Goal: Transaction & Acquisition: Purchase product/service

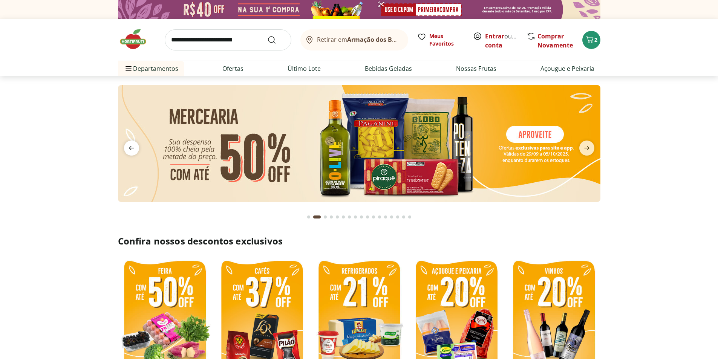
click at [129, 152] on icon "previous" at bounding box center [131, 148] width 9 height 9
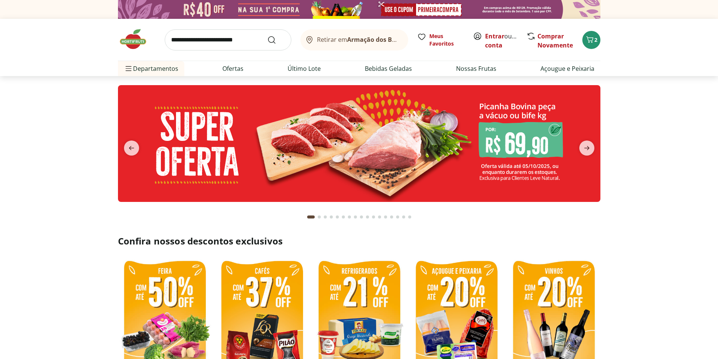
click at [441, 156] on img at bounding box center [359, 143] width 483 height 117
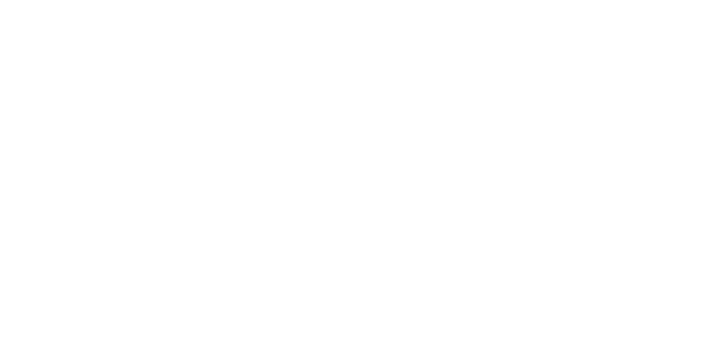
select select "**********"
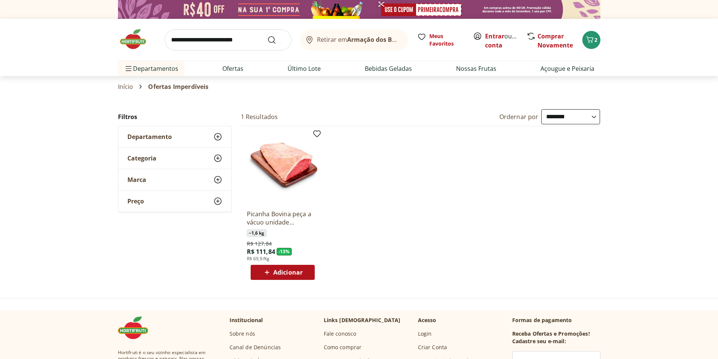
click at [228, 40] on input "search" at bounding box center [228, 39] width 127 height 21
type input "******"
click at [267, 35] on button "Submit Search" at bounding box center [276, 39] width 18 height 9
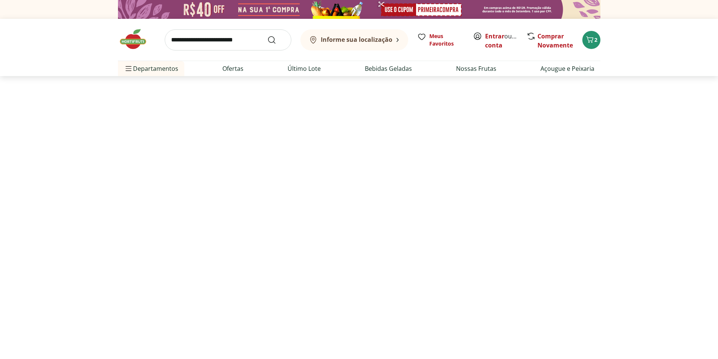
select select "**********"
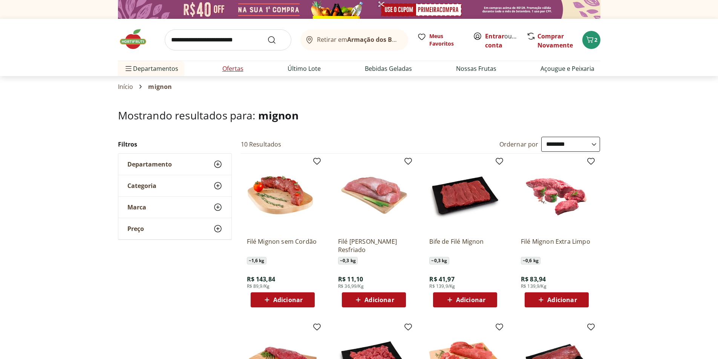
click at [239, 66] on link "Ofertas" at bounding box center [232, 68] width 21 height 9
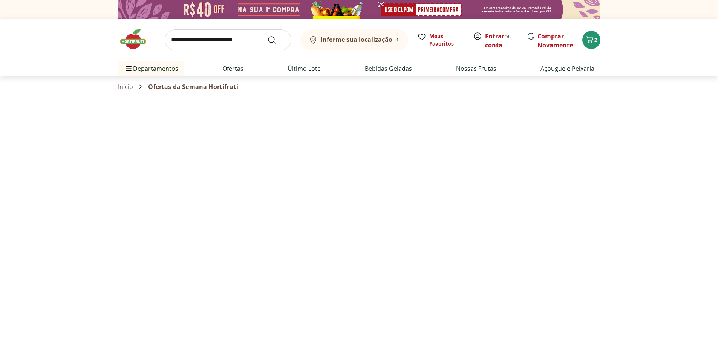
select select "**********"
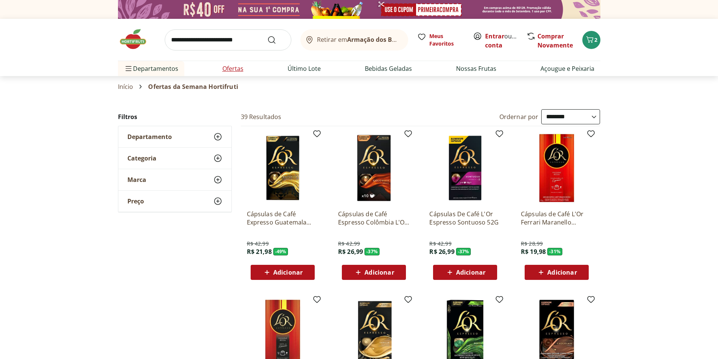
click at [239, 69] on link "Ofertas" at bounding box center [232, 68] width 21 height 9
click at [302, 65] on link "Último Lote" at bounding box center [304, 68] width 33 height 9
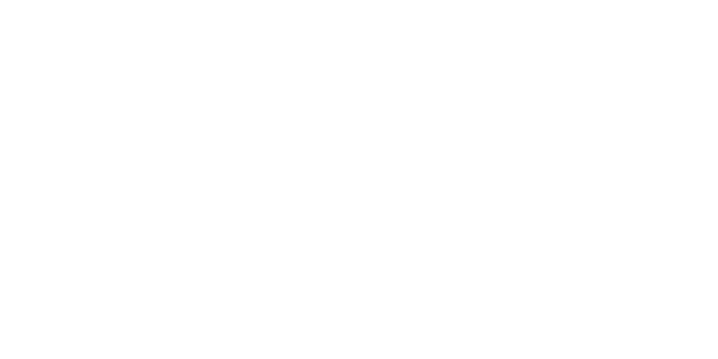
select select "**********"
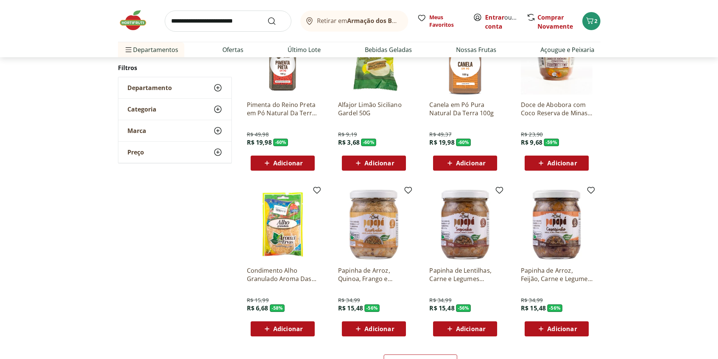
scroll to position [302, 0]
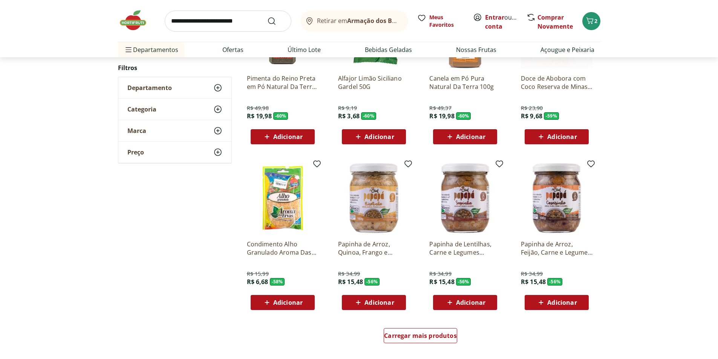
click at [432, 327] on div "Carregar mais produtos" at bounding box center [421, 337] width 366 height 36
click at [434, 334] on span "Carregar mais produtos" at bounding box center [420, 336] width 73 height 6
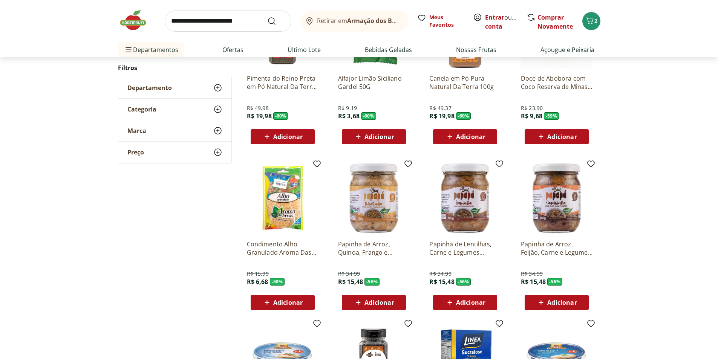
scroll to position [490, 0]
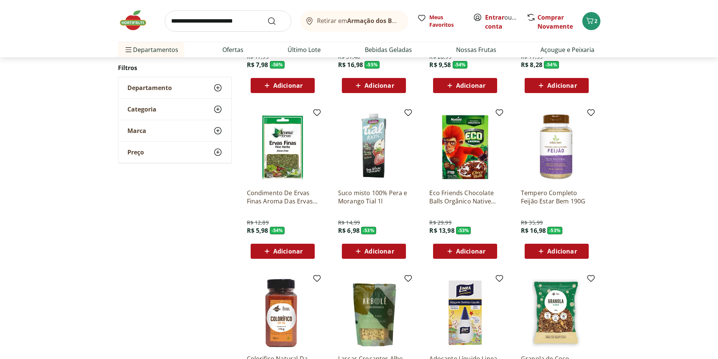
scroll to position [415, 0]
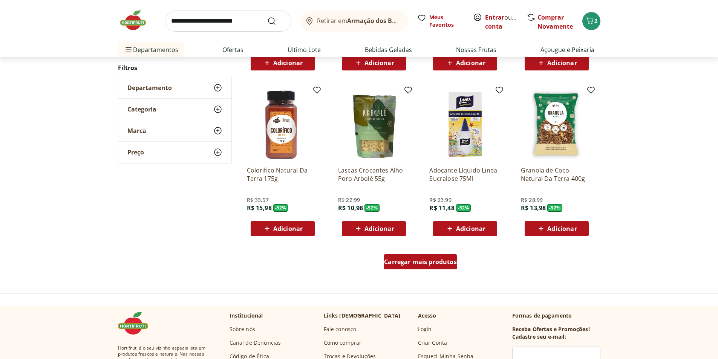
click at [438, 254] on div "Carregar mais produtos" at bounding box center [421, 261] width 74 height 15
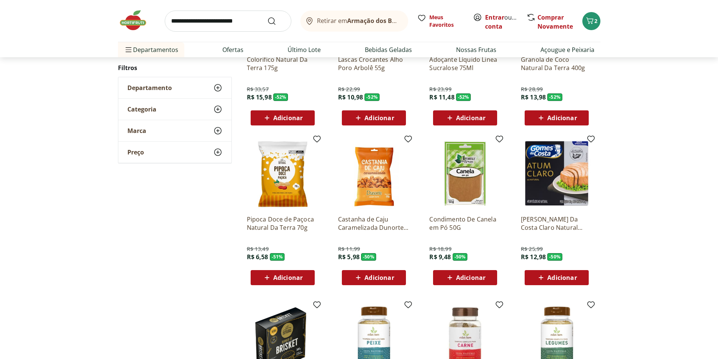
scroll to position [528, 0]
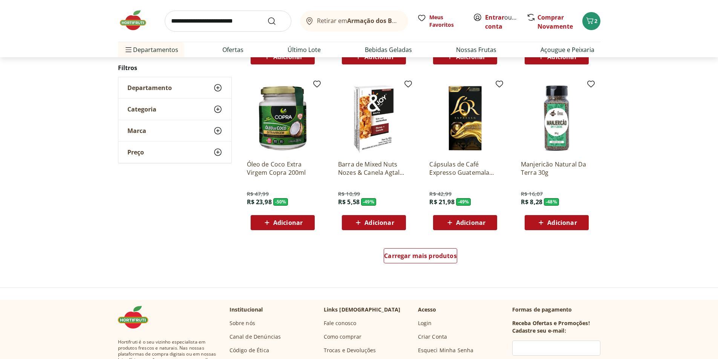
scroll to position [451, 0]
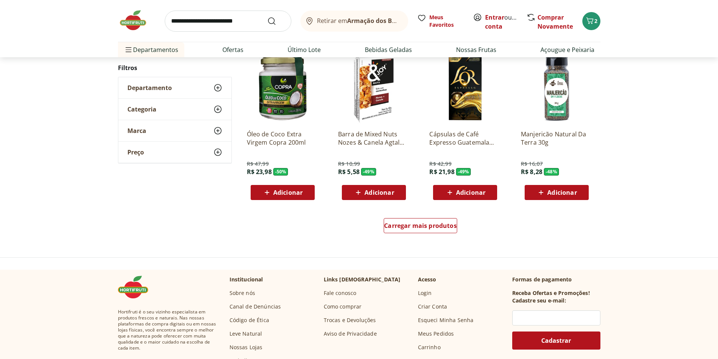
click at [224, 24] on input "search" at bounding box center [228, 21] width 127 height 21
type input "**********"
click at [267, 17] on button "Submit Search" at bounding box center [276, 21] width 18 height 9
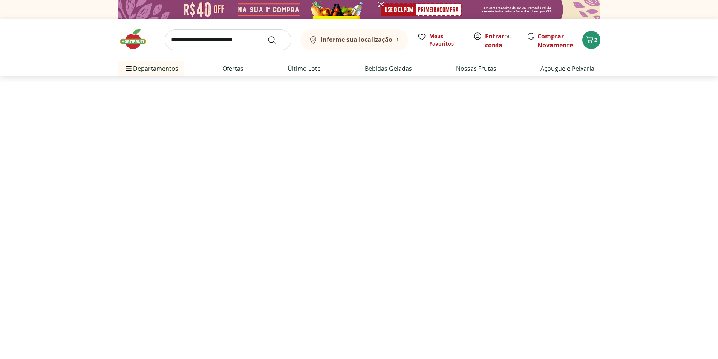
select select "**********"
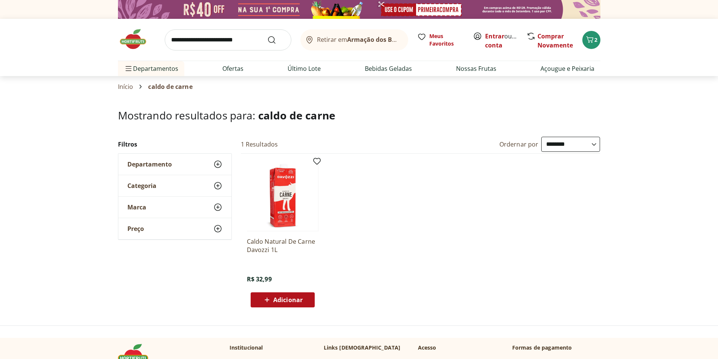
click at [294, 298] on span "Adicionar" at bounding box center [287, 300] width 29 height 6
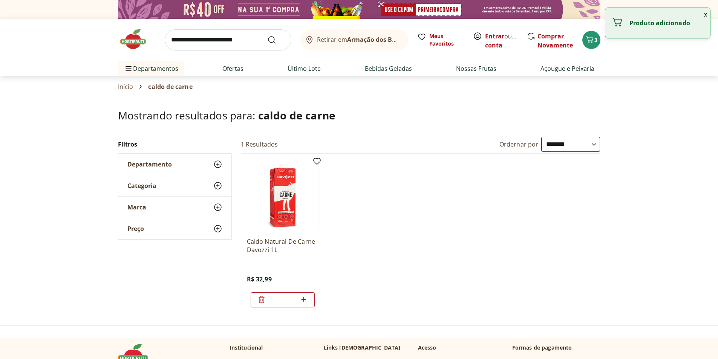
click at [235, 37] on input "search" at bounding box center [228, 39] width 127 height 21
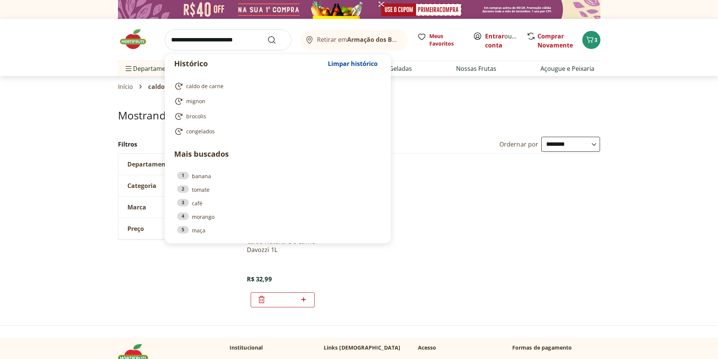
click at [210, 40] on input "search" at bounding box center [228, 39] width 127 height 21
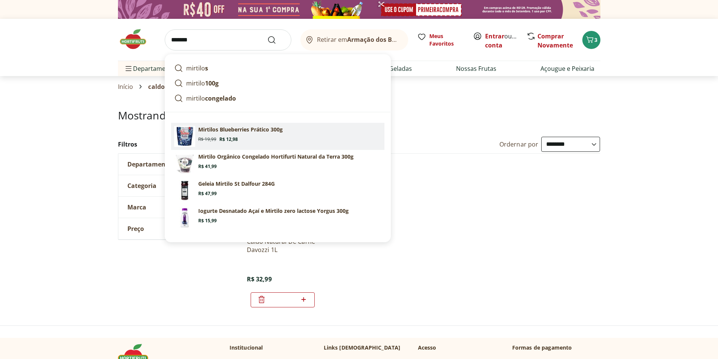
click at [273, 136] on section "Mirtilos Blueberries Prático 300g Original price: R$ 19,99 Price: R$ 12,98" at bounding box center [289, 134] width 183 height 17
type input "**********"
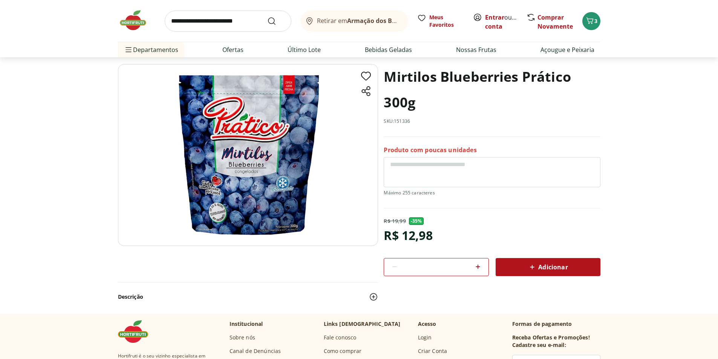
scroll to position [38, 0]
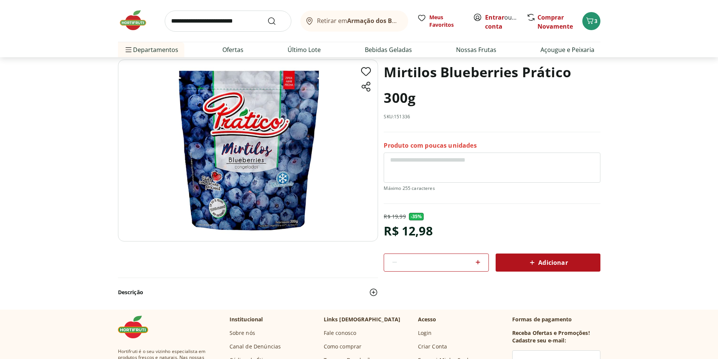
click at [574, 268] on div "Adicionar" at bounding box center [548, 263] width 93 height 14
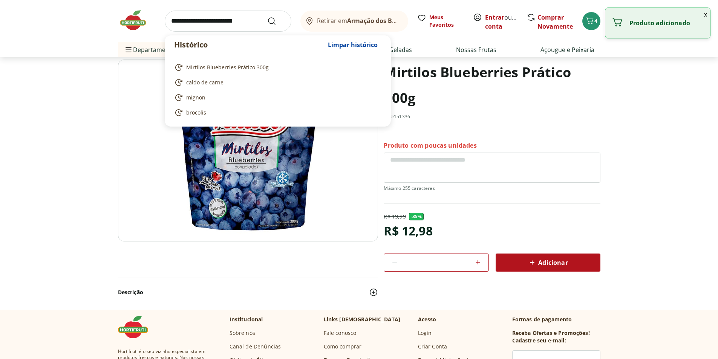
click at [216, 21] on input "search" at bounding box center [228, 21] width 127 height 21
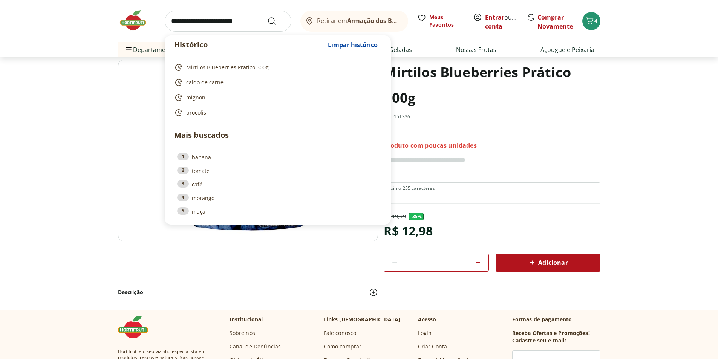
type input "*"
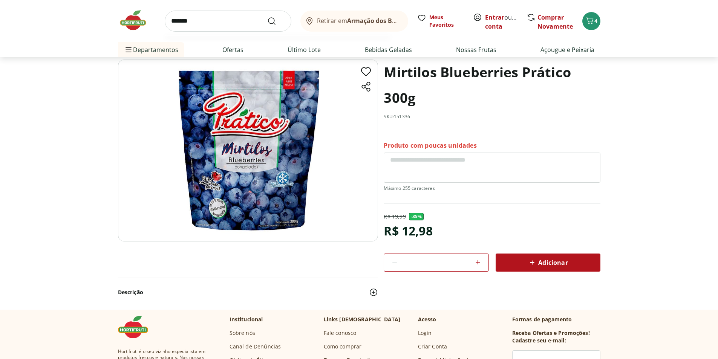
type input "*******"
click at [267, 17] on button "Submit Search" at bounding box center [276, 21] width 18 height 9
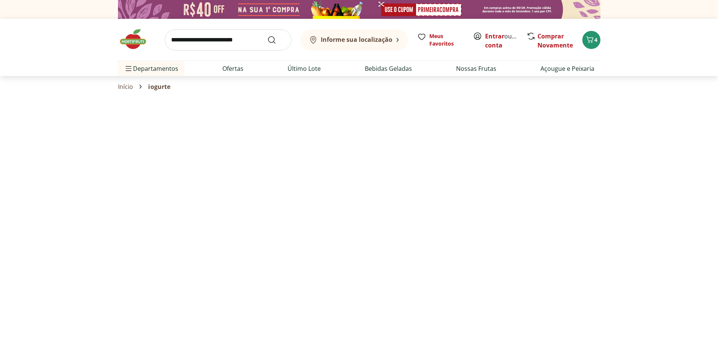
select select "**********"
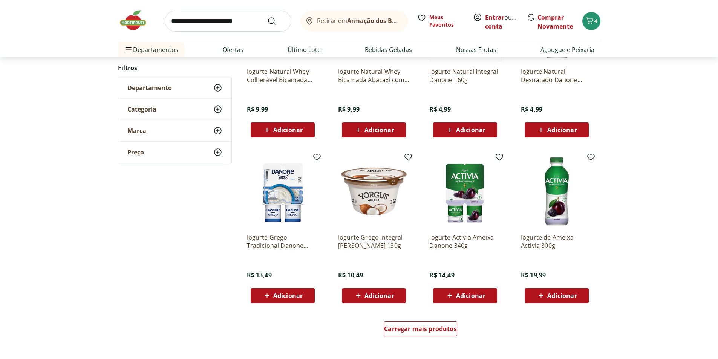
scroll to position [377, 0]
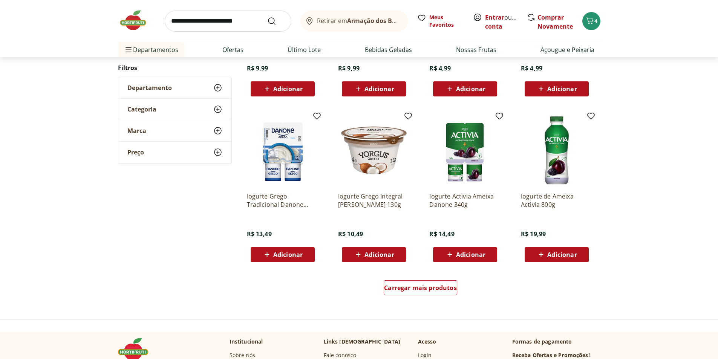
click at [139, 24] on img at bounding box center [137, 20] width 38 height 23
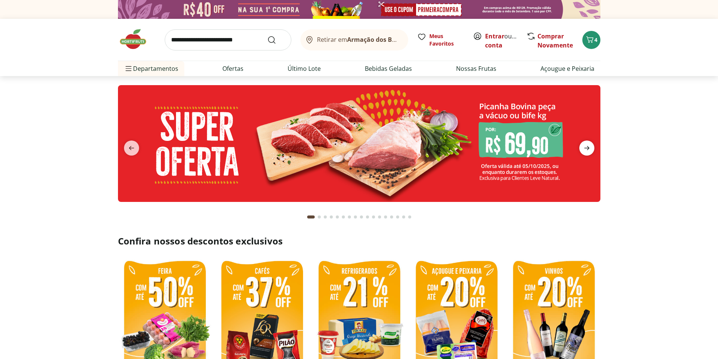
click at [581, 147] on span "next" at bounding box center [586, 148] width 15 height 15
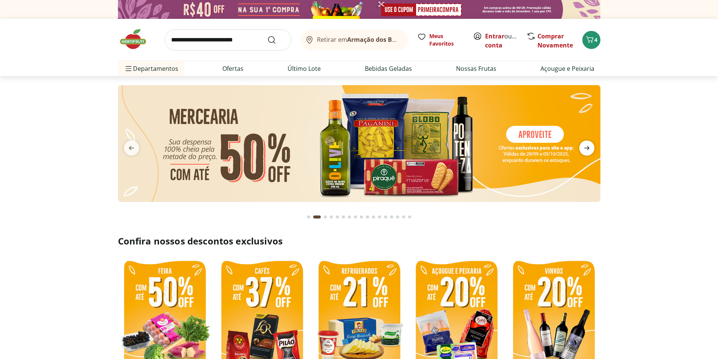
click at [581, 147] on span "next" at bounding box center [586, 148] width 15 height 15
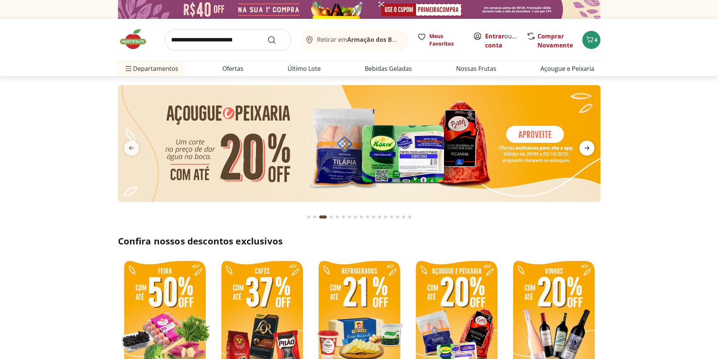
click at [581, 147] on span "next" at bounding box center [586, 148] width 15 height 15
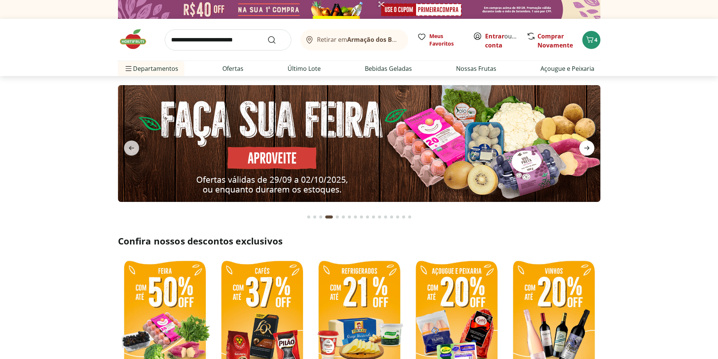
click at [581, 147] on span "next" at bounding box center [586, 148] width 15 height 15
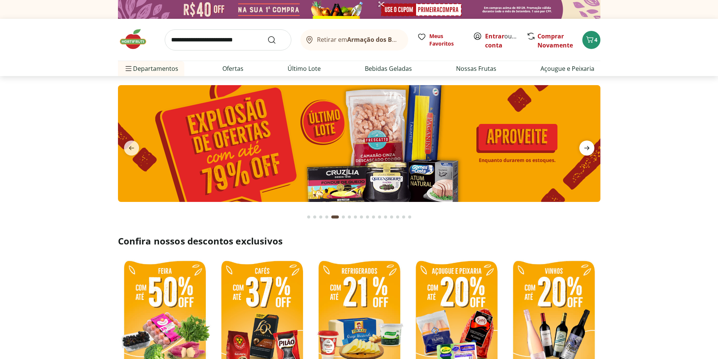
click at [581, 147] on span "next" at bounding box center [586, 148] width 15 height 15
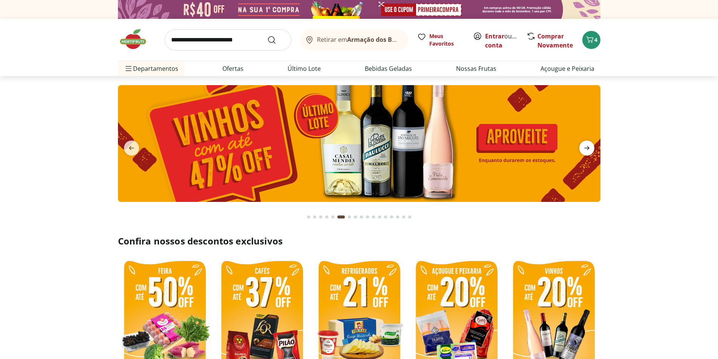
click at [581, 147] on span "next" at bounding box center [586, 148] width 15 height 15
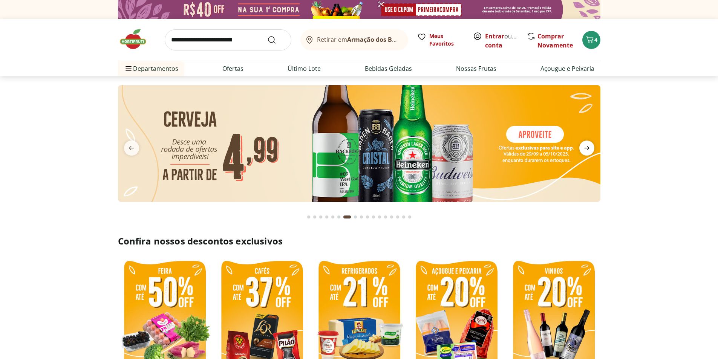
click at [581, 147] on span "next" at bounding box center [586, 148] width 15 height 15
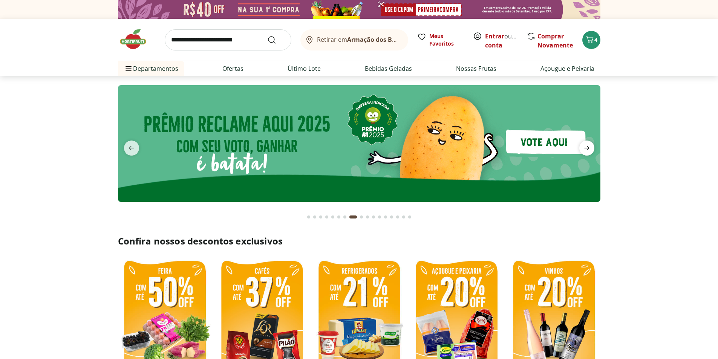
click at [581, 147] on span "next" at bounding box center [586, 148] width 15 height 15
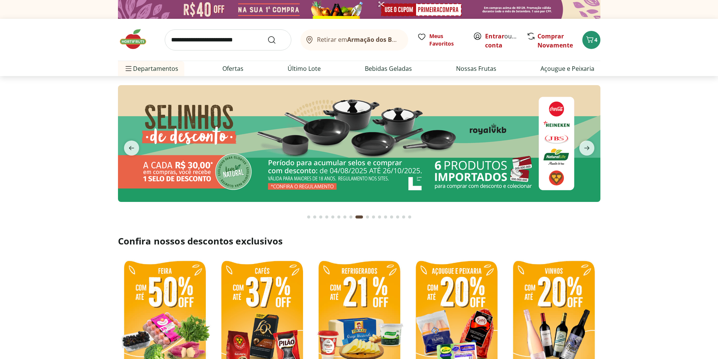
click at [493, 166] on img at bounding box center [359, 143] width 483 height 117
click at [588, 152] on icon "next" at bounding box center [586, 148] width 9 height 9
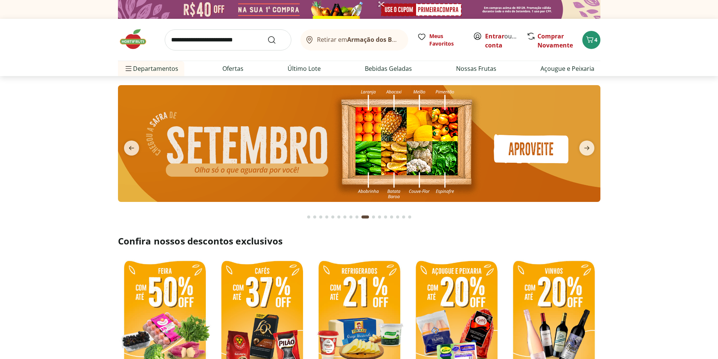
click at [460, 168] on img at bounding box center [359, 143] width 483 height 117
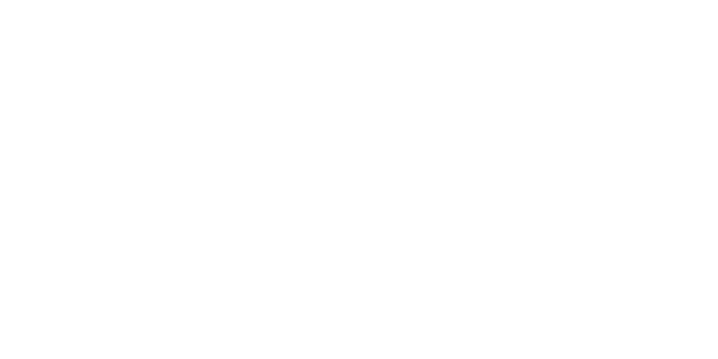
select select "**********"
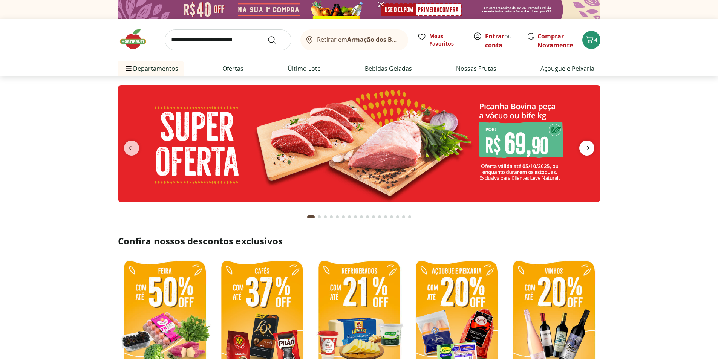
click at [588, 148] on icon "next" at bounding box center [586, 148] width 5 height 4
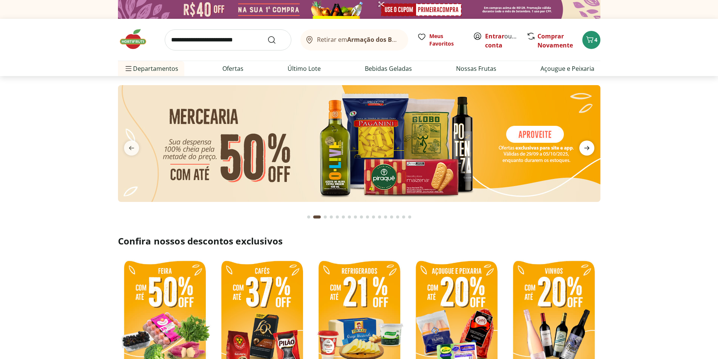
click at [588, 148] on icon "next" at bounding box center [586, 148] width 5 height 4
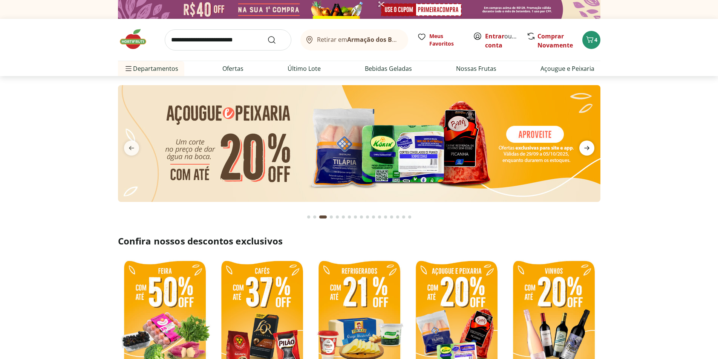
click at [588, 148] on icon "next" at bounding box center [586, 148] width 5 height 4
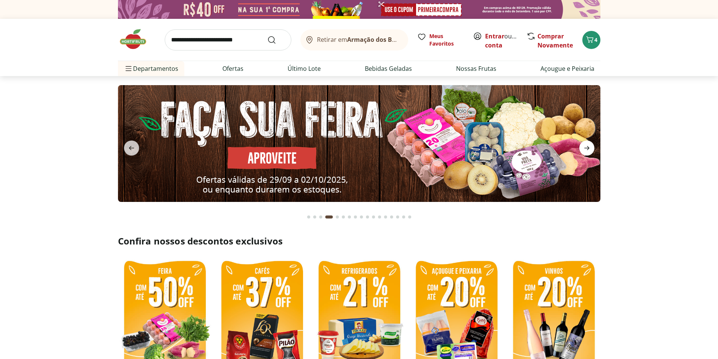
click at [588, 148] on icon "next" at bounding box center [586, 148] width 5 height 4
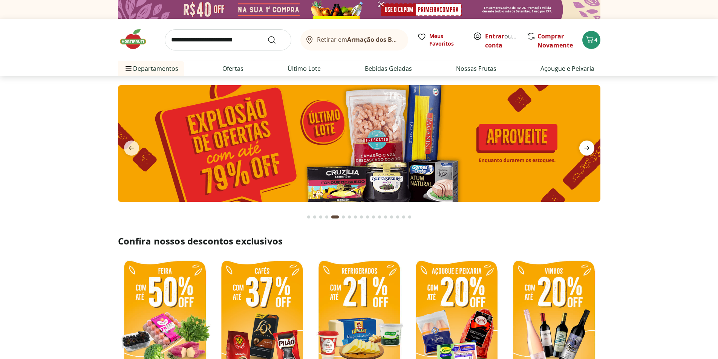
click at [588, 148] on icon "next" at bounding box center [586, 148] width 5 height 4
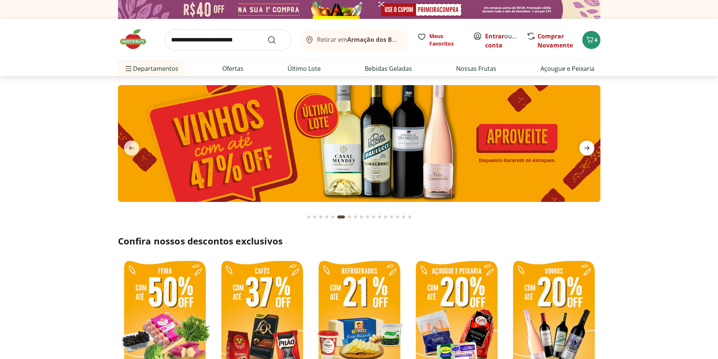
click at [588, 148] on icon "next" at bounding box center [586, 148] width 5 height 4
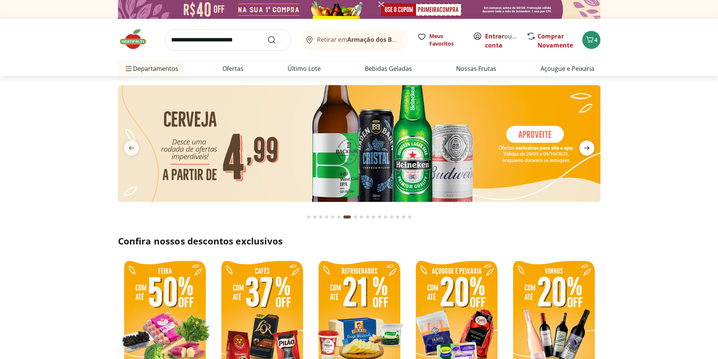
click at [588, 148] on icon "next" at bounding box center [586, 148] width 5 height 4
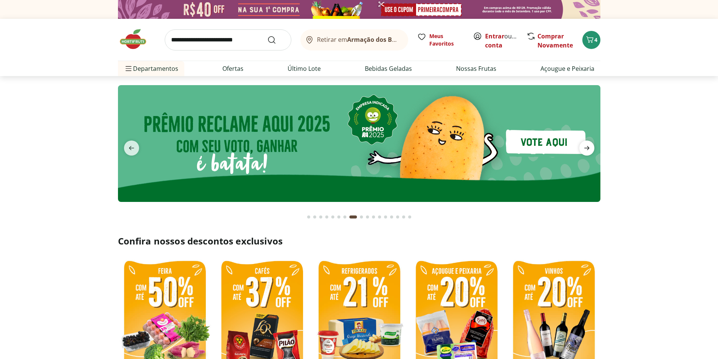
click at [588, 148] on icon "next" at bounding box center [586, 148] width 5 height 4
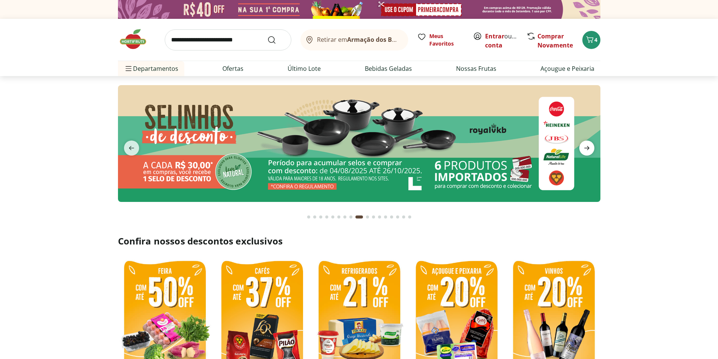
click at [588, 148] on icon "next" at bounding box center [586, 148] width 5 height 4
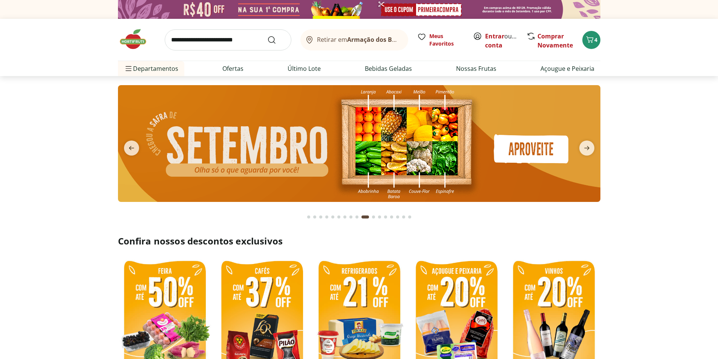
click at [550, 142] on img at bounding box center [359, 143] width 483 height 117
select select "**********"
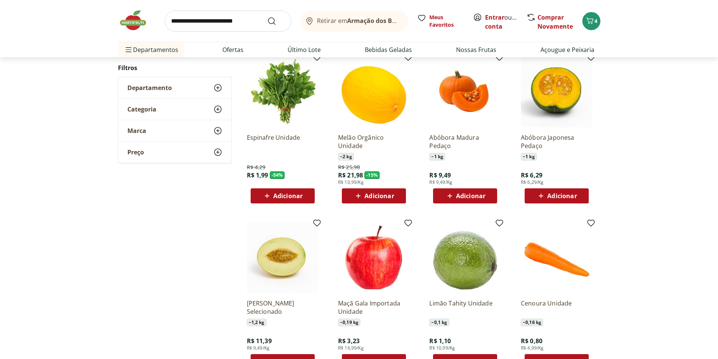
scroll to position [38, 0]
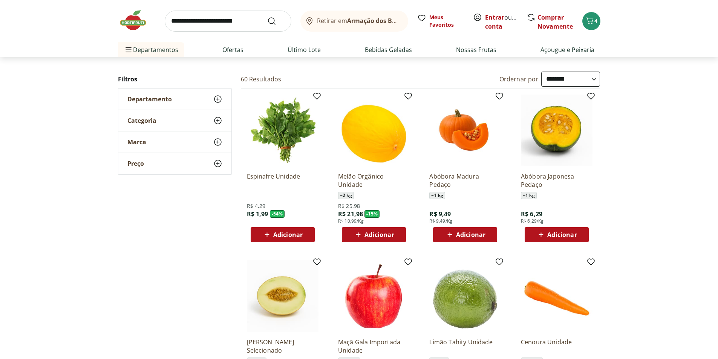
click at [467, 142] on img at bounding box center [465, 131] width 72 height 72
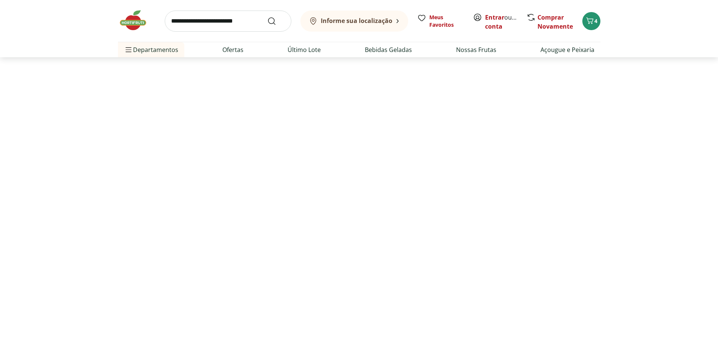
select select "**********"
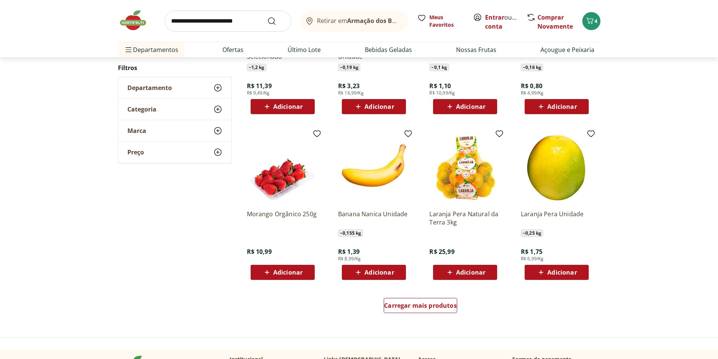
scroll to position [452, 0]
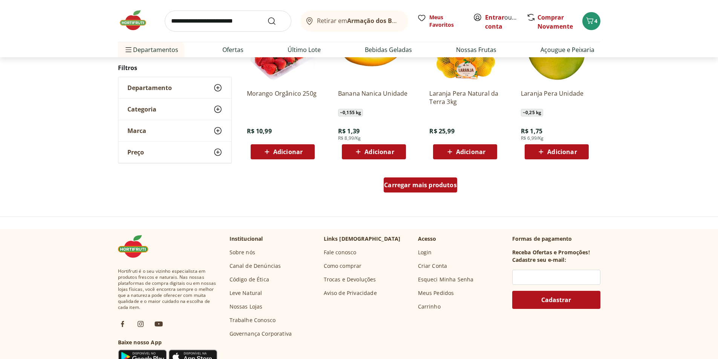
click at [448, 188] on span "Carregar mais produtos" at bounding box center [420, 185] width 73 height 6
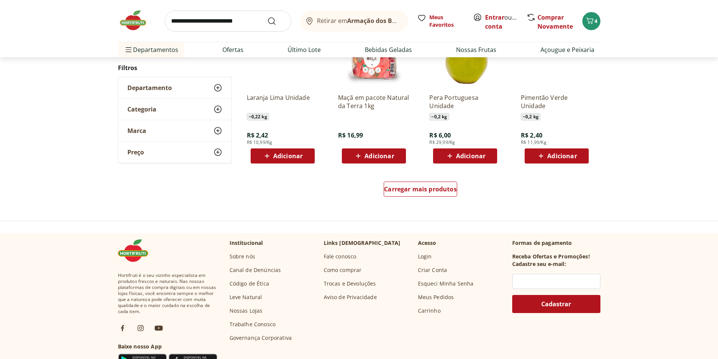
scroll to position [490, 0]
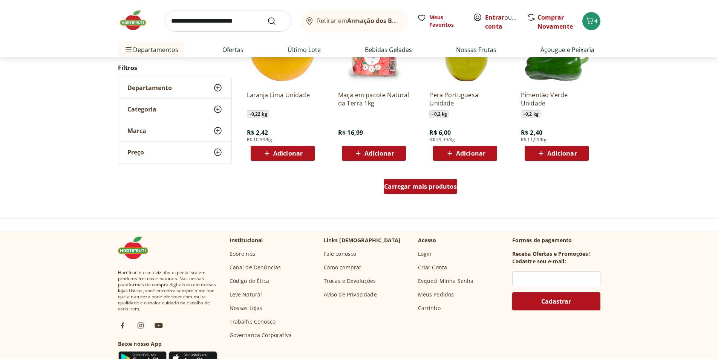
click at [439, 191] on div "Carregar mais produtos" at bounding box center [421, 186] width 74 height 15
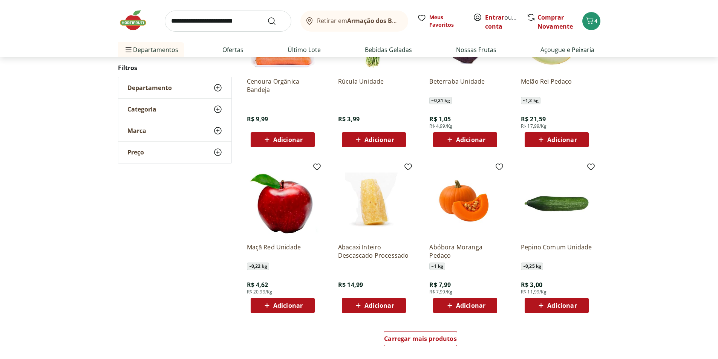
scroll to position [413, 0]
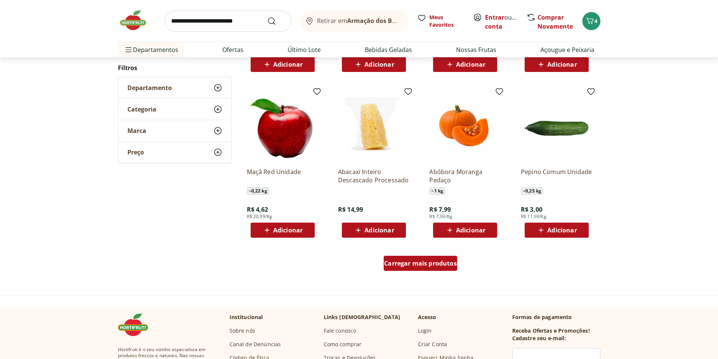
click at [417, 260] on span "Carregar mais produtos" at bounding box center [420, 263] width 73 height 6
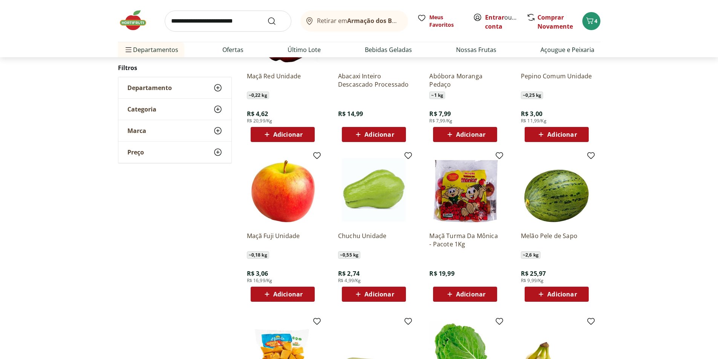
scroll to position [639, 0]
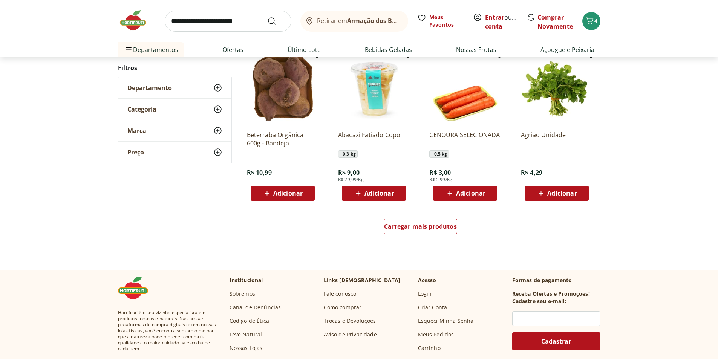
scroll to position [472, 0]
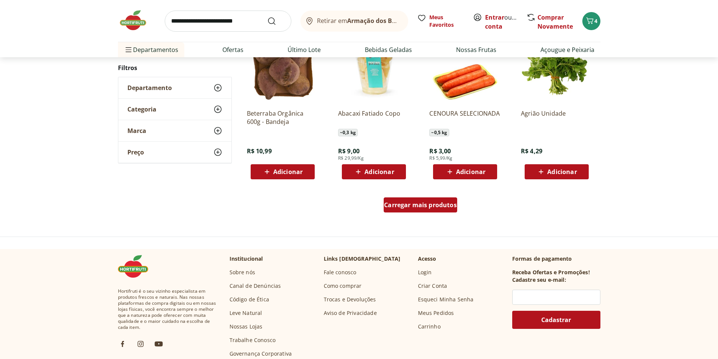
click at [443, 205] on span "Carregar mais produtos" at bounding box center [420, 205] width 73 height 6
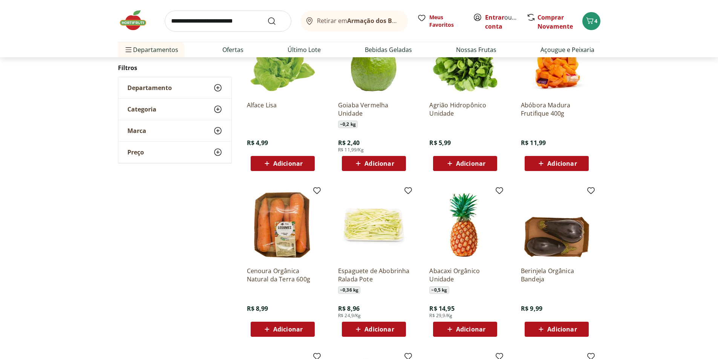
scroll to position [642, 0]
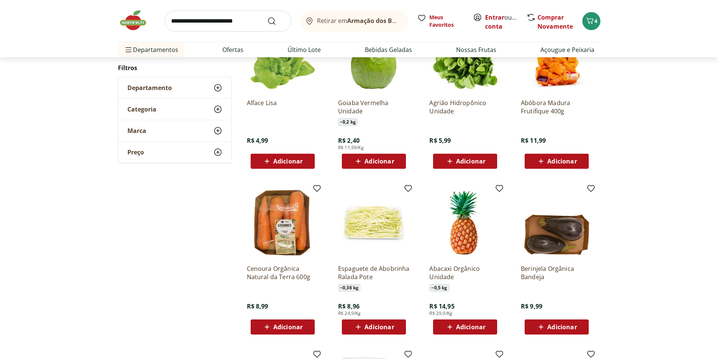
click at [228, 22] on input "search" at bounding box center [228, 21] width 127 height 21
type input "**********"
click at [267, 17] on button "Submit Search" at bounding box center [276, 21] width 18 height 9
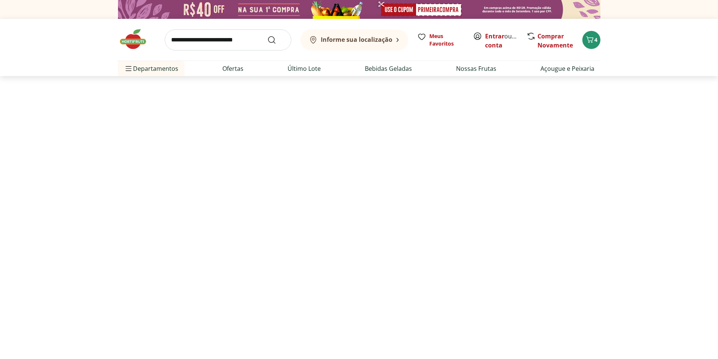
select select "**********"
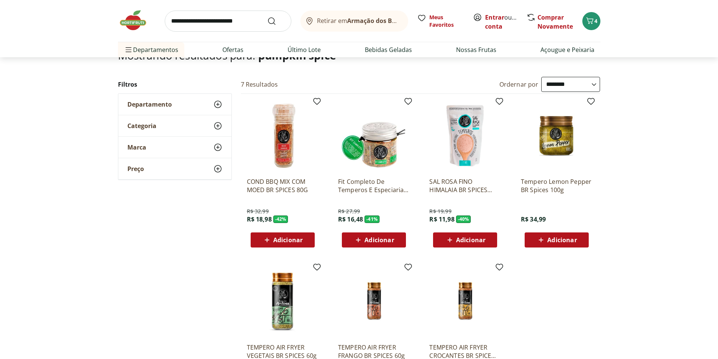
scroll to position [38, 0]
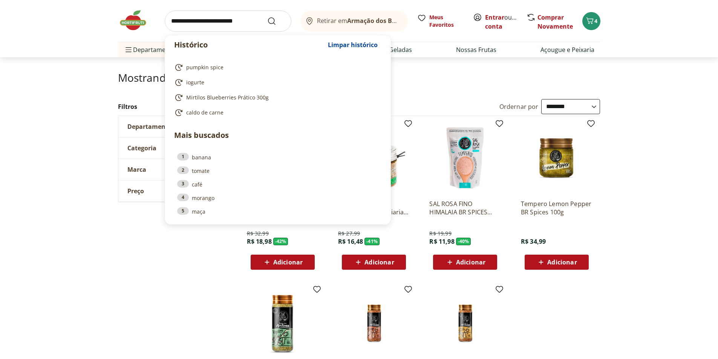
click at [257, 17] on input "search" at bounding box center [228, 21] width 127 height 21
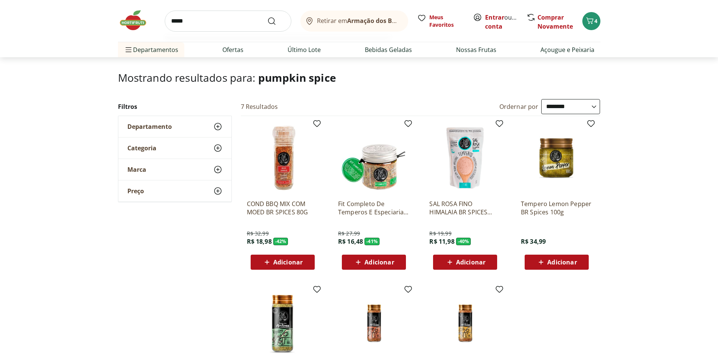
type input "*****"
click at [267, 17] on button "Submit Search" at bounding box center [276, 21] width 18 height 9
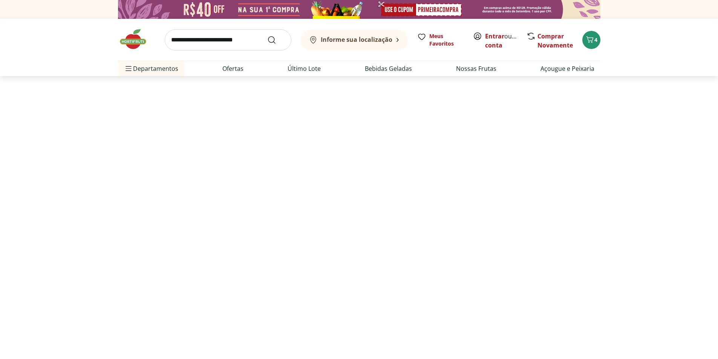
select select "**********"
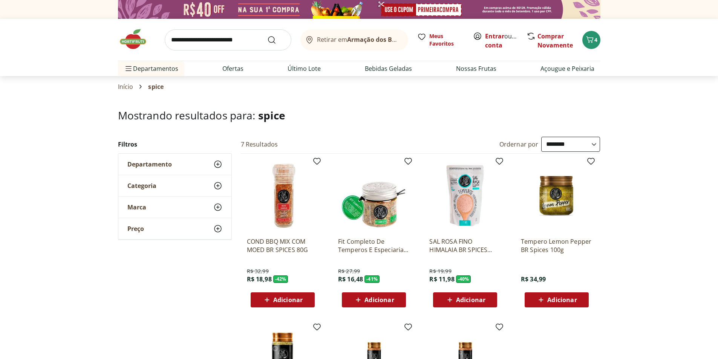
click at [223, 37] on input "search" at bounding box center [228, 39] width 127 height 21
type input "******"
click at [267, 35] on button "Submit Search" at bounding box center [276, 39] width 18 height 9
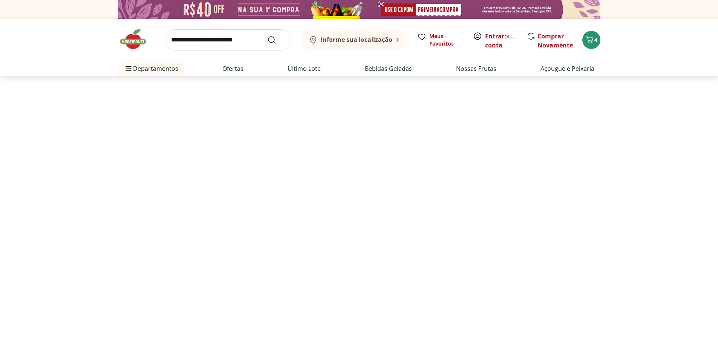
select select "**********"
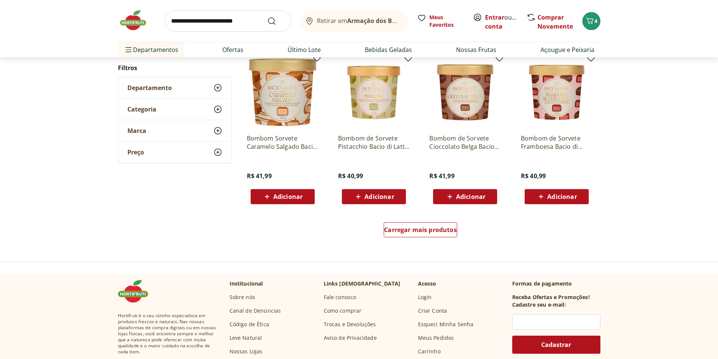
scroll to position [452, 0]
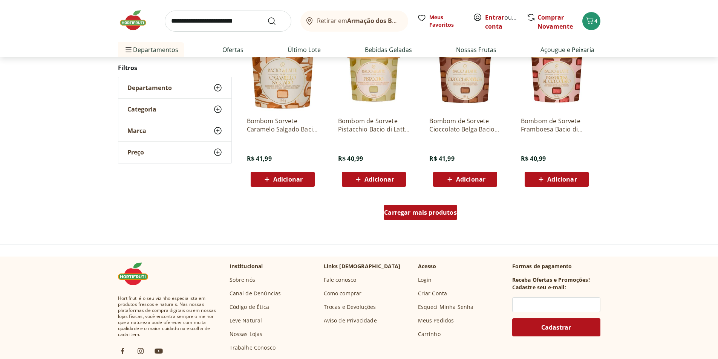
click at [411, 215] on span "Carregar mais produtos" at bounding box center [420, 213] width 73 height 6
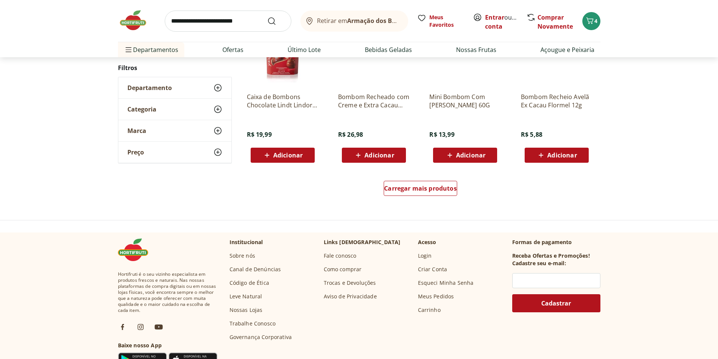
scroll to position [641, 0]
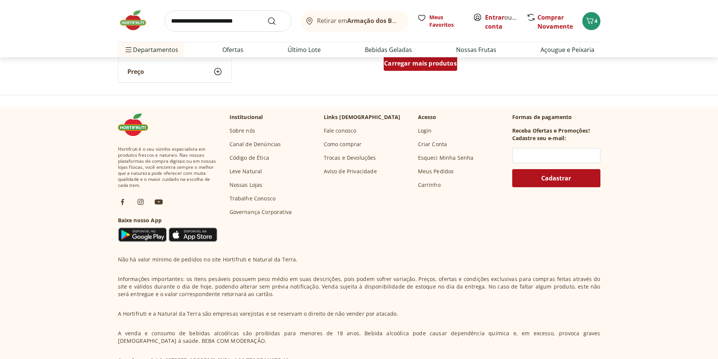
click at [398, 66] on span "Carregar mais produtos" at bounding box center [420, 63] width 73 height 6
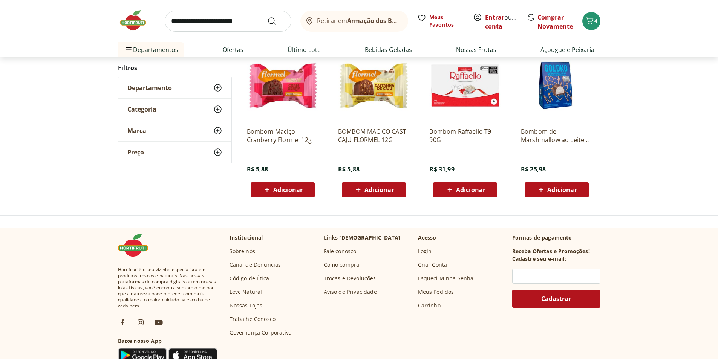
scroll to position [149, 0]
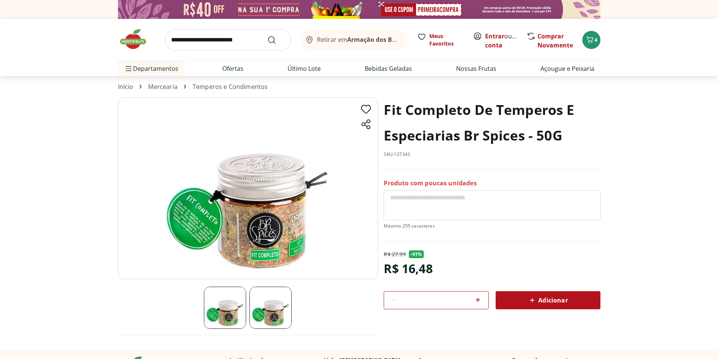
click at [218, 40] on input "search" at bounding box center [228, 39] width 127 height 21
type input "******"
click at [267, 35] on button "Submit Search" at bounding box center [276, 39] width 18 height 9
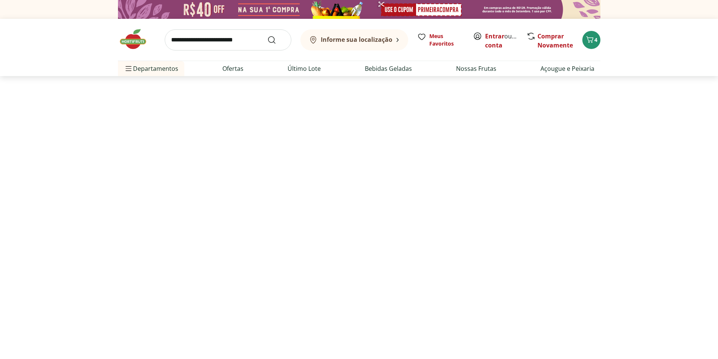
select select "**********"
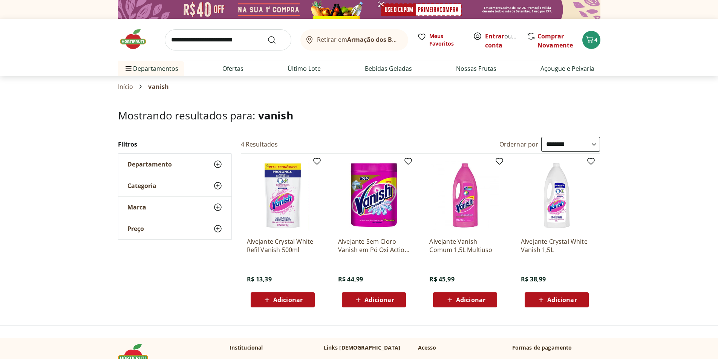
click at [291, 297] on span "Adicionar" at bounding box center [287, 300] width 29 height 6
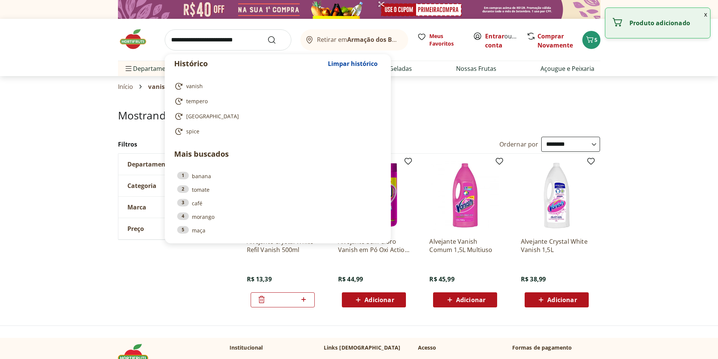
click at [219, 36] on input "search" at bounding box center [228, 39] width 127 height 21
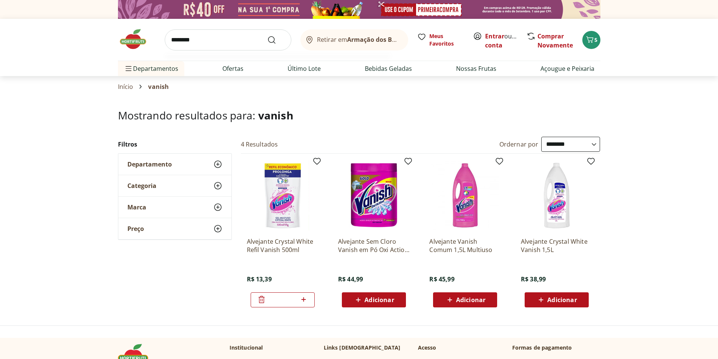
type input "*******"
click at [267, 35] on button "Submit Search" at bounding box center [276, 39] width 18 height 9
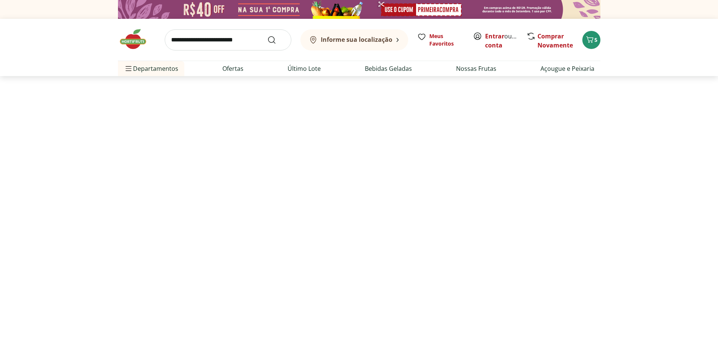
select select "**********"
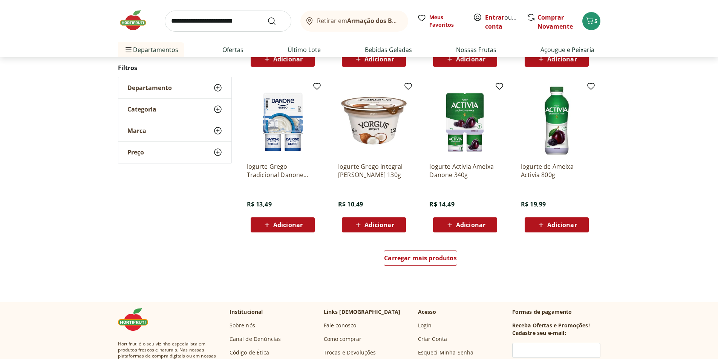
scroll to position [452, 0]
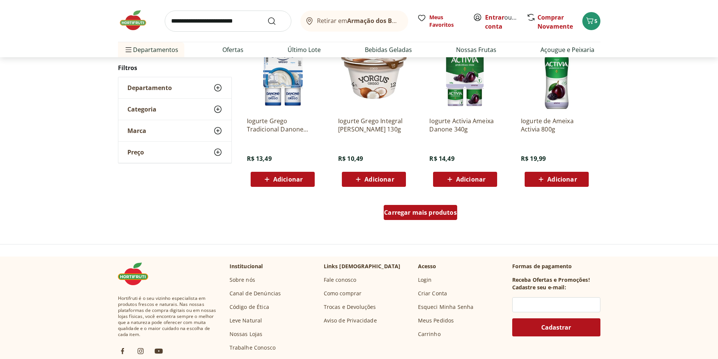
click at [414, 220] on link "Carregar mais produtos" at bounding box center [421, 214] width 74 height 18
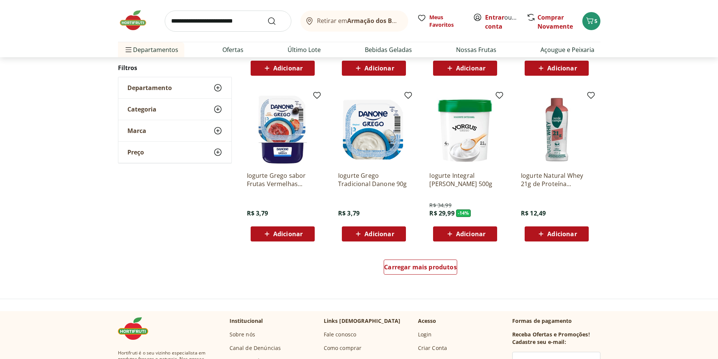
scroll to position [452, 0]
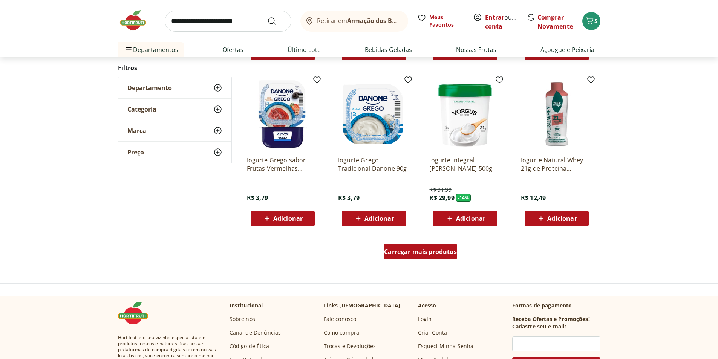
click at [440, 261] on link "Carregar mais produtos" at bounding box center [421, 253] width 74 height 18
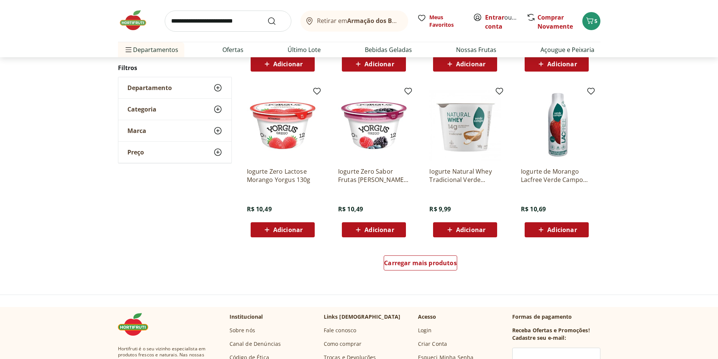
scroll to position [526, 0]
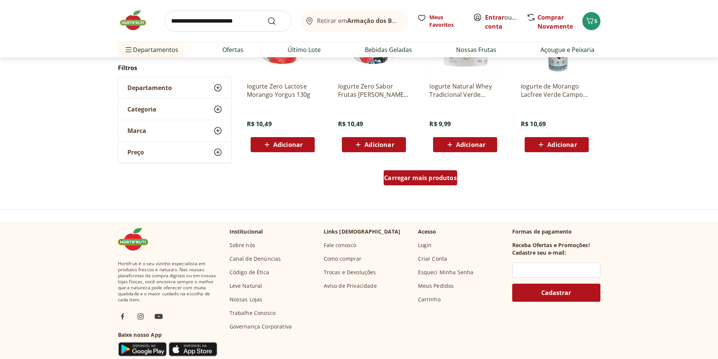
click at [415, 182] on div "Carregar mais produtos" at bounding box center [421, 177] width 74 height 15
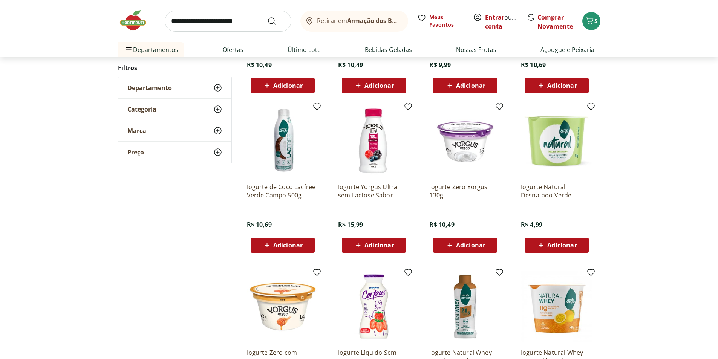
scroll to position [602, 0]
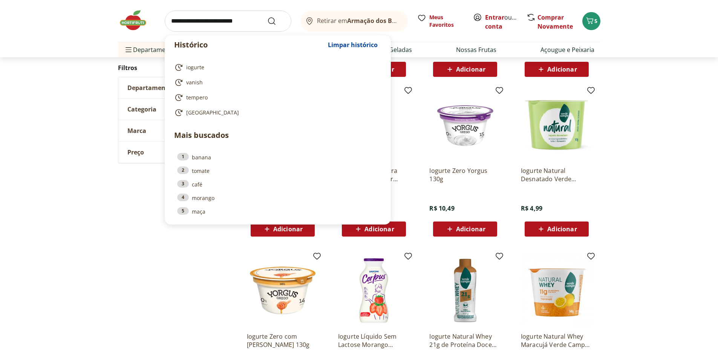
click at [218, 20] on input "search" at bounding box center [228, 21] width 127 height 21
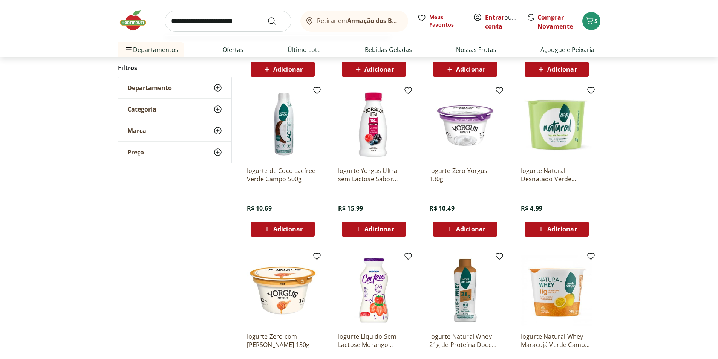
type input "**********"
click at [267, 17] on button "Submit Search" at bounding box center [276, 21] width 18 height 9
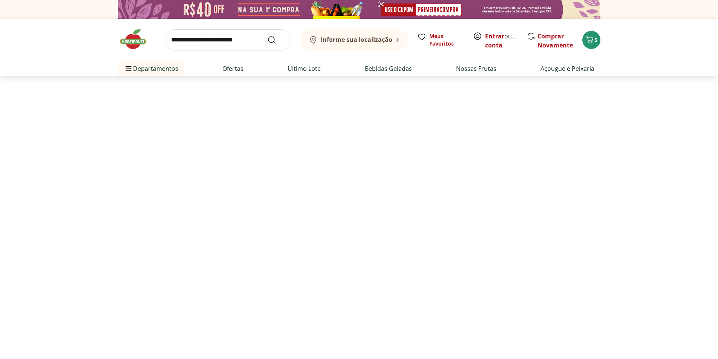
select select "**********"
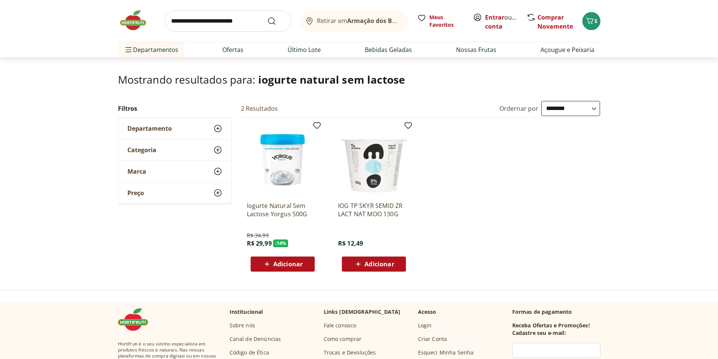
scroll to position [38, 0]
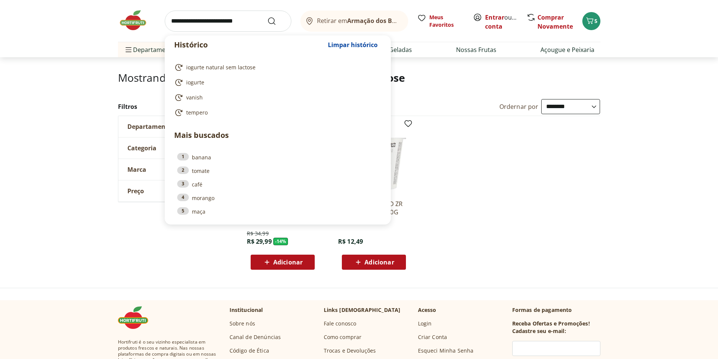
click at [251, 17] on input "search" at bounding box center [228, 21] width 127 height 21
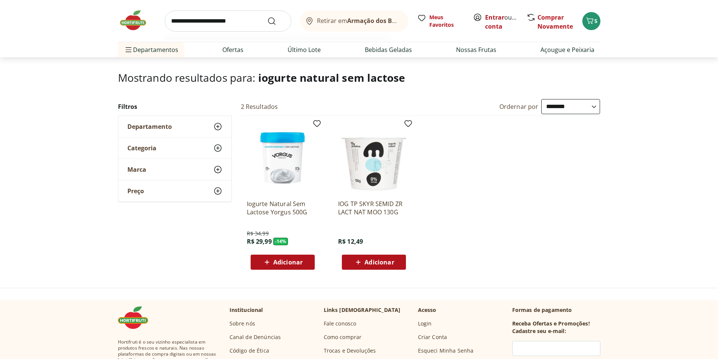
type input "**********"
click at [267, 17] on button "Submit Search" at bounding box center [276, 21] width 18 height 9
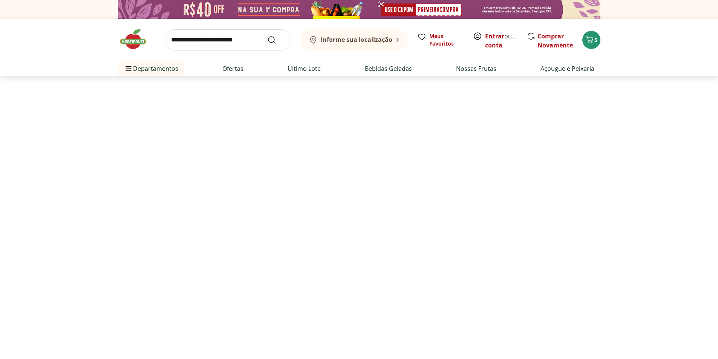
select select "**********"
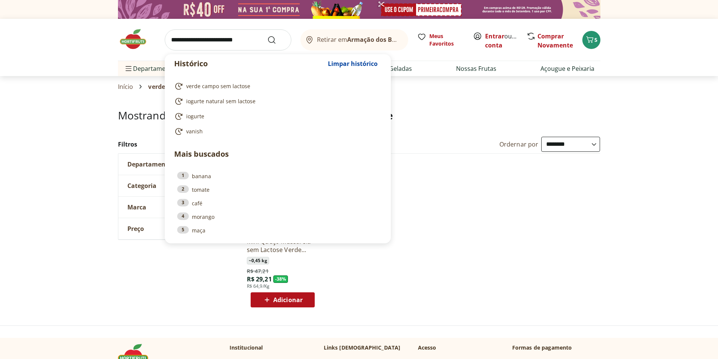
click at [221, 38] on input "search" at bounding box center [228, 39] width 127 height 21
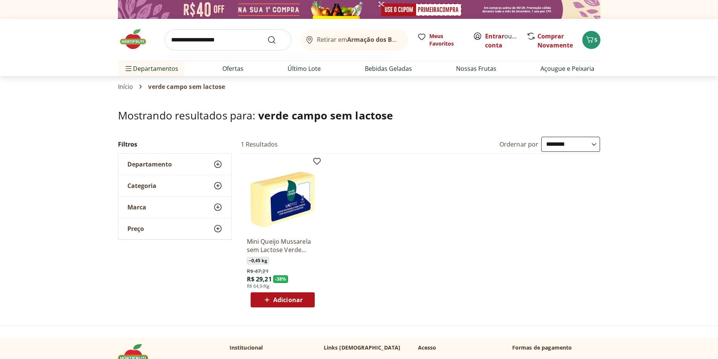
type input "**********"
click at [267, 35] on button "Submit Search" at bounding box center [276, 39] width 18 height 9
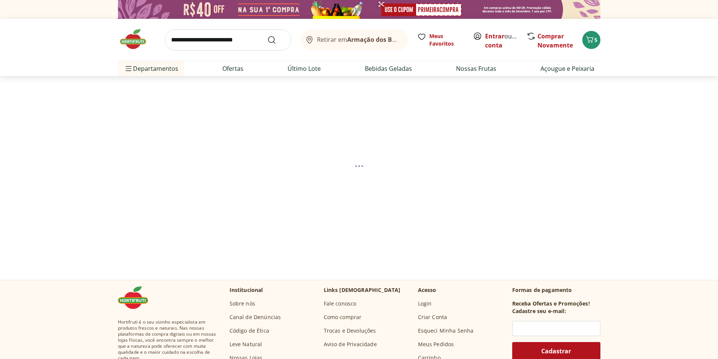
select select "**********"
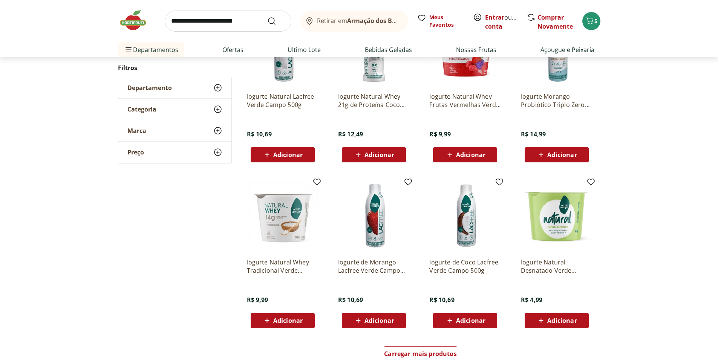
scroll to position [377, 0]
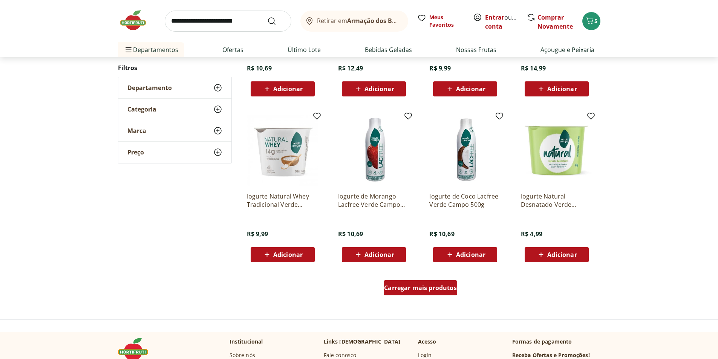
click at [426, 286] on span "Carregar mais produtos" at bounding box center [420, 288] width 73 height 6
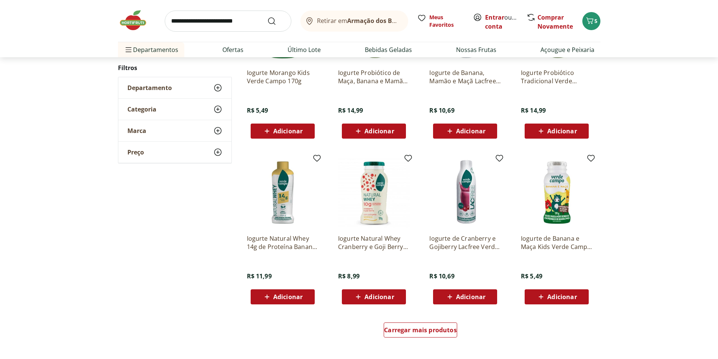
scroll to position [415, 0]
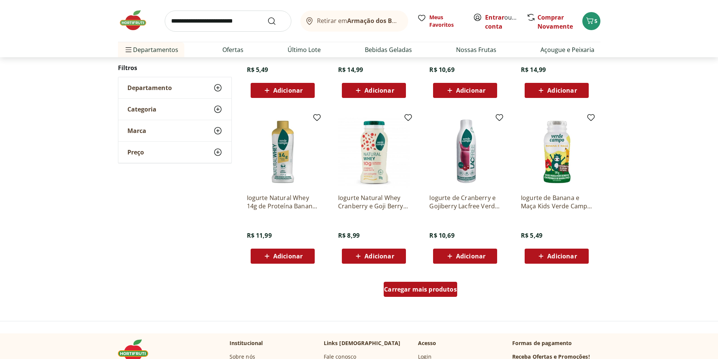
click at [421, 289] on span "Carregar mais produtos" at bounding box center [420, 289] width 73 height 6
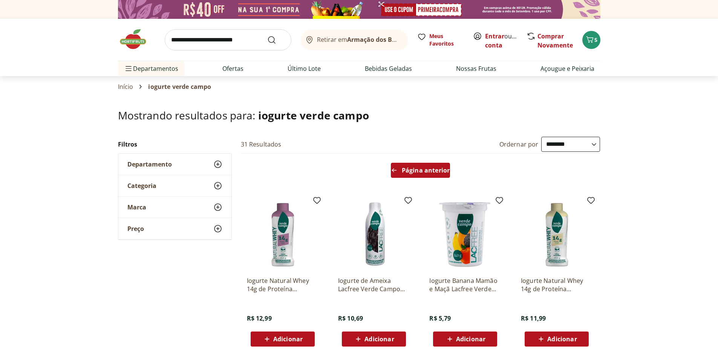
click at [408, 176] on div "Página anterior" at bounding box center [420, 170] width 59 height 15
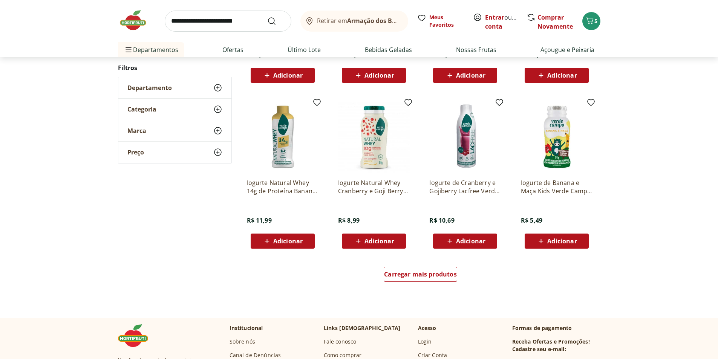
scroll to position [452, 0]
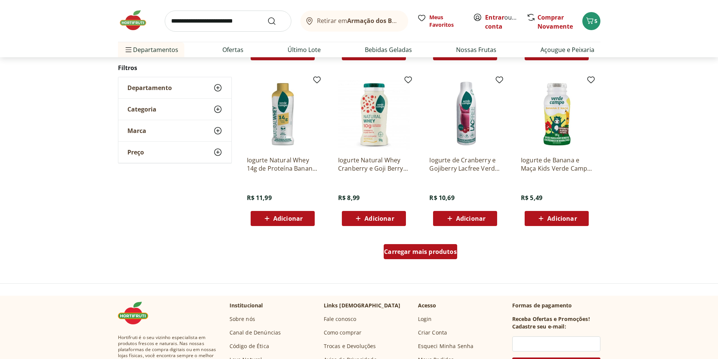
click at [417, 254] on span "Carregar mais produtos" at bounding box center [420, 252] width 73 height 6
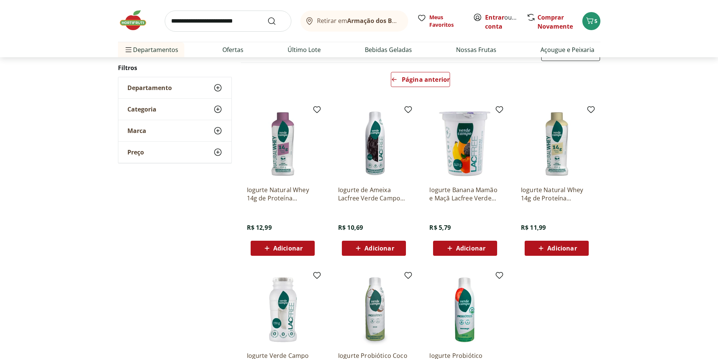
scroll to position [75, 0]
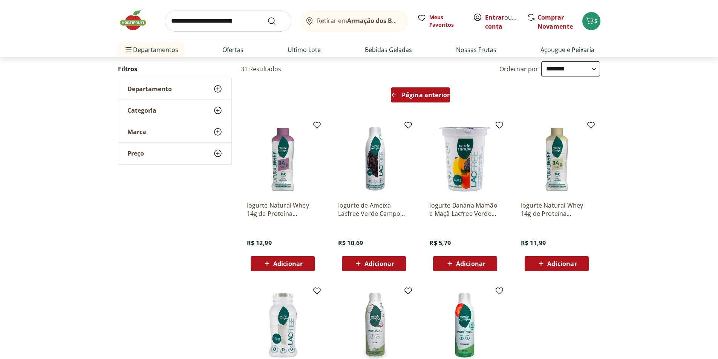
click at [436, 89] on div "Página anterior" at bounding box center [420, 94] width 59 height 15
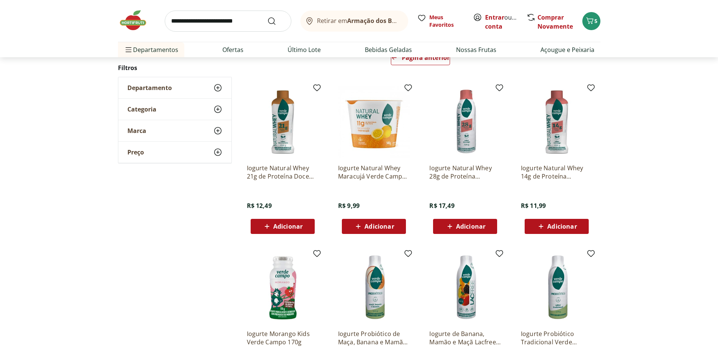
scroll to position [75, 0]
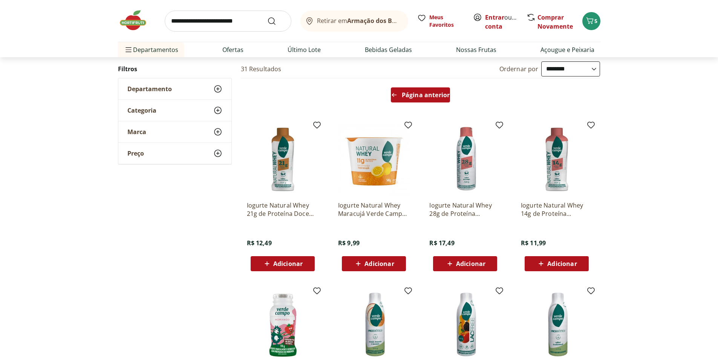
click at [438, 96] on span "Página anterior" at bounding box center [426, 95] width 48 height 6
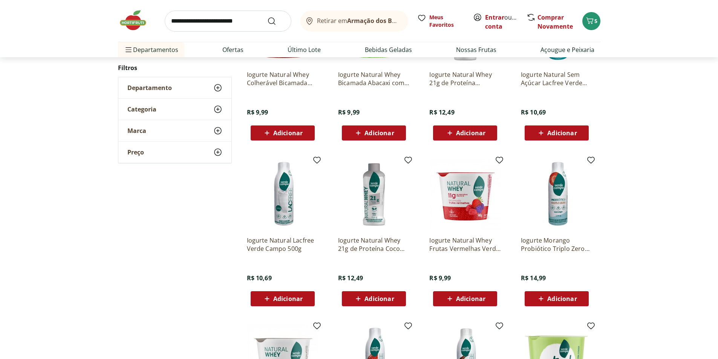
scroll to position [188, 0]
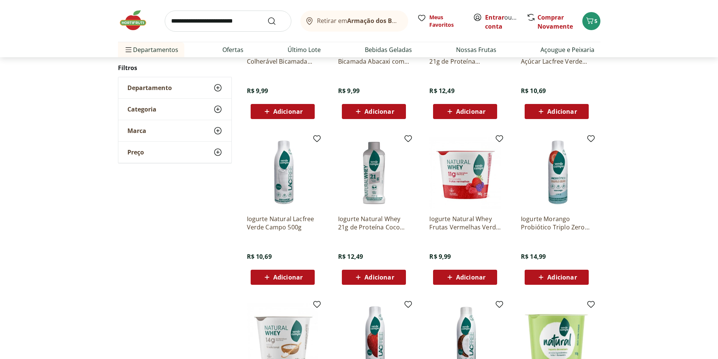
click at [293, 274] on span "Adicionar" at bounding box center [287, 277] width 29 height 6
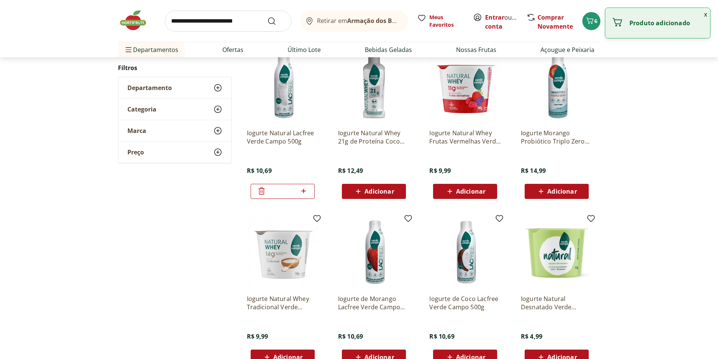
scroll to position [226, 0]
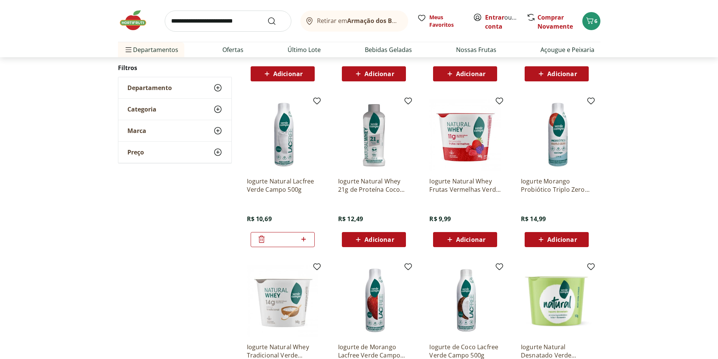
click at [293, 126] on img at bounding box center [283, 136] width 72 height 72
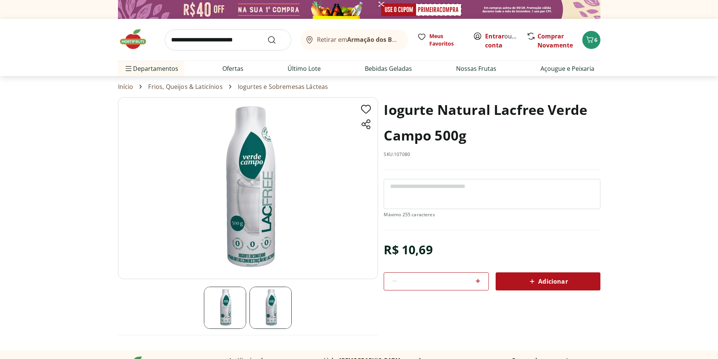
click at [581, 41] on div "Retirar em Armação dos Búzios/RJ Meus Favoritos Entrar ou Criar conta Comprar N…" at bounding box center [359, 40] width 483 height 42
click at [594, 36] on span "6" at bounding box center [595, 39] width 3 height 7
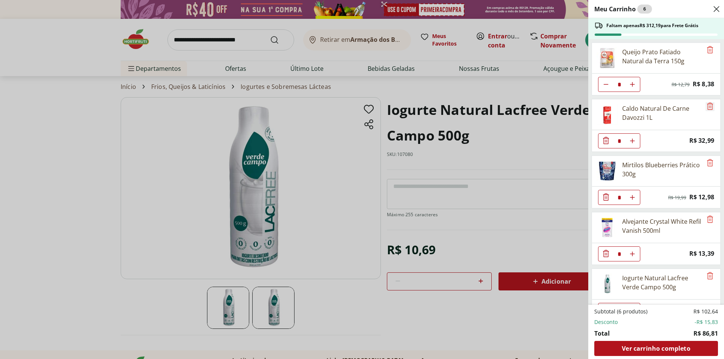
click at [708, 107] on icon "Remove" at bounding box center [710, 106] width 6 height 7
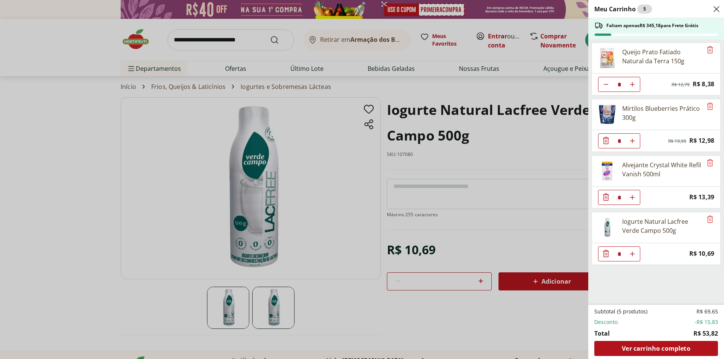
click at [254, 39] on div "Meu Carrinho 5 Faltam apenas R$ 345,18 para Frete Grátis Queijo Prato Fatiado N…" at bounding box center [362, 179] width 724 height 359
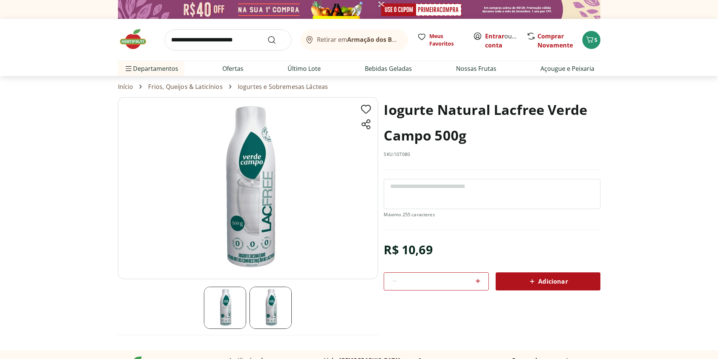
click at [254, 39] on input "search" at bounding box center [228, 39] width 127 height 21
type input "**********"
click at [267, 35] on button "Submit Search" at bounding box center [276, 39] width 18 height 9
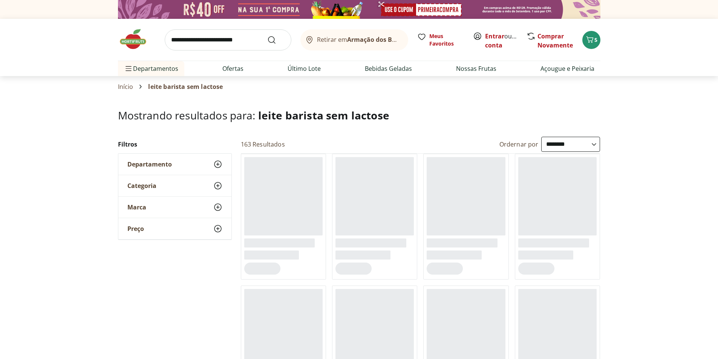
select select "**********"
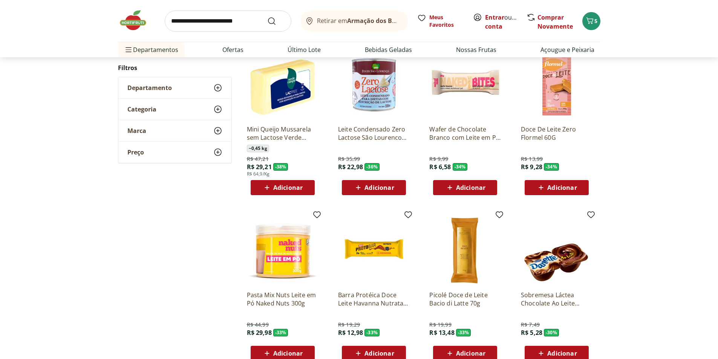
scroll to position [452, 0]
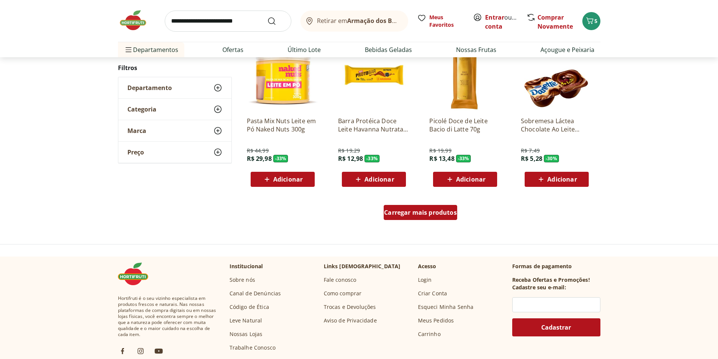
click at [439, 210] on span "Carregar mais produtos" at bounding box center [420, 213] width 73 height 6
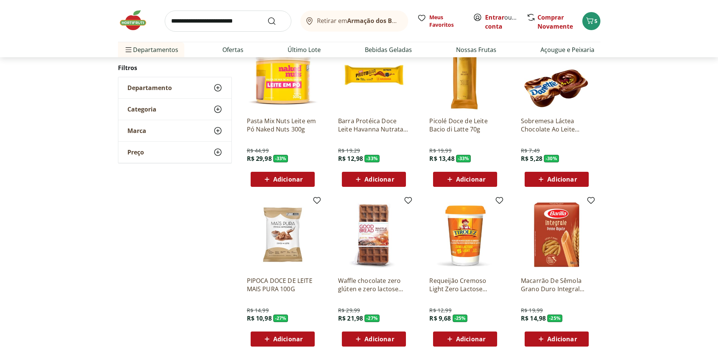
click at [261, 29] on input "search" at bounding box center [228, 21] width 127 height 21
type input "********"
click at [267, 17] on button "Submit Search" at bounding box center [276, 21] width 18 height 9
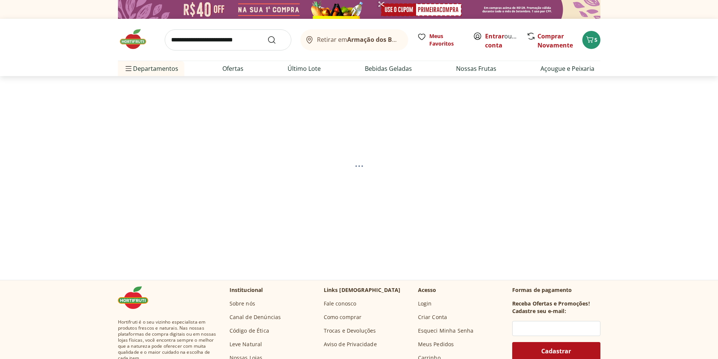
click at [250, 45] on input "search" at bounding box center [228, 39] width 127 height 21
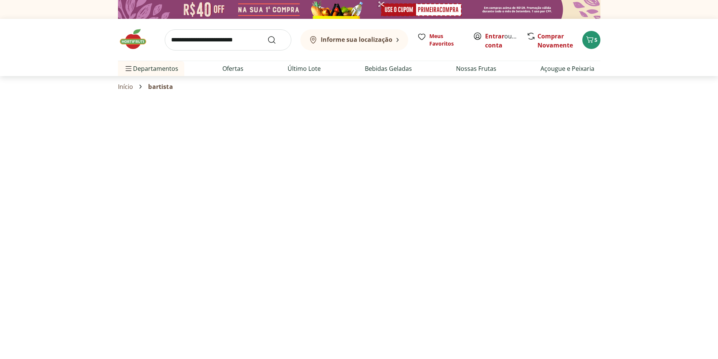
select select "**********"
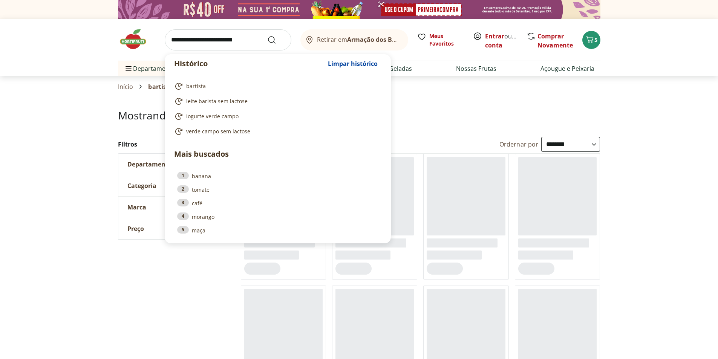
click at [241, 44] on input "search" at bounding box center [228, 39] width 127 height 21
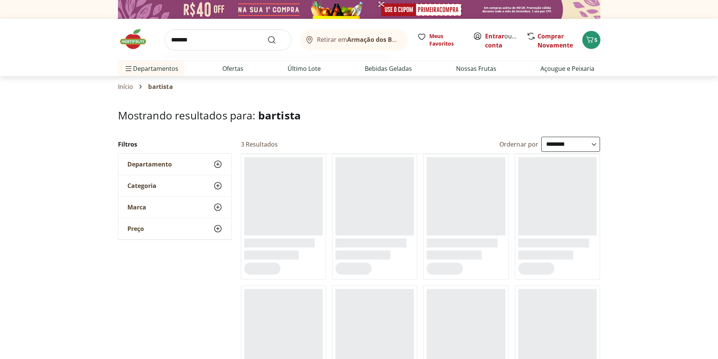
type input "*******"
click at [267, 35] on button "Submit Search" at bounding box center [276, 39] width 18 height 9
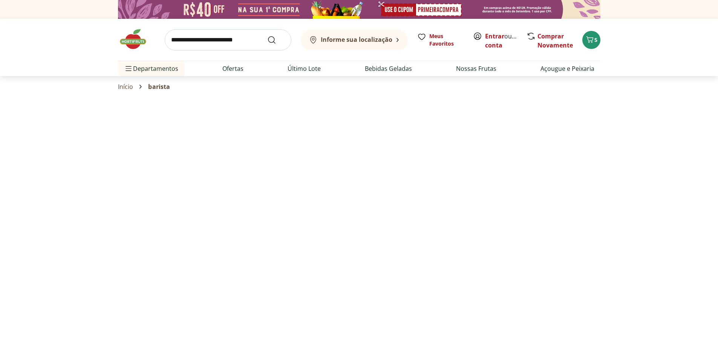
select select "**********"
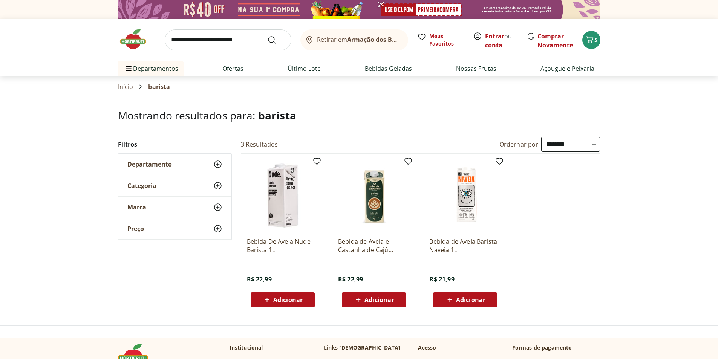
scroll to position [38, 0]
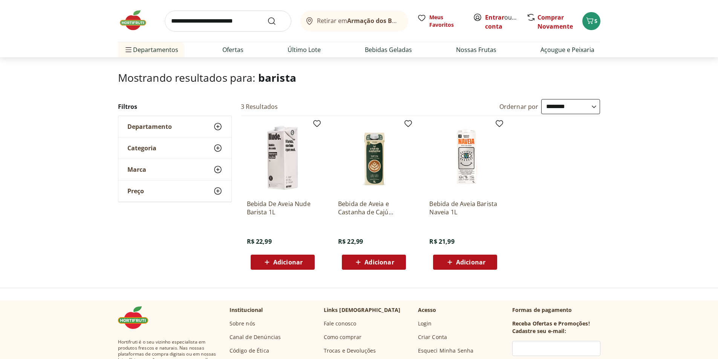
click at [378, 160] on img at bounding box center [374, 158] width 72 height 72
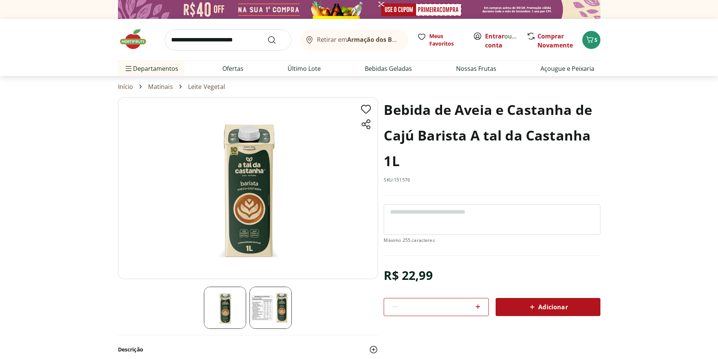
click at [283, 289] on img at bounding box center [271, 308] width 42 height 42
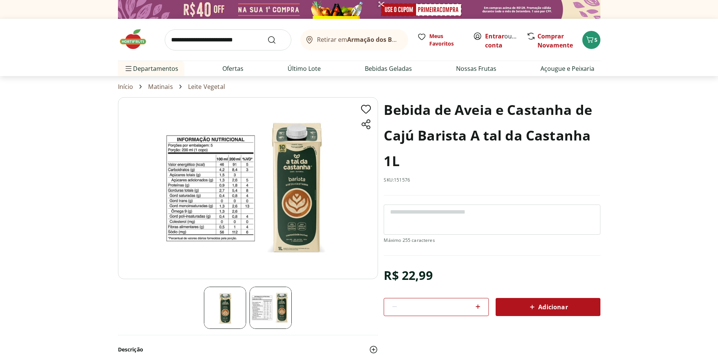
click at [276, 317] on img at bounding box center [271, 308] width 42 height 42
click at [594, 44] on button "5" at bounding box center [591, 40] width 18 height 18
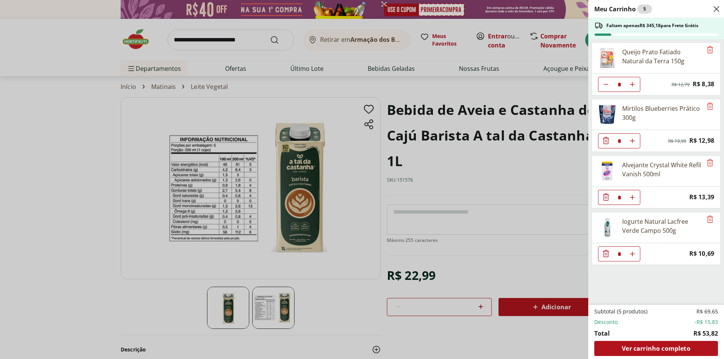
click at [210, 36] on div "Meu Carrinho 5 Faltam apenas R$ 345,18 para Frete Grátis Queijo Prato Fatiado N…" at bounding box center [362, 179] width 724 height 359
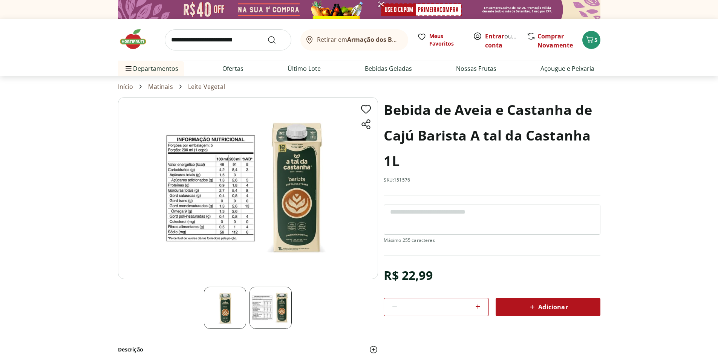
click at [219, 44] on input "search" at bounding box center [228, 39] width 127 height 21
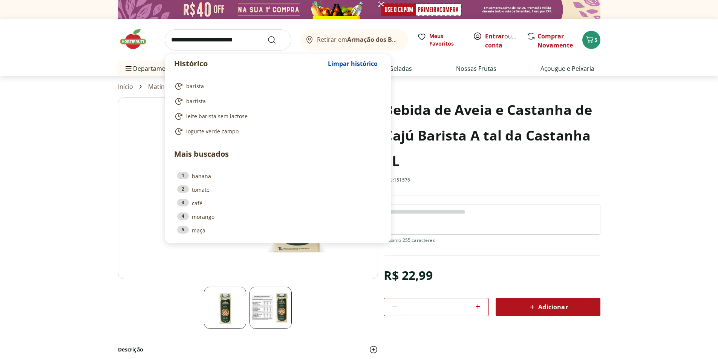
click at [219, 44] on input "search" at bounding box center [228, 39] width 127 height 21
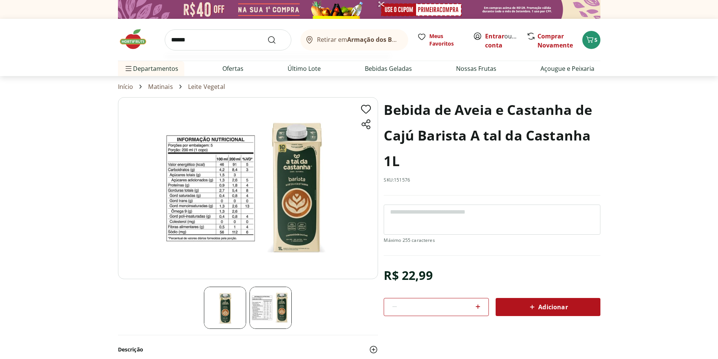
type input "******"
click at [267, 35] on button "Submit Search" at bounding box center [276, 39] width 18 height 9
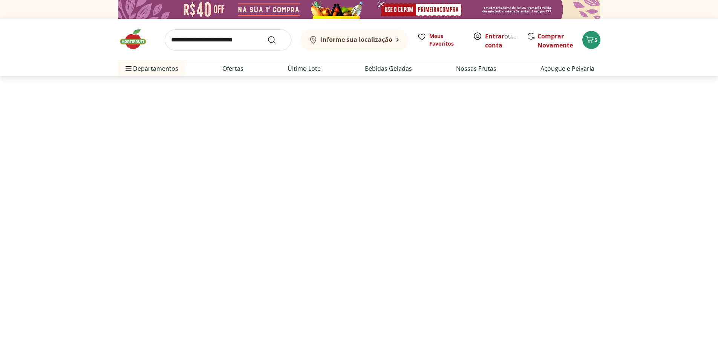
select select "**********"
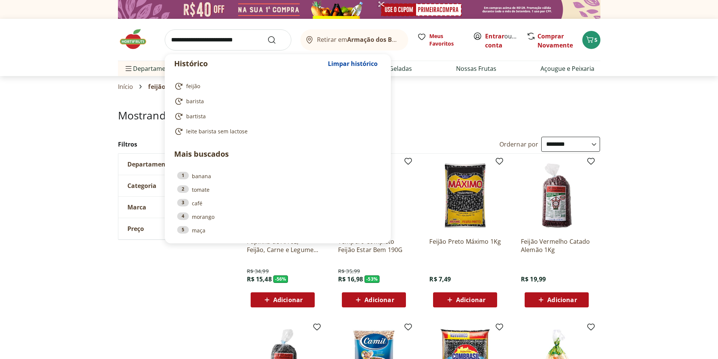
click at [201, 38] on input "search" at bounding box center [228, 39] width 127 height 21
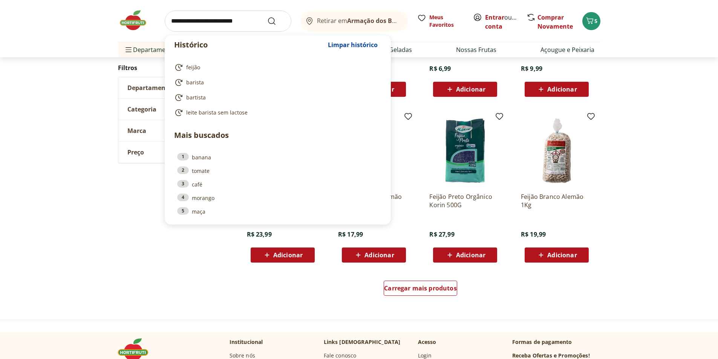
scroll to position [377, 0]
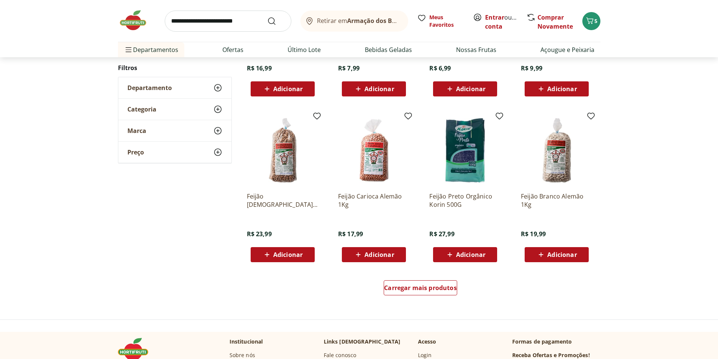
click at [661, 202] on div "**********" at bounding box center [359, 34] width 718 height 548
click at [448, 287] on span "Carregar mais produtos" at bounding box center [420, 288] width 73 height 6
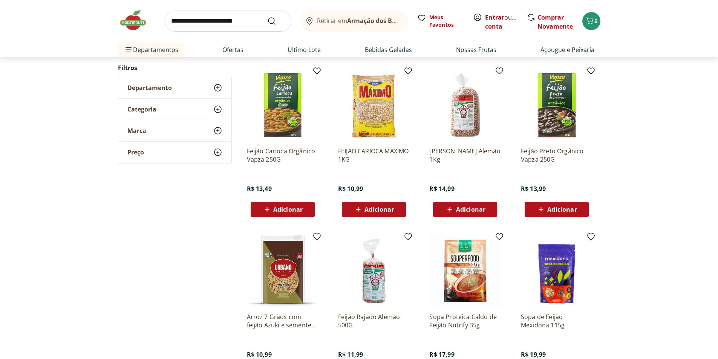
scroll to position [113, 0]
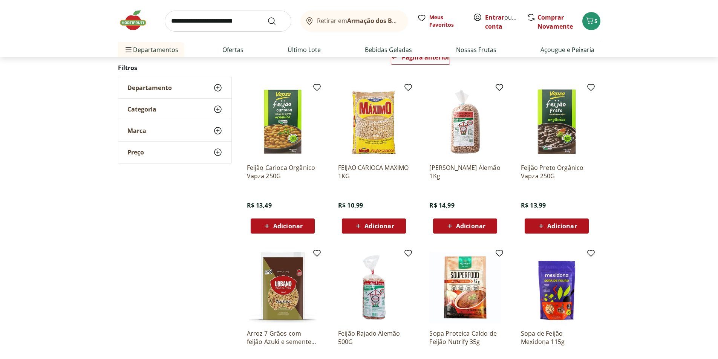
click at [278, 225] on span "Adicionar" at bounding box center [287, 226] width 29 height 6
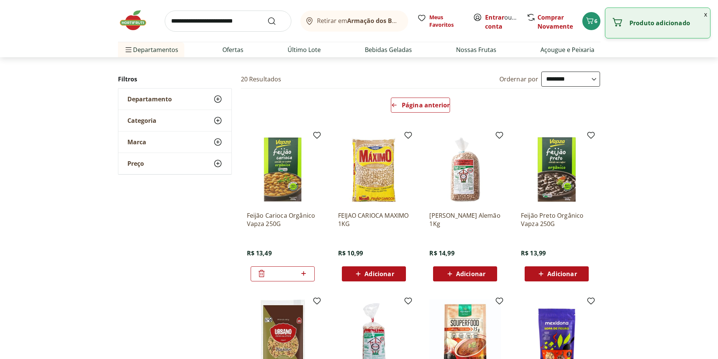
scroll to position [0, 0]
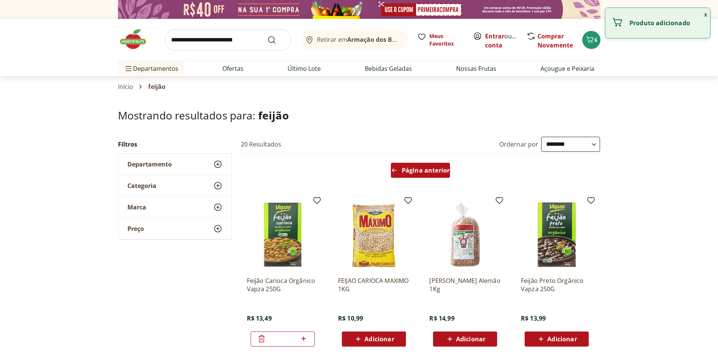
click at [423, 172] on span "Página anterior" at bounding box center [426, 170] width 48 height 6
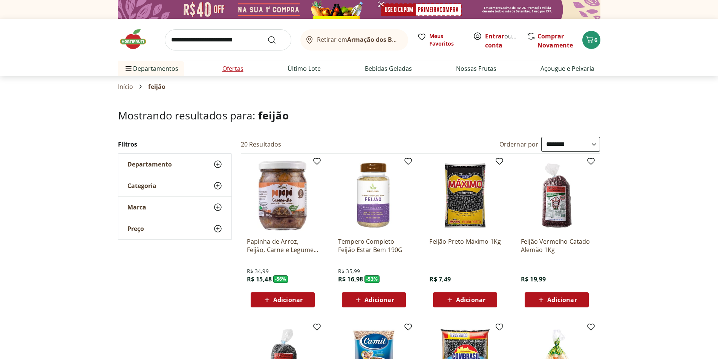
click at [241, 64] on link "Ofertas" at bounding box center [232, 68] width 21 height 9
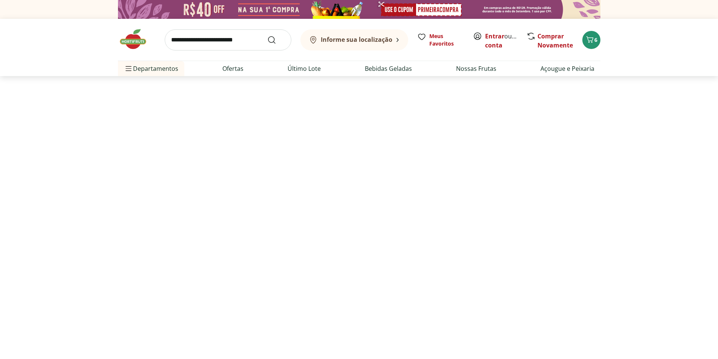
select select "**********"
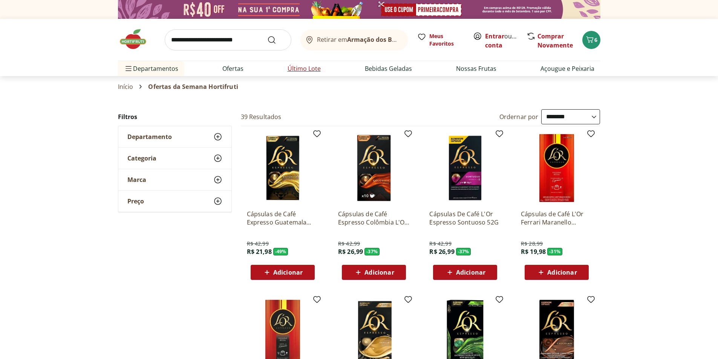
click at [312, 69] on link "Último Lote" at bounding box center [304, 68] width 33 height 9
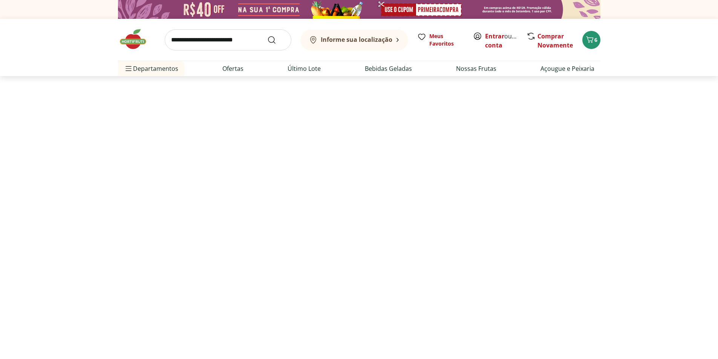
select select "**********"
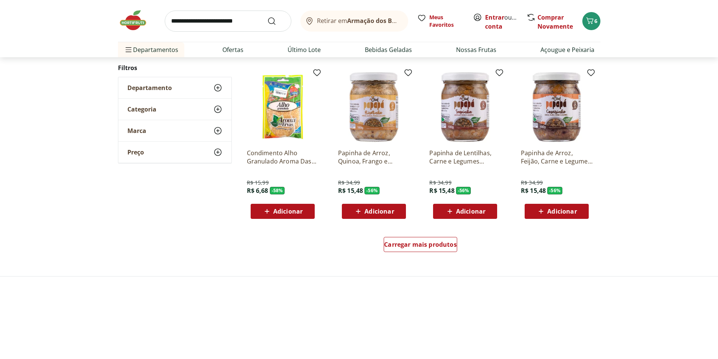
scroll to position [415, 0]
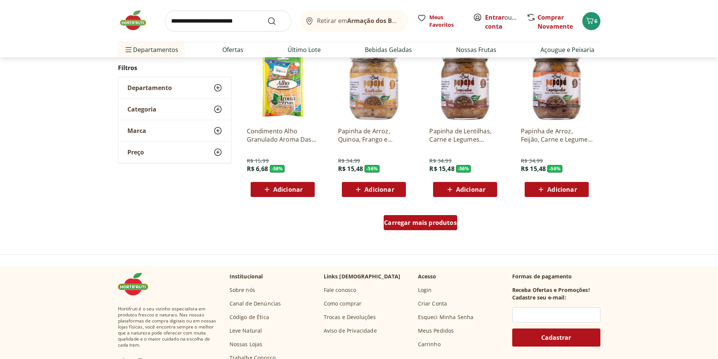
click at [431, 222] on span "Carregar mais produtos" at bounding box center [420, 223] width 73 height 6
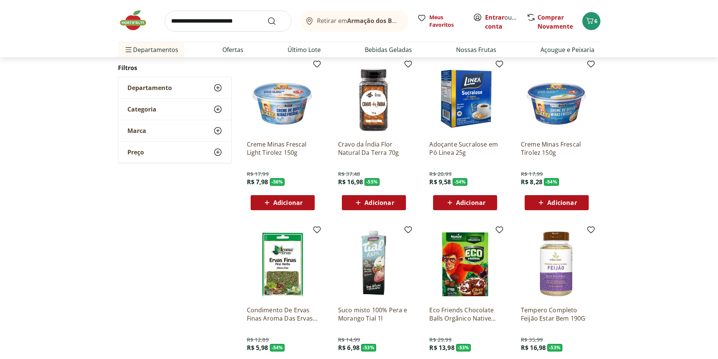
scroll to position [565, 0]
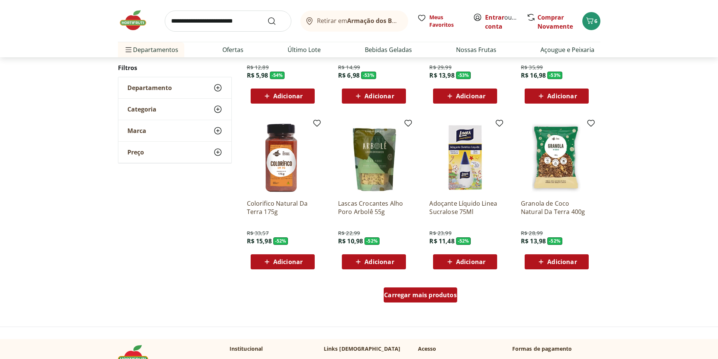
scroll to position [452, 0]
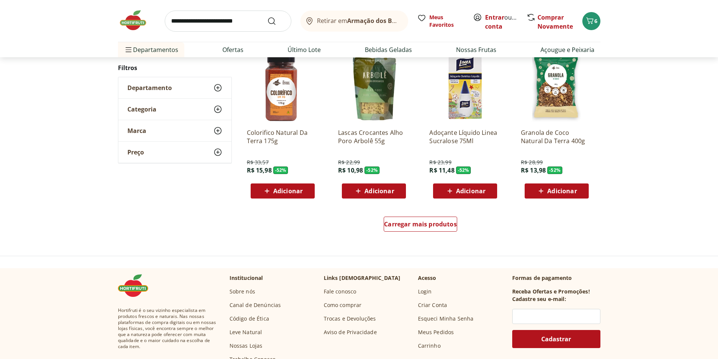
click at [206, 15] on input "search" at bounding box center [228, 21] width 127 height 21
type input "******"
click at [267, 17] on button "Submit Search" at bounding box center [276, 21] width 18 height 9
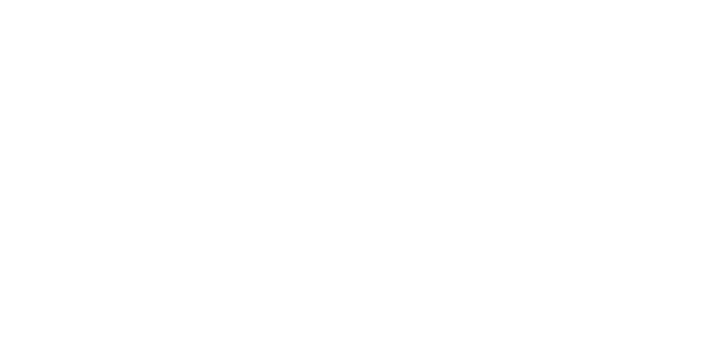
select select "**********"
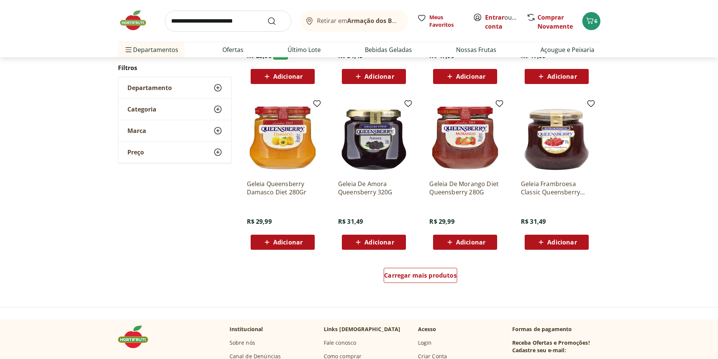
scroll to position [452, 0]
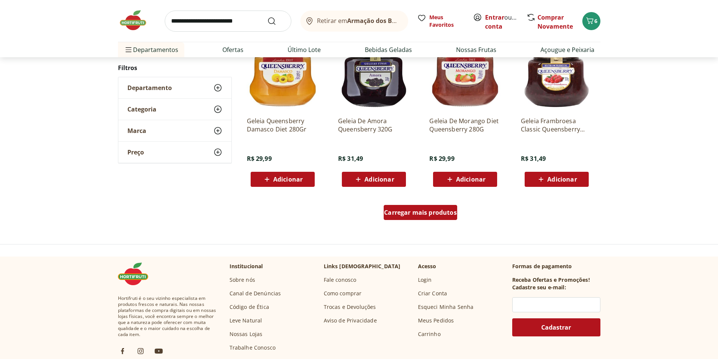
click at [401, 214] on span "Carregar mais produtos" at bounding box center [420, 213] width 73 height 6
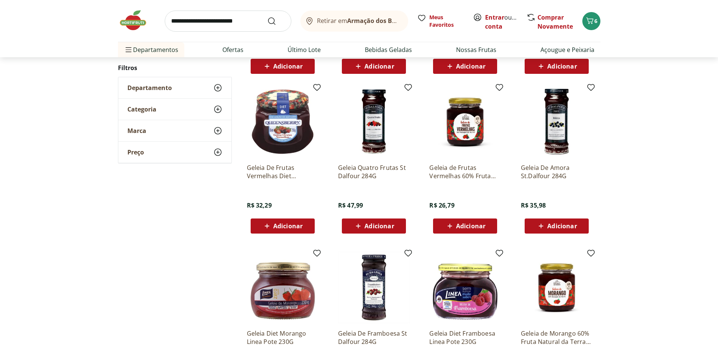
scroll to position [603, 0]
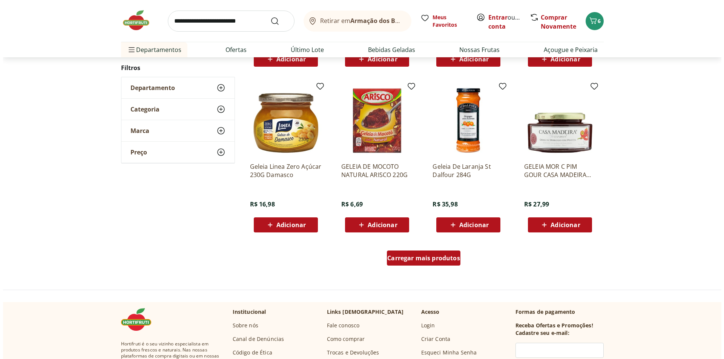
scroll to position [452, 0]
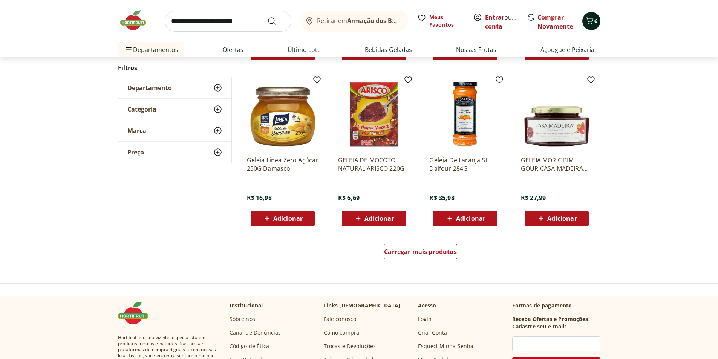
click at [595, 13] on button "6" at bounding box center [591, 21] width 18 height 18
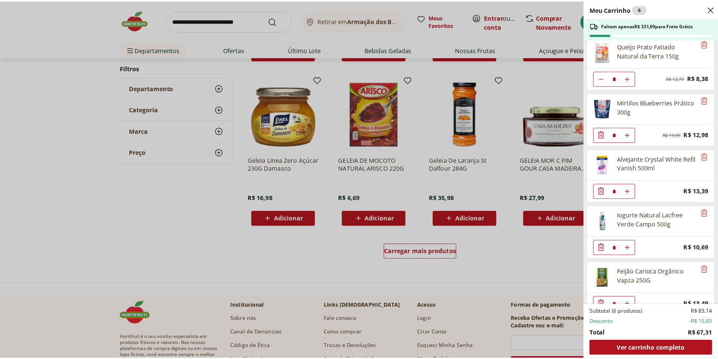
scroll to position [0, 0]
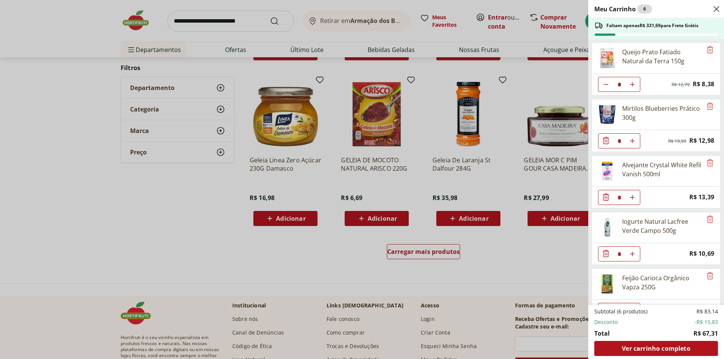
click at [196, 20] on div "Meu Carrinho 6 Faltam apenas R$ 331,69 para Frete Grátis Queijo Prato Fatiado N…" at bounding box center [362, 179] width 724 height 359
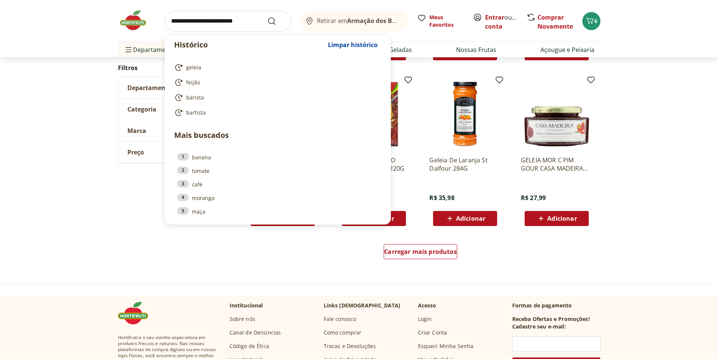
click at [202, 26] on input "search" at bounding box center [228, 21] width 127 height 21
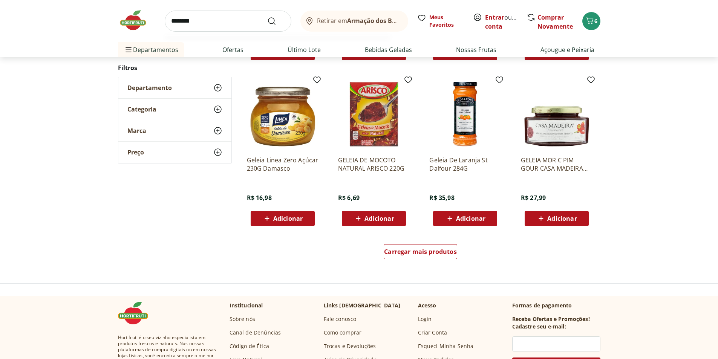
type input "********"
click at [267, 17] on button "Submit Search" at bounding box center [276, 21] width 18 height 9
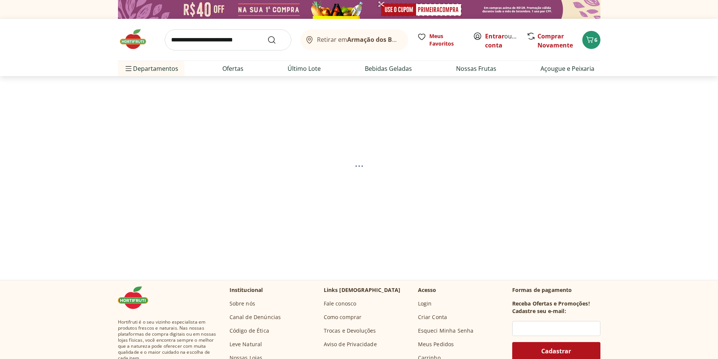
select select "**********"
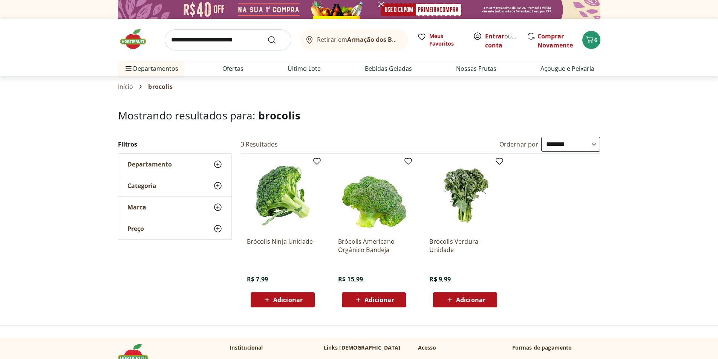
click at [219, 44] on input "search" at bounding box center [228, 39] width 127 height 21
type input "*****"
click at [267, 35] on button "Submit Search" at bounding box center [276, 39] width 18 height 9
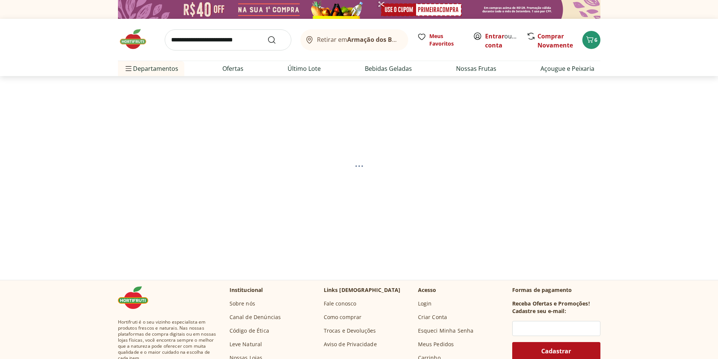
select select "**********"
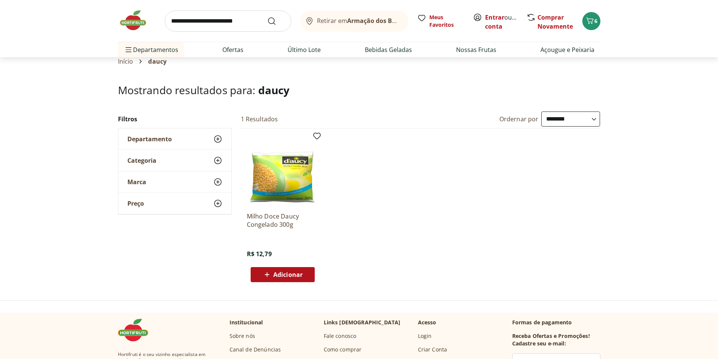
scroll to position [38, 0]
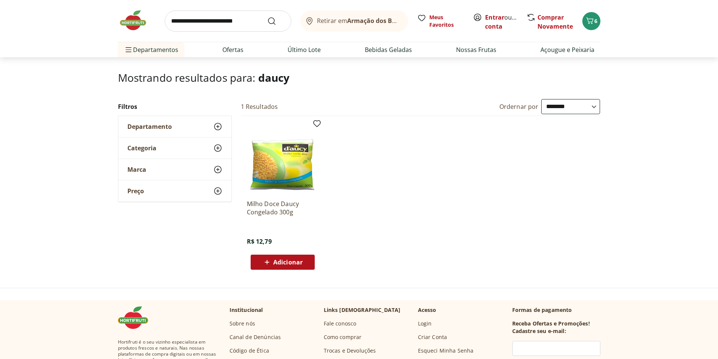
click at [247, 18] on input "search" at bounding box center [228, 21] width 127 height 21
type input "**********"
click at [267, 17] on button "Submit Search" at bounding box center [276, 21] width 18 height 9
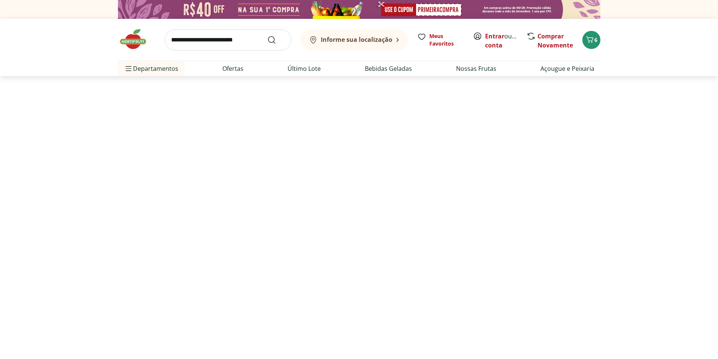
select select "**********"
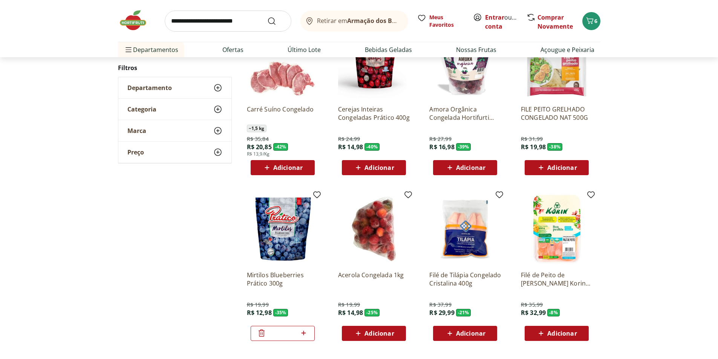
scroll to position [302, 0]
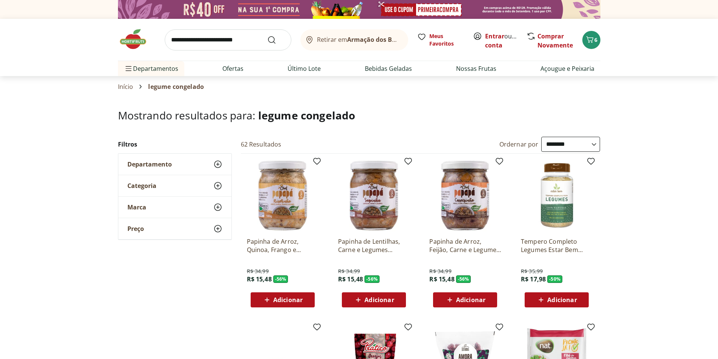
select select "**********"
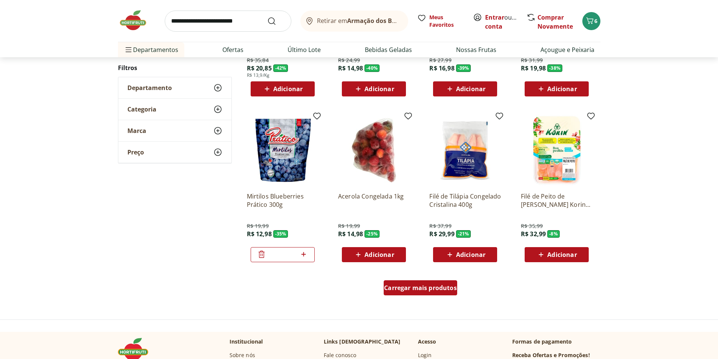
click at [431, 289] on span "Carregar mais produtos" at bounding box center [420, 288] width 73 height 6
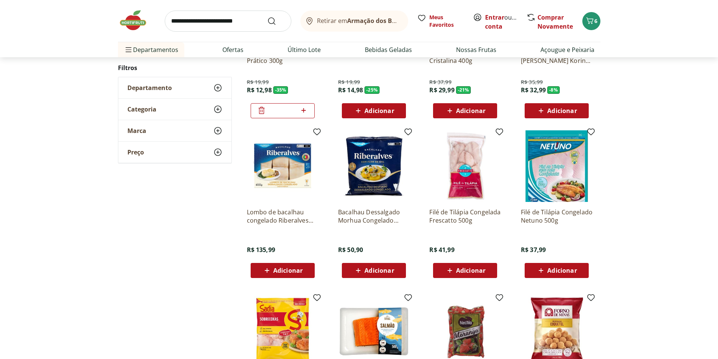
scroll to position [528, 0]
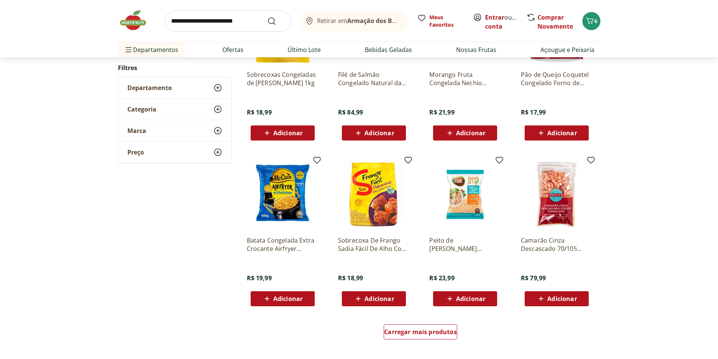
scroll to position [489, 0]
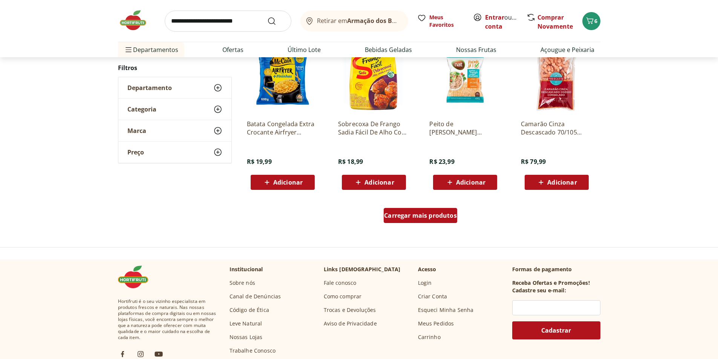
click at [402, 214] on span "Carregar mais produtos" at bounding box center [420, 216] width 73 height 6
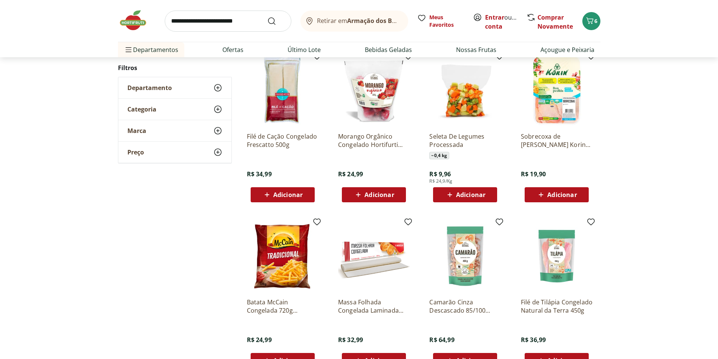
scroll to position [639, 0]
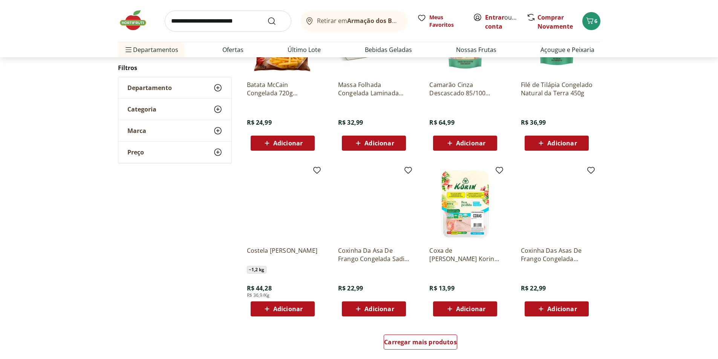
scroll to position [449, 0]
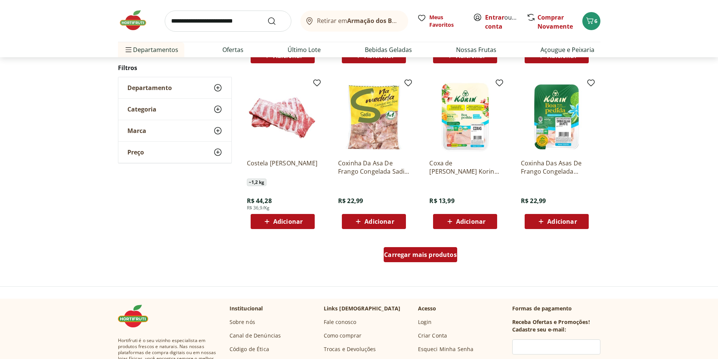
click at [423, 248] on div "Carregar mais produtos" at bounding box center [421, 254] width 74 height 15
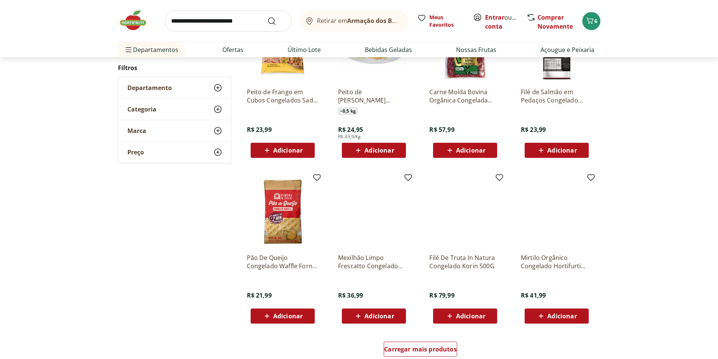
scroll to position [372, 0]
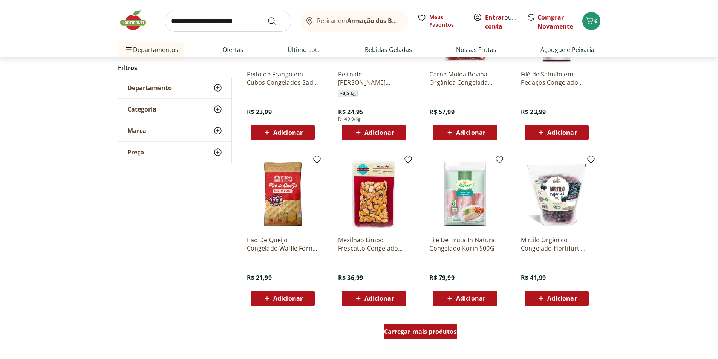
click at [423, 331] on span "Carregar mais produtos" at bounding box center [420, 332] width 73 height 6
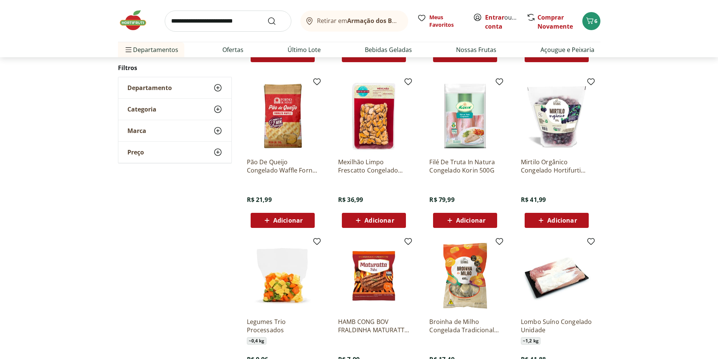
scroll to position [523, 0]
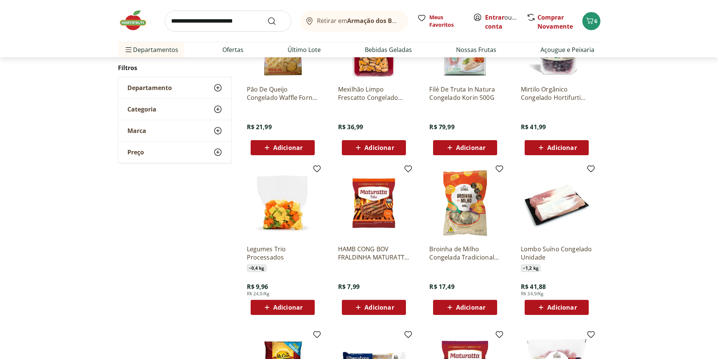
click at [269, 196] on img at bounding box center [283, 203] width 72 height 72
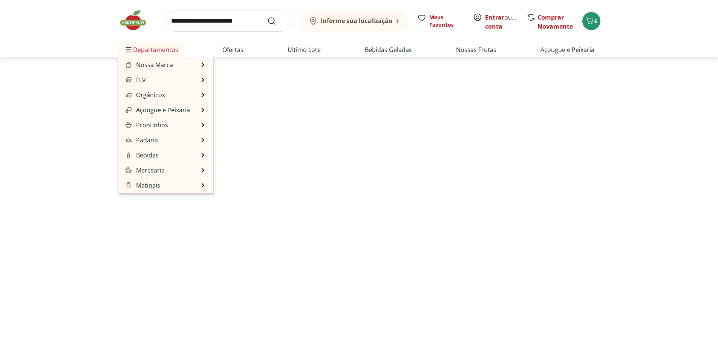
select select "**********"
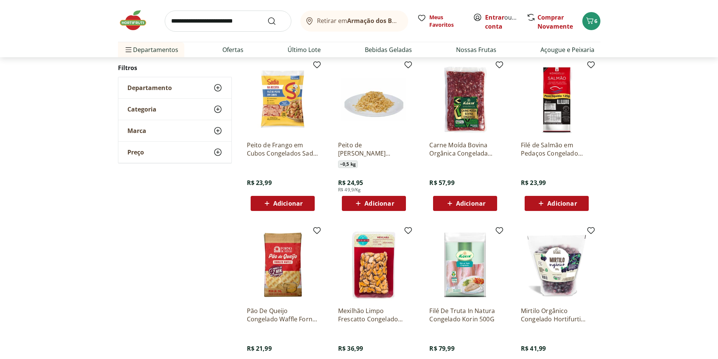
scroll to position [415, 0]
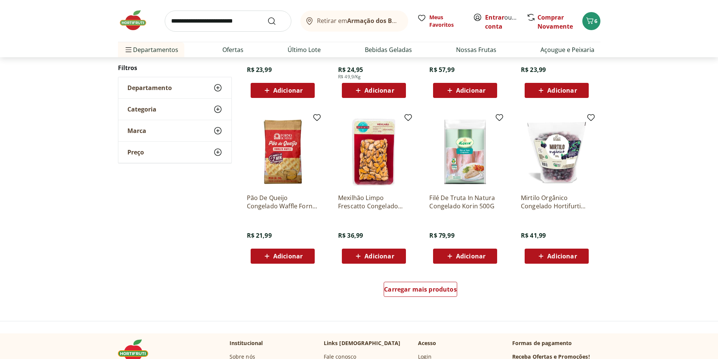
click at [423, 277] on div "Carregar mais produtos" at bounding box center [421, 291] width 366 height 36
click at [425, 289] on span "Carregar mais produtos" at bounding box center [420, 289] width 73 height 6
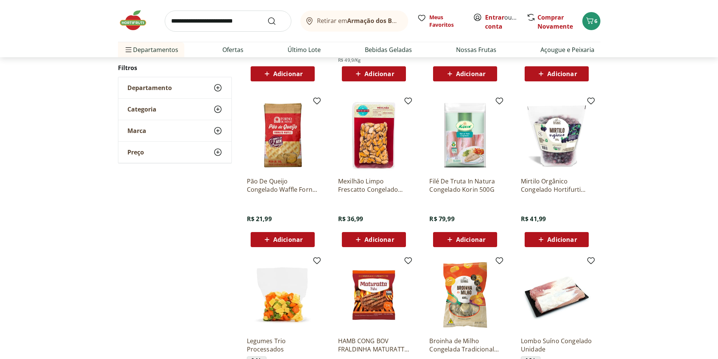
scroll to position [641, 0]
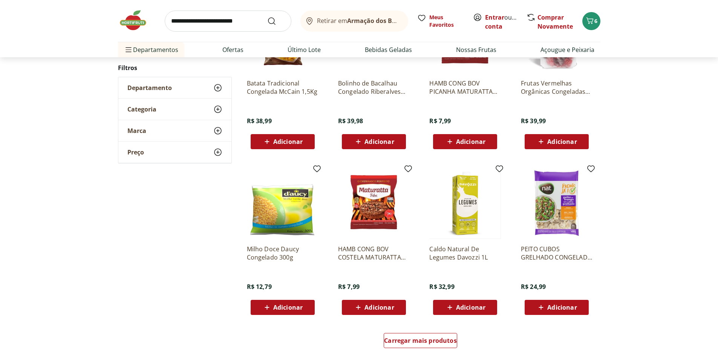
scroll to position [375, 0]
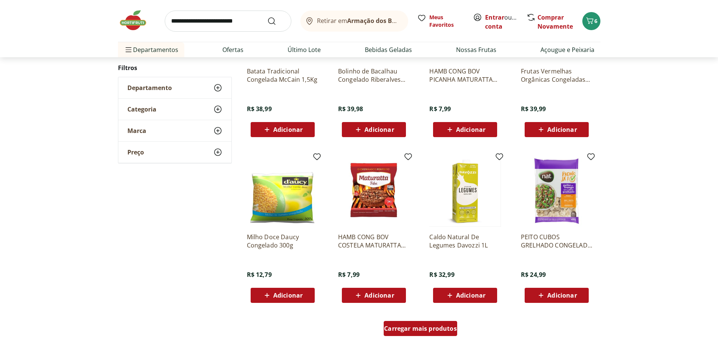
click at [417, 328] on span "Carregar mais produtos" at bounding box center [420, 329] width 73 height 6
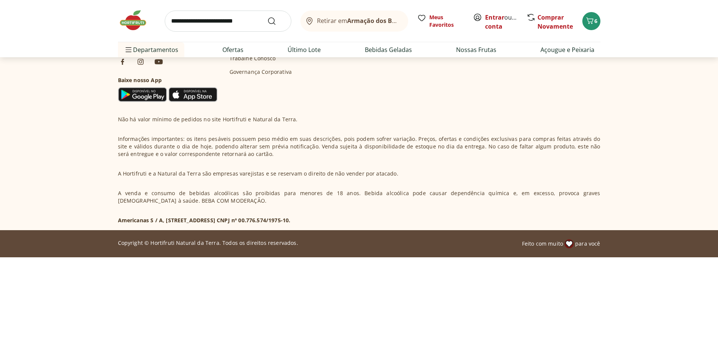
scroll to position [6, 0]
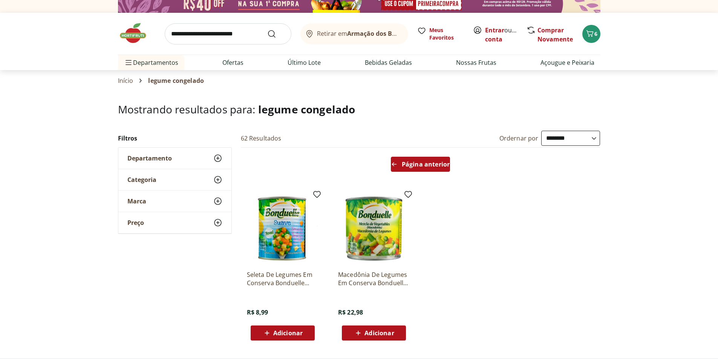
click at [430, 167] on span "Página anterior" at bounding box center [426, 164] width 48 height 6
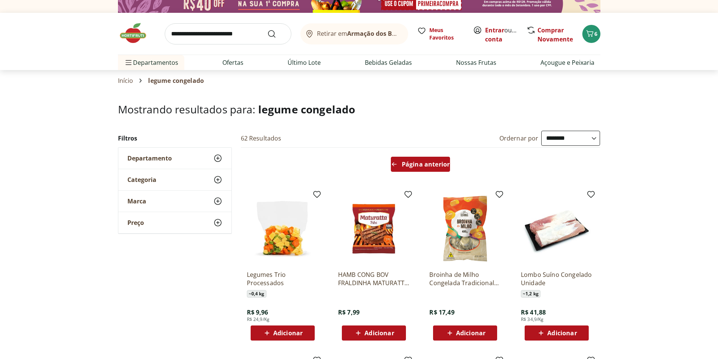
click at [431, 166] on span "Página anterior" at bounding box center [426, 164] width 48 height 6
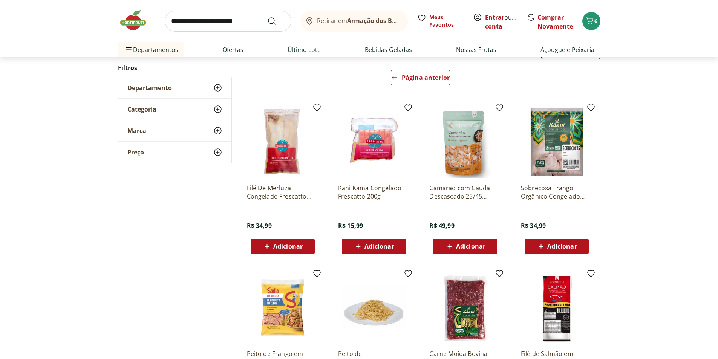
scroll to position [81, 0]
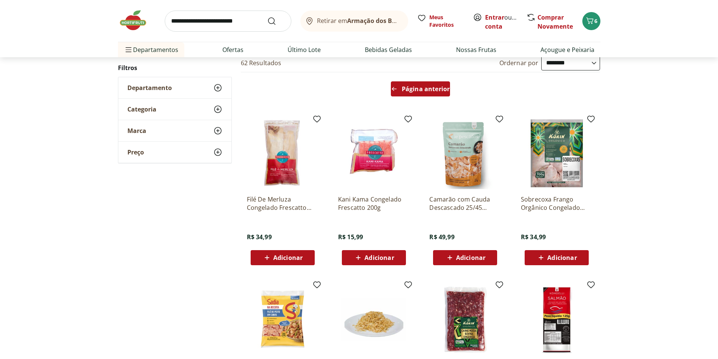
click at [409, 89] on span "Página anterior" at bounding box center [426, 89] width 48 height 6
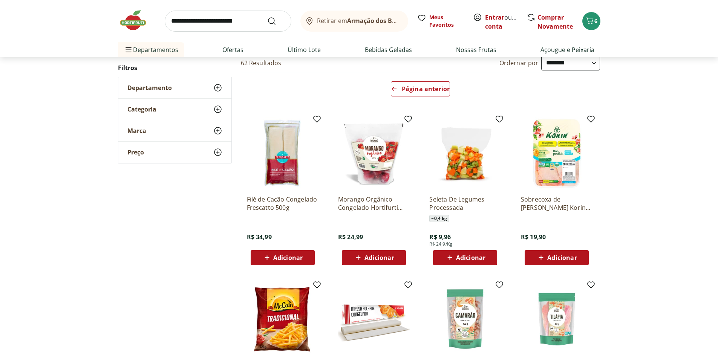
click at [473, 159] on img at bounding box center [465, 154] width 72 height 72
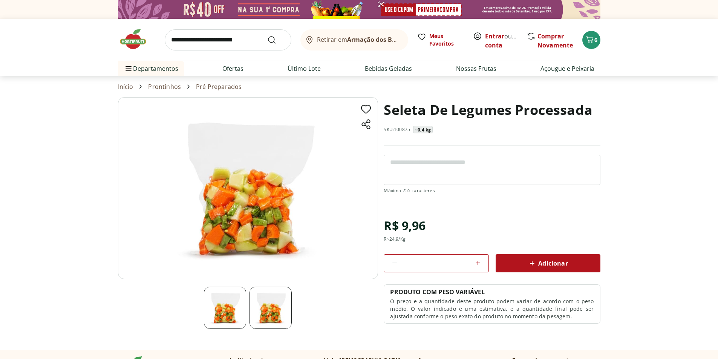
click at [239, 176] on img at bounding box center [248, 188] width 260 height 182
click at [266, 306] on img at bounding box center [271, 308] width 42 height 42
click at [237, 70] on link "Ofertas" at bounding box center [232, 68] width 21 height 9
select select "**********"
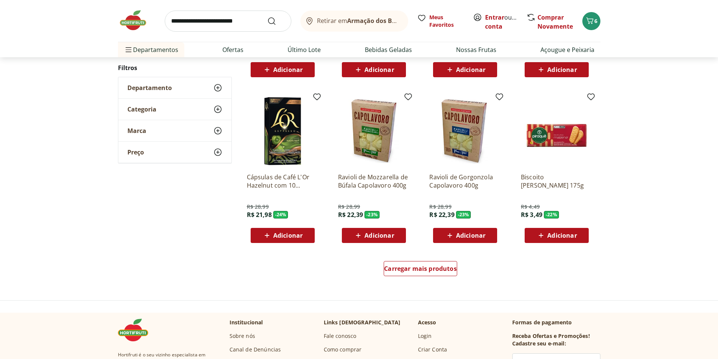
scroll to position [339, 0]
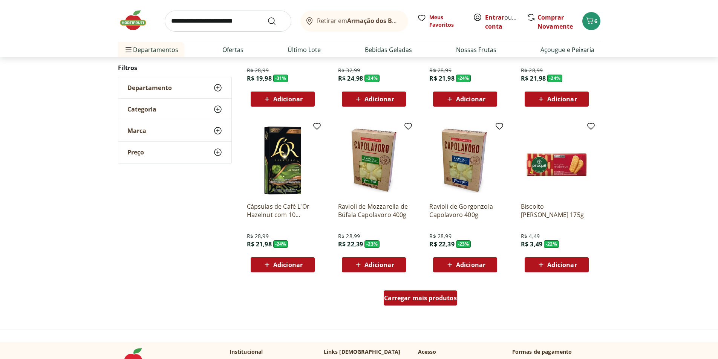
click at [412, 300] on span "Carregar mais produtos" at bounding box center [420, 298] width 73 height 6
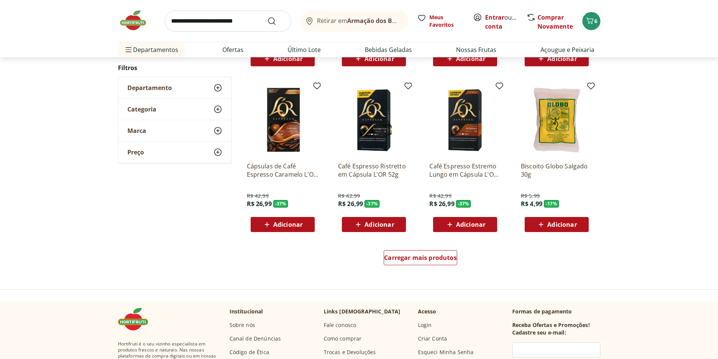
scroll to position [528, 0]
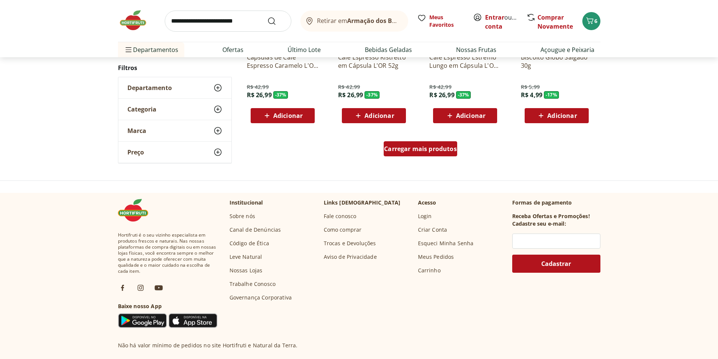
click at [438, 147] on span "Carregar mais produtos" at bounding box center [420, 149] width 73 height 6
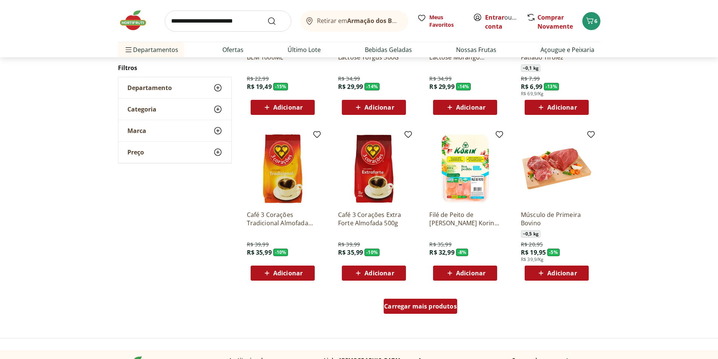
scroll to position [413, 0]
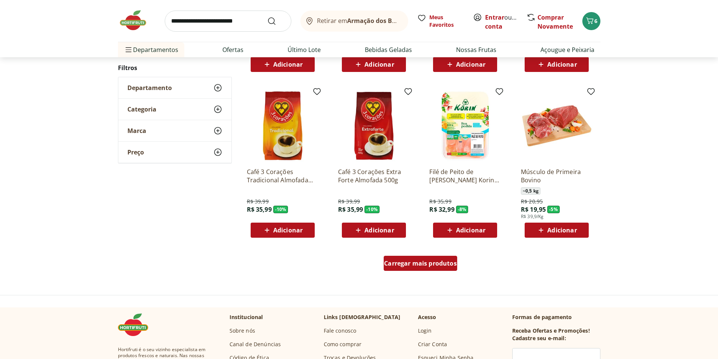
click at [446, 265] on span "Carregar mais produtos" at bounding box center [420, 263] width 73 height 6
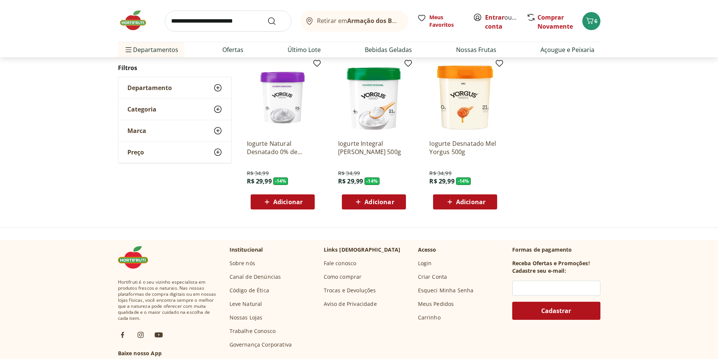
scroll to position [113, 0]
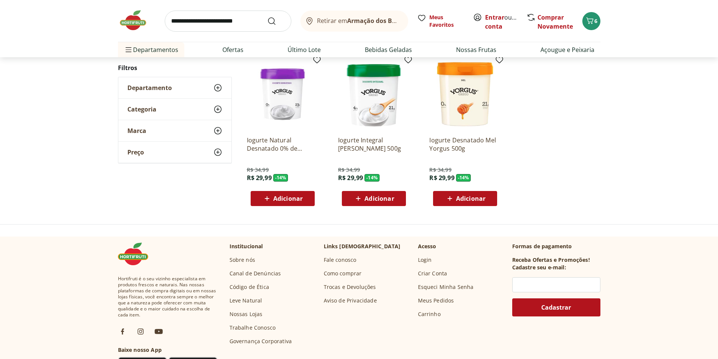
click at [220, 15] on input "search" at bounding box center [228, 21] width 127 height 21
type input "***"
click at [267, 17] on button "Submit Search" at bounding box center [276, 21] width 18 height 9
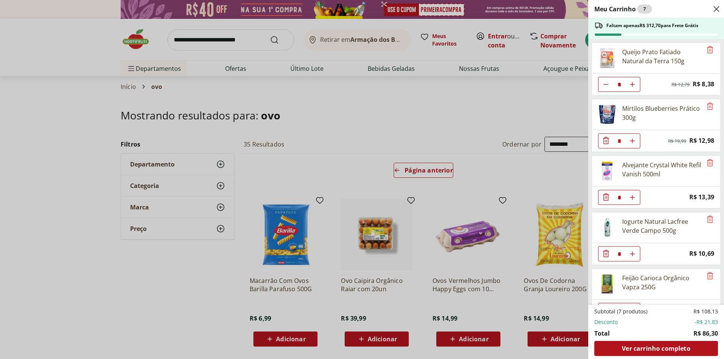
select select "**********"
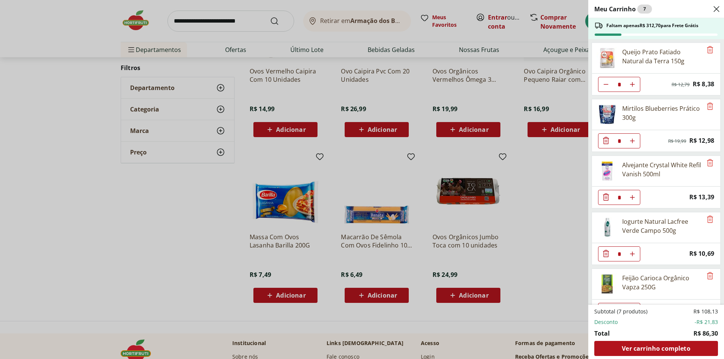
scroll to position [77, 0]
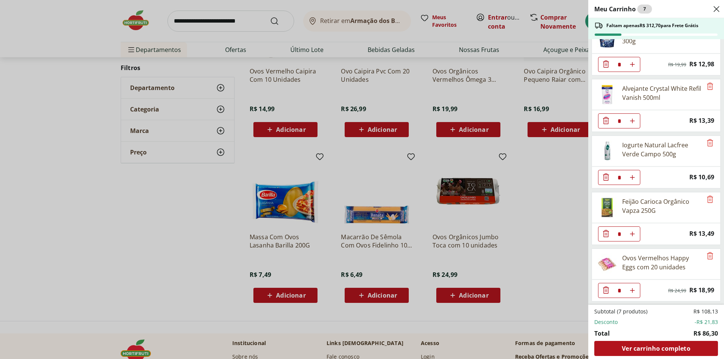
click at [562, 179] on div "Meu Carrinho 7 Faltam apenas R$ 312,70 para Frete Grátis Queijo Prato Fatiado N…" at bounding box center [362, 179] width 724 height 359
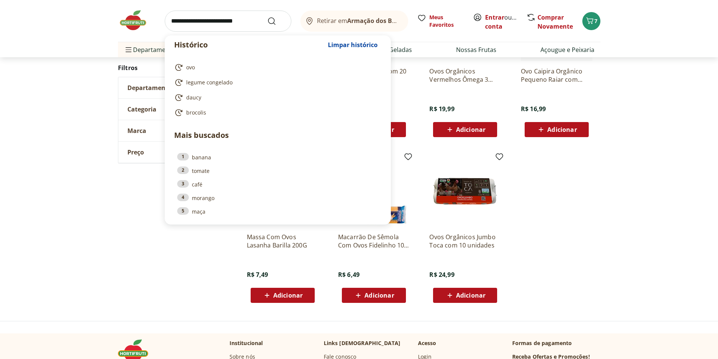
click at [257, 18] on input "search" at bounding box center [228, 21] width 127 height 21
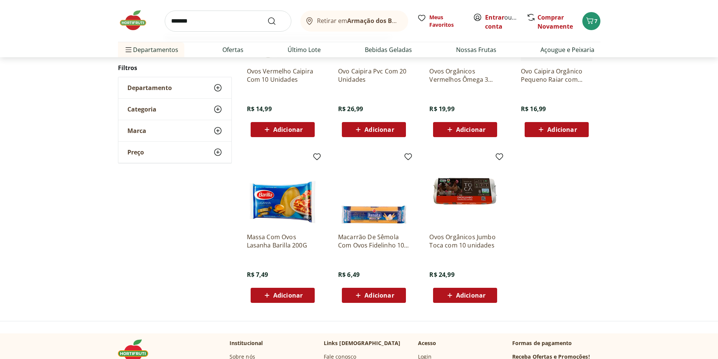
type input "*******"
click at [267, 17] on button "Submit Search" at bounding box center [276, 21] width 18 height 9
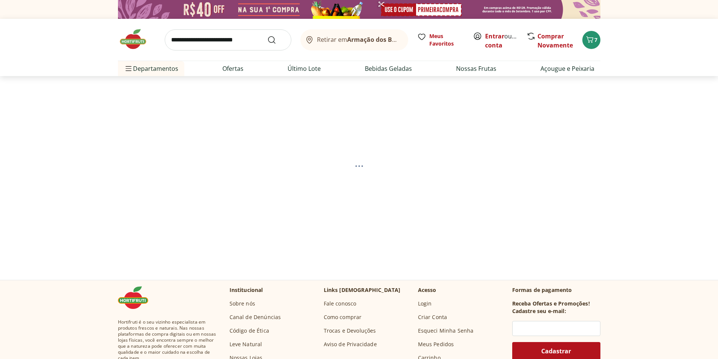
select select "**********"
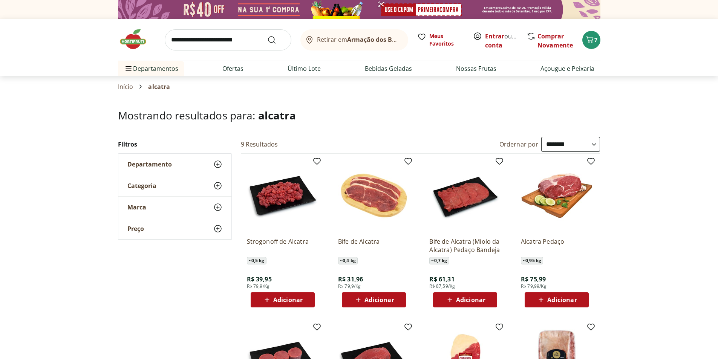
click at [230, 37] on input "search" at bounding box center [228, 39] width 127 height 21
type input "*****"
click at [267, 35] on button "Submit Search" at bounding box center [276, 39] width 18 height 9
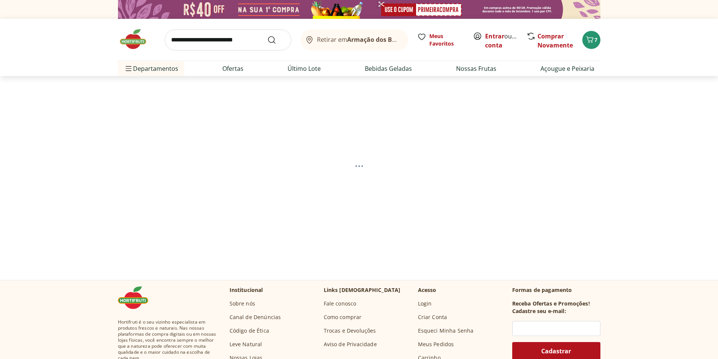
select select "**********"
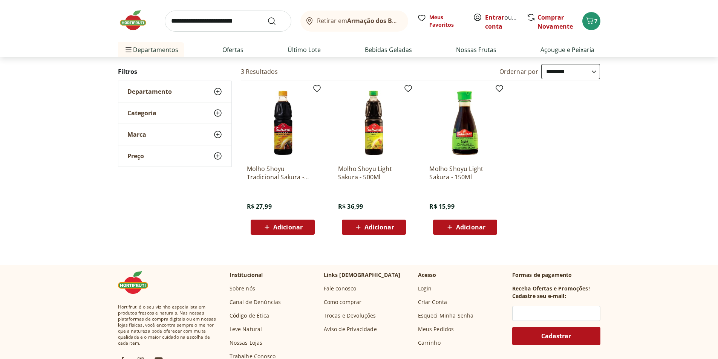
scroll to position [75, 0]
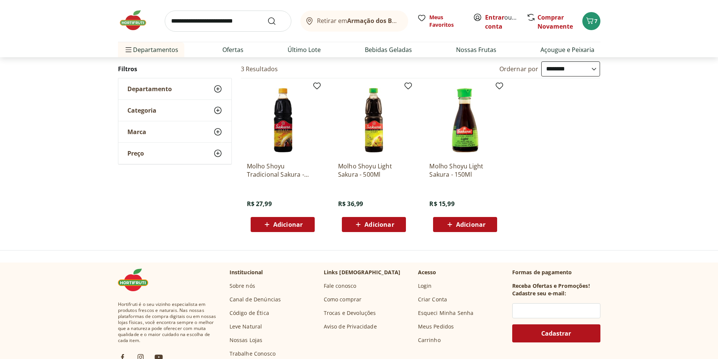
click at [486, 226] on div "Adicionar" at bounding box center [465, 225] width 52 height 14
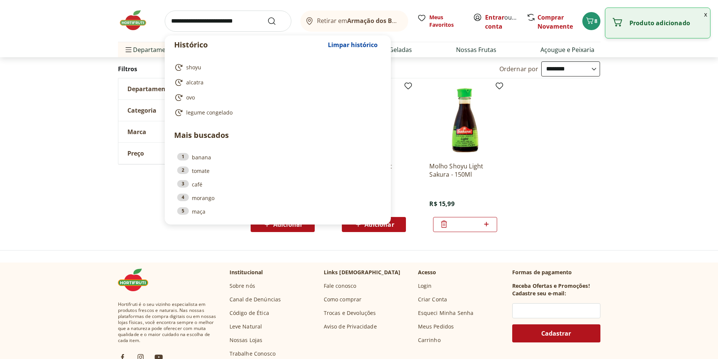
click at [230, 20] on input "search" at bounding box center [228, 21] width 127 height 21
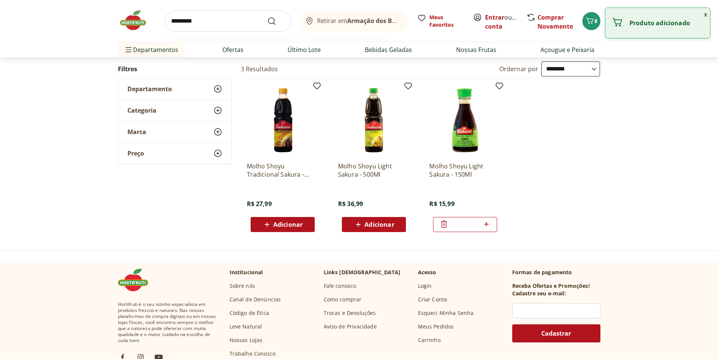
type input "********"
click at [267, 17] on button "Submit Search" at bounding box center [276, 21] width 18 height 9
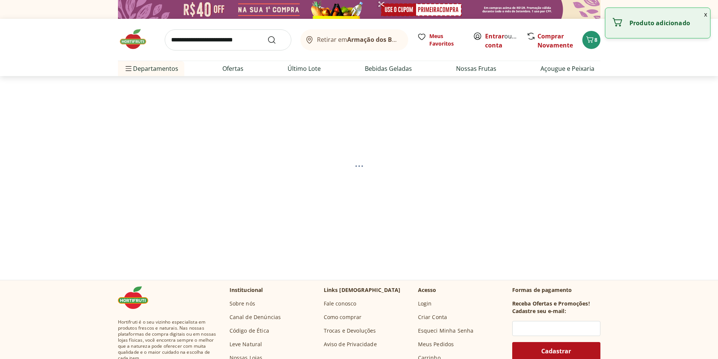
select select "**********"
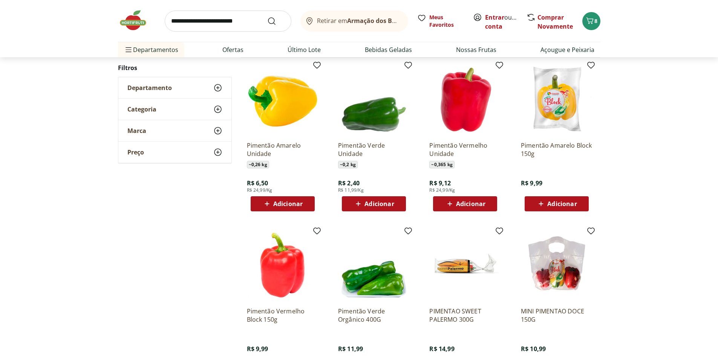
scroll to position [151, 0]
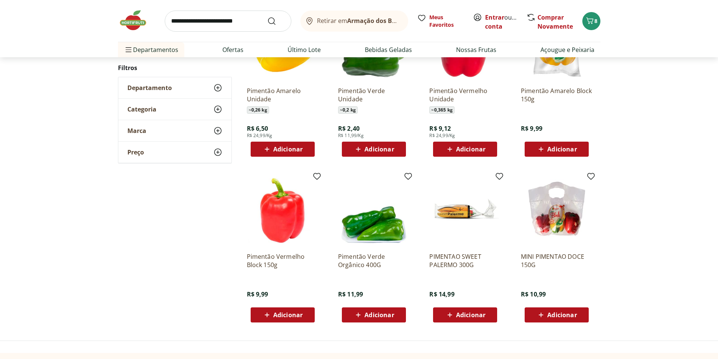
click at [556, 216] on img at bounding box center [557, 211] width 72 height 72
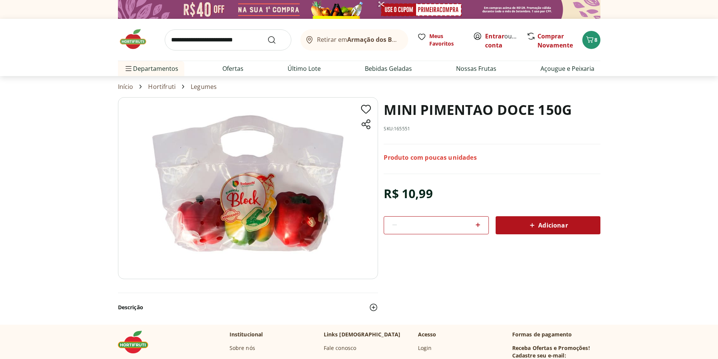
scroll to position [151, 0]
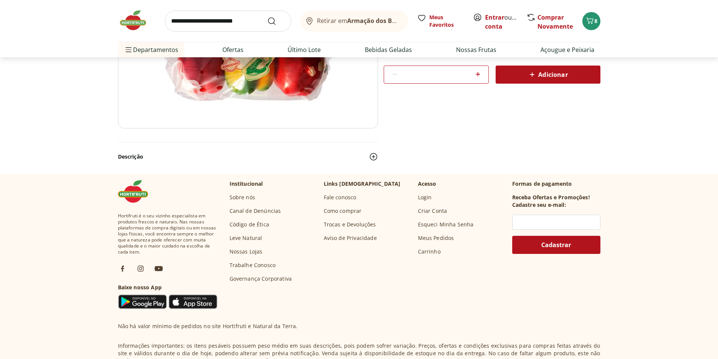
select select "**********"
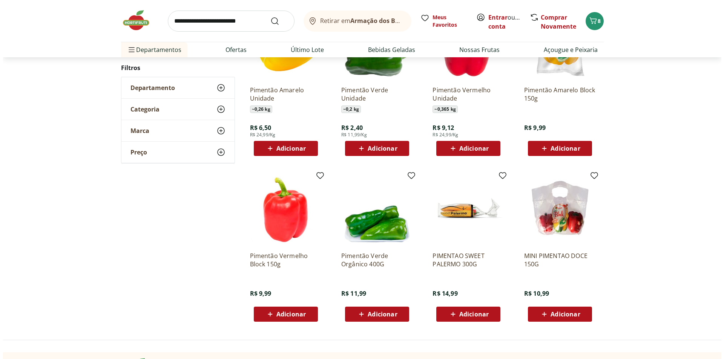
scroll to position [188, 0]
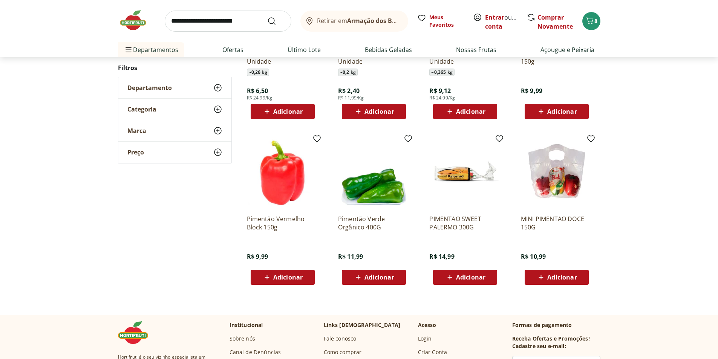
click at [568, 278] on span "Adicionar" at bounding box center [561, 277] width 29 height 6
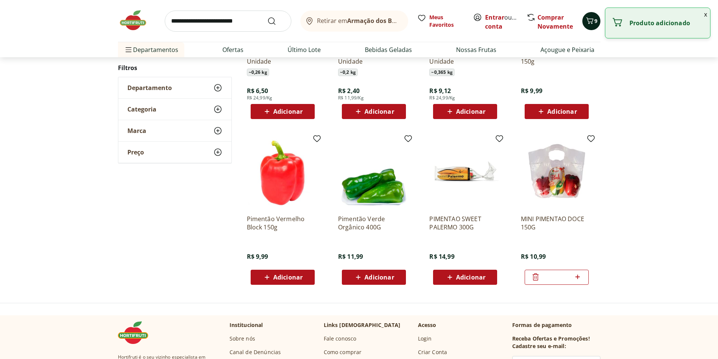
click at [590, 23] on icon "Carrinho" at bounding box center [589, 20] width 9 height 9
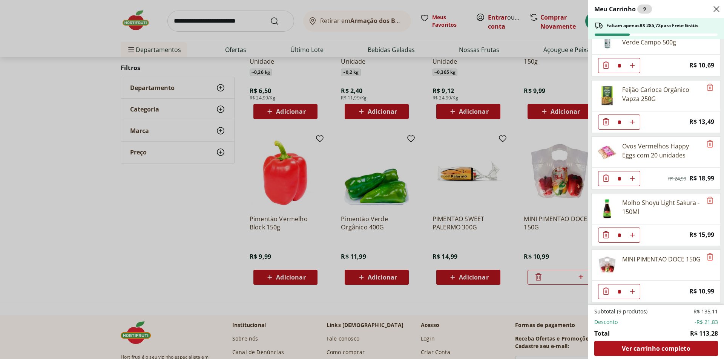
scroll to position [190, 0]
click at [707, 200] on icon "Remove" at bounding box center [710, 199] width 6 height 7
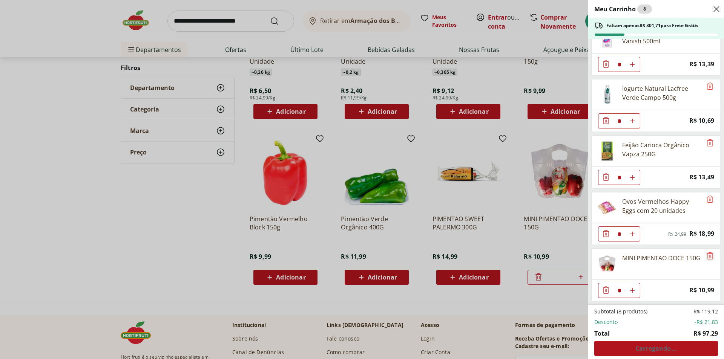
click at [708, 259] on icon "Remove" at bounding box center [709, 255] width 9 height 9
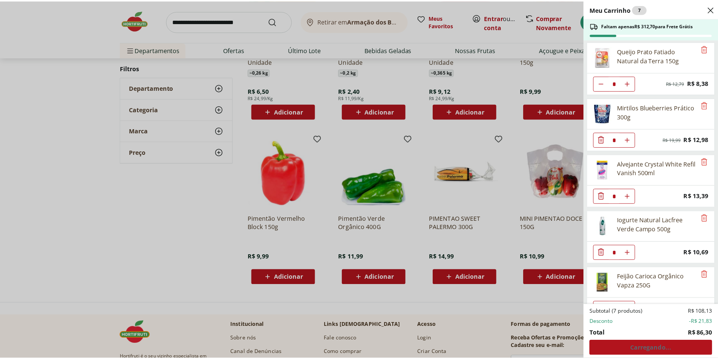
scroll to position [0, 0]
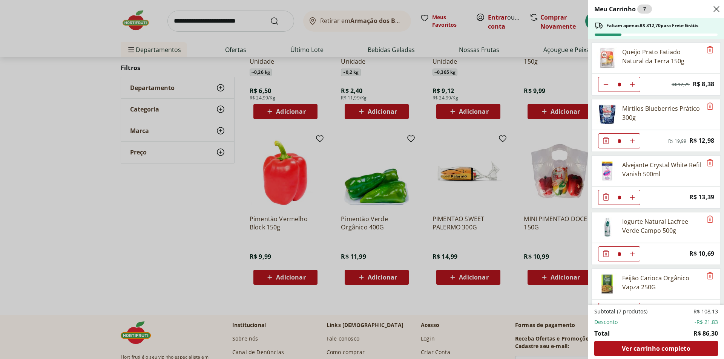
click at [141, 220] on div "Meu Carrinho 7 Faltam apenas R$ 312,70 para Frete Grátis Queijo Prato Fatiado N…" at bounding box center [362, 179] width 724 height 359
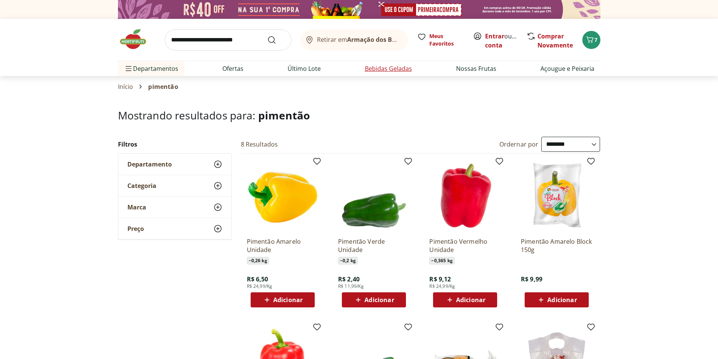
click at [377, 63] on li "Bebidas Geladas" at bounding box center [388, 68] width 59 height 15
click at [250, 71] on ul "Departamentos Nossa Marca Nossa Marca Ver tudo do departamento Açougue & Peixar…" at bounding box center [359, 68] width 483 height 15
click at [586, 36] on icon "Carrinho" at bounding box center [589, 39] width 9 height 9
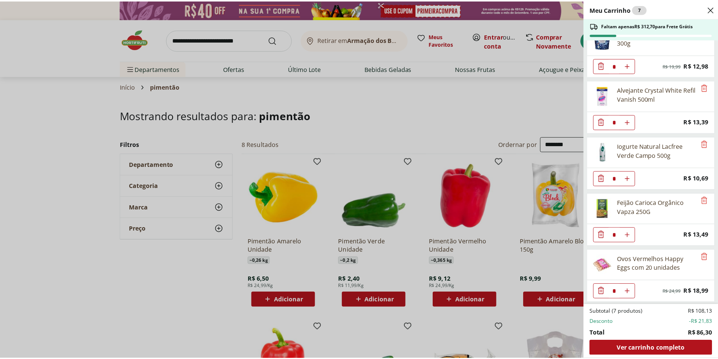
scroll to position [77, 0]
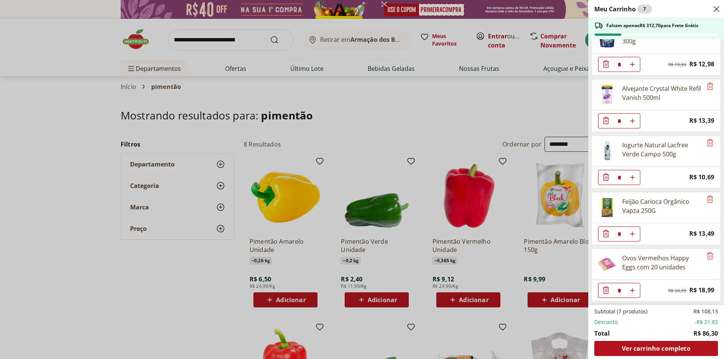
click at [394, 108] on div "Meu Carrinho 7 Faltam apenas R$ 312,70 para Frete Grátis Queijo Prato Fatiado N…" at bounding box center [362, 179] width 724 height 359
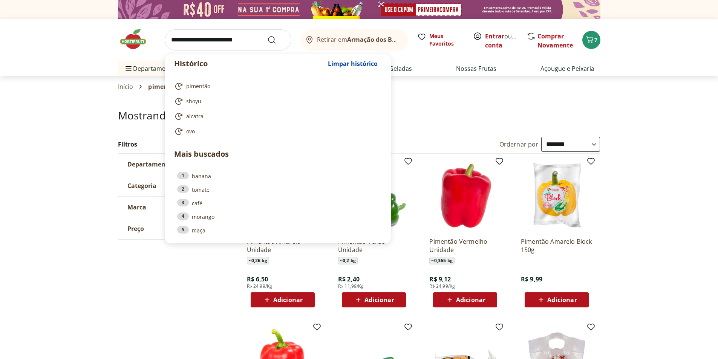
click at [230, 39] on input "search" at bounding box center [228, 39] width 127 height 21
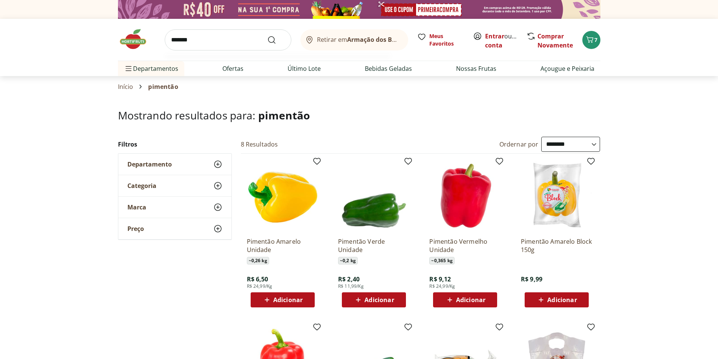
type input "*******"
click at [267, 35] on button "Submit Search" at bounding box center [276, 39] width 18 height 9
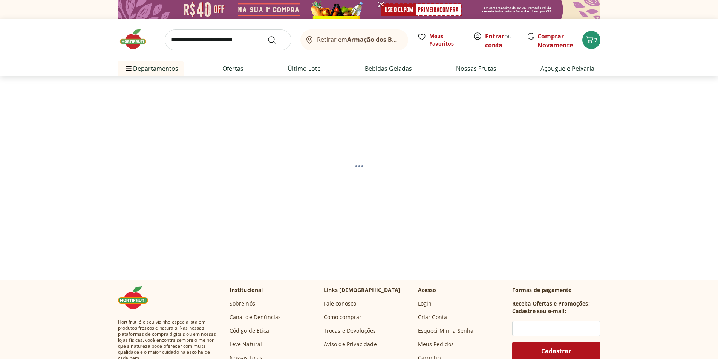
select select "**********"
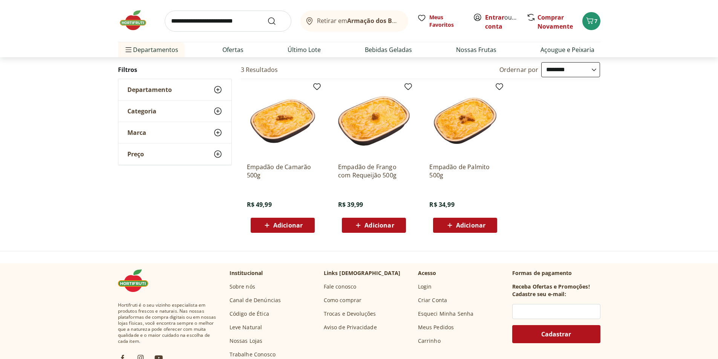
scroll to position [75, 0]
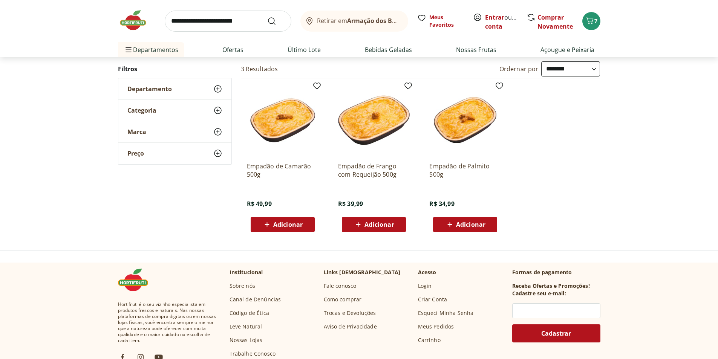
click at [366, 226] on span "Adicionar" at bounding box center [379, 225] width 29 height 6
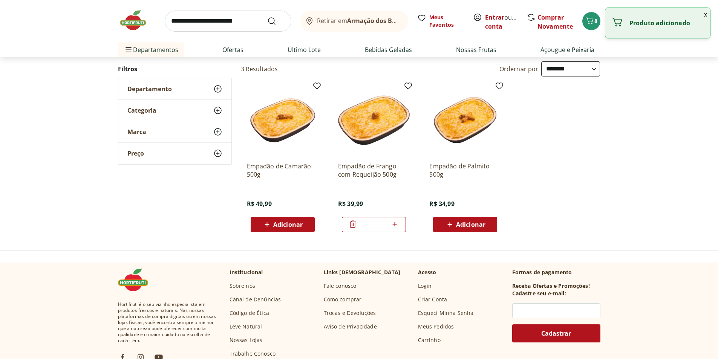
click at [364, 122] on img at bounding box center [374, 120] width 72 height 72
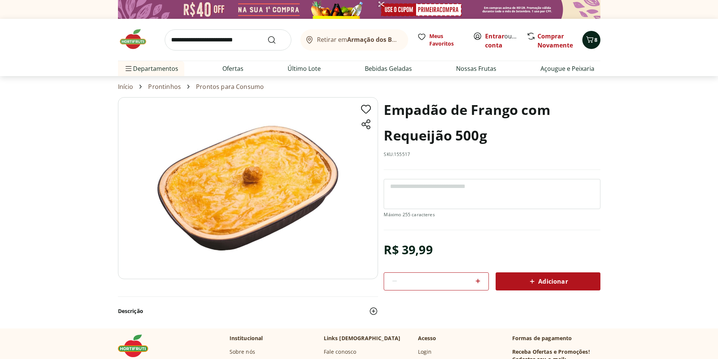
click at [592, 43] on icon "Carrinho" at bounding box center [589, 39] width 9 height 9
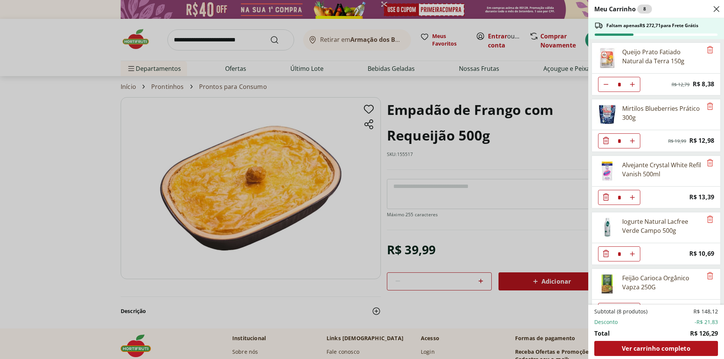
scroll to position [133, 0]
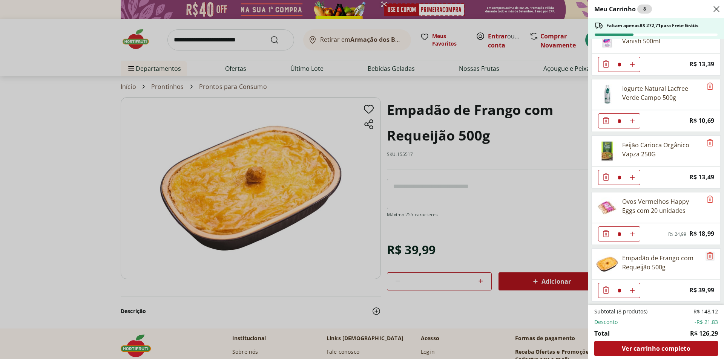
click at [707, 254] on icon "Remove" at bounding box center [710, 255] width 6 height 7
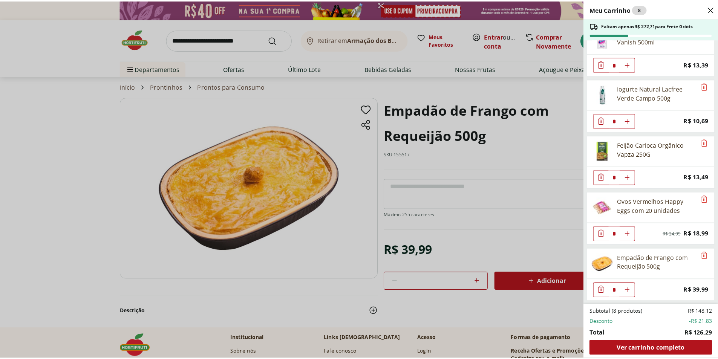
scroll to position [77, 0]
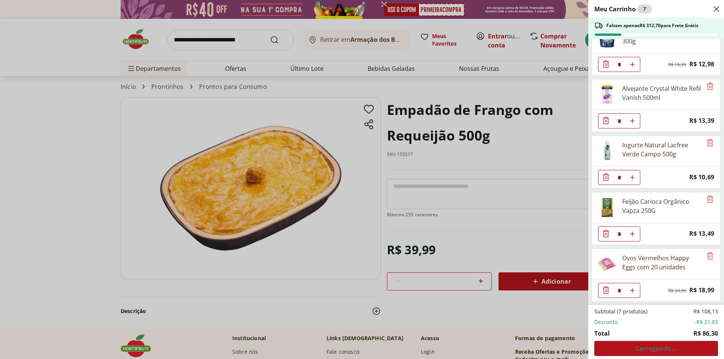
click at [288, 90] on div "Meu Carrinho 7 Faltam apenas R$ 312,70 para Frete Grátis Queijo Prato Fatiado N…" at bounding box center [362, 179] width 724 height 359
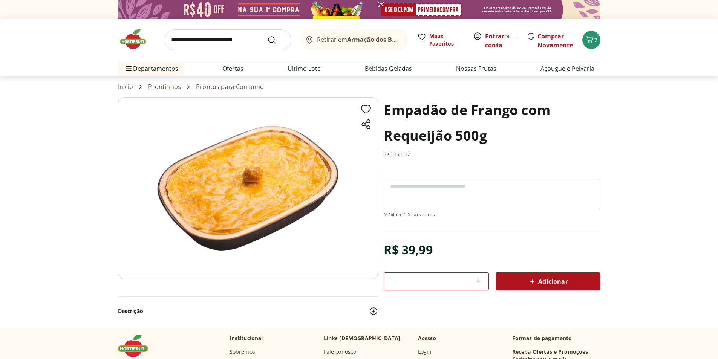
click at [244, 39] on input "search" at bounding box center [228, 39] width 127 height 21
type input "******"
click button "Submit Search" at bounding box center [276, 39] width 18 height 9
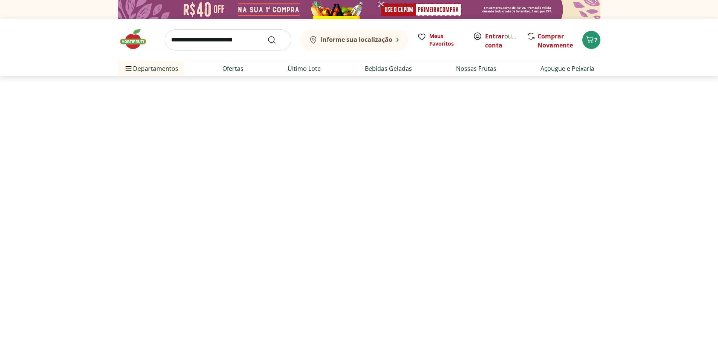
select select "**********"
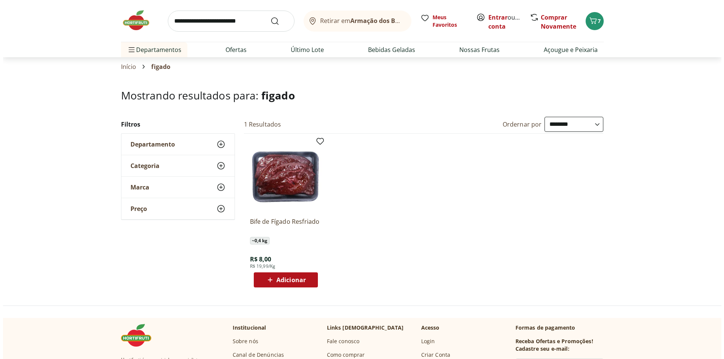
scroll to position [38, 0]
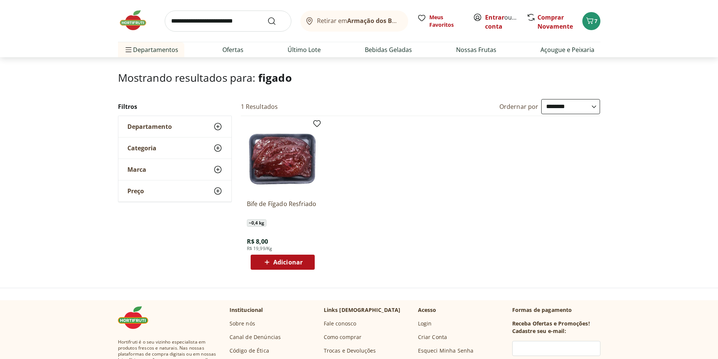
click at [293, 262] on span "Adicionar" at bounding box center [287, 262] width 29 height 6
click at [587, 20] on icon "Carrinho" at bounding box center [589, 20] width 9 height 9
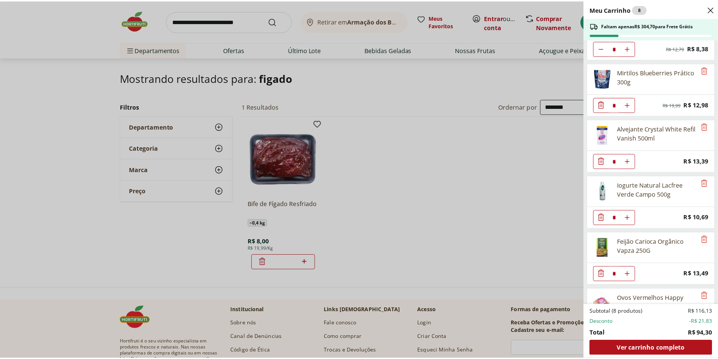
scroll to position [0, 0]
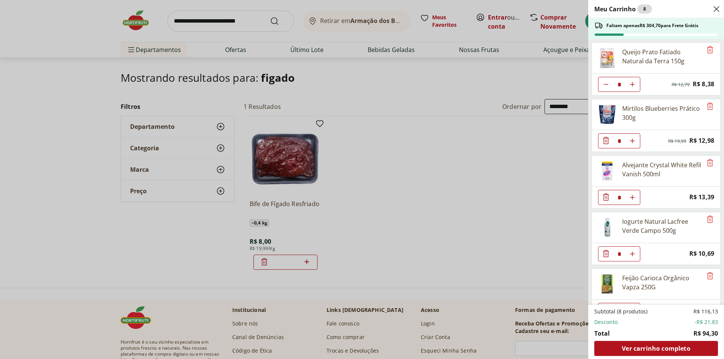
click at [227, 23] on div "Meu Carrinho 8 Faltam apenas R$ 304,70 para Frete Grátis Queijo Prato Fatiado N…" at bounding box center [362, 179] width 724 height 359
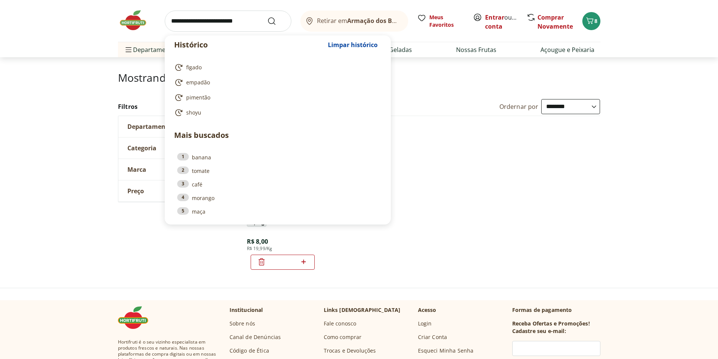
click at [228, 21] on input "search" at bounding box center [228, 21] width 127 height 21
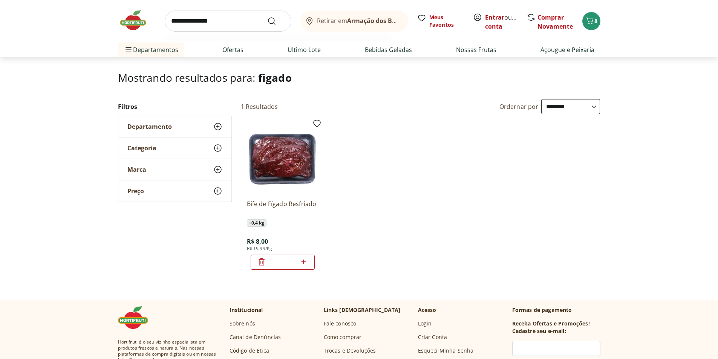
type input "**********"
click at [267, 17] on button "Submit Search" at bounding box center [276, 21] width 18 height 9
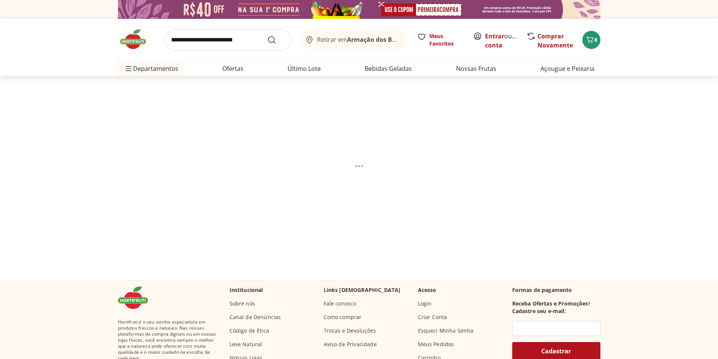
select select "**********"
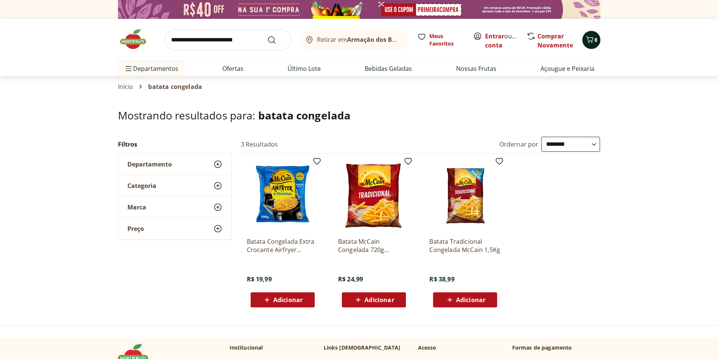
click at [593, 43] on icon "Carrinho" at bounding box center [589, 39] width 9 height 9
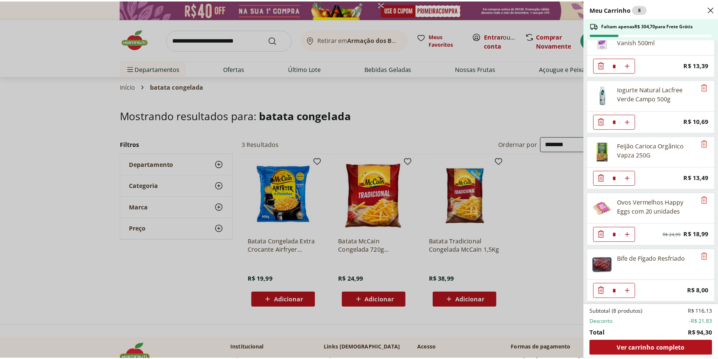
scroll to position [133, 0]
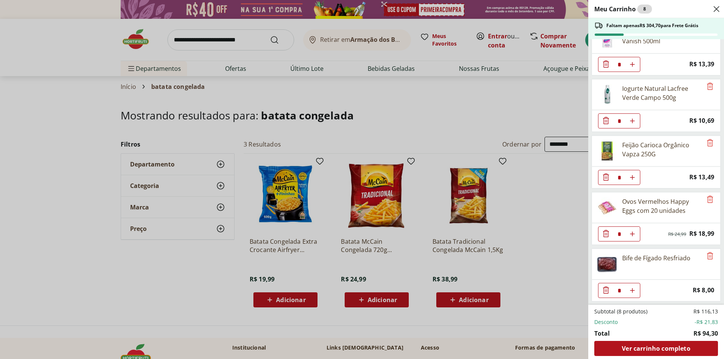
click at [189, 35] on div "Meu Carrinho 8 Faltam apenas R$ 304,70 para Frete Grátis Queijo Prato Fatiado N…" at bounding box center [362, 179] width 724 height 359
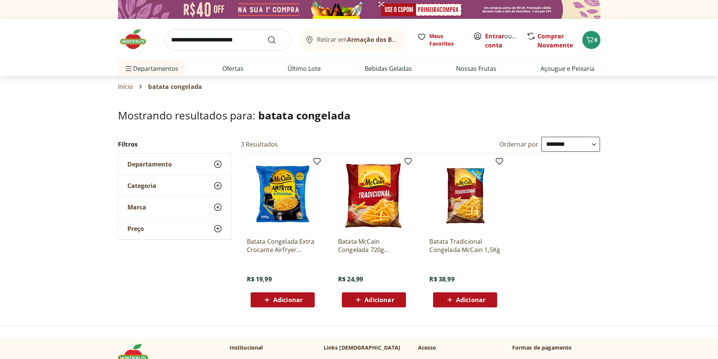
click at [192, 36] on input "search" at bounding box center [228, 39] width 127 height 21
type input "*******"
click at [267, 35] on button "Submit Search" at bounding box center [276, 39] width 18 height 9
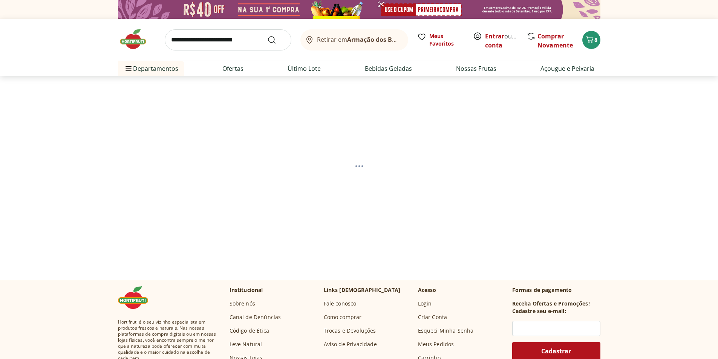
select select "**********"
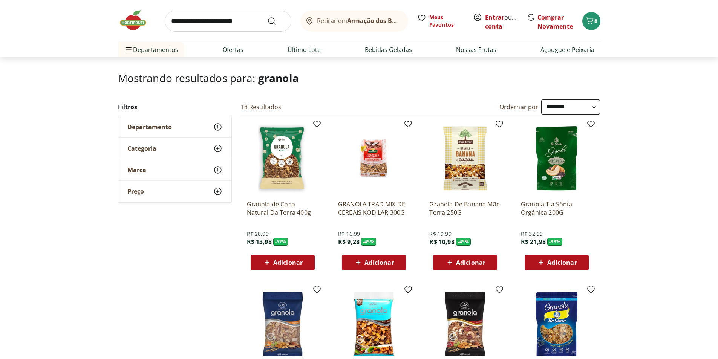
scroll to position [38, 0]
click at [292, 153] on img at bounding box center [283, 158] width 72 height 72
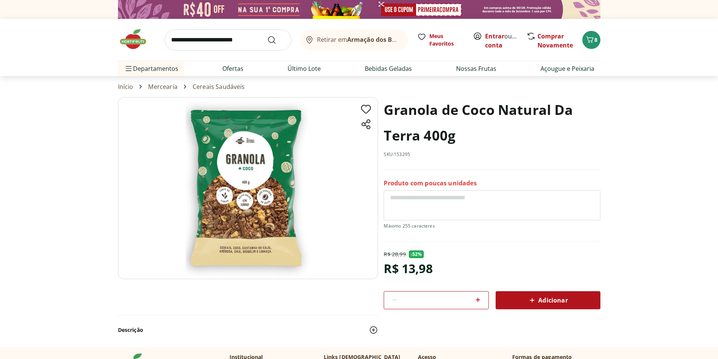
click at [585, 304] on div "Adicionar" at bounding box center [548, 301] width 93 height 14
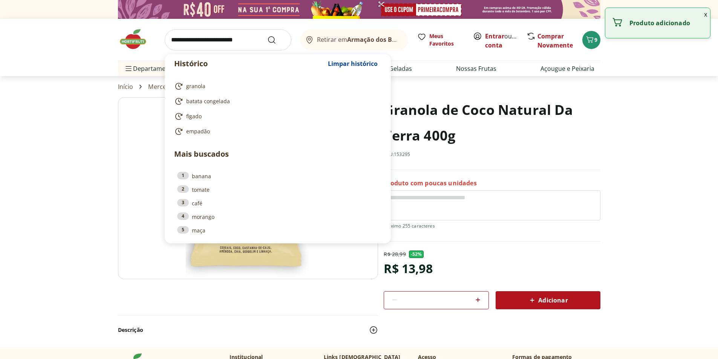
click at [264, 38] on input "search" at bounding box center [228, 39] width 127 height 21
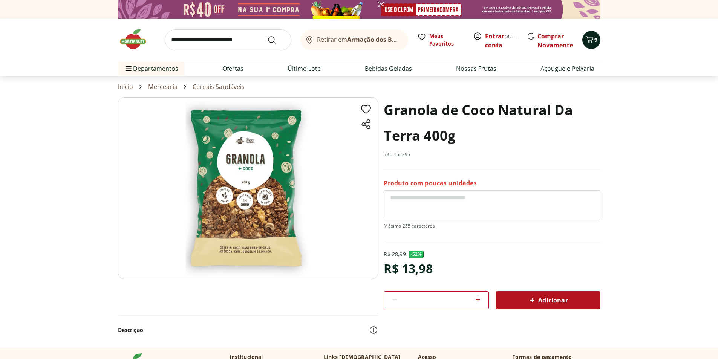
click at [590, 40] on icon "Carrinho" at bounding box center [589, 39] width 9 height 9
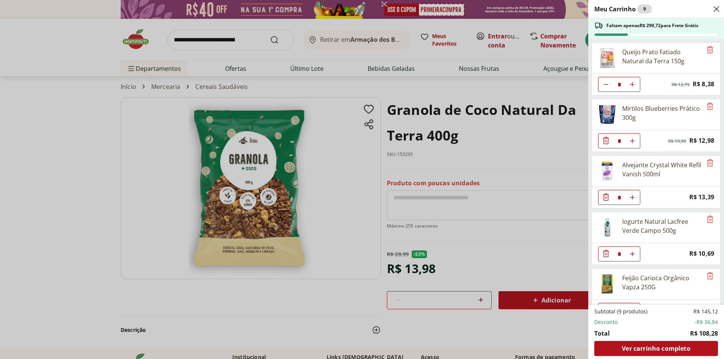
click at [446, 95] on div "Meu Carrinho 9 Faltam apenas R$ 290,72 para Frete Grátis Queijo Prato Fatiado N…" at bounding box center [362, 179] width 724 height 359
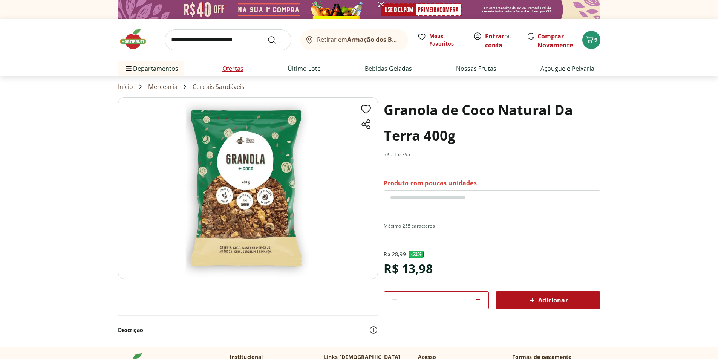
click at [230, 68] on link "Ofertas" at bounding box center [232, 68] width 21 height 9
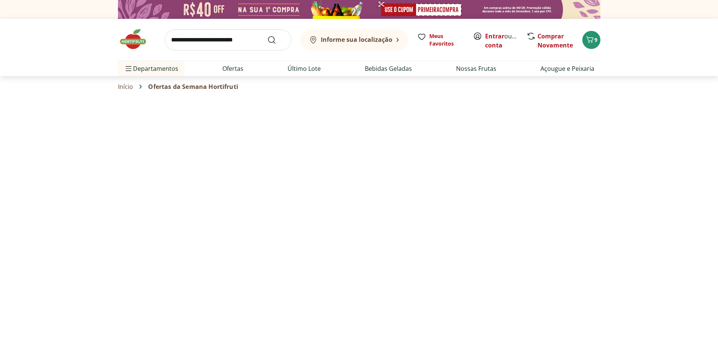
select select "**********"
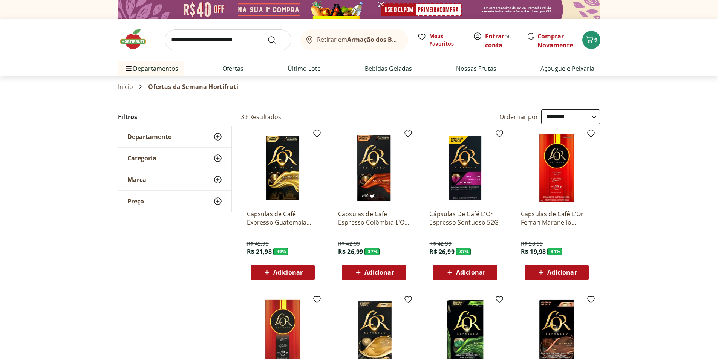
click at [229, 41] on input "search" at bounding box center [228, 39] width 127 height 21
type input "****"
click at [267, 35] on button "Submit Search" at bounding box center [276, 39] width 18 height 9
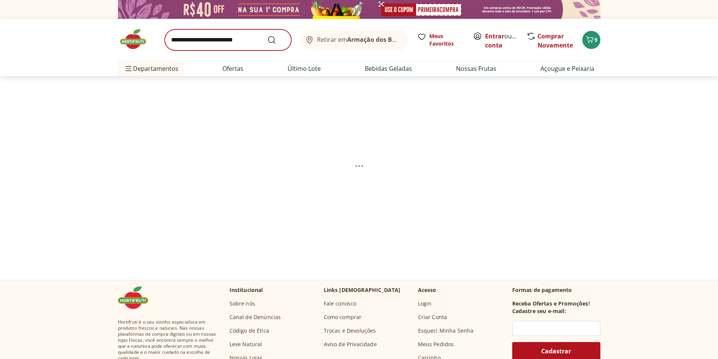
select select "**********"
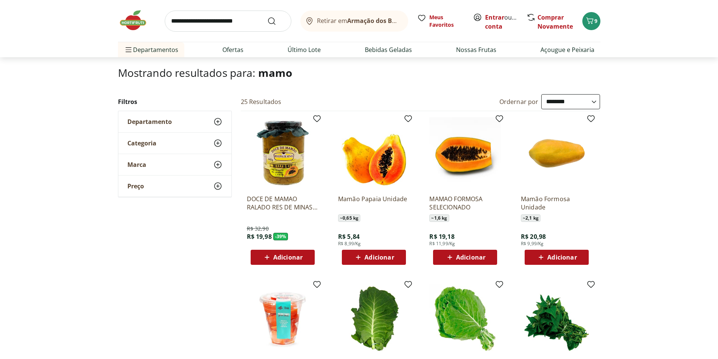
scroll to position [75, 0]
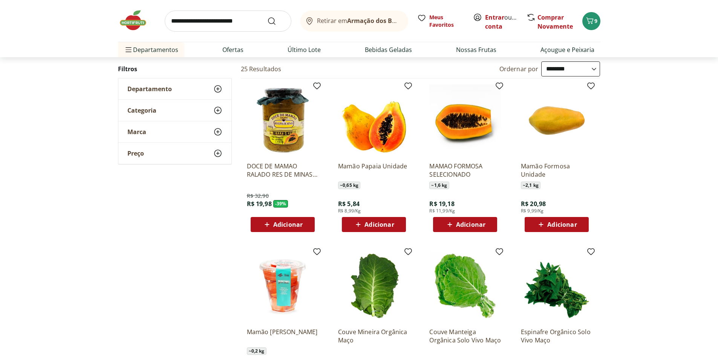
click at [382, 224] on span "Adicionar" at bounding box center [379, 225] width 29 height 6
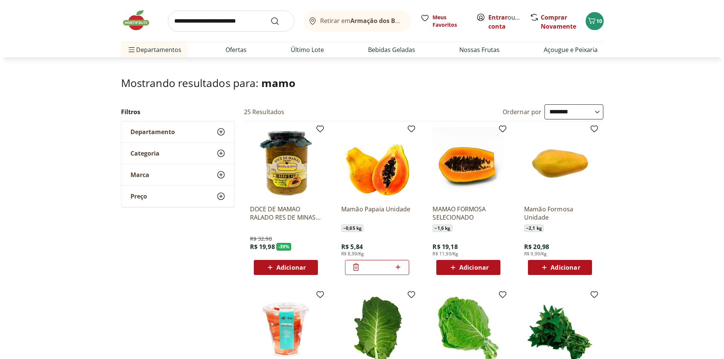
scroll to position [0, 0]
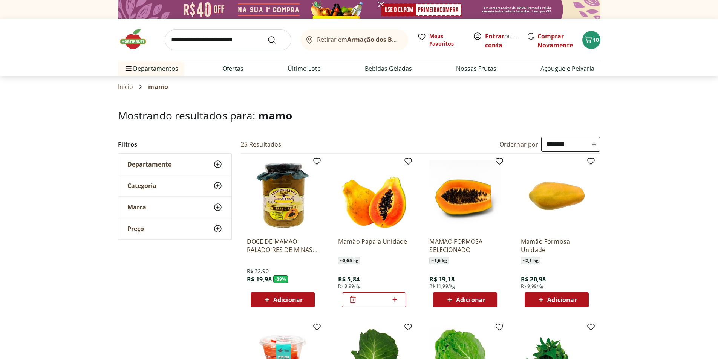
click at [254, 38] on input "search" at bounding box center [228, 39] width 127 height 21
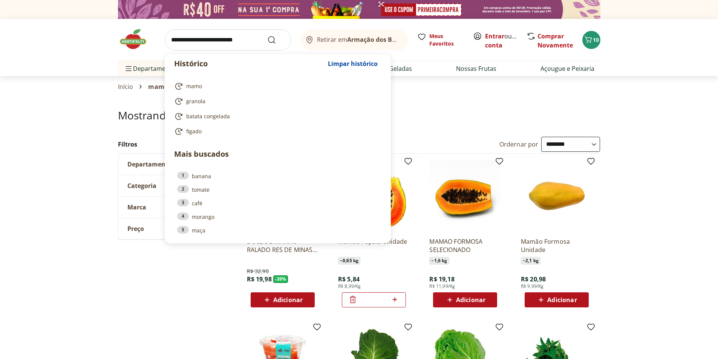
type input "*"
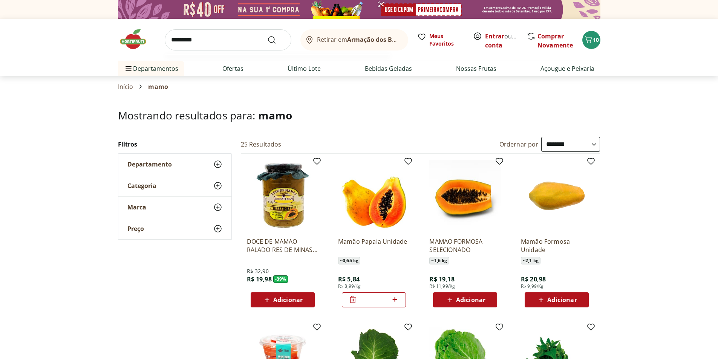
type input "*********"
click at [267, 35] on button "Submit Search" at bounding box center [276, 39] width 18 height 9
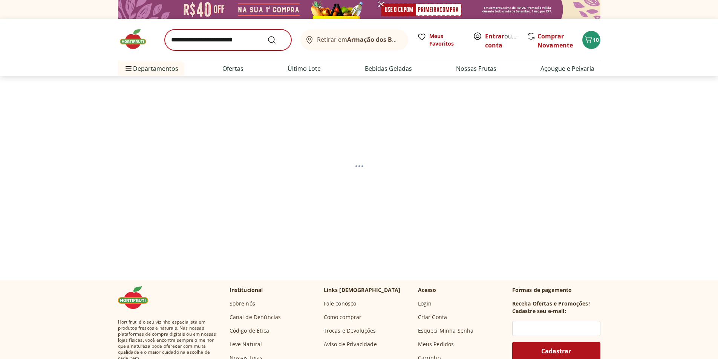
select select "**********"
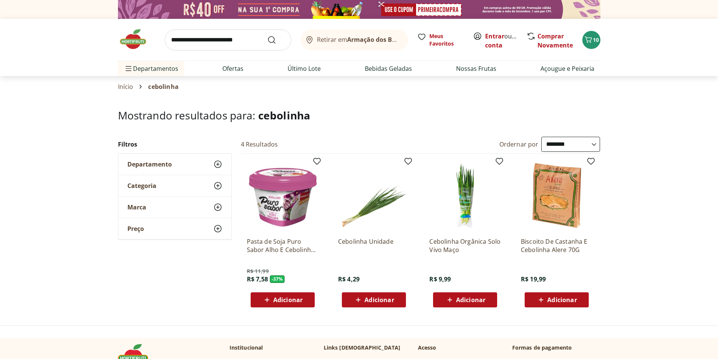
click at [383, 299] on span "Adicionar" at bounding box center [379, 300] width 29 height 6
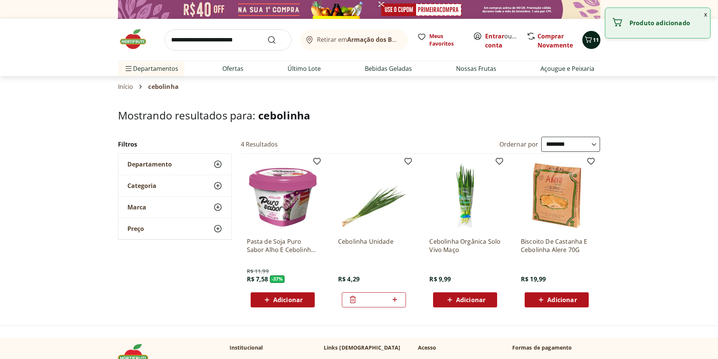
click at [594, 38] on span "11" at bounding box center [596, 39] width 6 height 7
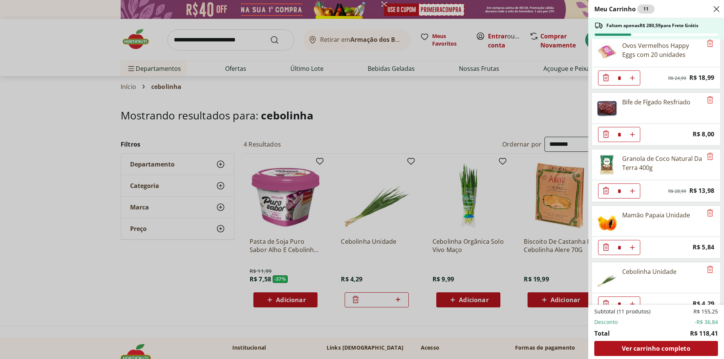
scroll to position [303, 0]
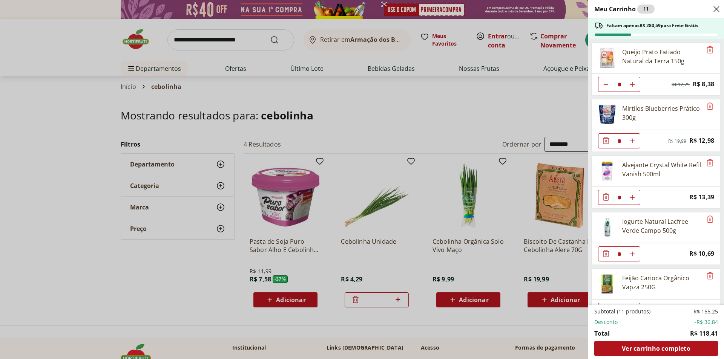
select select "**********"
click at [126, 51] on div "Meu Carrinho 11 Faltam apenas R$ 280,59 para Frete Grátis Queijo Prato Fatiado …" at bounding box center [362, 179] width 724 height 359
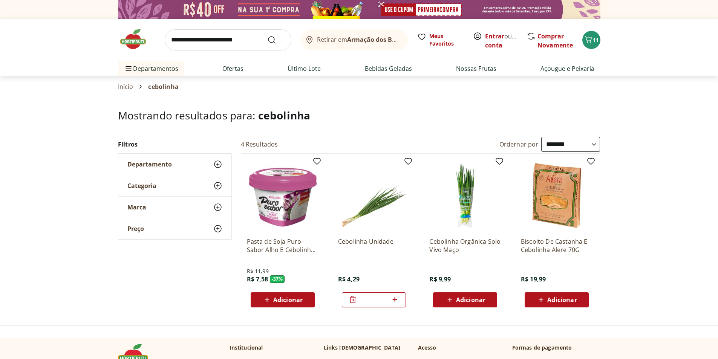
click at [141, 38] on img at bounding box center [137, 39] width 38 height 23
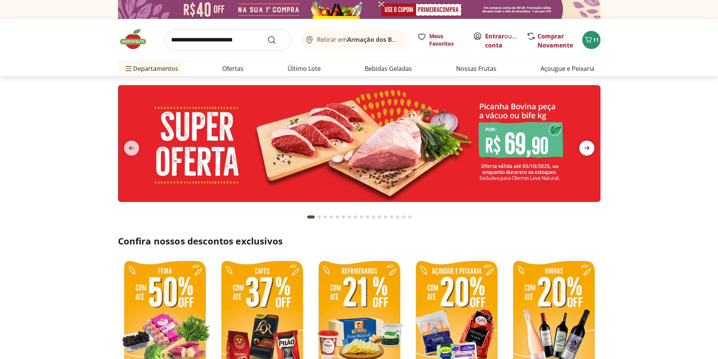
click at [586, 147] on icon "next" at bounding box center [586, 148] width 9 height 9
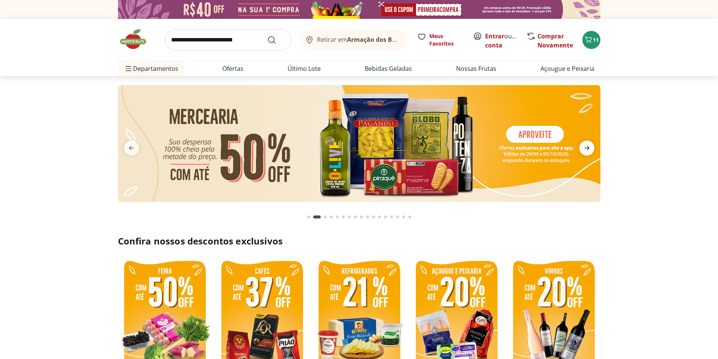
click at [586, 147] on icon "next" at bounding box center [586, 148] width 9 height 9
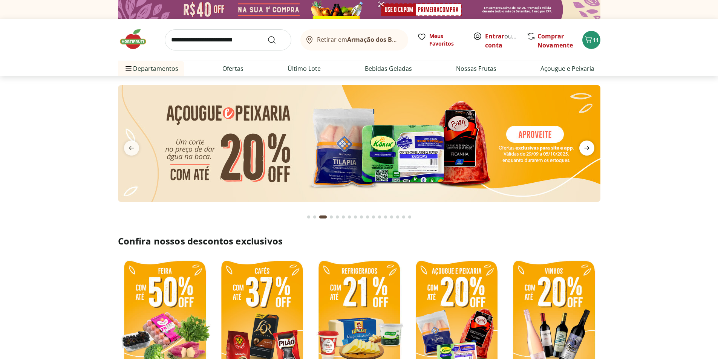
click at [586, 147] on icon "next" at bounding box center [586, 148] width 9 height 9
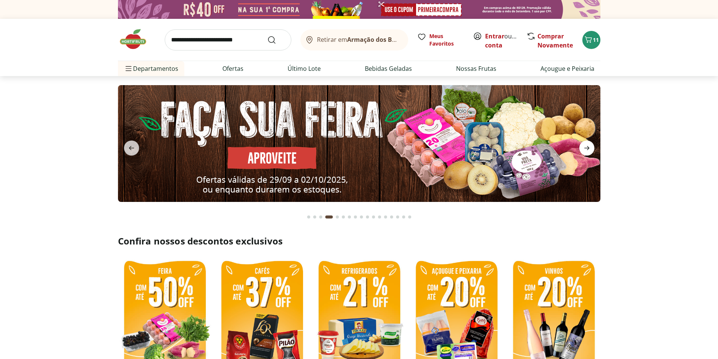
click at [586, 147] on icon "next" at bounding box center [586, 148] width 9 height 9
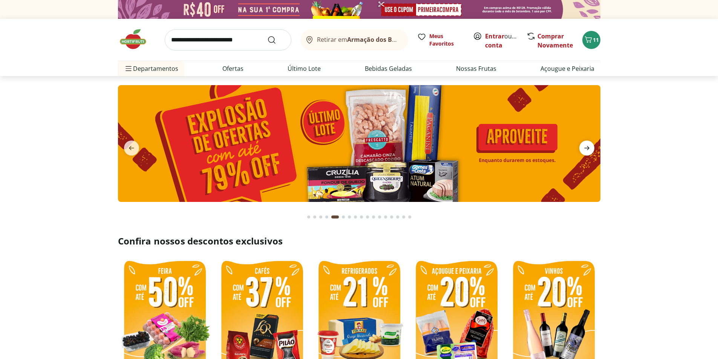
click at [586, 147] on icon "next" at bounding box center [586, 148] width 9 height 9
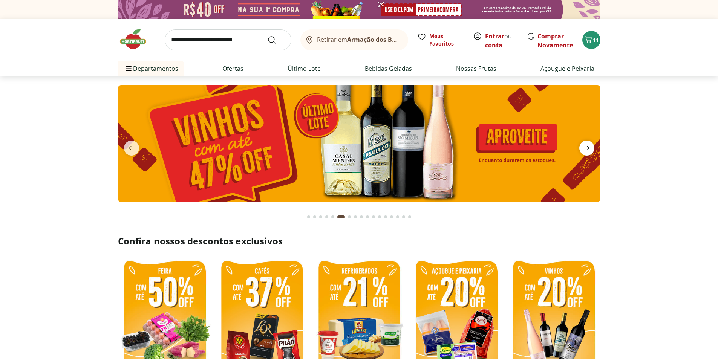
click at [586, 147] on icon "next" at bounding box center [586, 148] width 9 height 9
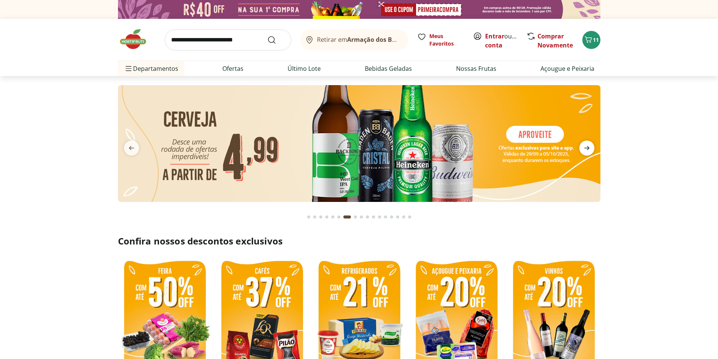
click at [586, 147] on icon "next" at bounding box center [586, 148] width 9 height 9
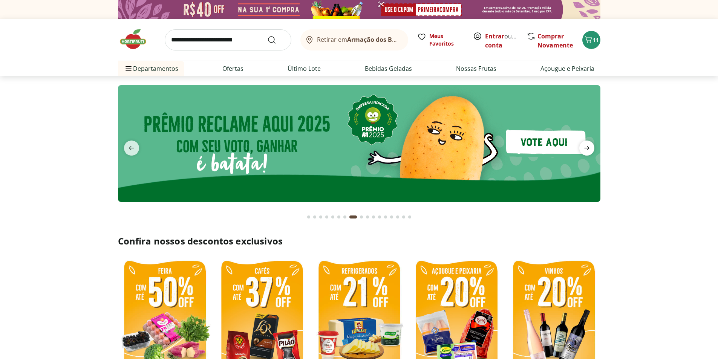
click at [586, 147] on icon "next" at bounding box center [586, 148] width 9 height 9
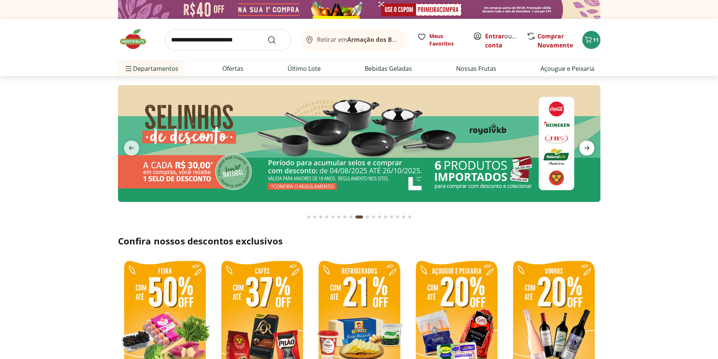
click at [586, 147] on icon "next" at bounding box center [586, 148] width 9 height 9
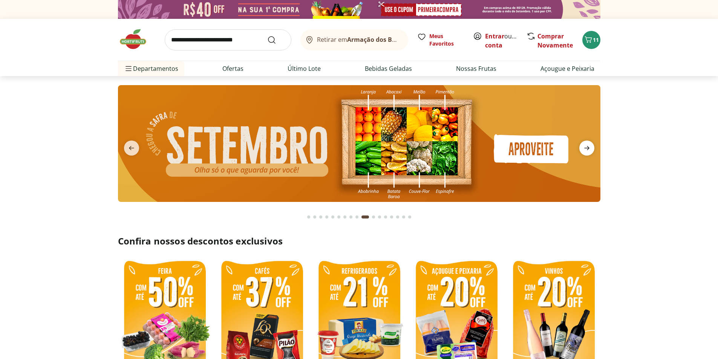
click at [586, 147] on icon "next" at bounding box center [586, 148] width 9 height 9
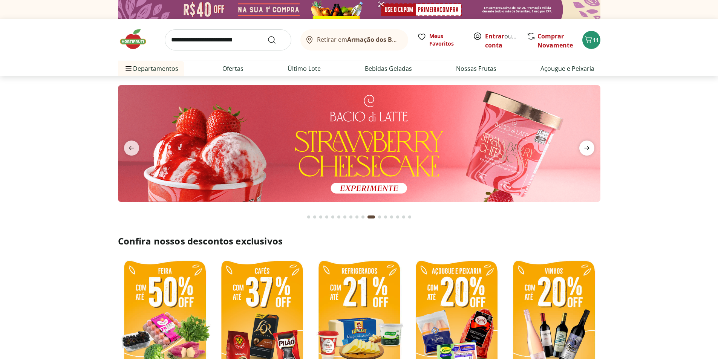
click at [586, 147] on icon "next" at bounding box center [586, 148] width 9 height 9
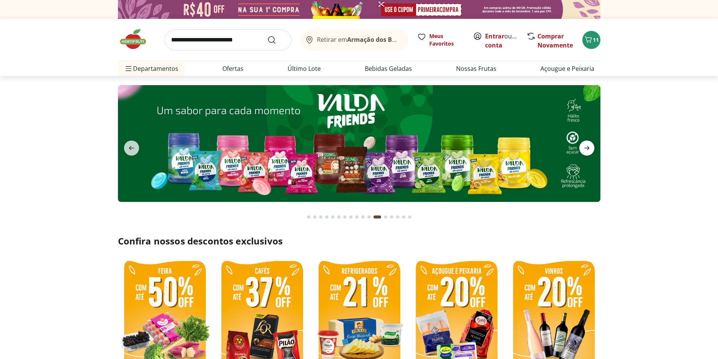
click at [586, 147] on icon "next" at bounding box center [586, 148] width 9 height 9
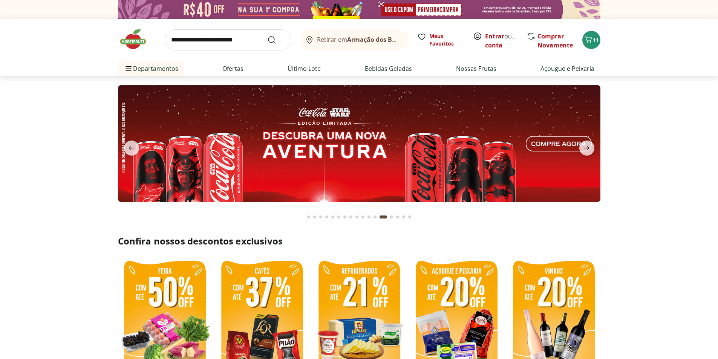
click at [122, 147] on button "previous" at bounding box center [131, 148] width 27 height 15
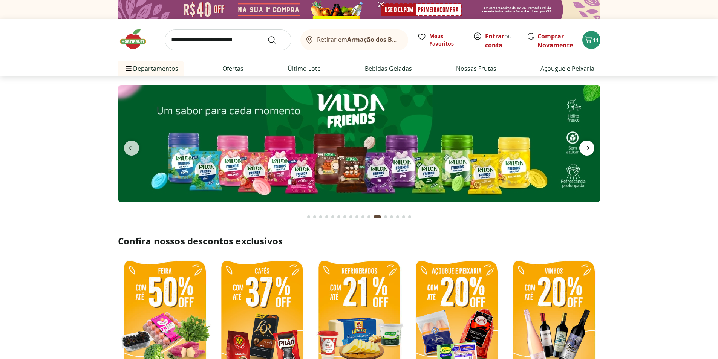
click at [591, 145] on icon "next" at bounding box center [586, 148] width 9 height 9
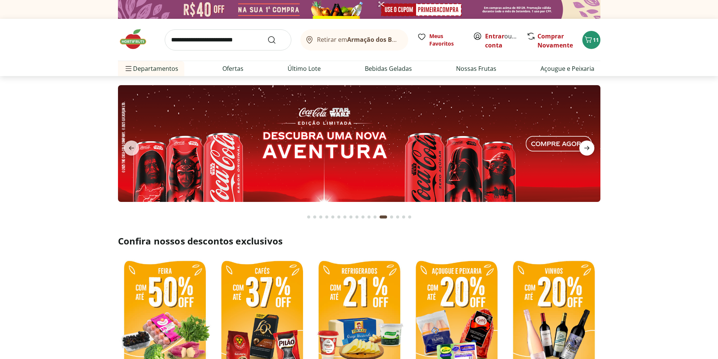
click at [591, 145] on icon "next" at bounding box center [586, 148] width 9 height 9
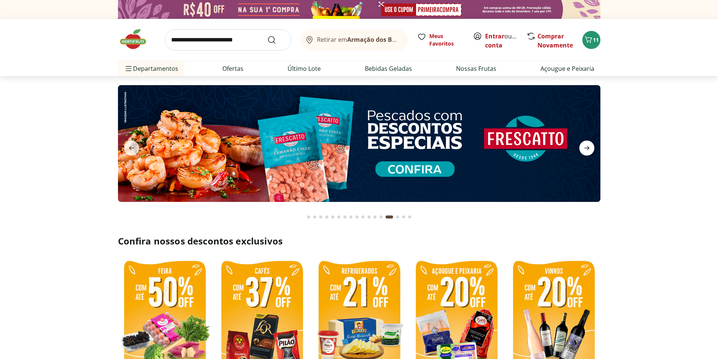
click at [591, 145] on icon "next" at bounding box center [586, 148] width 9 height 9
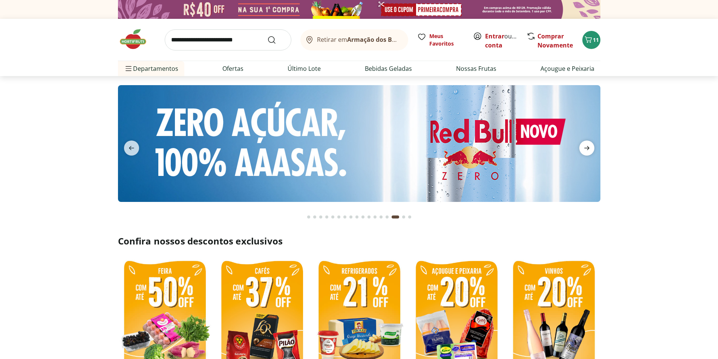
click at [591, 145] on icon "next" at bounding box center [586, 148] width 9 height 9
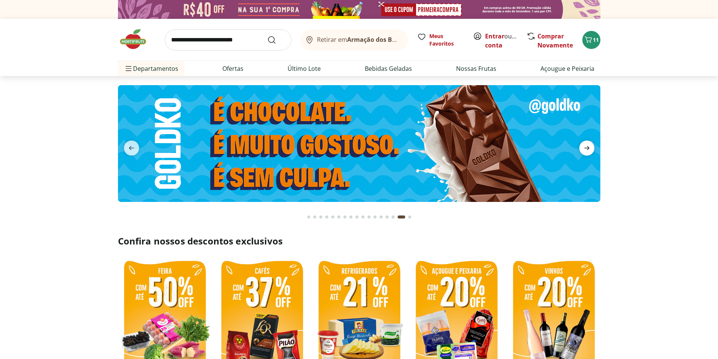
click at [591, 145] on icon "next" at bounding box center [586, 148] width 9 height 9
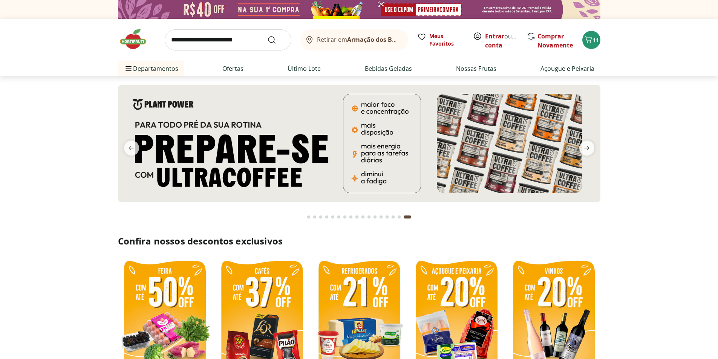
click at [230, 26] on div "Retirar em Armação dos Búzios/RJ Meus Favoritos Entrar ou Criar conta Comprar N…" at bounding box center [359, 40] width 483 height 42
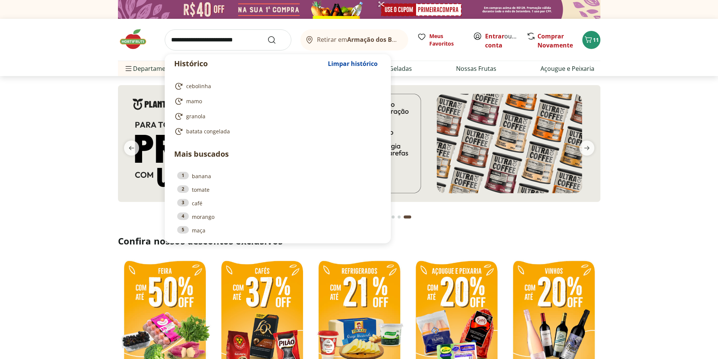
click at [243, 47] on input "search" at bounding box center [228, 39] width 127 height 21
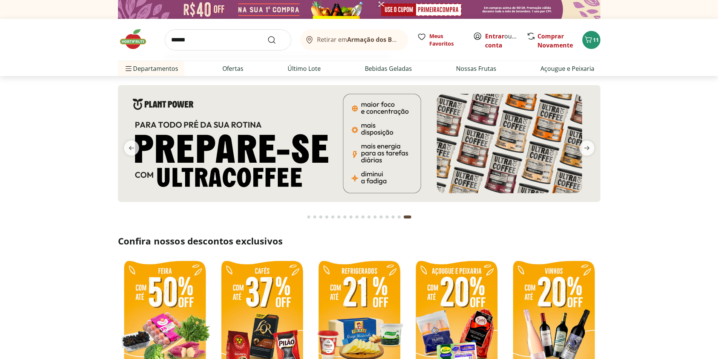
type input "*******"
click button "Submit Search" at bounding box center [276, 39] width 18 height 9
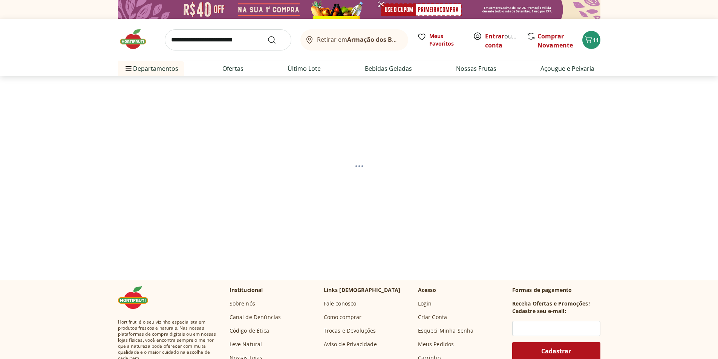
select select "**********"
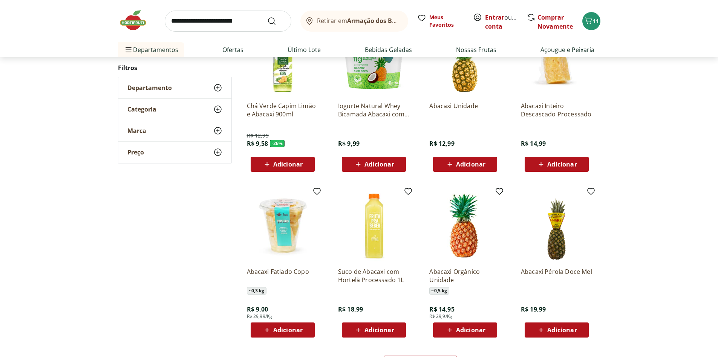
scroll to position [377, 0]
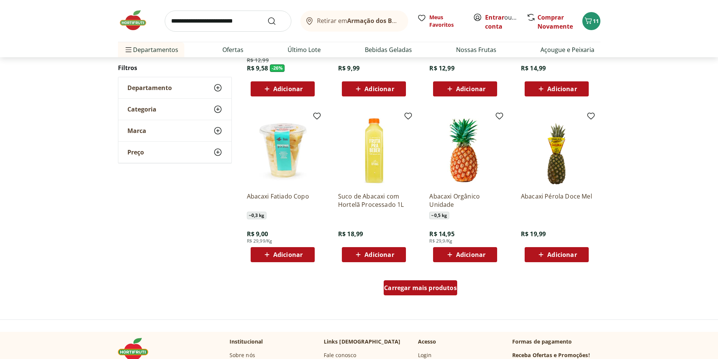
click at [419, 291] on span "Carregar mais produtos" at bounding box center [420, 288] width 73 height 6
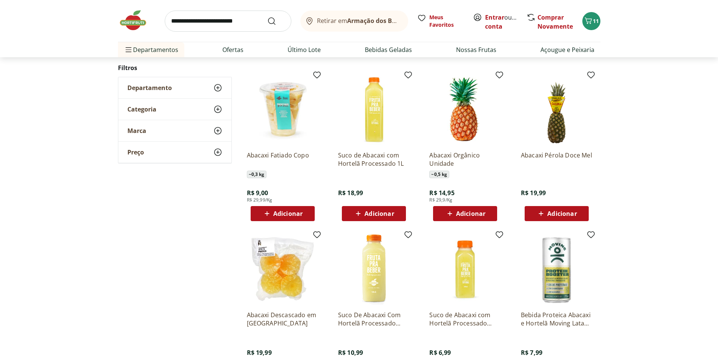
scroll to position [75, 0]
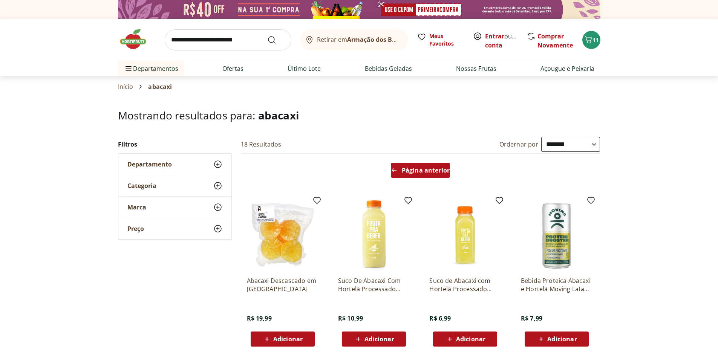
click at [412, 173] on span "Página anterior" at bounding box center [426, 170] width 48 height 6
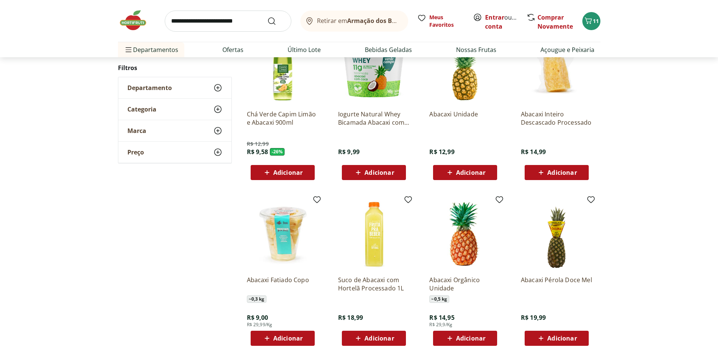
scroll to position [339, 0]
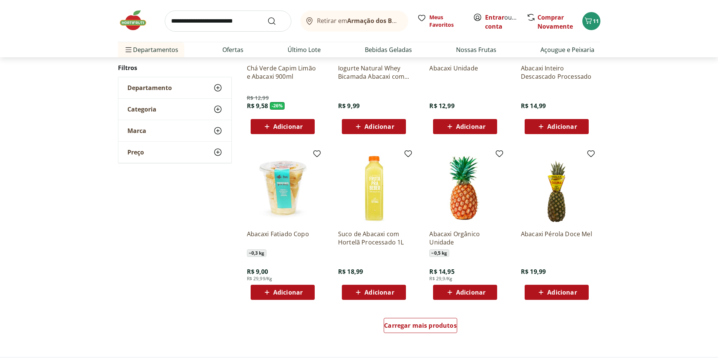
click at [276, 187] on img at bounding box center [283, 188] width 72 height 72
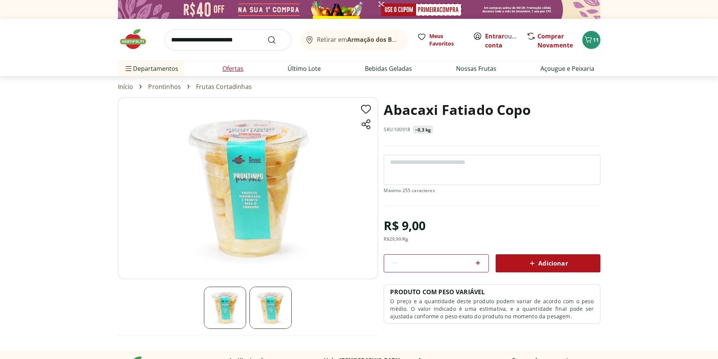
click at [245, 70] on li "Ofertas" at bounding box center [232, 68] width 33 height 15
click at [593, 38] on span "11" at bounding box center [596, 39] width 6 height 7
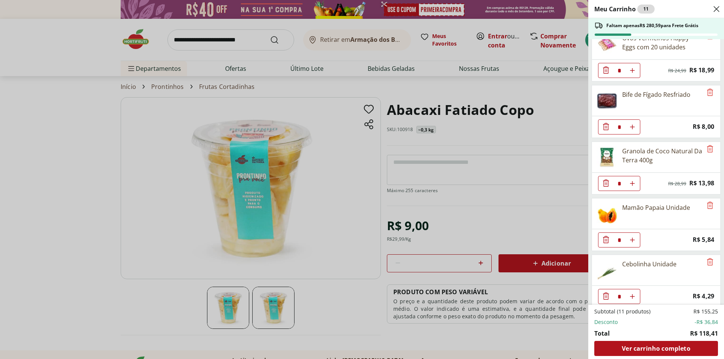
scroll to position [303, 0]
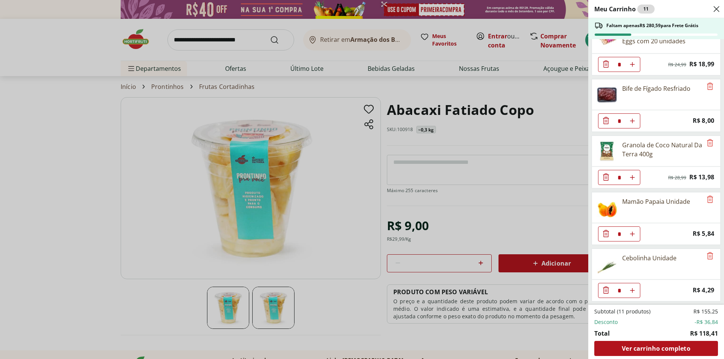
click at [79, 145] on div "Meu Carrinho 11 Faltam apenas R$ 280,59 para Frete Grátis Queijo Prato Fatiado …" at bounding box center [362, 179] width 724 height 359
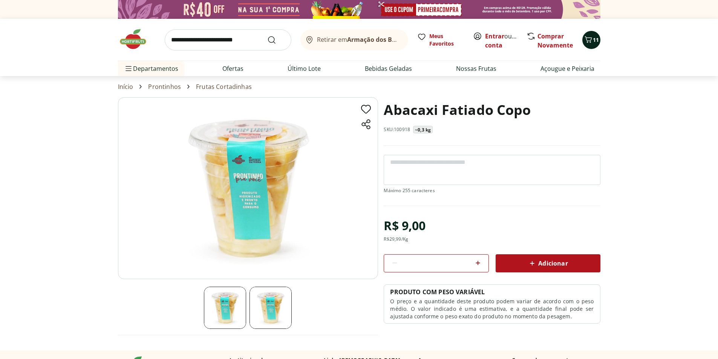
click at [596, 41] on span "11" at bounding box center [596, 39] width 6 height 7
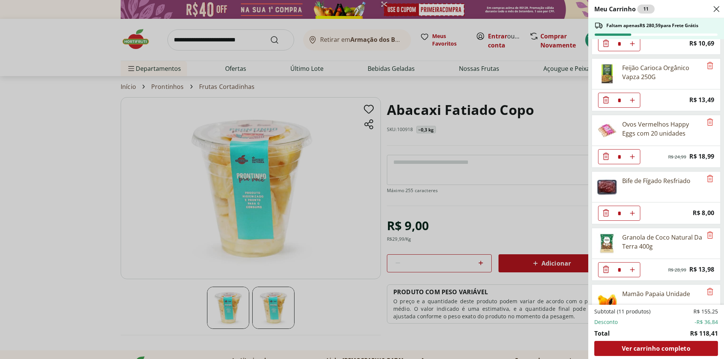
scroll to position [264, 0]
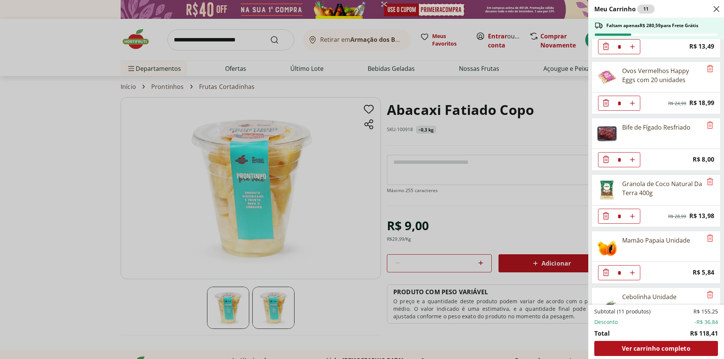
click at [480, 131] on div "Meu Carrinho 11 Faltam apenas R$ 280,59 para Frete Grátis Queijo Prato Fatiado …" at bounding box center [362, 179] width 724 height 359
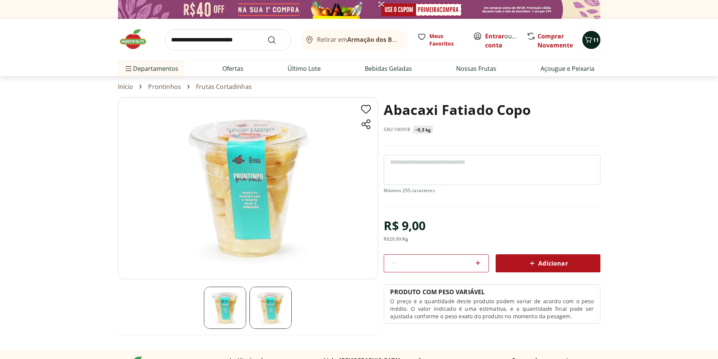
click at [595, 40] on span "11" at bounding box center [596, 39] width 6 height 7
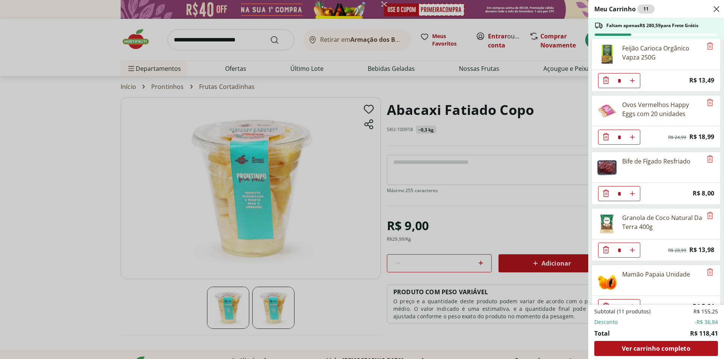
scroll to position [190, 0]
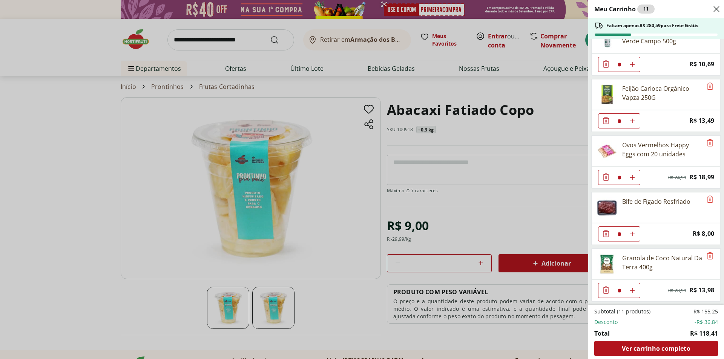
click at [607, 263] on img at bounding box center [606, 264] width 21 height 21
click at [659, 256] on div "Granola de Coco Natural Da Terra 400g" at bounding box center [662, 263] width 80 height 18
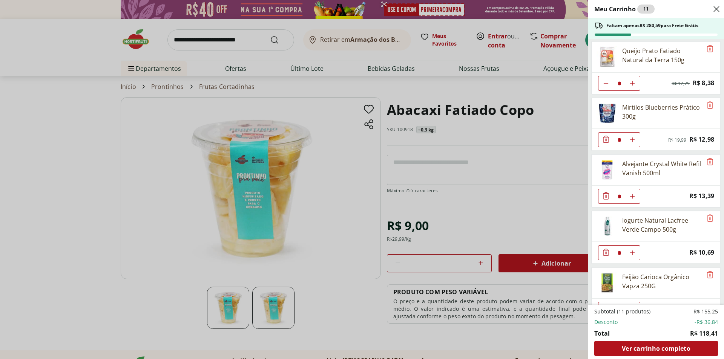
scroll to position [0, 0]
click at [348, 93] on div "Meu Carrinho 11 Faltam apenas R$ 280,59 para Frete Grátis Queijo Prato Fatiado …" at bounding box center [362, 179] width 724 height 359
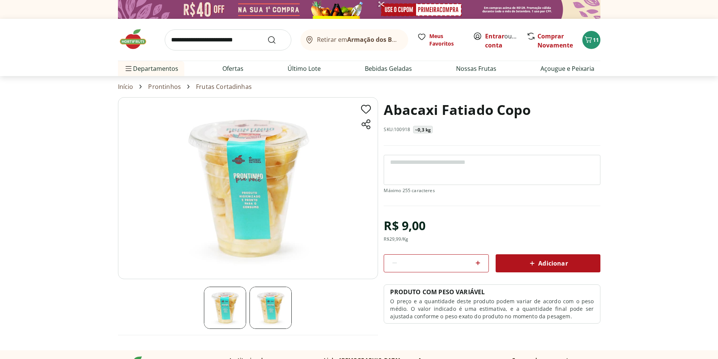
click at [192, 38] on input "search" at bounding box center [228, 39] width 127 height 21
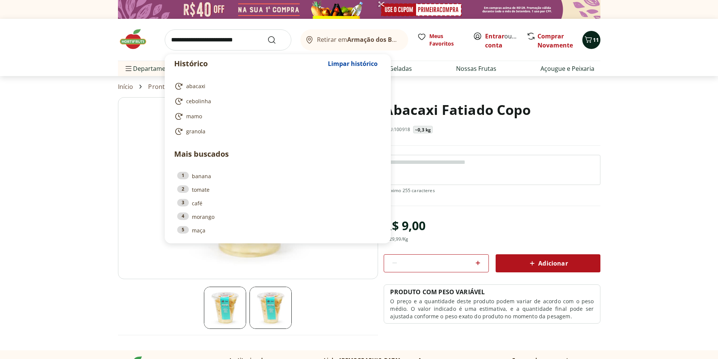
click at [592, 41] on icon "Carrinho" at bounding box center [588, 39] width 9 height 9
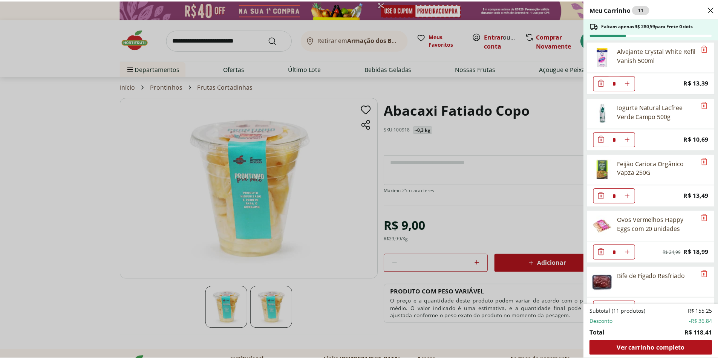
scroll to position [114, 0]
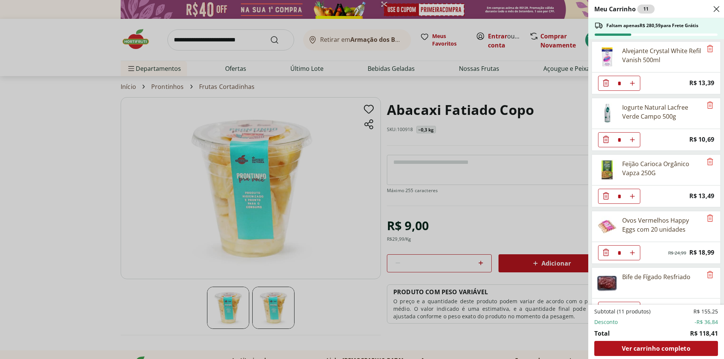
click at [221, 49] on div "Meu Carrinho 11 Faltam apenas R$ 280,59 para Frete Grátis Queijo Prato Fatiado …" at bounding box center [362, 179] width 724 height 359
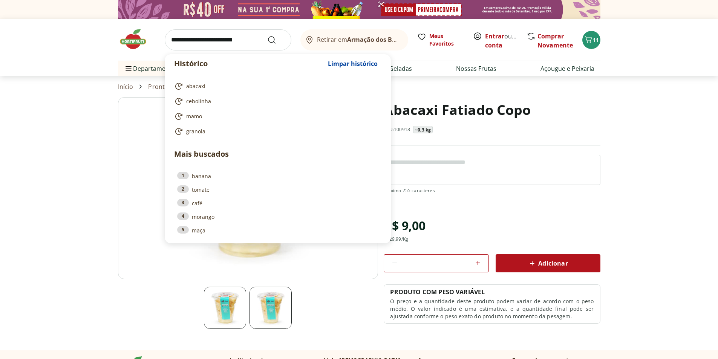
click at [221, 42] on input "search" at bounding box center [228, 39] width 127 height 21
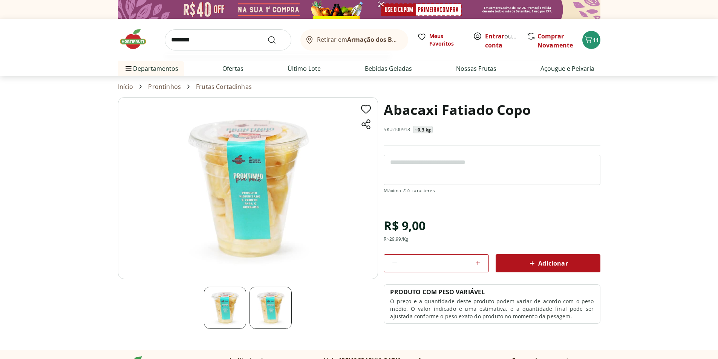
type input "********"
click at [267, 35] on button "Submit Search" at bounding box center [276, 39] width 18 height 9
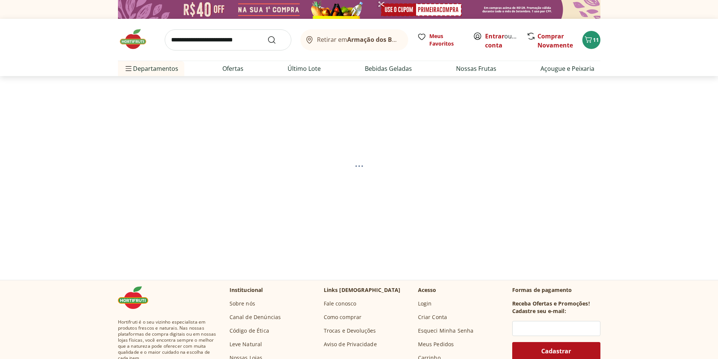
select select "**********"
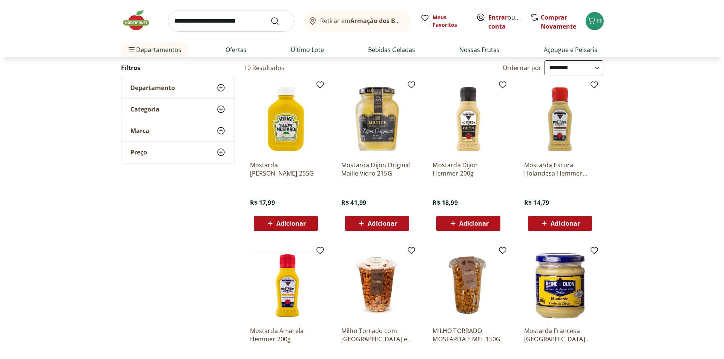
scroll to position [75, 0]
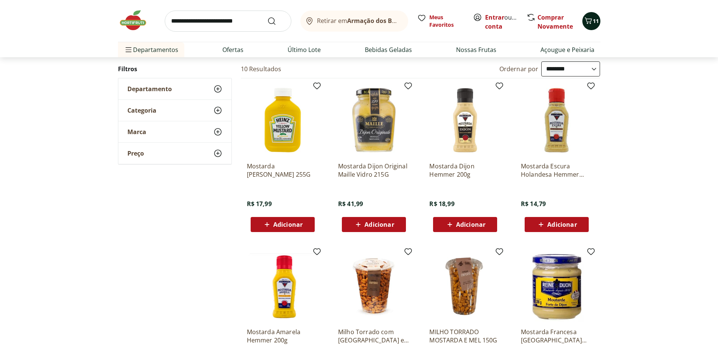
click at [590, 15] on div "11" at bounding box center [591, 21] width 6 height 12
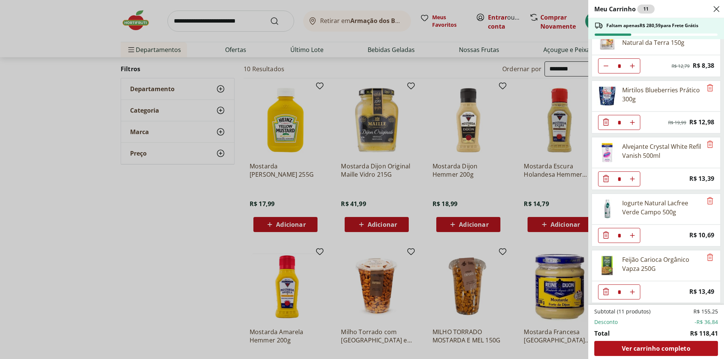
scroll to position [0, 0]
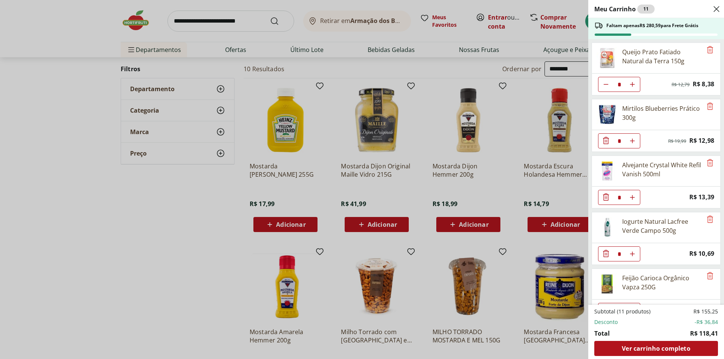
click at [388, 70] on div "Meu Carrinho 11 Faltam apenas R$ 280,59 para Frete Grátis Queijo Prato Fatiado …" at bounding box center [362, 179] width 724 height 359
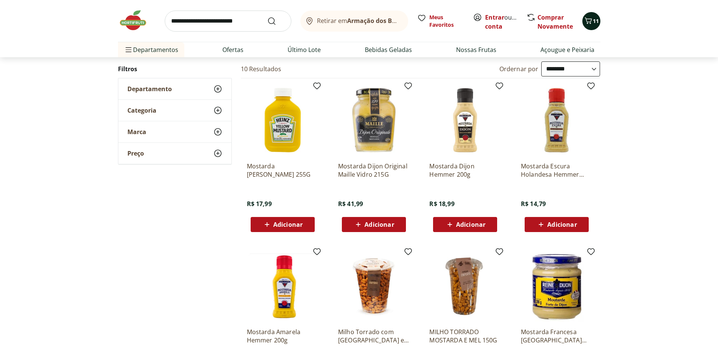
click at [591, 19] on icon "Carrinho" at bounding box center [588, 20] width 9 height 9
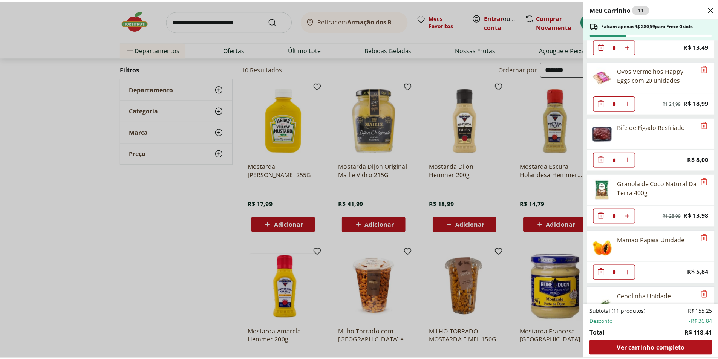
scroll to position [303, 0]
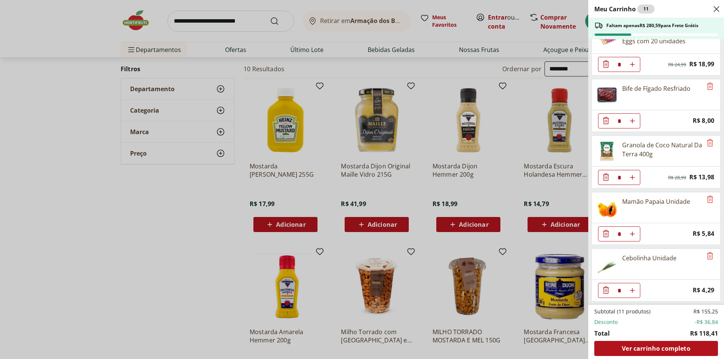
click at [502, 177] on div "Meu Carrinho 11 Faltam apenas R$ 280,59 para Frete Grátis Queijo Prato Fatiado …" at bounding box center [362, 179] width 724 height 359
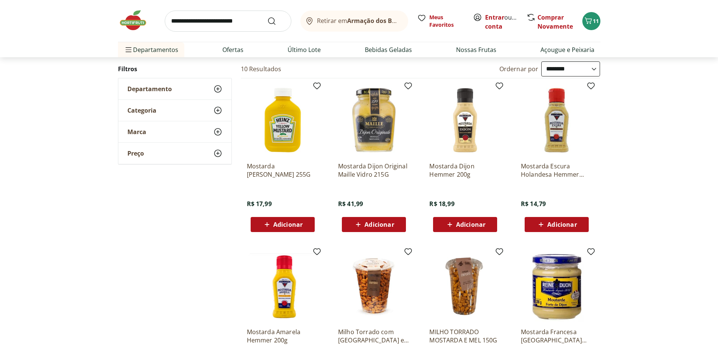
click at [372, 275] on img at bounding box center [374, 286] width 72 height 72
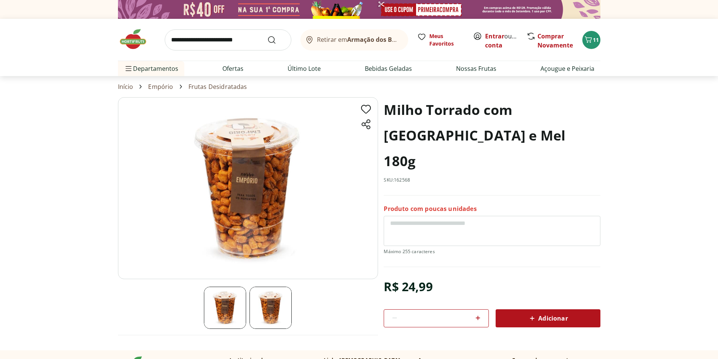
click at [268, 306] on img at bounding box center [271, 308] width 42 height 42
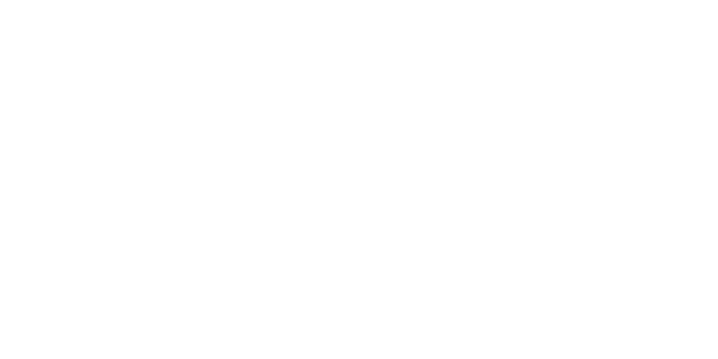
scroll to position [75, 0]
select select "**********"
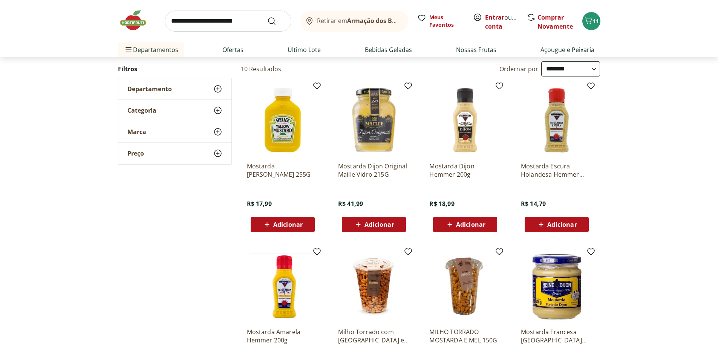
click at [465, 280] on img at bounding box center [465, 286] width 72 height 72
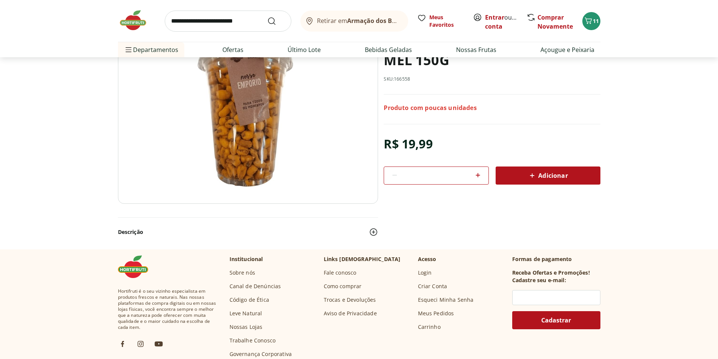
select select "**********"
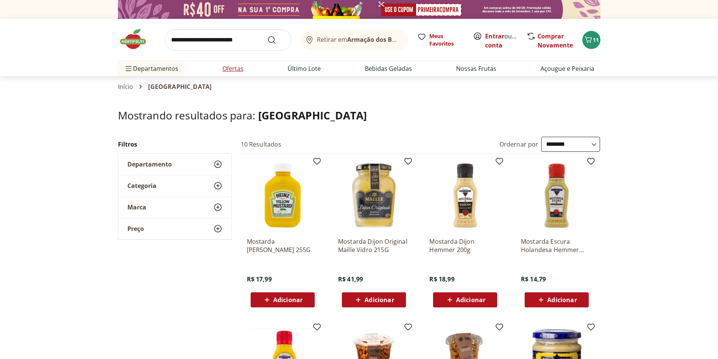
click at [232, 67] on link "Ofertas" at bounding box center [232, 68] width 21 height 9
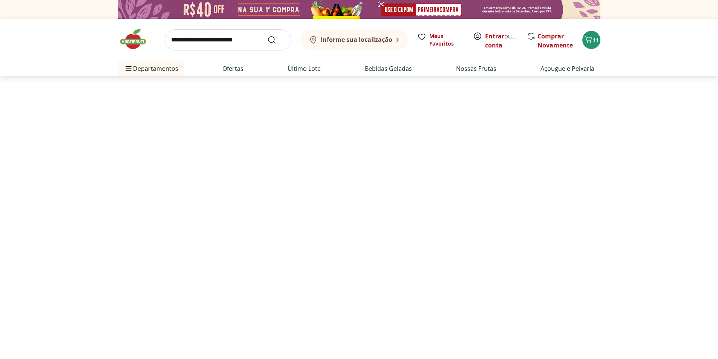
select select "**********"
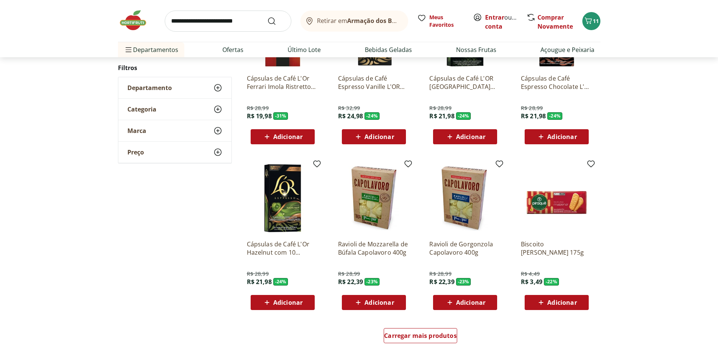
scroll to position [490, 0]
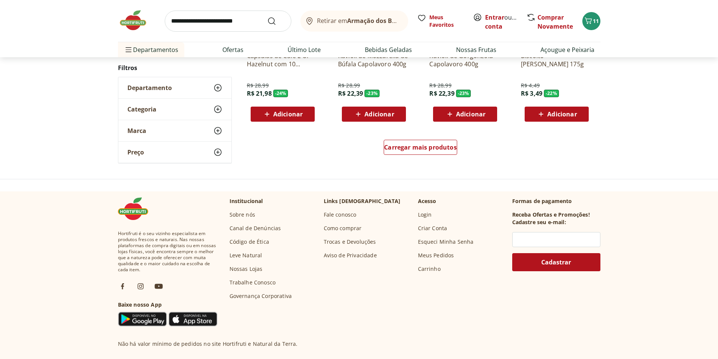
click at [435, 139] on div "Carregar mais produtos" at bounding box center [421, 149] width 366 height 36
click at [439, 152] on div "Carregar mais produtos" at bounding box center [421, 147] width 74 height 15
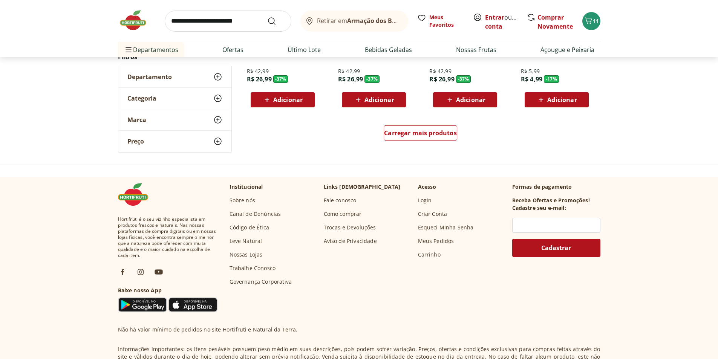
scroll to position [539, 0]
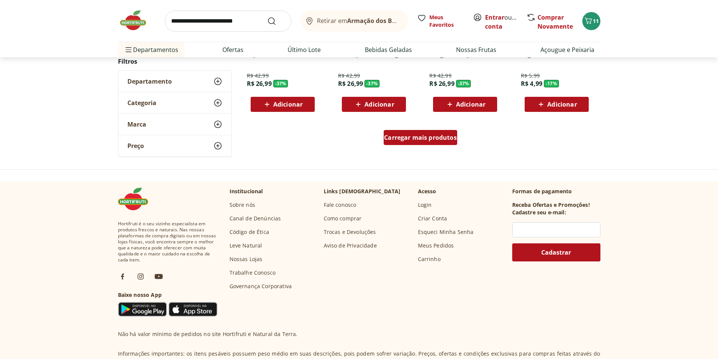
drag, startPoint x: 421, startPoint y: 118, endPoint x: 421, endPoint y: 138, distance: 20.0
click at [421, 138] on span "Carregar mais produtos" at bounding box center [420, 138] width 73 height 6
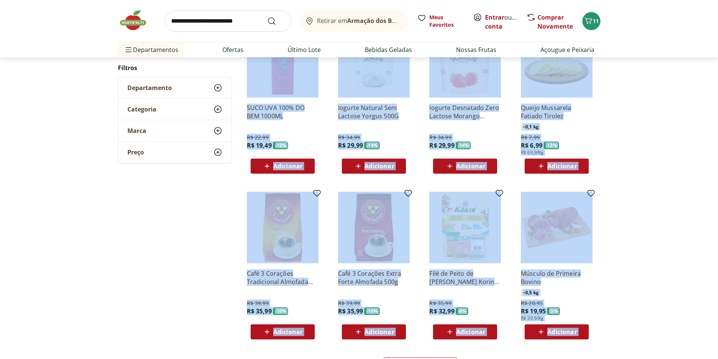
click at [649, 135] on div "**********" at bounding box center [359, 91] width 718 height 587
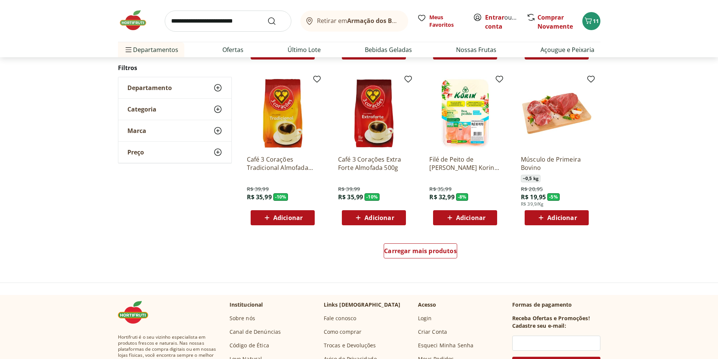
scroll to position [575, 0]
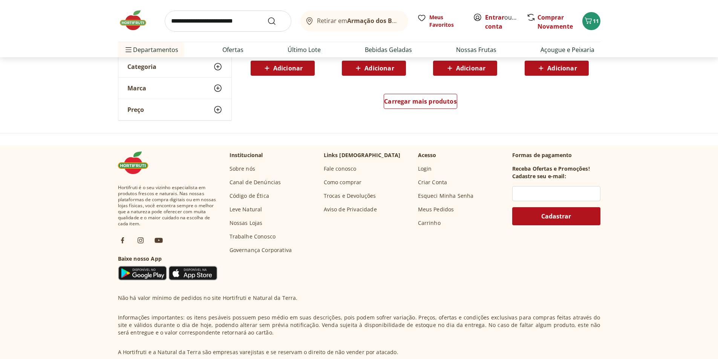
click at [461, 113] on div "Carregar mais produtos" at bounding box center [421, 103] width 366 height 36
click at [448, 103] on span "Carregar mais produtos" at bounding box center [420, 101] width 73 height 6
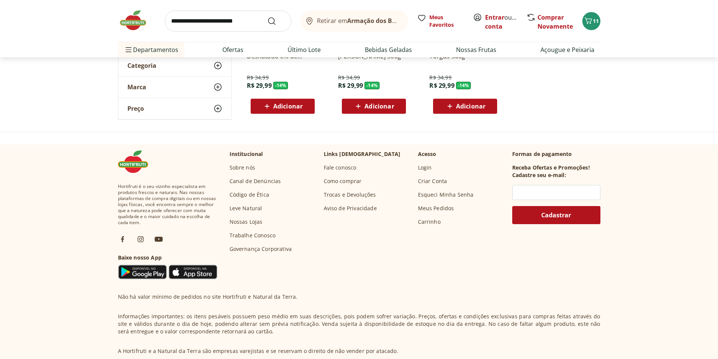
scroll to position [93, 0]
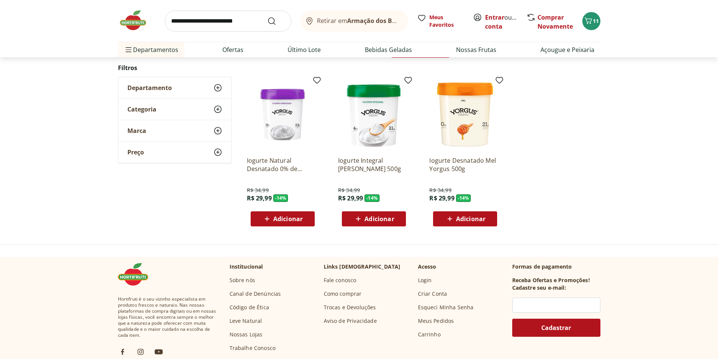
click at [224, 21] on input "search" at bounding box center [228, 21] width 127 height 21
type input "**********"
click at [267, 17] on button "Submit Search" at bounding box center [276, 21] width 18 height 9
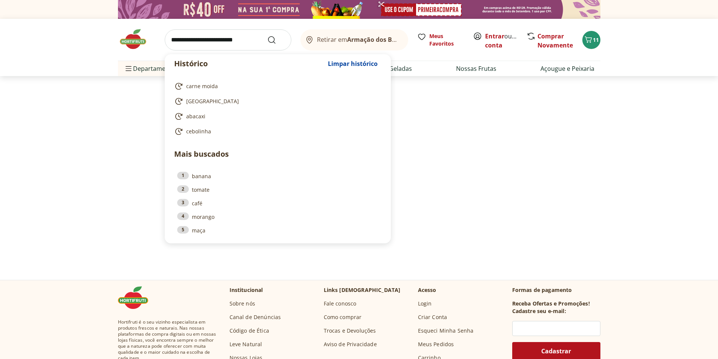
select select "**********"
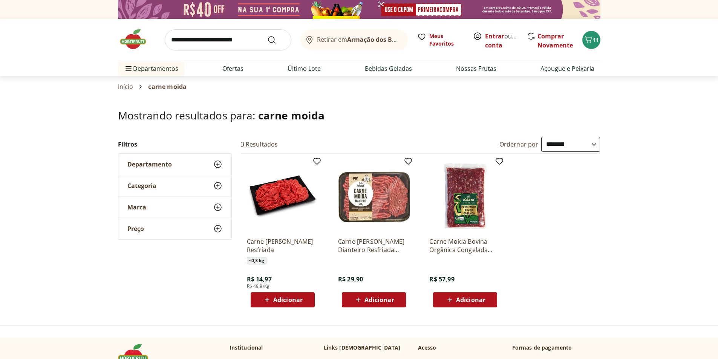
click at [199, 46] on input "search" at bounding box center [228, 39] width 127 height 21
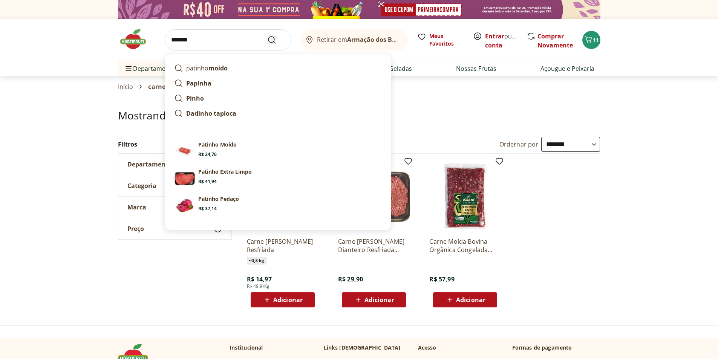
type input "*******"
click at [268, 36] on icon "Submit Search" at bounding box center [271, 39] width 9 height 9
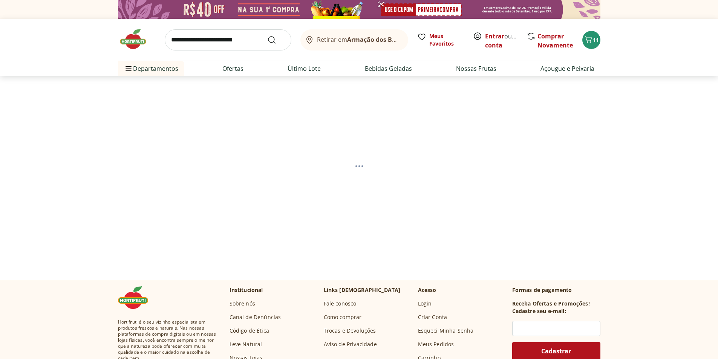
select select "**********"
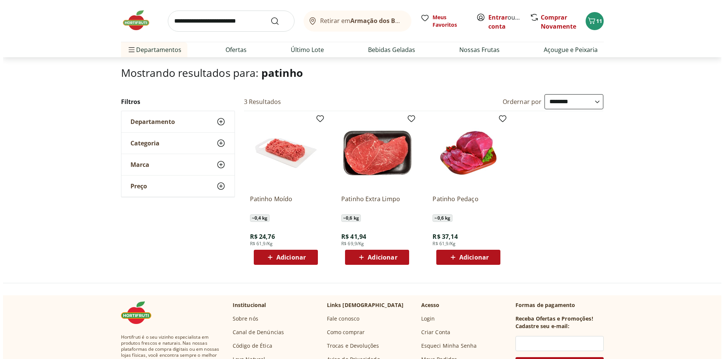
scroll to position [38, 0]
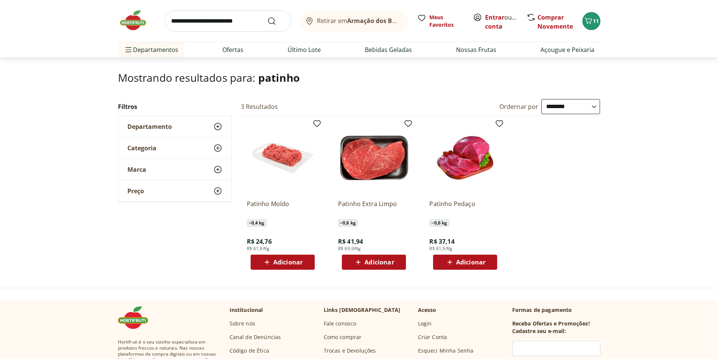
click at [291, 264] on span "Adicionar" at bounding box center [287, 262] width 29 height 6
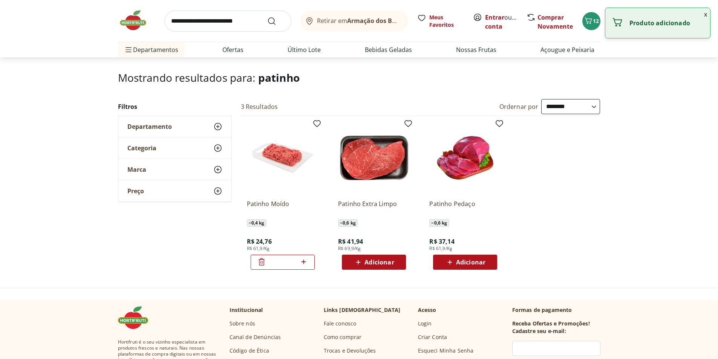
click at [303, 260] on icon at bounding box center [303, 261] width 9 height 9
type input "*"
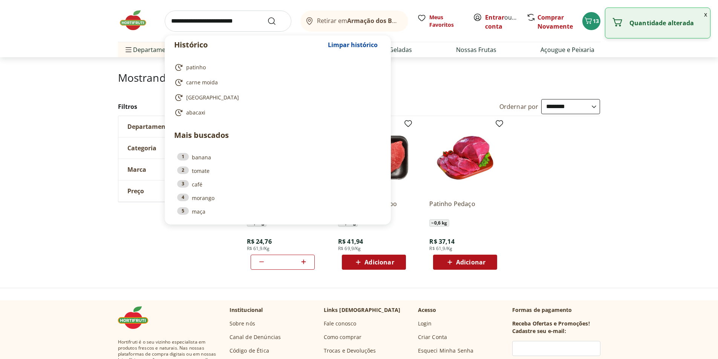
click at [189, 17] on input "search" at bounding box center [228, 21] width 127 height 21
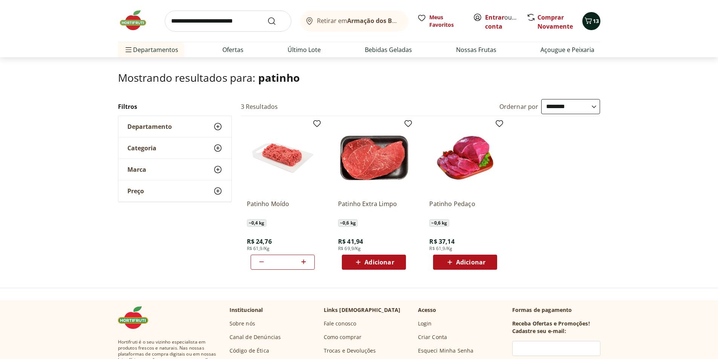
click at [594, 23] on span "13" at bounding box center [596, 20] width 6 height 7
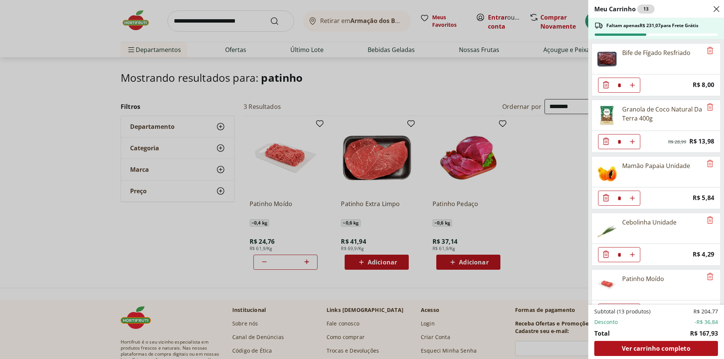
scroll to position [322, 0]
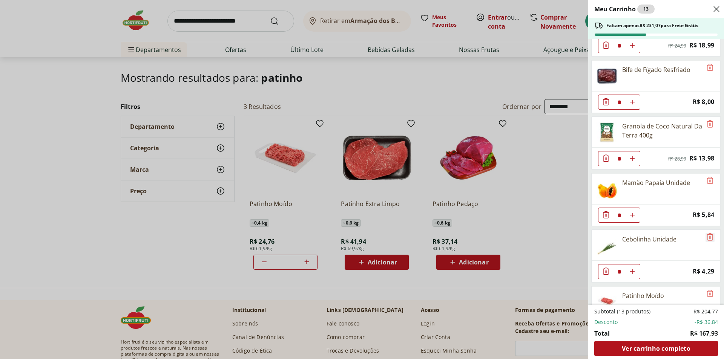
click at [708, 240] on icon "Remove" at bounding box center [709, 237] width 9 height 9
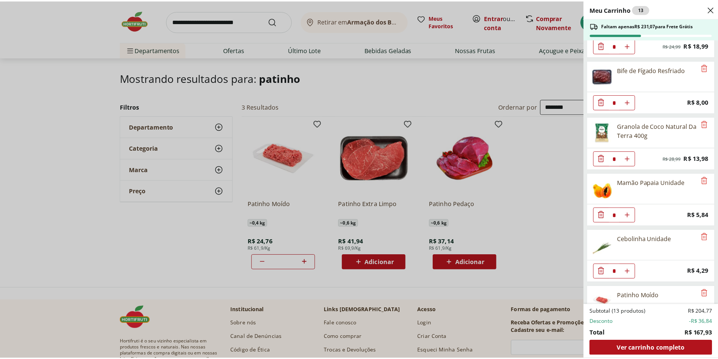
scroll to position [303, 0]
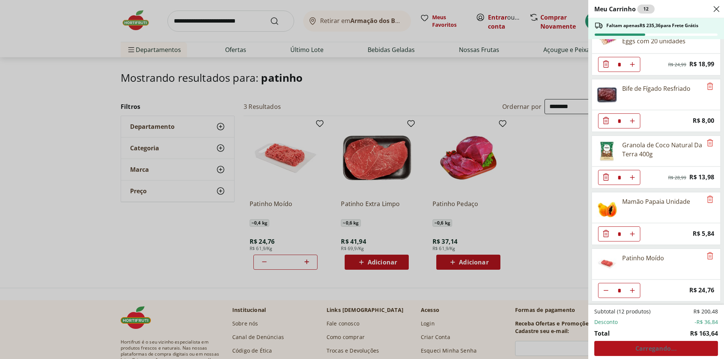
click at [261, 20] on div "Meu Carrinho 12 Faltam apenas R$ 235,36 para Frete Grátis Queijo Prato Fatiado …" at bounding box center [362, 179] width 724 height 359
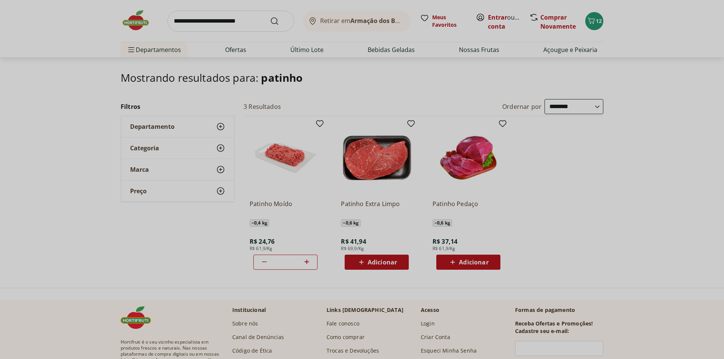
click at [261, 20] on div "Meu Carrinho 12 Faltam apenas R$ 235,36 para Frete Grátis Queijo Prato Fatiado …" at bounding box center [362, 179] width 724 height 359
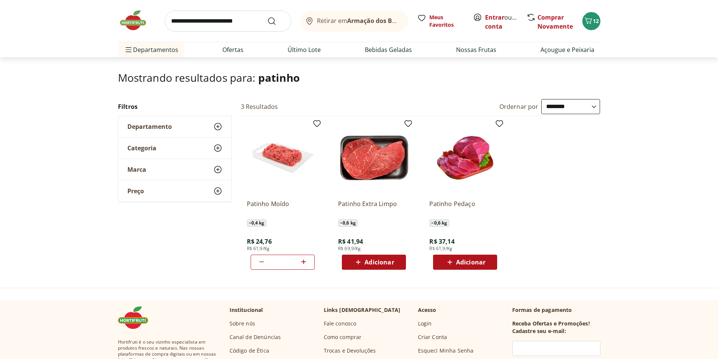
click at [261, 20] on input "search" at bounding box center [228, 21] width 127 height 21
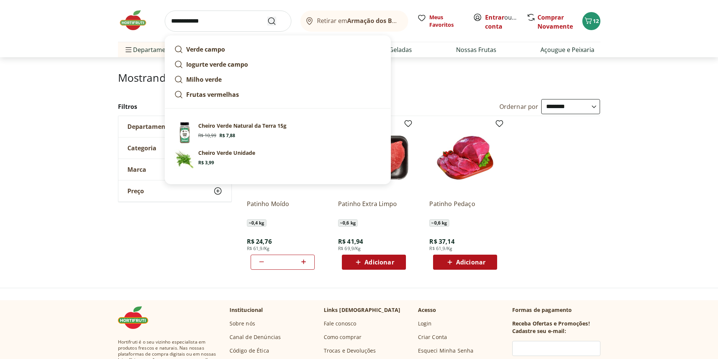
type input "**********"
click at [270, 18] on icon "Submit Search" at bounding box center [271, 21] width 9 height 9
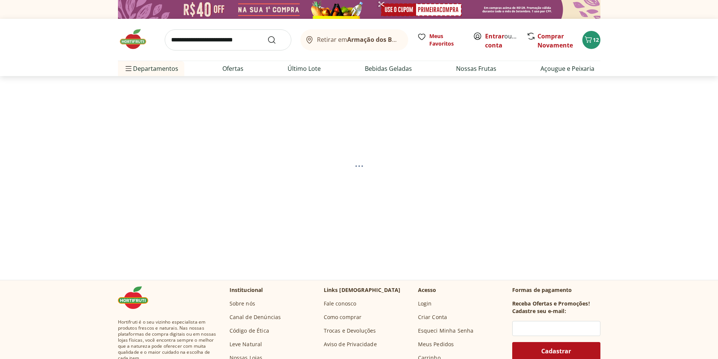
select select "**********"
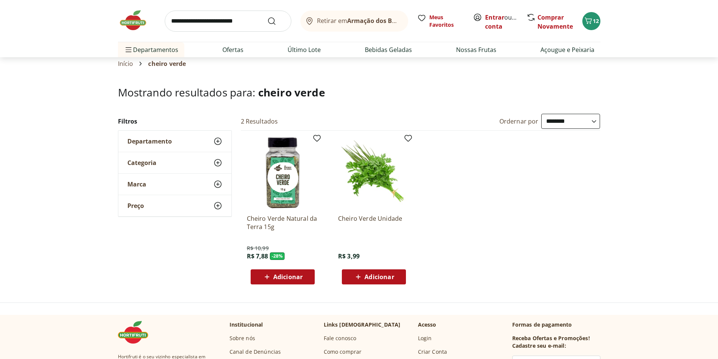
scroll to position [75, 0]
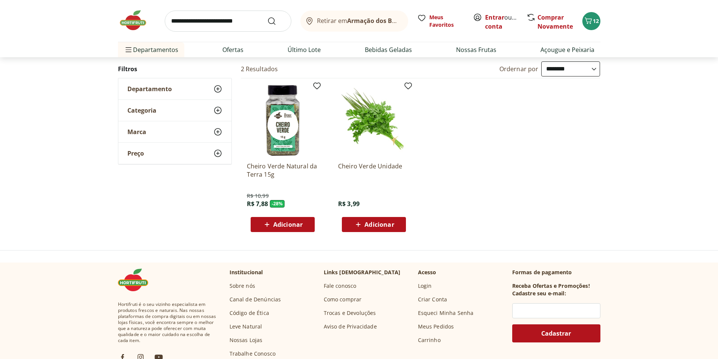
click at [282, 101] on img at bounding box center [283, 120] width 72 height 72
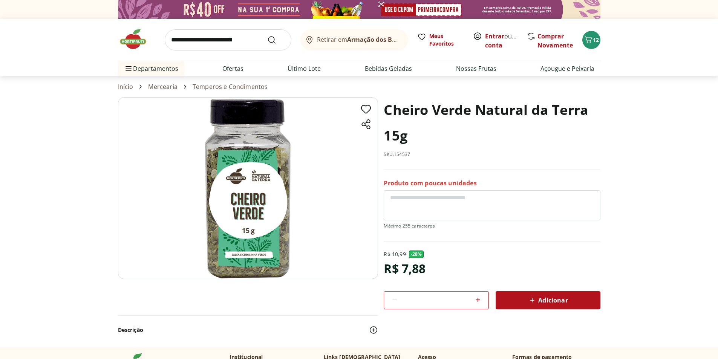
select select "**********"
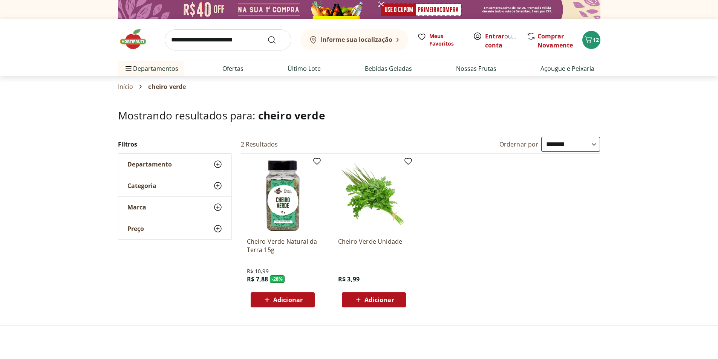
scroll to position [75, 0]
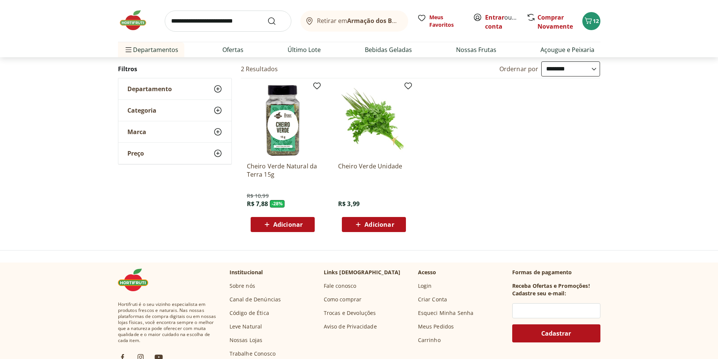
click at [366, 222] on span "Adicionar" at bounding box center [379, 225] width 29 height 6
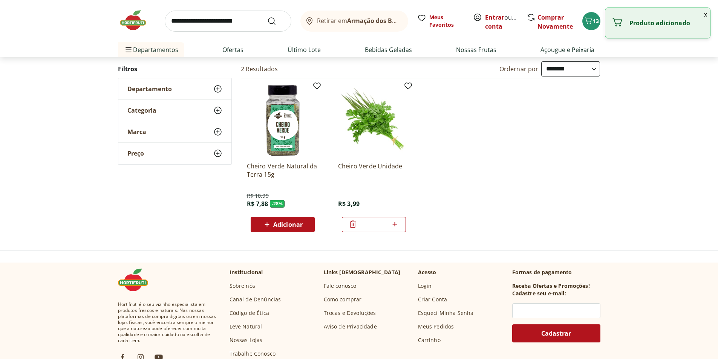
click at [221, 27] on input "search" at bounding box center [228, 21] width 127 height 21
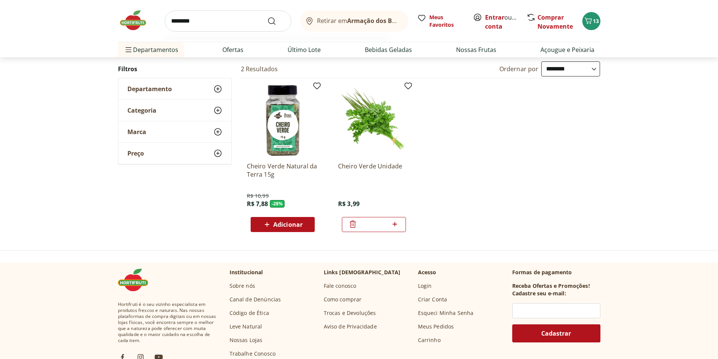
type input "********"
click at [267, 17] on button "Submit Search" at bounding box center [276, 21] width 18 height 9
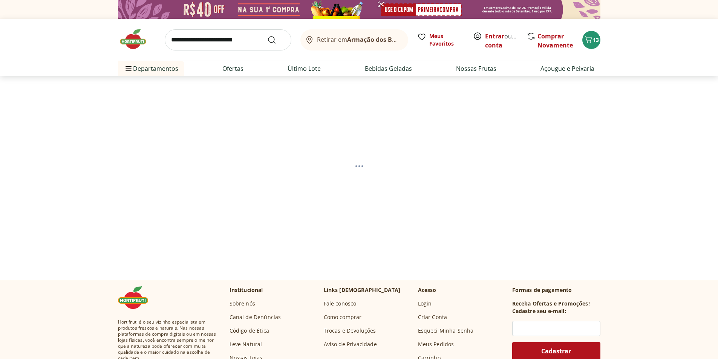
select select "**********"
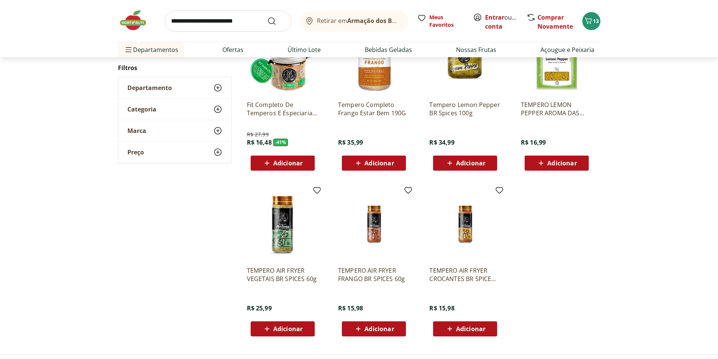
scroll to position [339, 0]
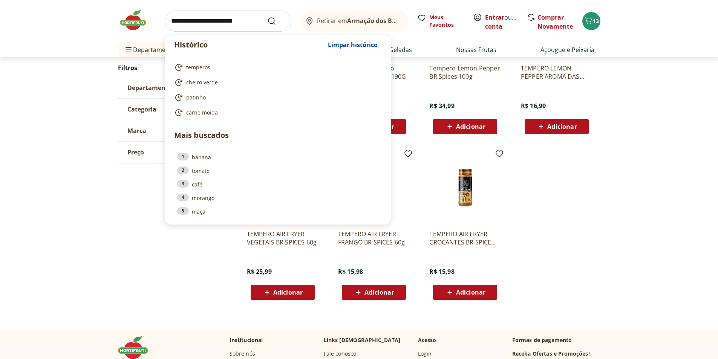
click at [229, 18] on input "search" at bounding box center [228, 21] width 127 height 21
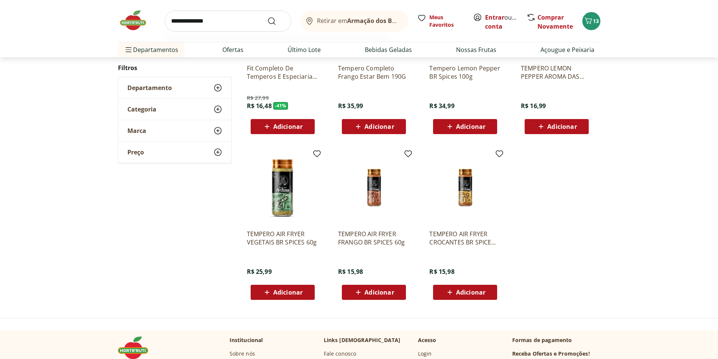
type input "**********"
click at [267, 17] on button "Submit Search" at bounding box center [276, 21] width 18 height 9
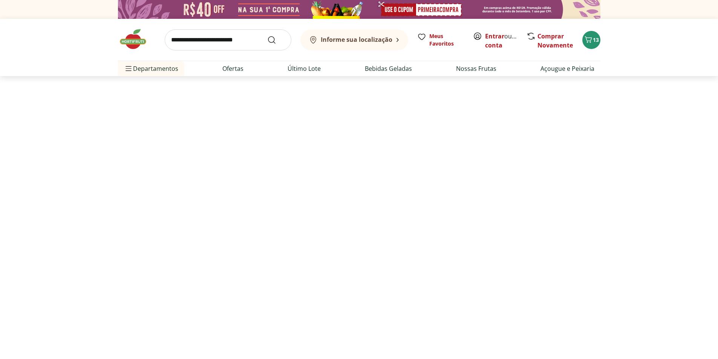
select select "**********"
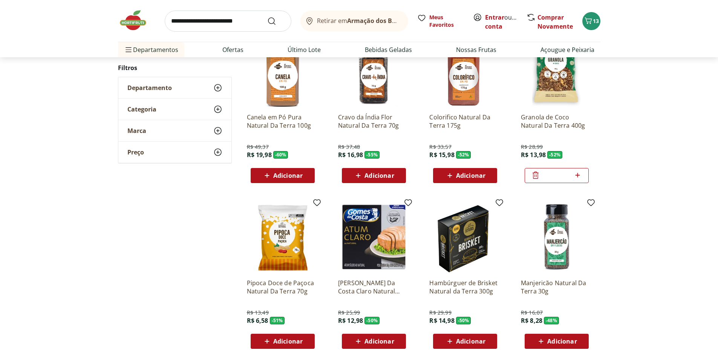
scroll to position [339, 0]
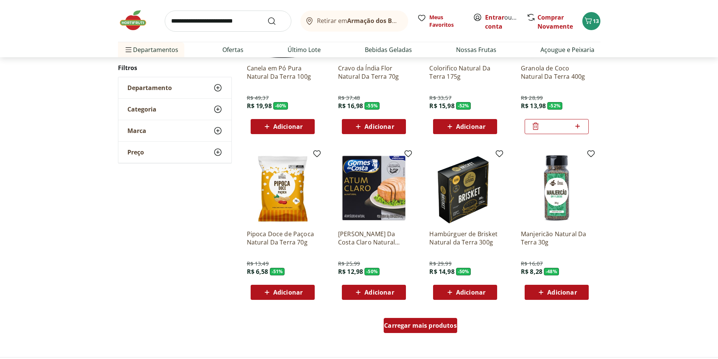
click at [445, 326] on span "Carregar mais produtos" at bounding box center [420, 326] width 73 height 6
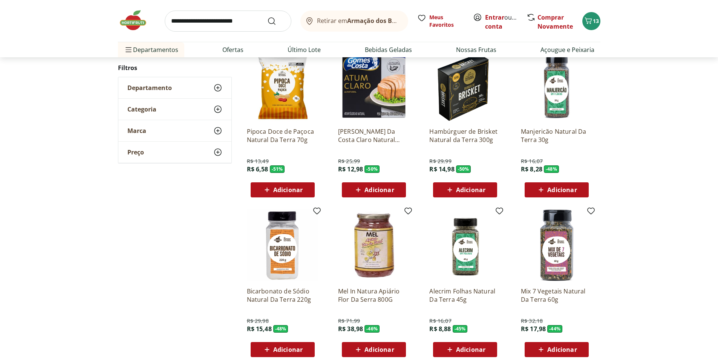
scroll to position [452, 0]
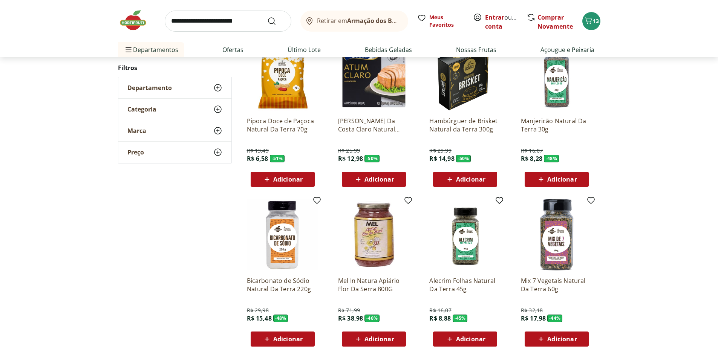
click at [570, 237] on img at bounding box center [557, 235] width 72 height 72
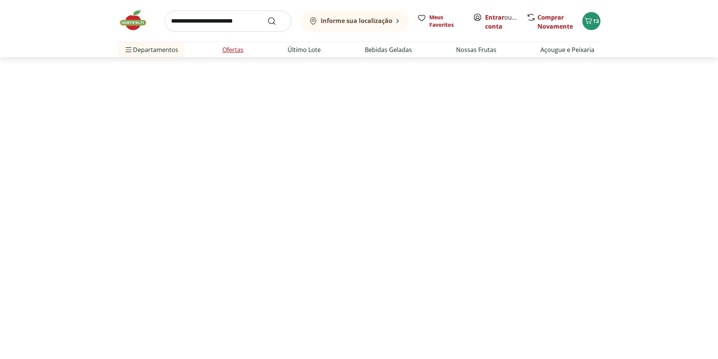
select select "**********"
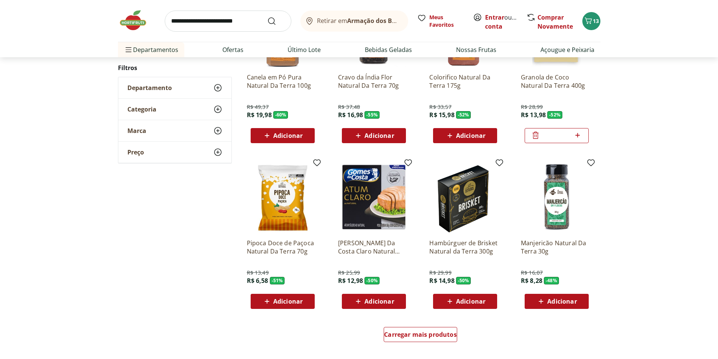
scroll to position [641, 0]
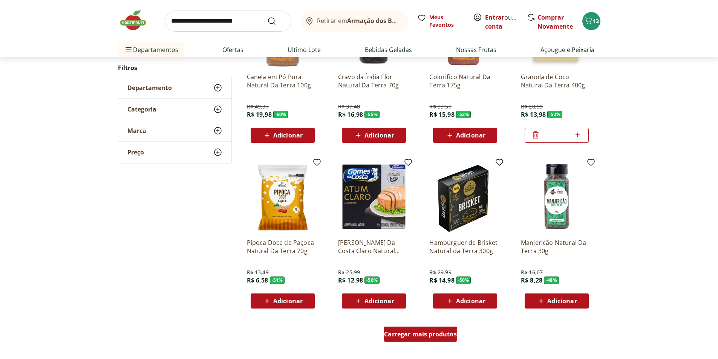
click at [437, 335] on span "Carregar mais produtos" at bounding box center [420, 334] width 73 height 6
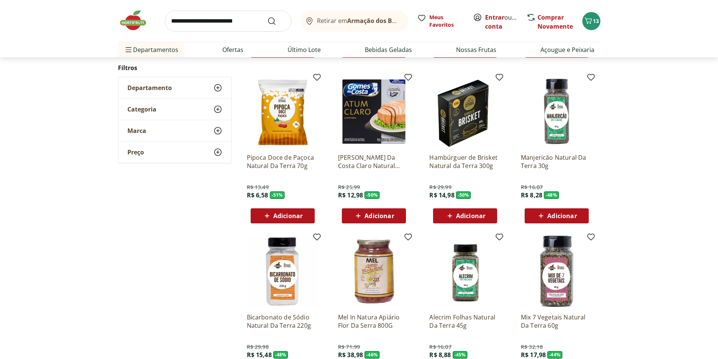
scroll to position [829, 0]
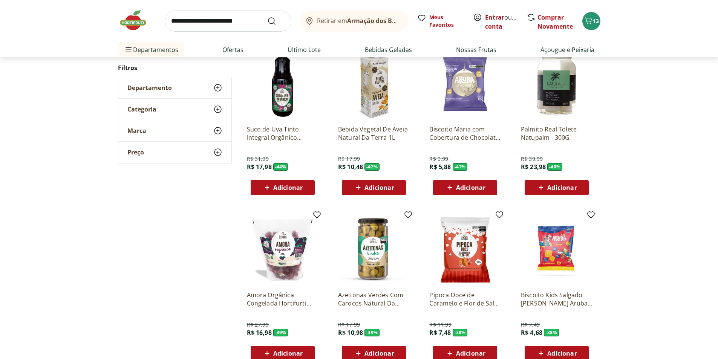
scroll to position [679, 0]
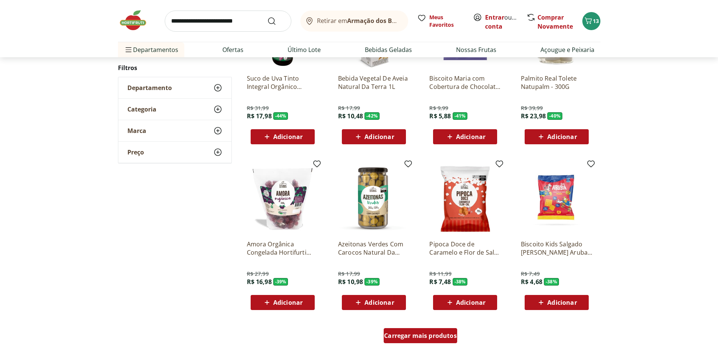
click at [429, 338] on span "Carregar mais produtos" at bounding box center [420, 336] width 73 height 6
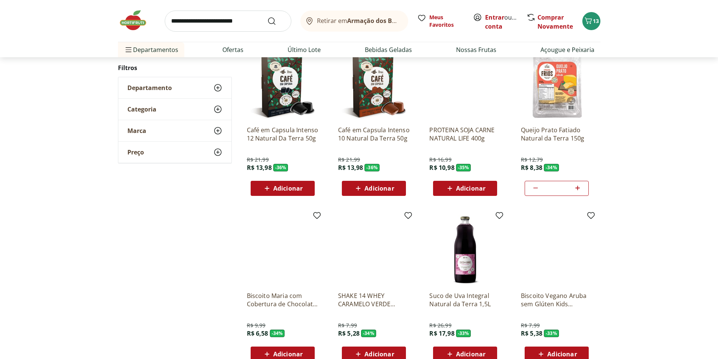
scroll to position [677, 0]
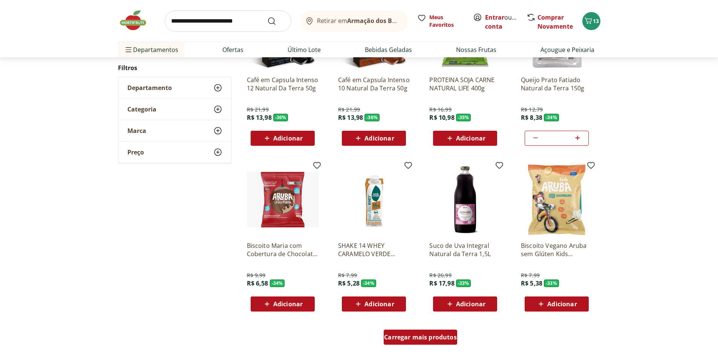
click at [438, 332] on div "Carregar mais produtos" at bounding box center [421, 337] width 74 height 15
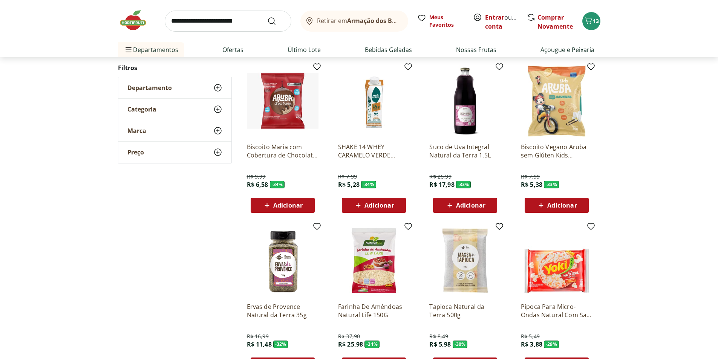
scroll to position [866, 0]
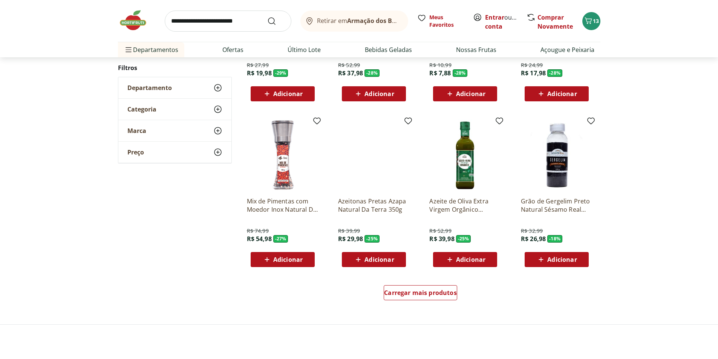
scroll to position [751, 0]
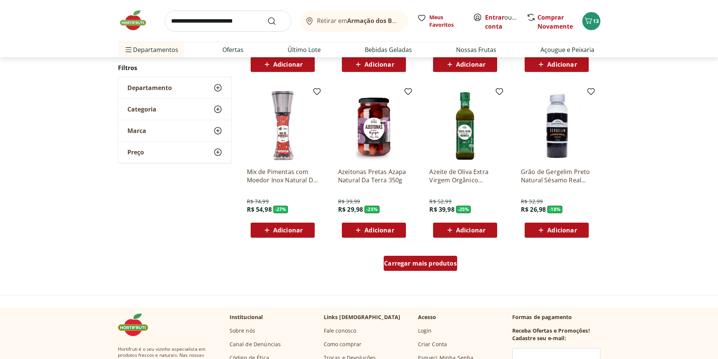
click at [429, 264] on span "Carregar mais produtos" at bounding box center [420, 263] width 73 height 6
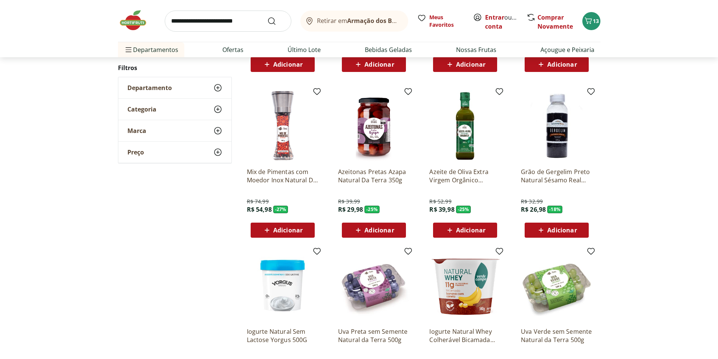
scroll to position [864, 0]
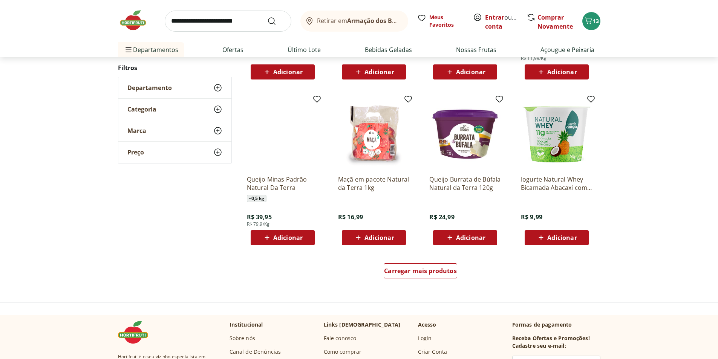
scroll to position [749, 0]
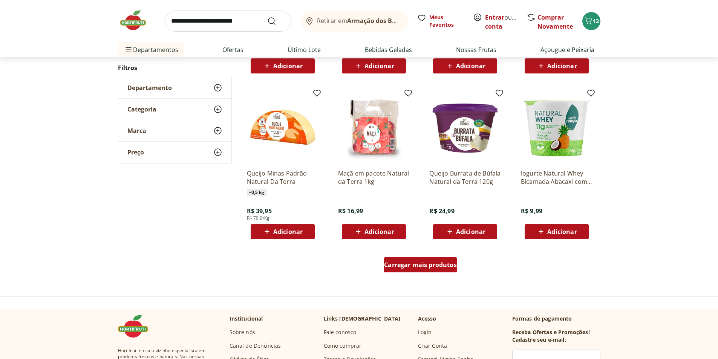
click at [423, 272] on div "Carregar mais produtos" at bounding box center [421, 264] width 74 height 15
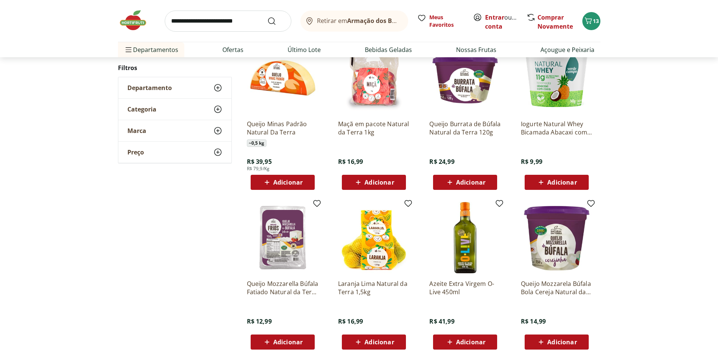
scroll to position [900, 0]
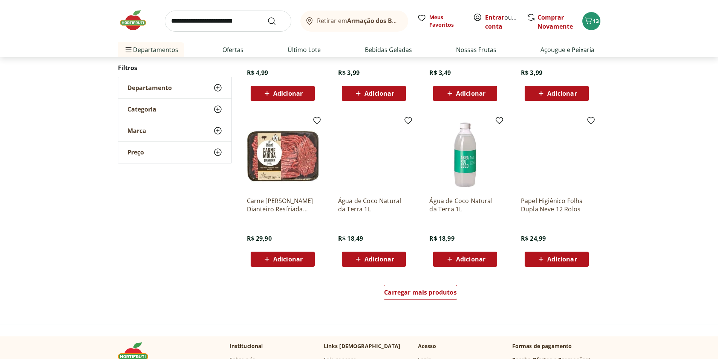
scroll to position [823, 0]
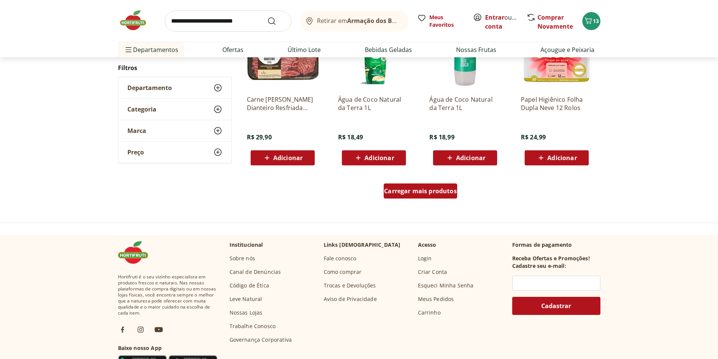
click at [437, 194] on span "Carregar mais produtos" at bounding box center [420, 191] width 73 height 6
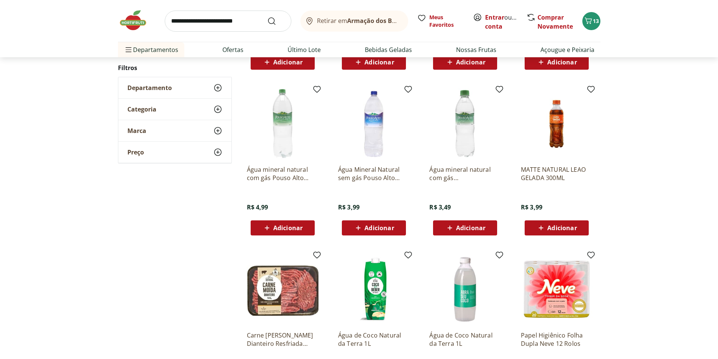
scroll to position [0, 0]
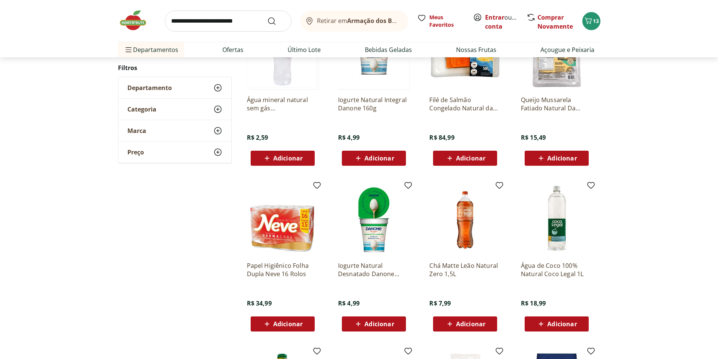
scroll to position [221, 0]
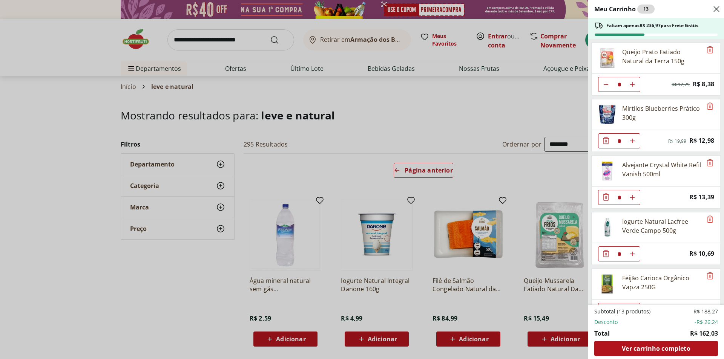
select select "**********"
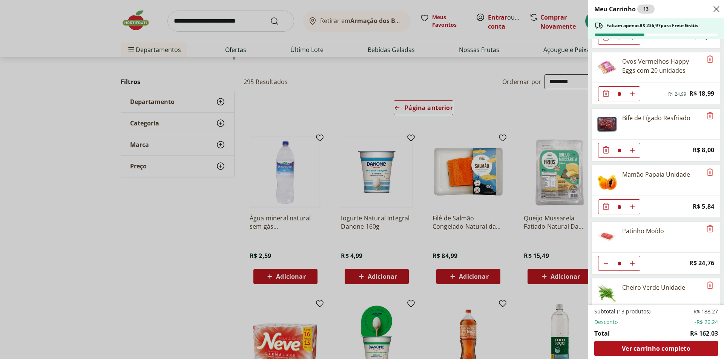
scroll to position [265, 0]
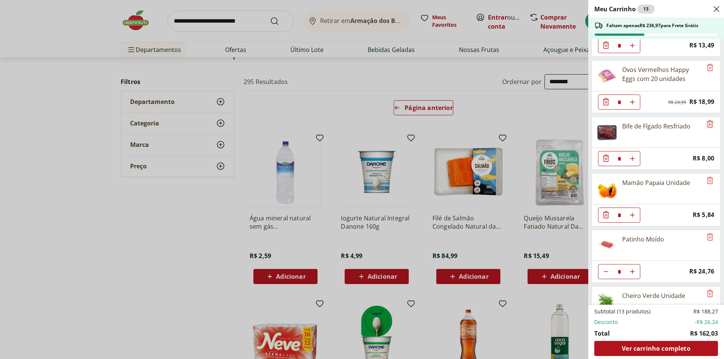
click at [705, 125] on icon "Remove" at bounding box center [709, 124] width 9 height 9
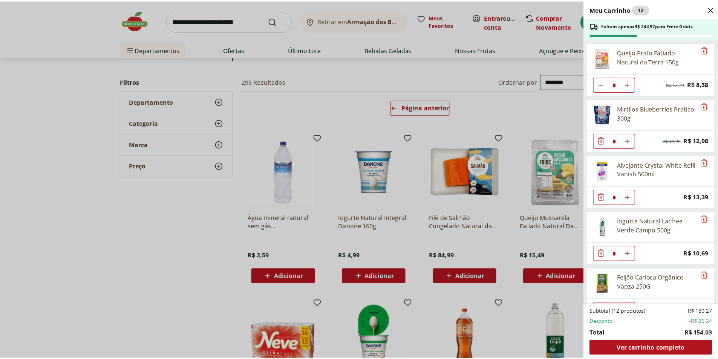
scroll to position [246, 0]
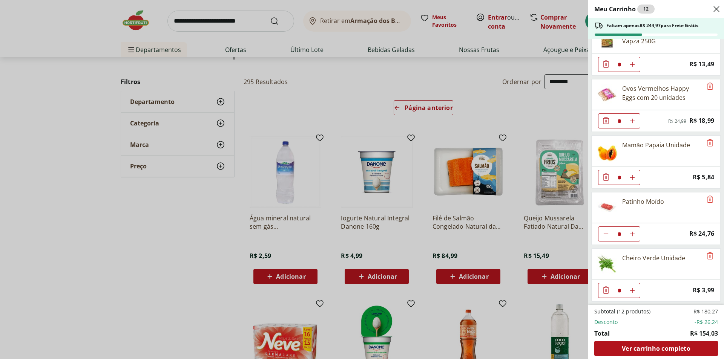
click at [256, 21] on div "Meu Carrinho 12 Faltam apenas R$ 244,97 para Frete Grátis Queijo Prato Fatiado …" at bounding box center [362, 179] width 724 height 359
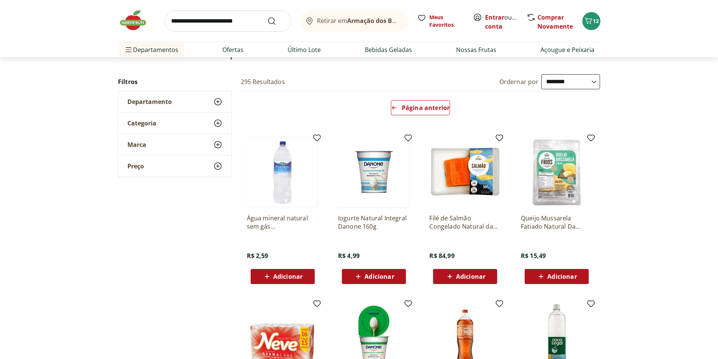
click at [256, 21] on input "search" at bounding box center [228, 21] width 127 height 21
type input "***"
click at [267, 17] on button "Submit Search" at bounding box center [276, 21] width 18 height 9
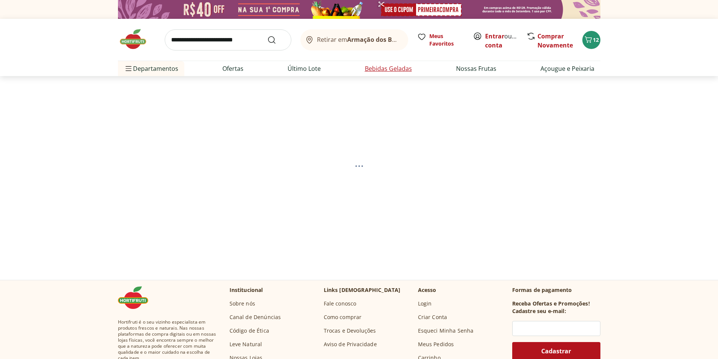
select select "**********"
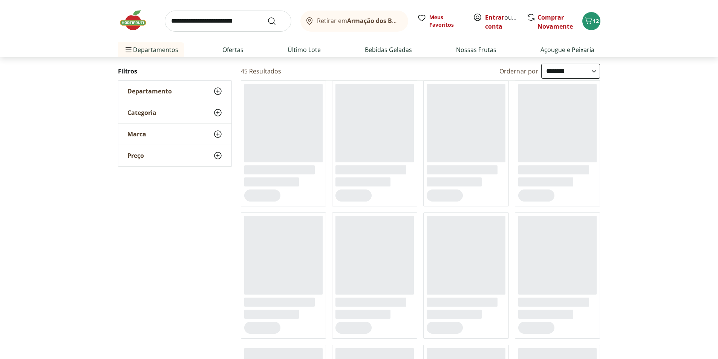
scroll to position [75, 0]
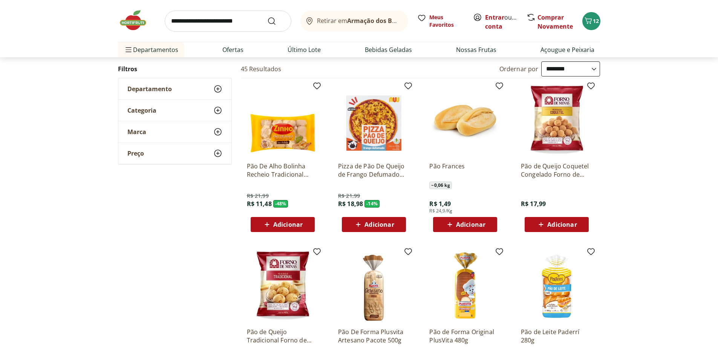
click at [472, 229] on div "Adicionar" at bounding box center [465, 225] width 52 height 14
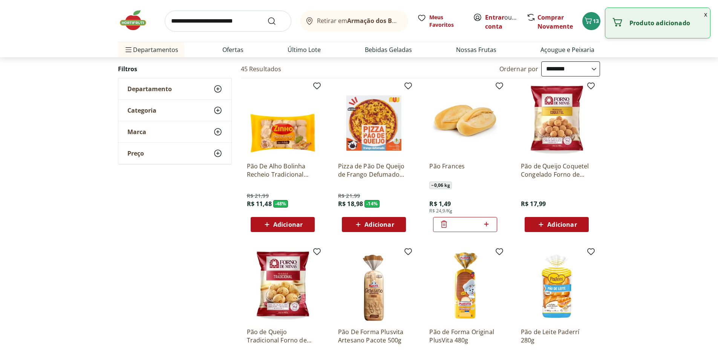
click at [485, 227] on icon at bounding box center [486, 224] width 9 height 9
type input "*"
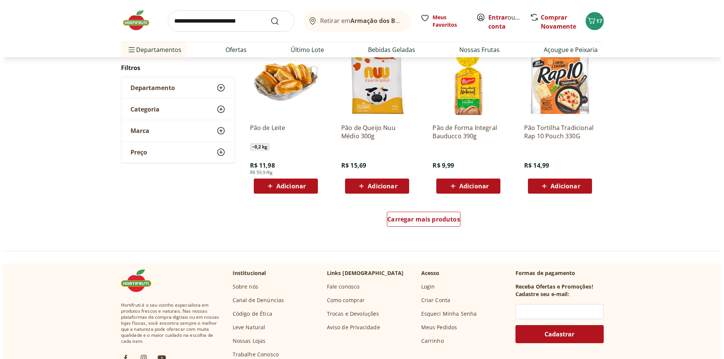
scroll to position [565, 0]
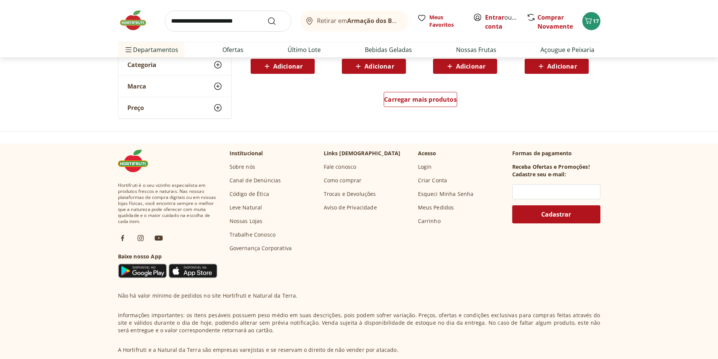
click at [599, 15] on div "Retirar em Armação dos Búzios/RJ Meus Favoritos Entrar ou Criar conta Comprar N…" at bounding box center [359, 21] width 483 height 42
click at [598, 18] on span "17" at bounding box center [596, 20] width 6 height 7
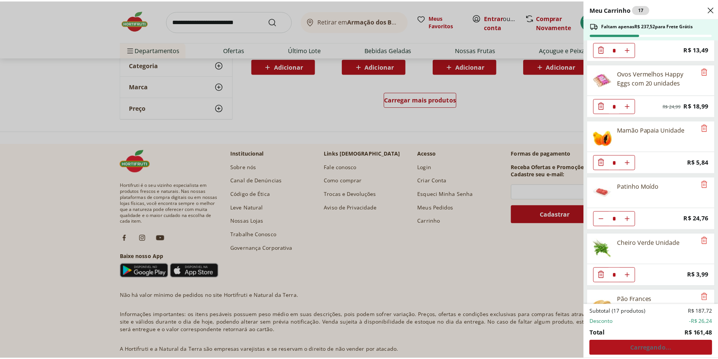
scroll to position [303, 0]
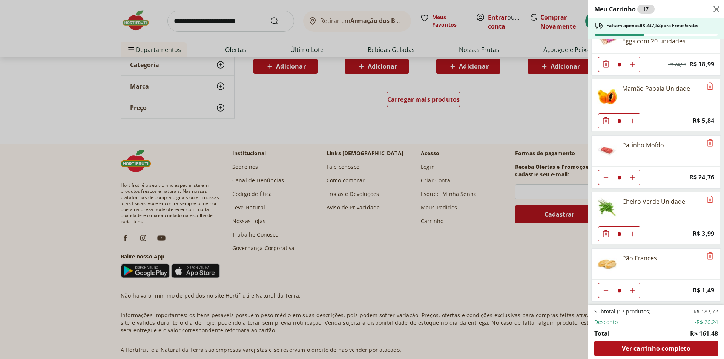
click at [297, 21] on div "Meu Carrinho 17 Faltam apenas R$ 237,52 para Frete Grátis Queijo Prato Fatiado …" at bounding box center [362, 179] width 724 height 359
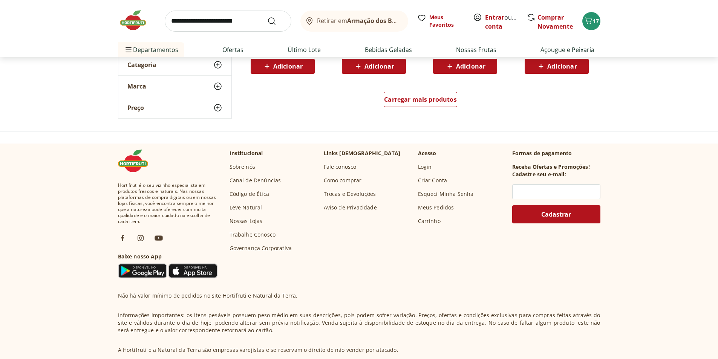
click at [252, 15] on input "search" at bounding box center [228, 21] width 127 height 21
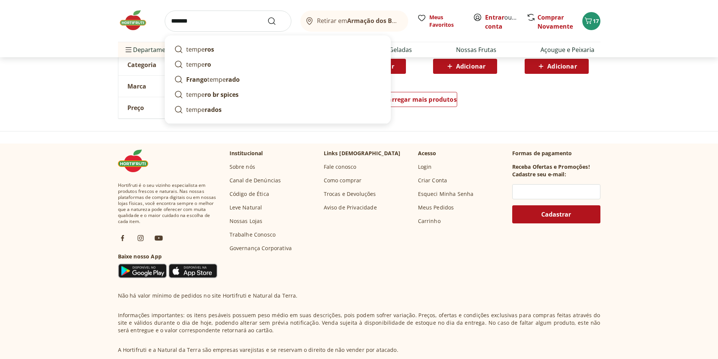
type input "********"
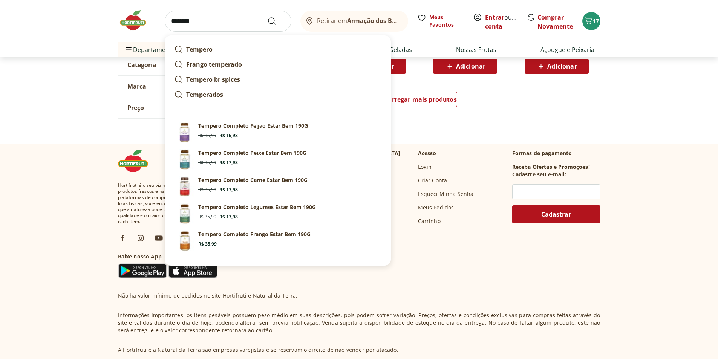
click button "Submit Search" at bounding box center [276, 21] width 18 height 9
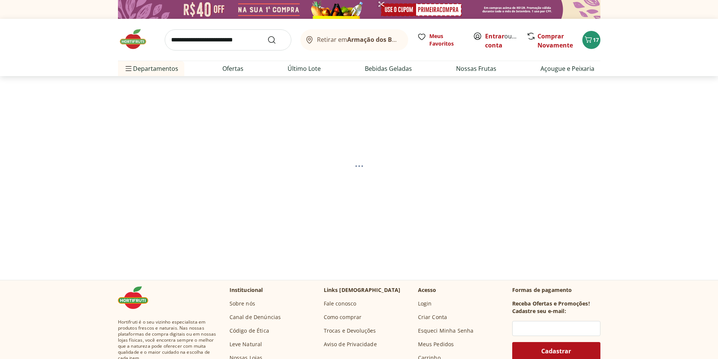
select select "**********"
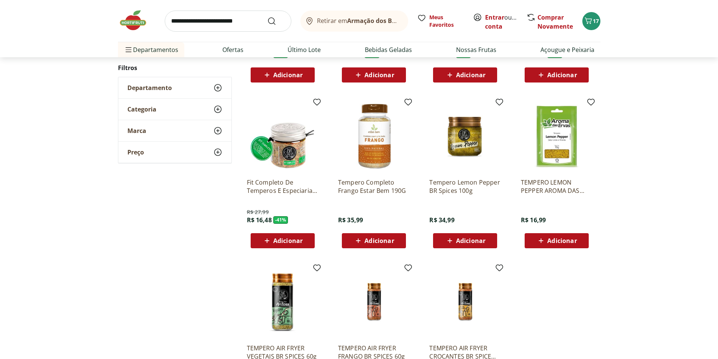
scroll to position [188, 0]
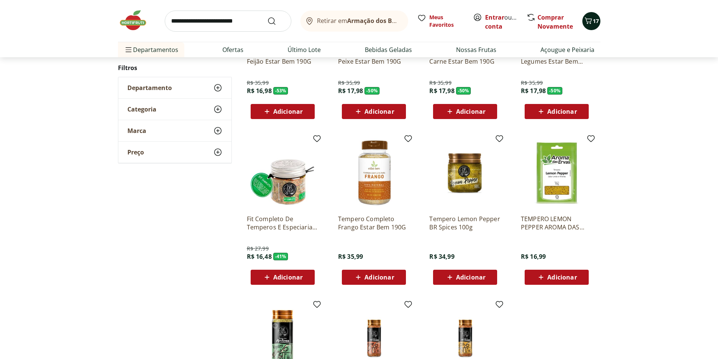
click at [594, 18] on span "17" at bounding box center [596, 20] width 6 height 7
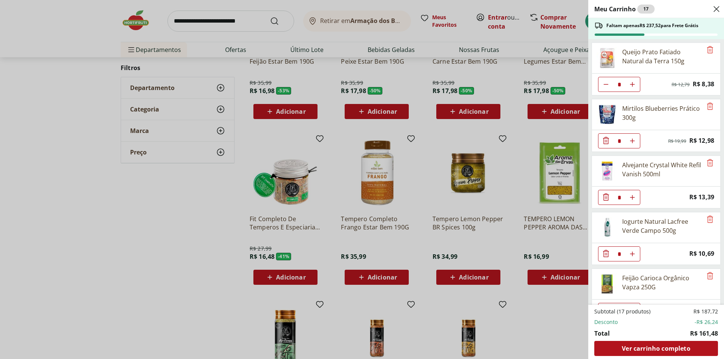
click at [331, 14] on div "Meu Carrinho 17 Faltam apenas R$ 237,52 para Frete Grátis Queijo Prato Fatiado …" at bounding box center [362, 179] width 724 height 359
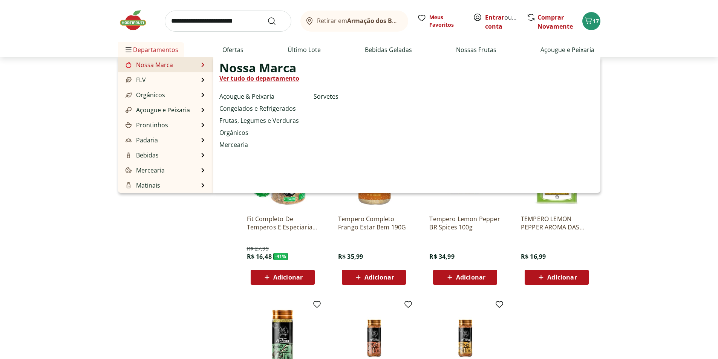
click at [143, 61] on link "Nossa Marca" at bounding box center [148, 64] width 49 height 9
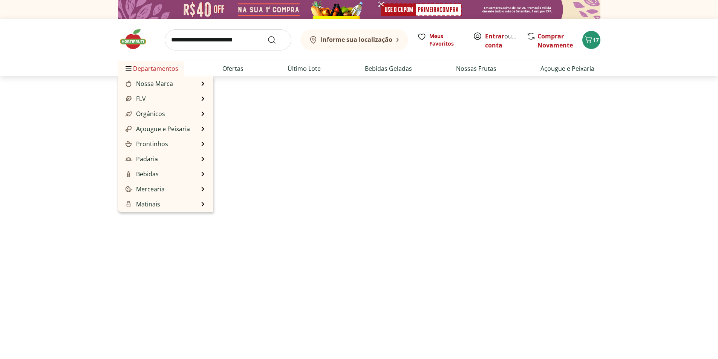
select select "**********"
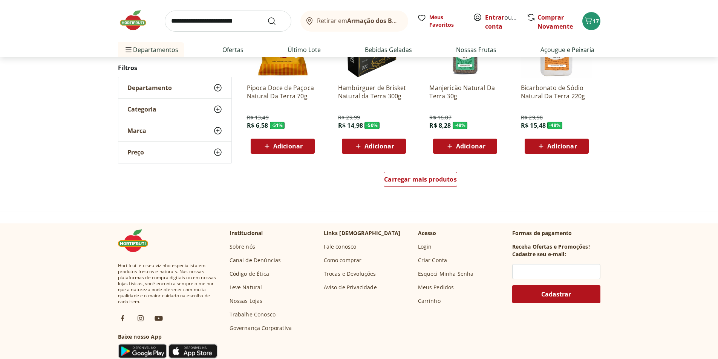
scroll to position [490, 0]
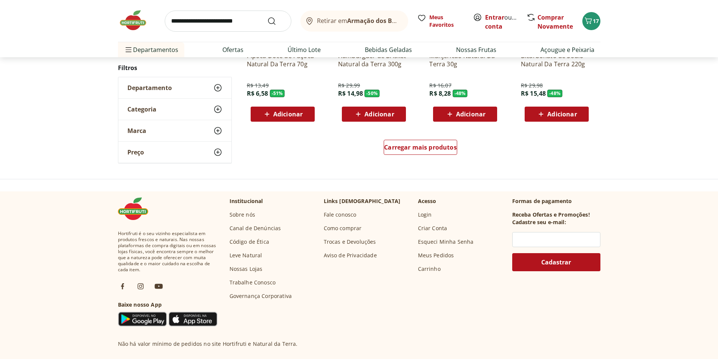
click at [381, 143] on div "Carregar mais produtos" at bounding box center [421, 149] width 366 height 36
click at [395, 142] on div "Carregar mais produtos" at bounding box center [421, 147] width 74 height 15
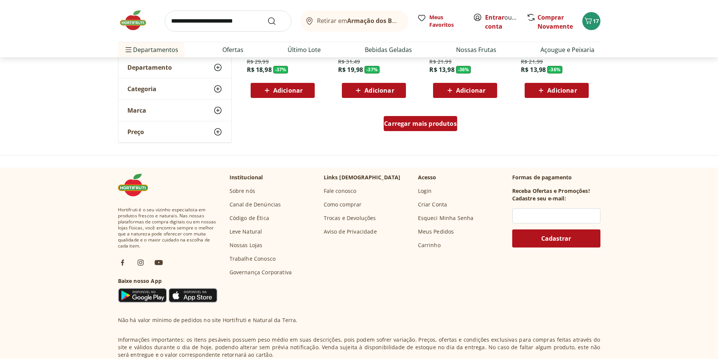
scroll to position [565, 0]
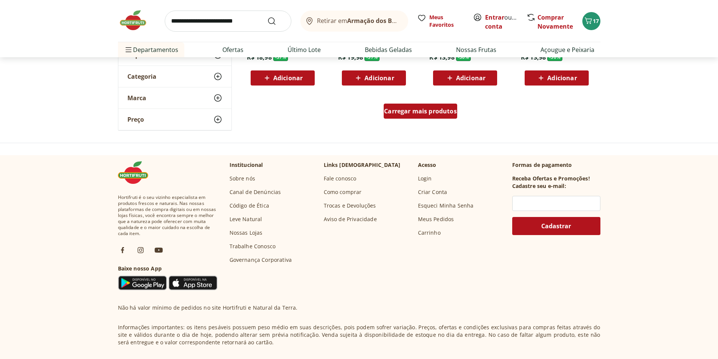
click at [401, 110] on span "Carregar mais produtos" at bounding box center [420, 111] width 73 height 6
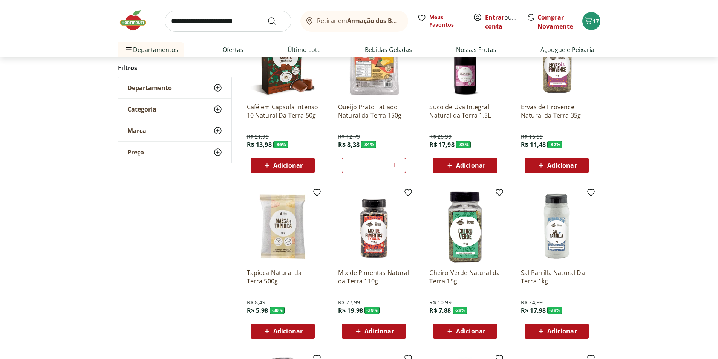
scroll to position [641, 0]
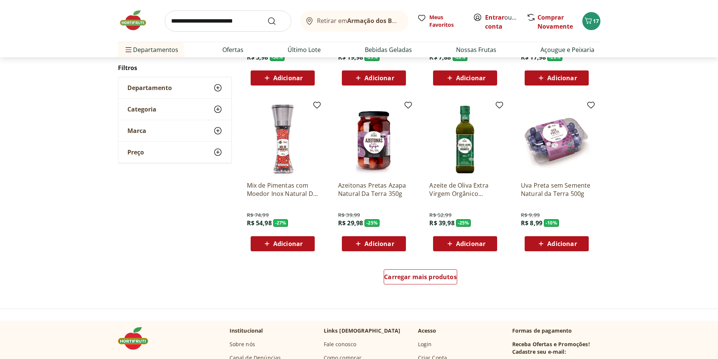
scroll to position [413, 0]
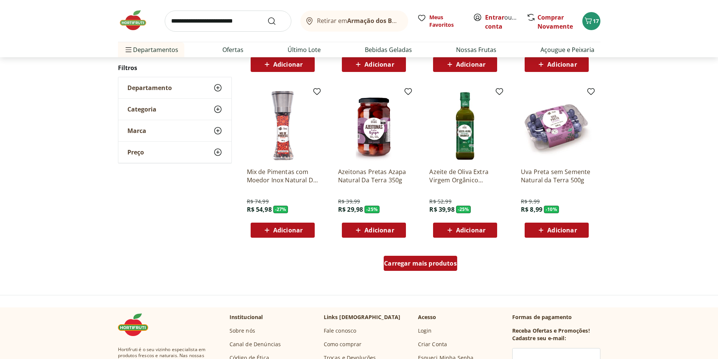
click at [425, 262] on span "Carregar mais produtos" at bounding box center [420, 263] width 73 height 6
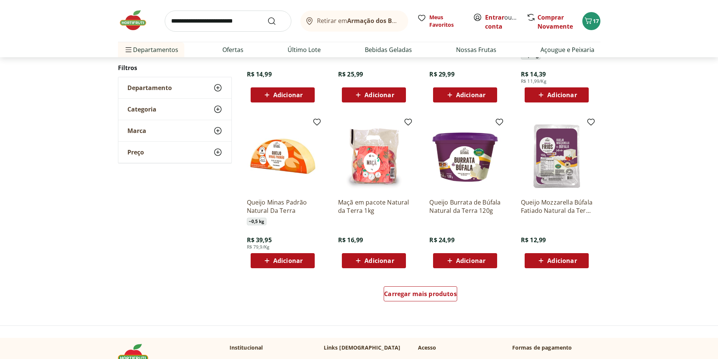
scroll to position [412, 0]
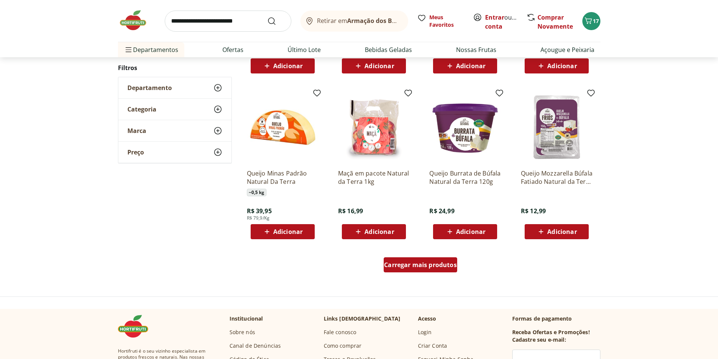
click at [450, 260] on div "Carregar mais produtos" at bounding box center [421, 264] width 74 height 15
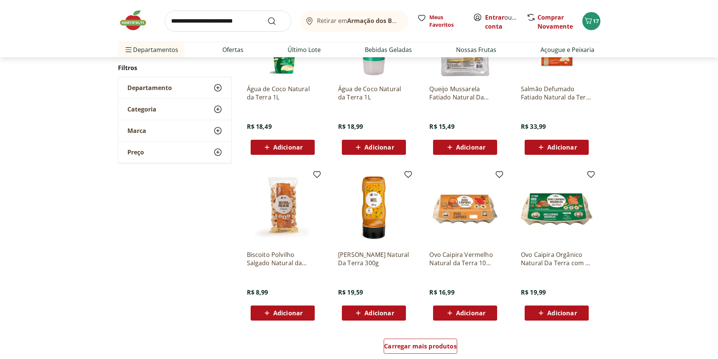
scroll to position [372, 0]
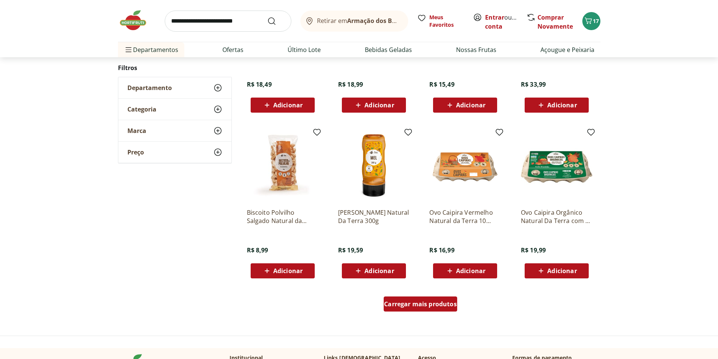
click at [426, 303] on span "Carregar mais produtos" at bounding box center [420, 304] width 73 height 6
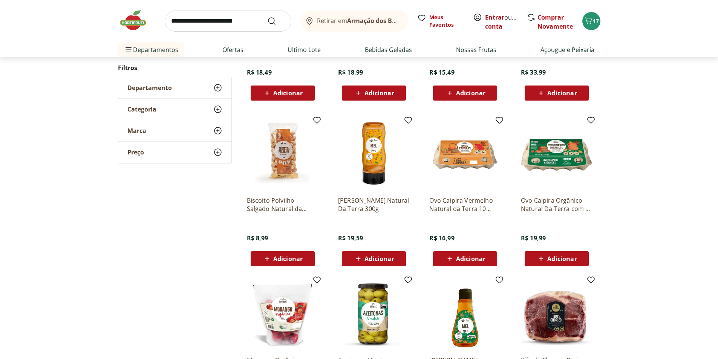
scroll to position [599, 0]
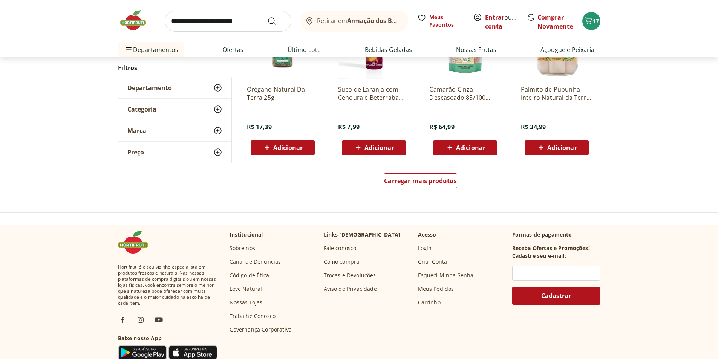
scroll to position [522, 0]
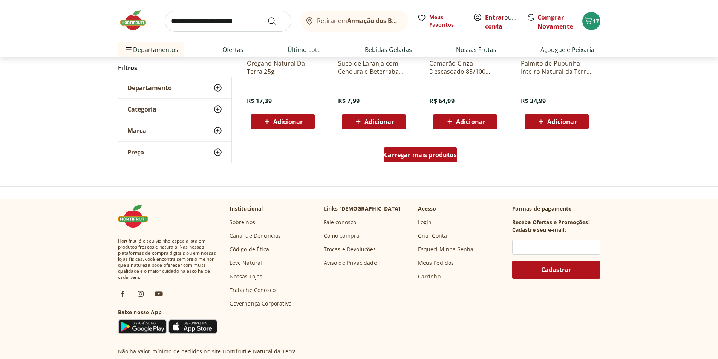
click at [412, 156] on span "Carregar mais produtos" at bounding box center [420, 155] width 73 height 6
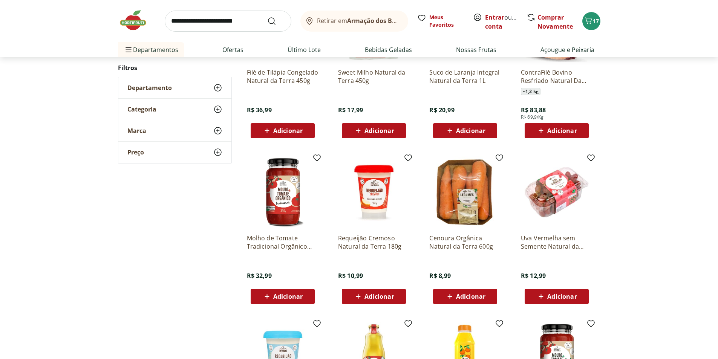
scroll to position [294, 0]
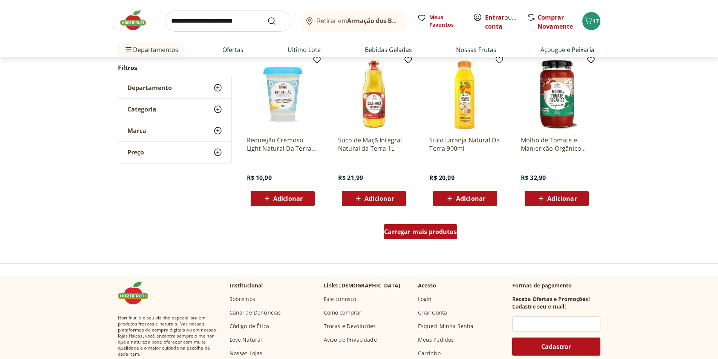
click at [411, 227] on div "Carregar mais produtos" at bounding box center [421, 231] width 74 height 15
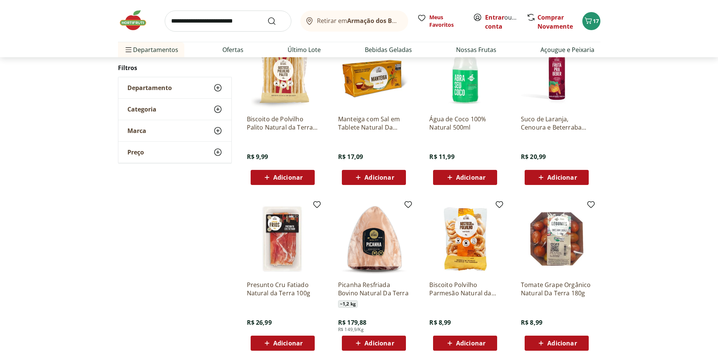
scroll to position [633, 0]
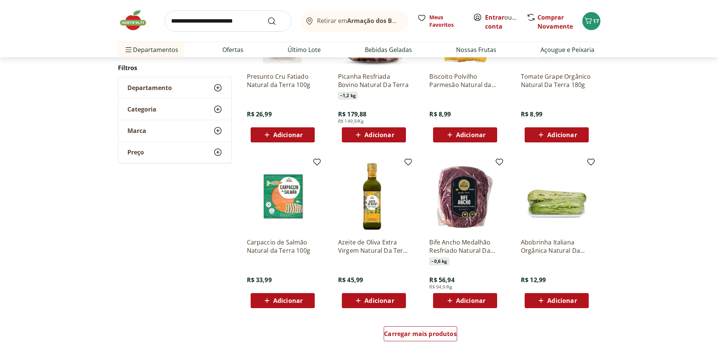
scroll to position [406, 0]
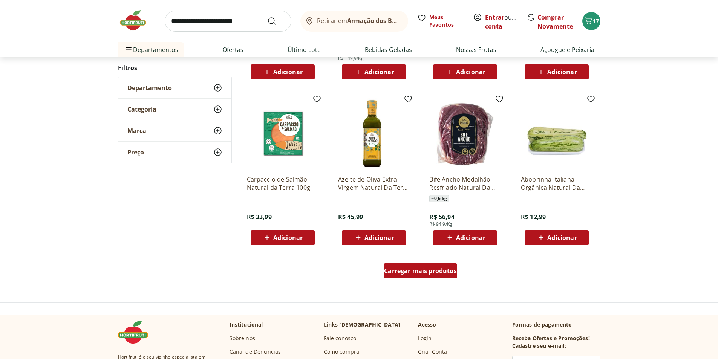
click at [439, 268] on span "Carregar mais produtos" at bounding box center [420, 271] width 73 height 6
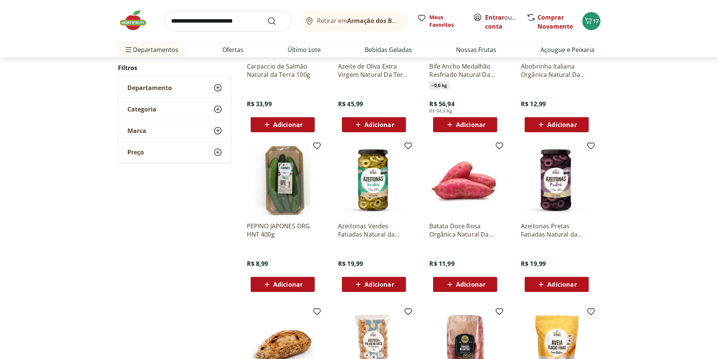
scroll to position [632, 0]
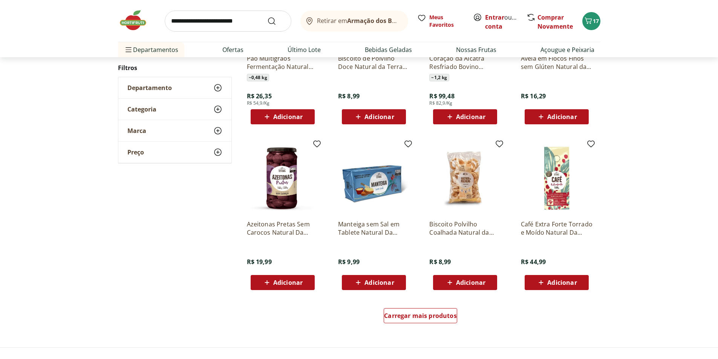
scroll to position [404, 0]
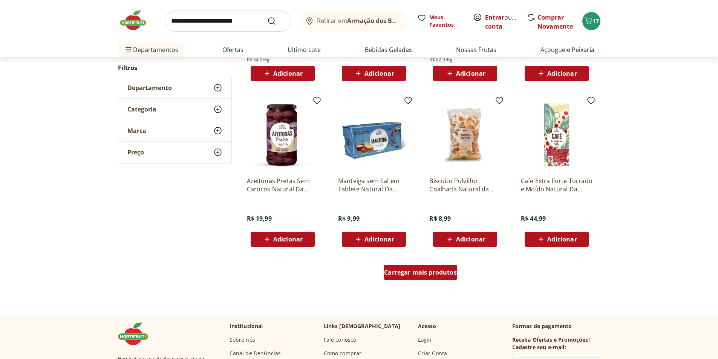
click at [427, 270] on span "Carregar mais produtos" at bounding box center [420, 273] width 73 height 6
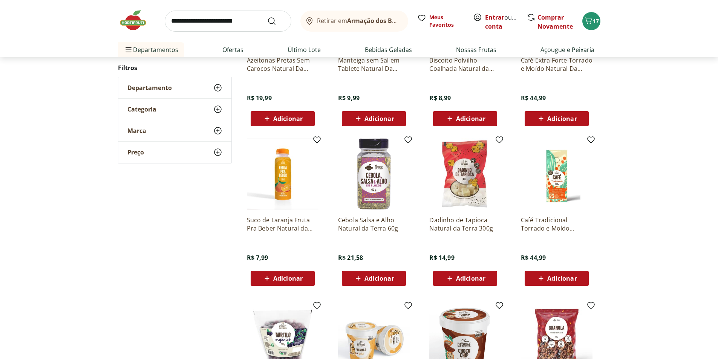
scroll to position [593, 0]
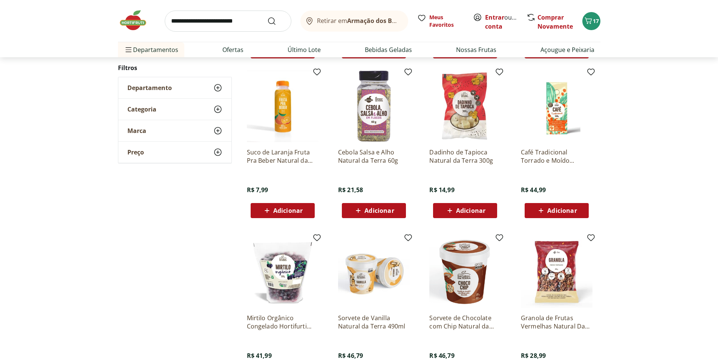
click at [385, 124] on img at bounding box center [374, 106] width 72 height 72
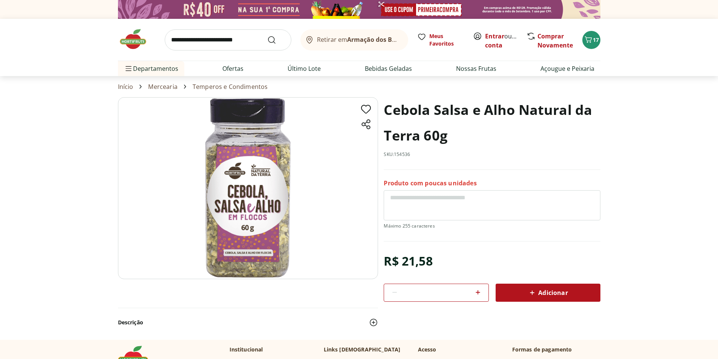
select select "**********"
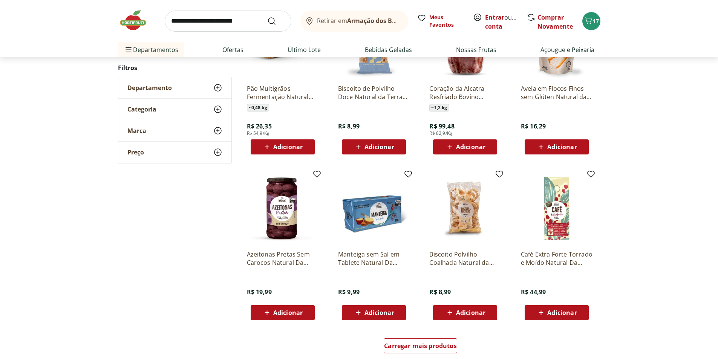
scroll to position [743, 0]
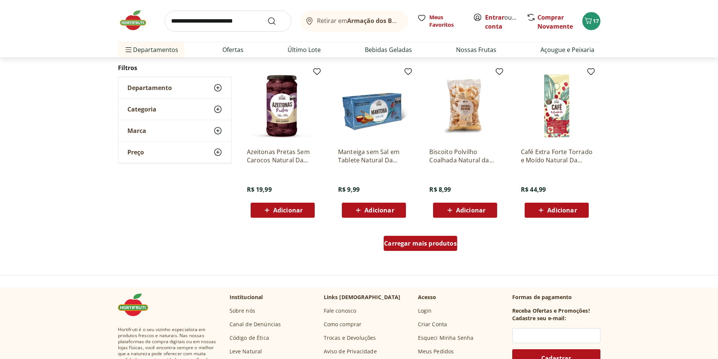
click at [429, 249] on div "Carregar mais produtos" at bounding box center [421, 243] width 74 height 15
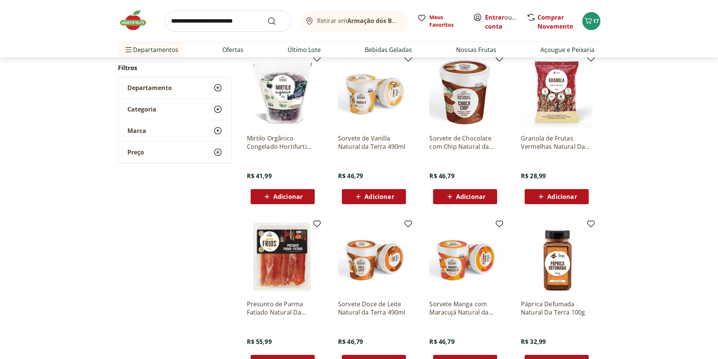
scroll to position [704, 0]
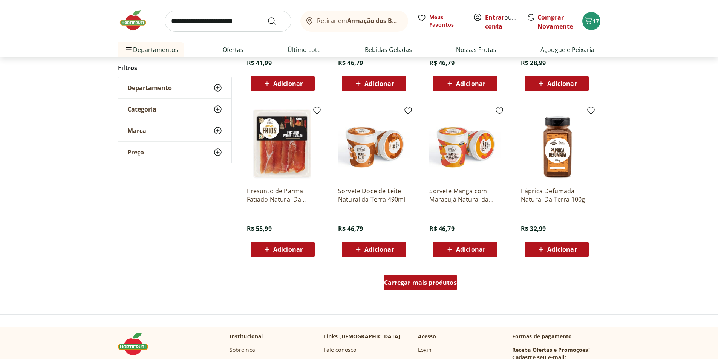
click at [434, 279] on div "Carregar mais produtos" at bounding box center [421, 282] width 74 height 15
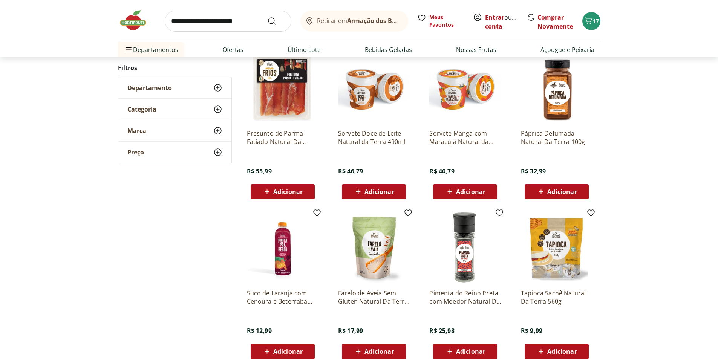
scroll to position [817, 0]
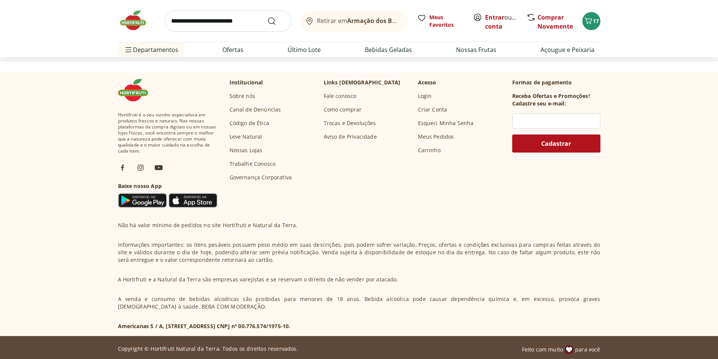
scroll to position [514, 0]
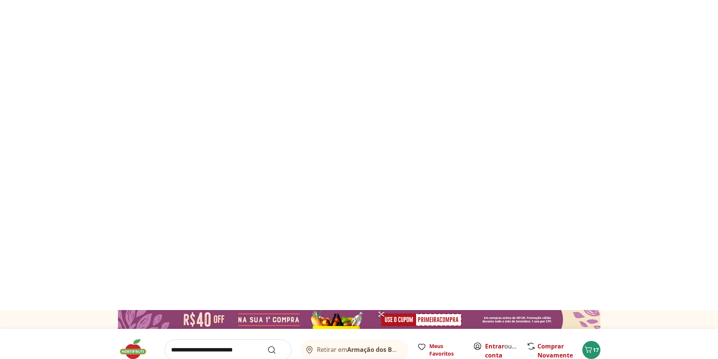
select select "**********"
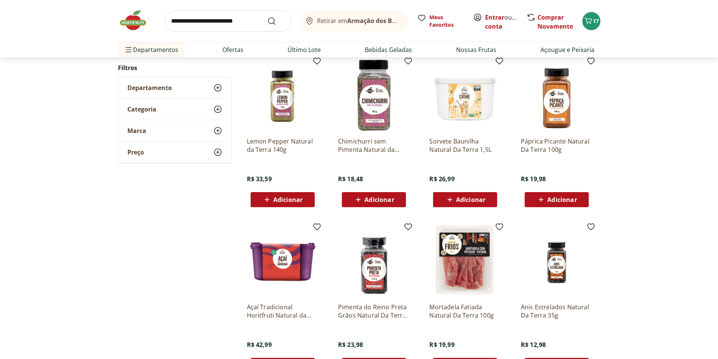
scroll to position [701, 0]
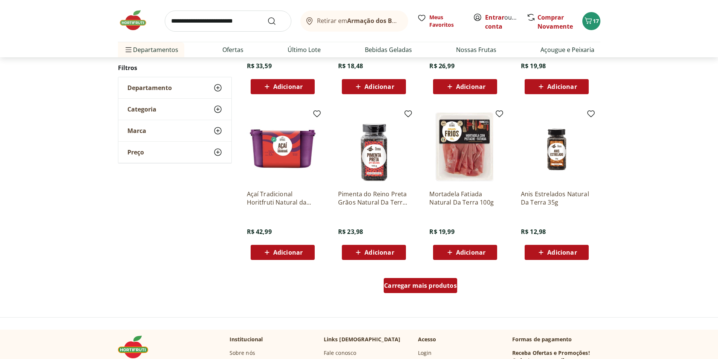
click at [443, 283] on span "Carregar mais produtos" at bounding box center [420, 286] width 73 height 6
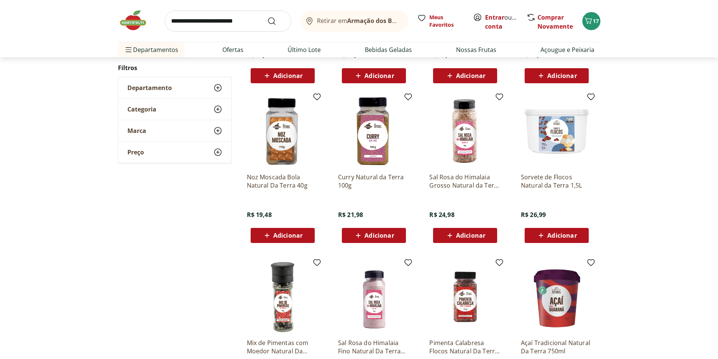
scroll to position [890, 0]
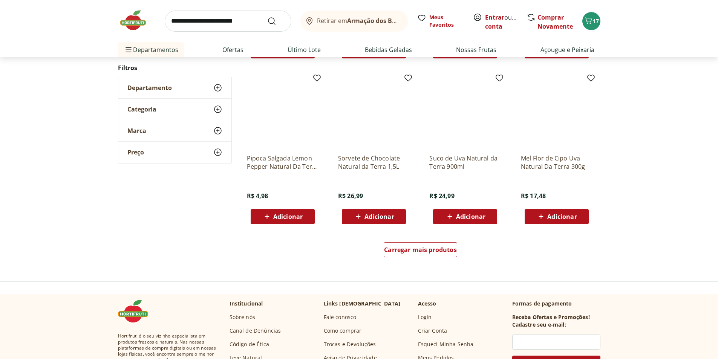
scroll to position [737, 0]
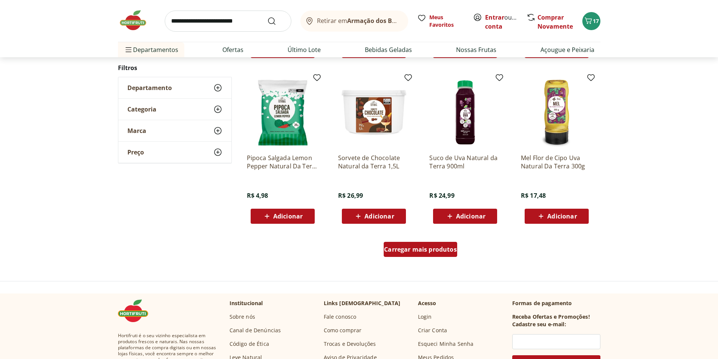
click at [424, 244] on div "Carregar mais produtos" at bounding box center [421, 249] width 74 height 15
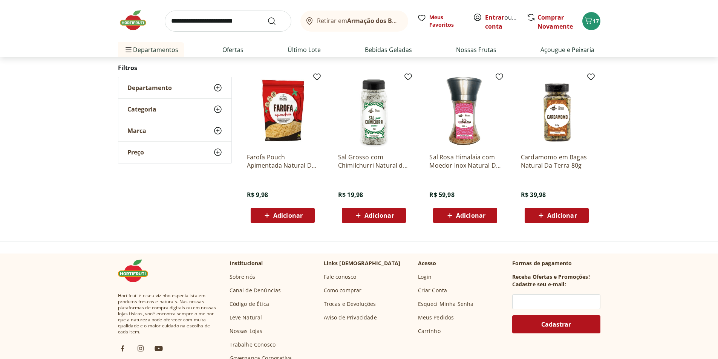
scroll to position [38, 0]
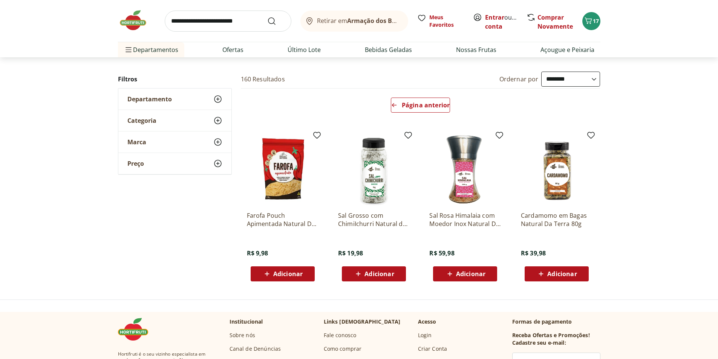
click at [227, 23] on input "search" at bounding box center [228, 21] width 127 height 21
type input "**********"
click button "Submit Search" at bounding box center [276, 21] width 18 height 9
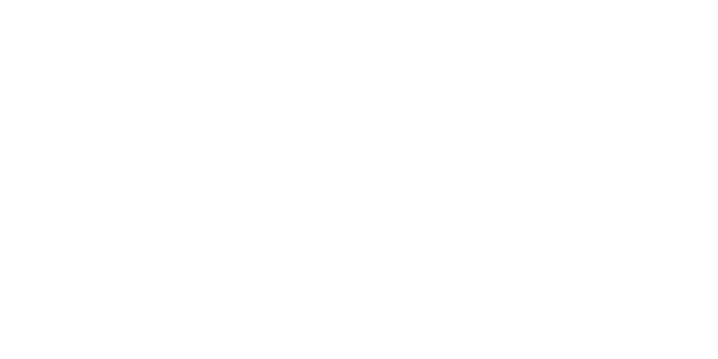
select select "**********"
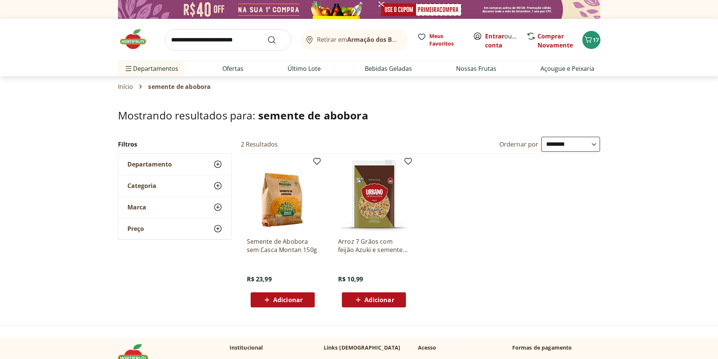
click at [254, 37] on input "search" at bounding box center [228, 39] width 127 height 21
type input "****"
click at [267, 35] on button "Submit Search" at bounding box center [276, 39] width 18 height 9
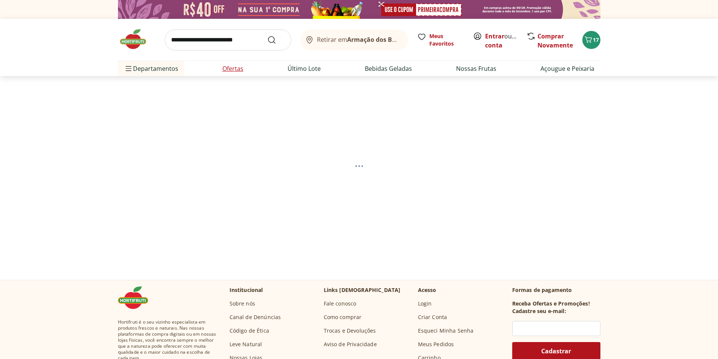
select select "**********"
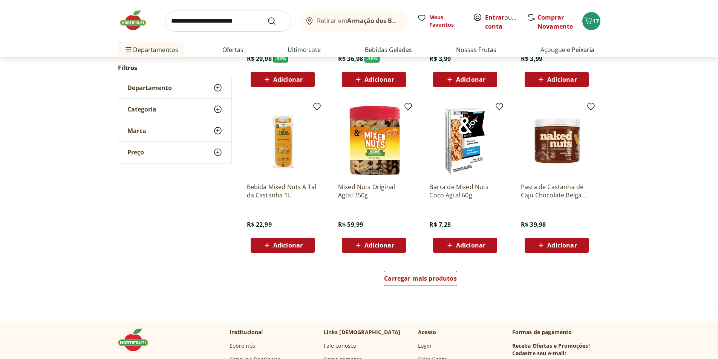
scroll to position [452, 0]
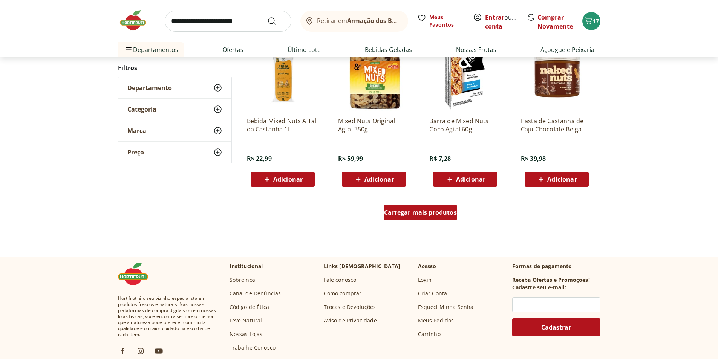
click at [446, 207] on div "Carregar mais produtos" at bounding box center [421, 212] width 74 height 15
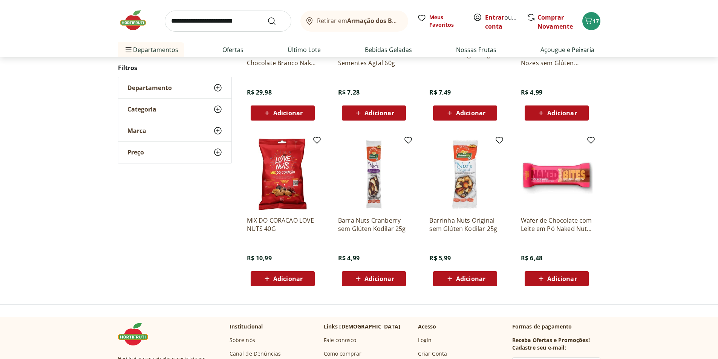
scroll to position [339, 0]
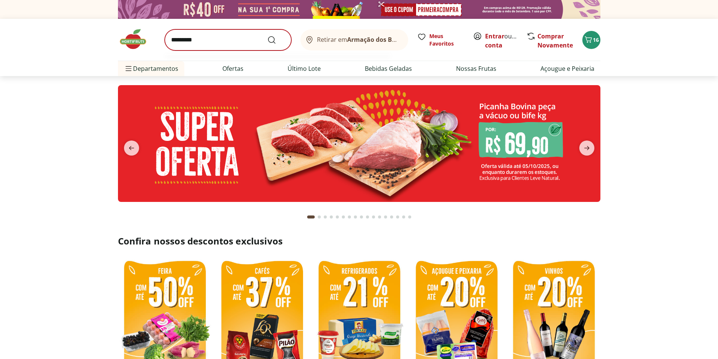
type input "*********"
click at [267, 35] on button "Submit Search" at bounding box center [276, 39] width 18 height 9
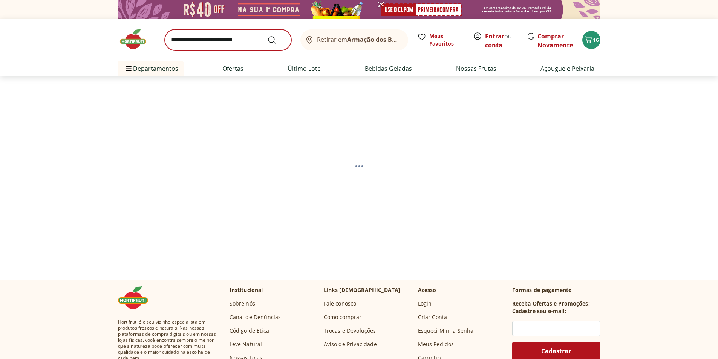
select select "**********"
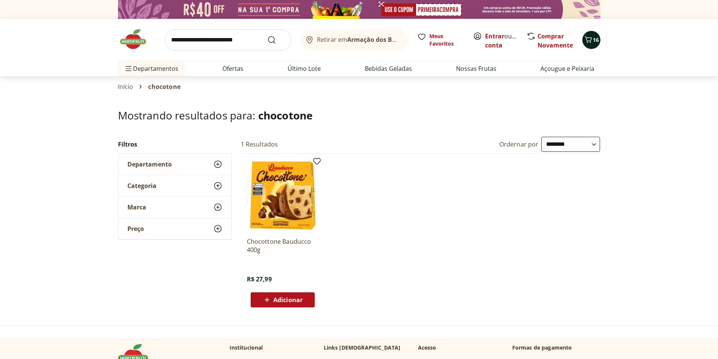
click at [595, 37] on span "16" at bounding box center [596, 39] width 6 height 7
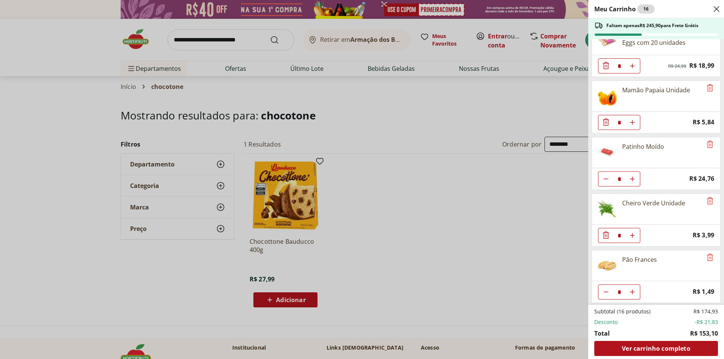
scroll to position [303, 0]
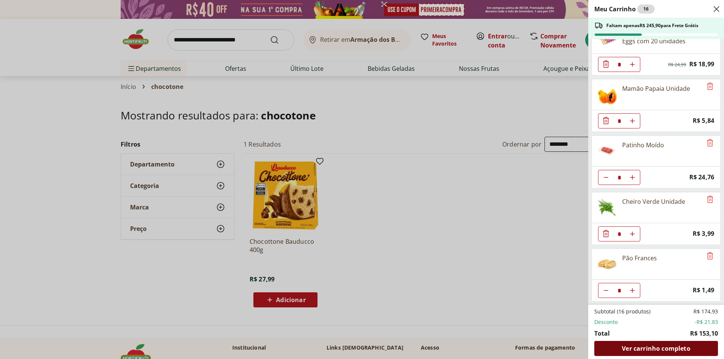
click at [651, 351] on span "Ver carrinho completo" at bounding box center [656, 349] width 68 height 6
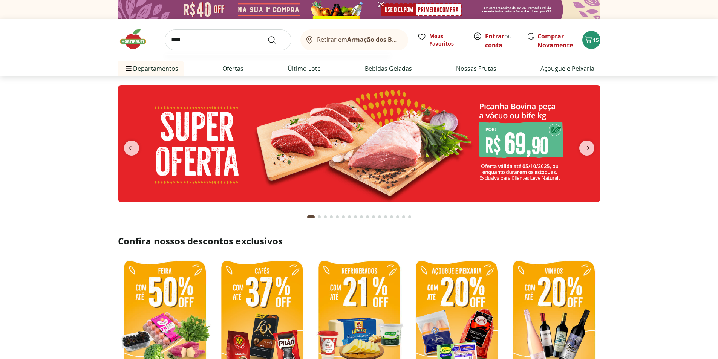
type input "****"
click at [267, 35] on button "Submit Search" at bounding box center [276, 39] width 18 height 9
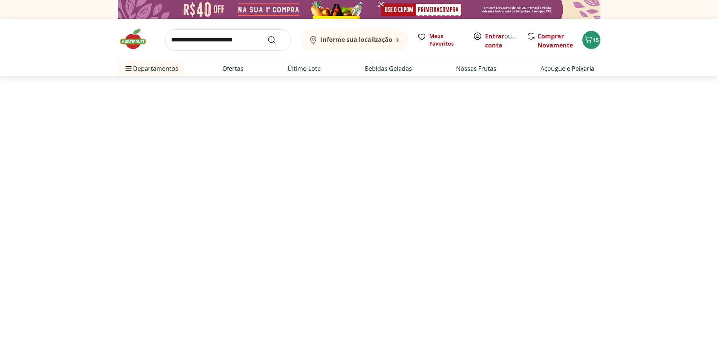
select select "**********"
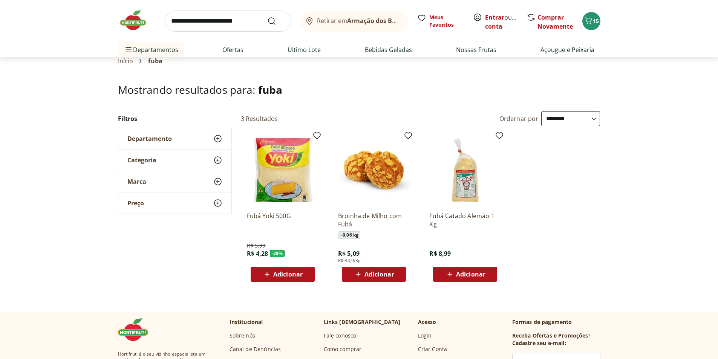
scroll to position [38, 0]
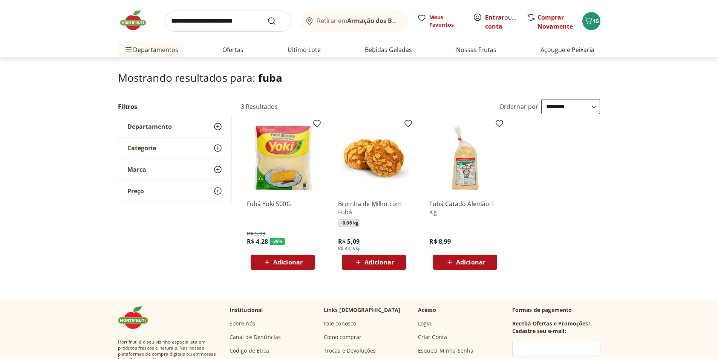
click at [297, 263] on span "Adicionar" at bounding box center [287, 262] width 29 height 6
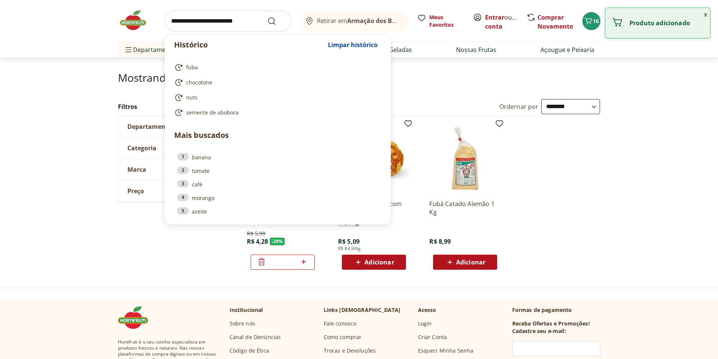
click at [214, 18] on input "search" at bounding box center [228, 21] width 127 height 21
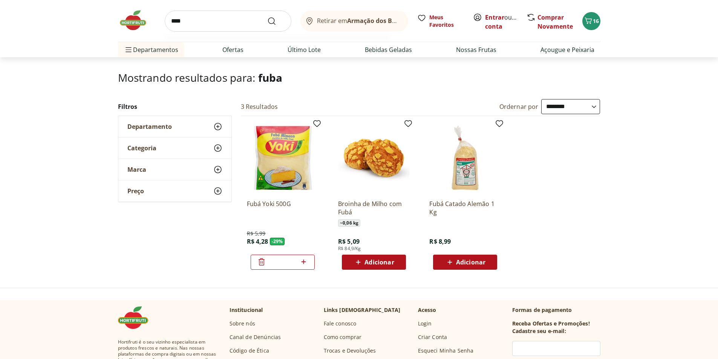
type input "****"
click at [267, 17] on button "Submit Search" at bounding box center [276, 21] width 18 height 9
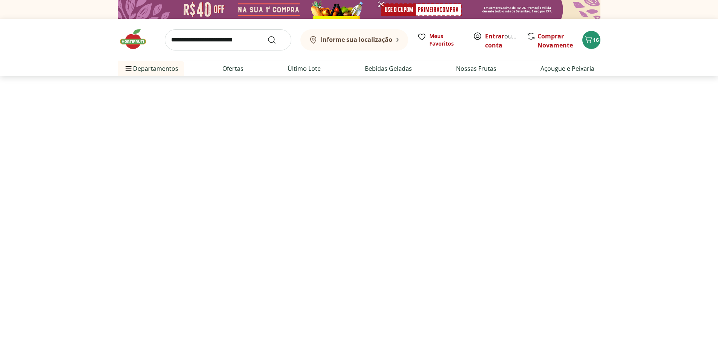
select select "**********"
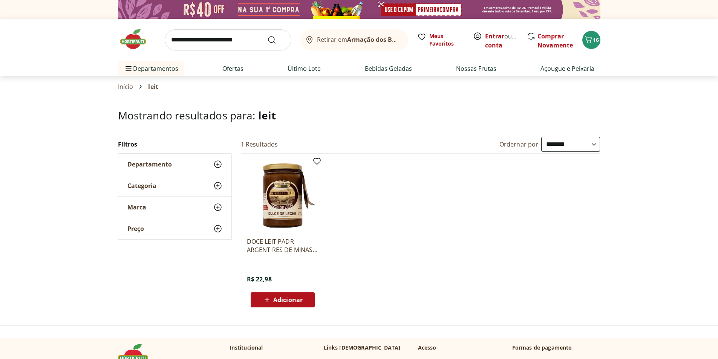
click at [233, 39] on input "search" at bounding box center [228, 39] width 127 height 21
type input "*****"
click at [267, 35] on button "Submit Search" at bounding box center [276, 39] width 18 height 9
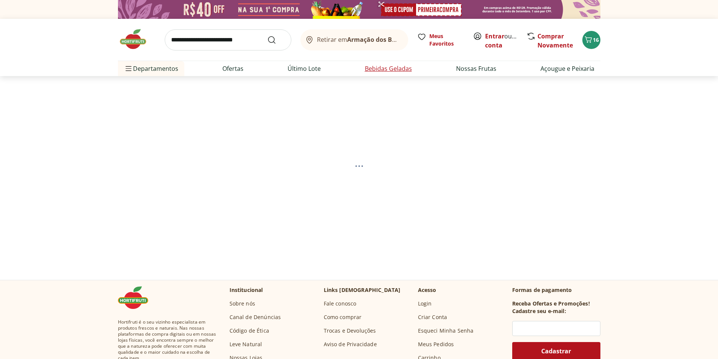
select select "**********"
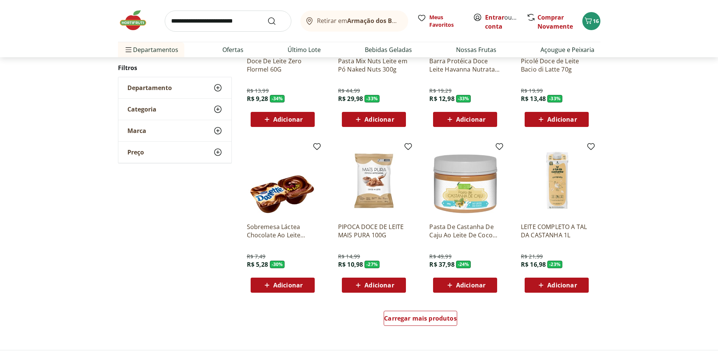
scroll to position [415, 0]
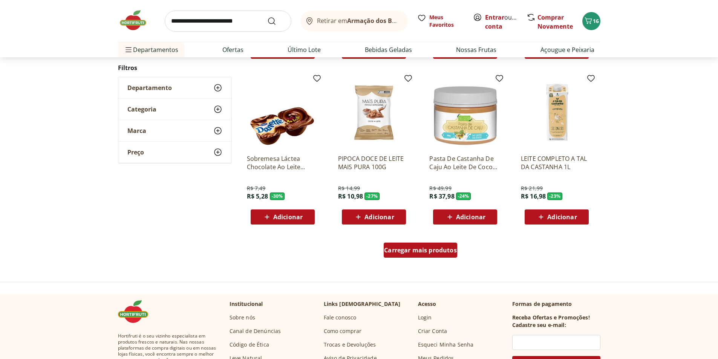
click at [421, 247] on span "Carregar mais produtos" at bounding box center [420, 250] width 73 height 6
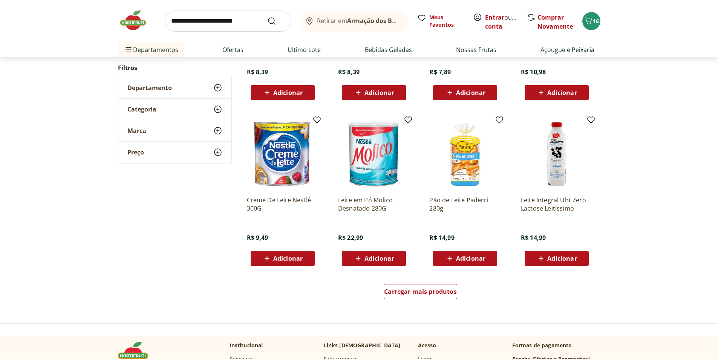
scroll to position [452, 0]
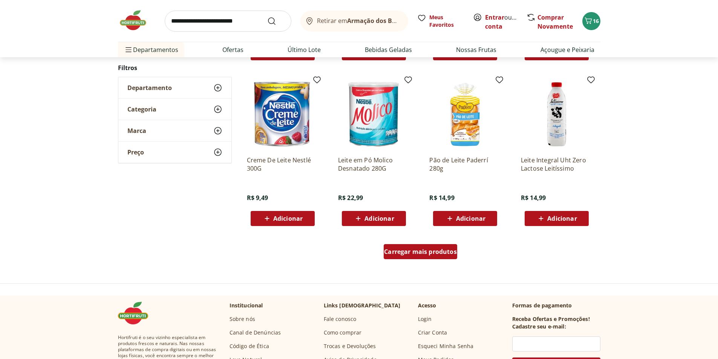
click at [436, 256] on div "Carregar mais produtos" at bounding box center [421, 251] width 74 height 15
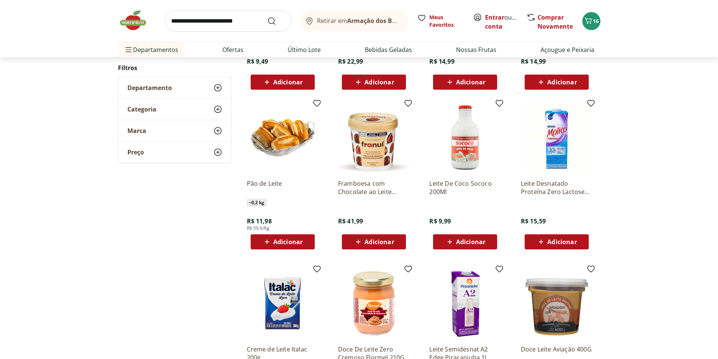
scroll to position [603, 0]
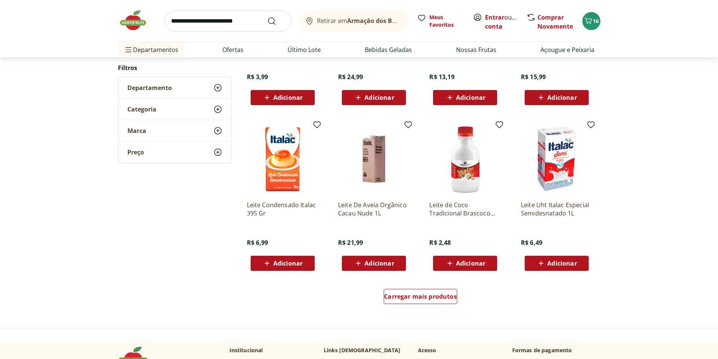
scroll to position [413, 0]
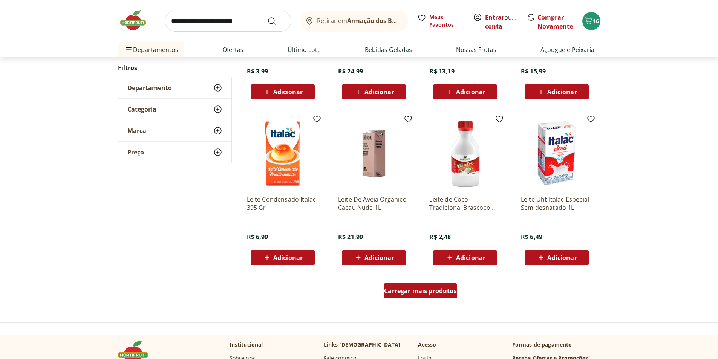
click at [430, 292] on span "Carregar mais produtos" at bounding box center [420, 291] width 73 height 6
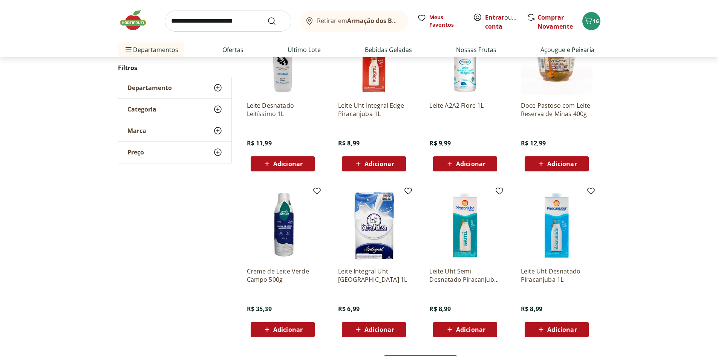
scroll to position [374, 0]
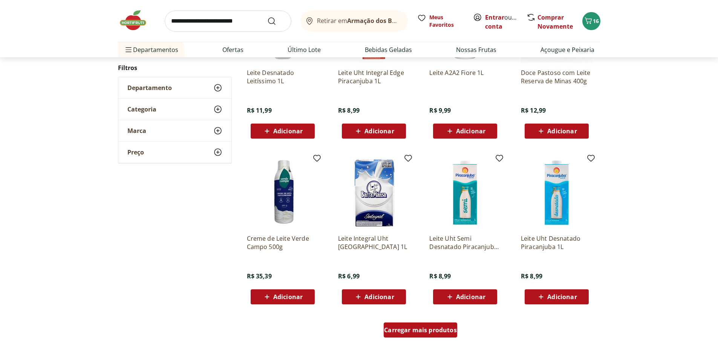
click at [420, 327] on span "Carregar mais produtos" at bounding box center [420, 330] width 73 height 6
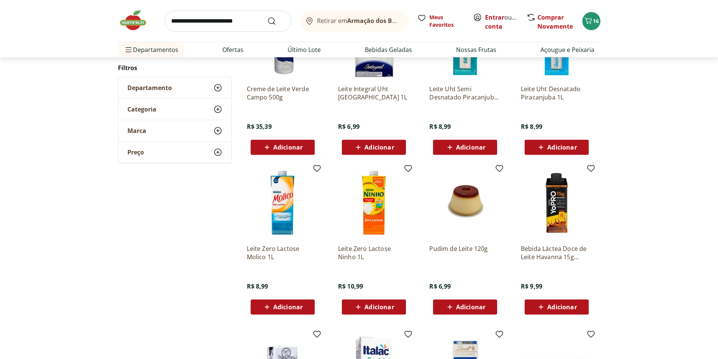
scroll to position [525, 0]
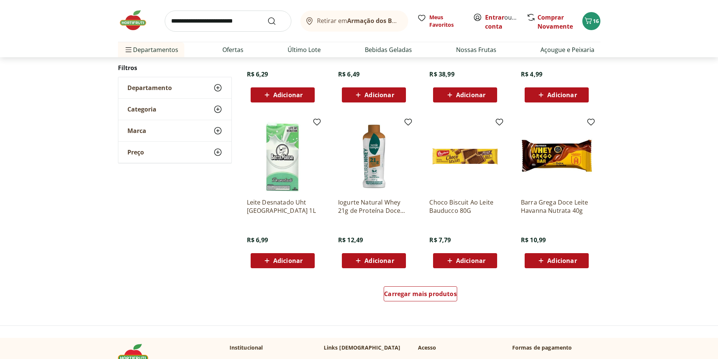
scroll to position [486, 0]
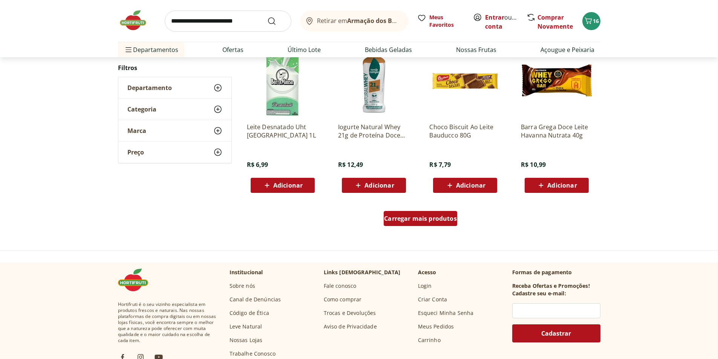
click at [428, 221] on span "Carregar mais produtos" at bounding box center [420, 219] width 73 height 6
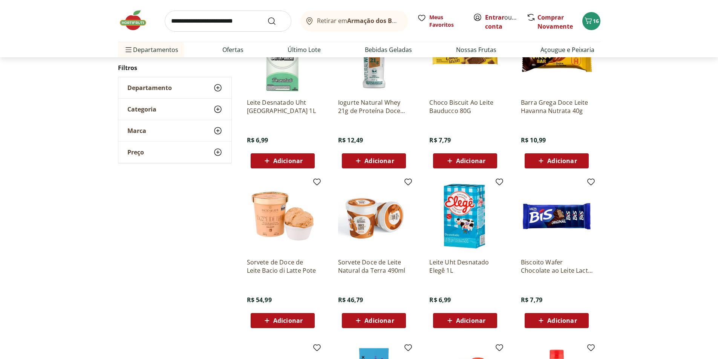
scroll to position [523, 0]
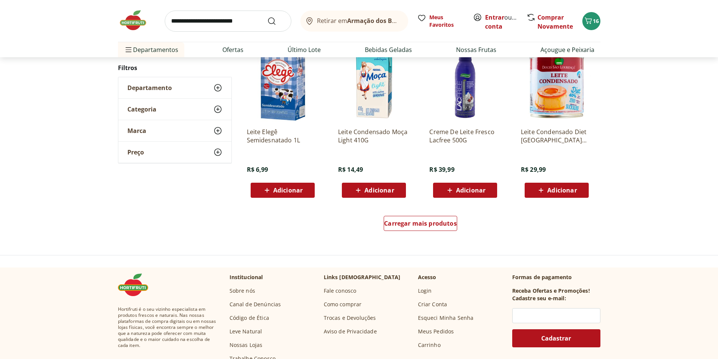
scroll to position [484, 0]
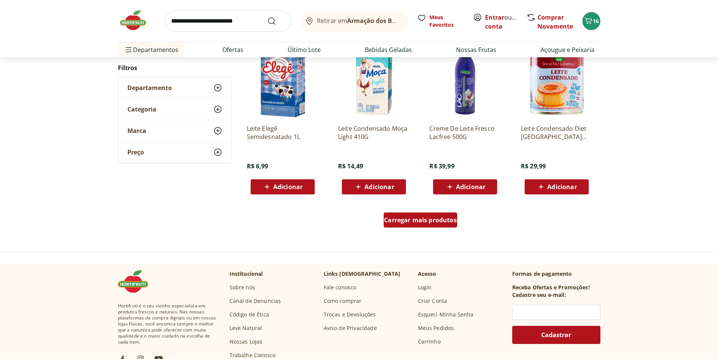
click at [440, 223] on span "Carregar mais produtos" at bounding box center [420, 220] width 73 height 6
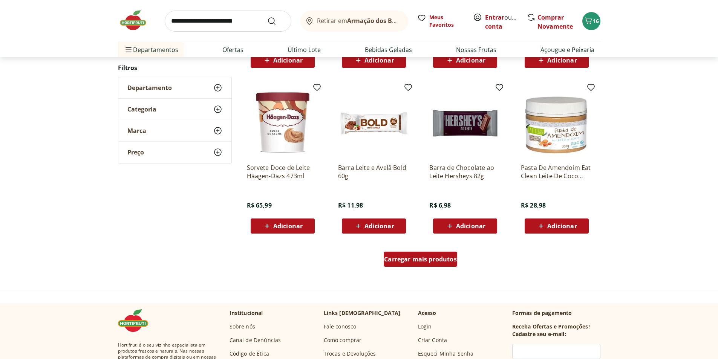
click at [436, 260] on span "Carregar mais produtos" at bounding box center [420, 259] width 73 height 6
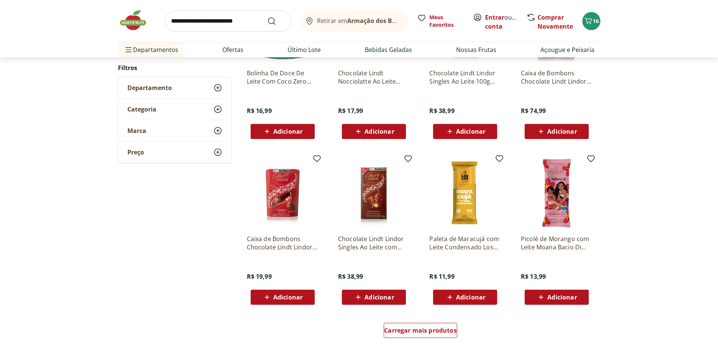
scroll to position [481, 0]
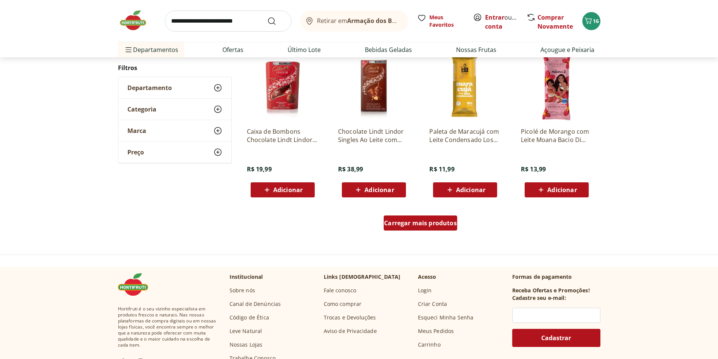
click at [434, 220] on span "Carregar mais produtos" at bounding box center [420, 223] width 73 height 6
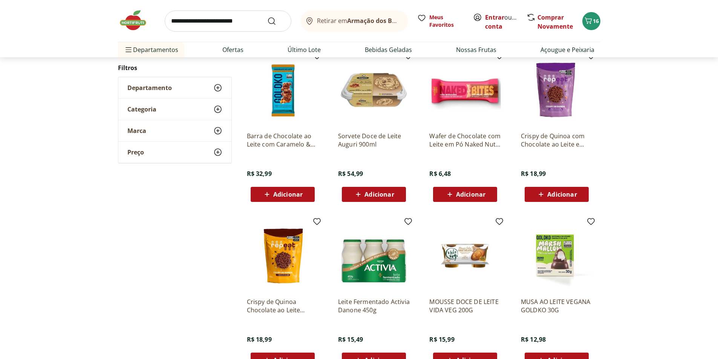
scroll to position [404, 0]
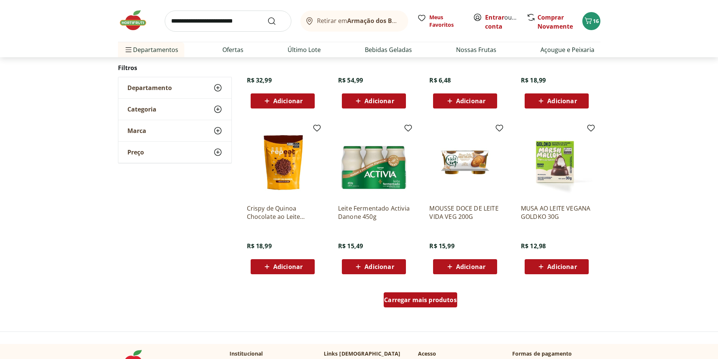
click at [437, 298] on span "Carregar mais produtos" at bounding box center [420, 300] width 73 height 6
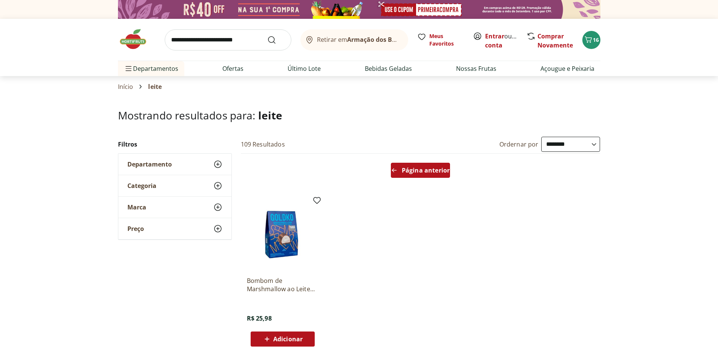
click at [424, 167] on span "Página anterior" at bounding box center [426, 170] width 48 height 6
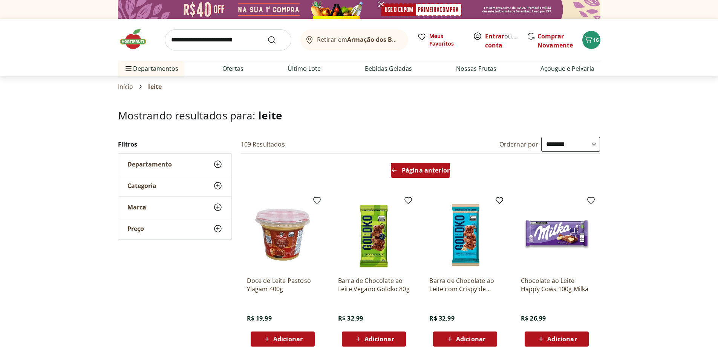
click at [429, 173] on span "Página anterior" at bounding box center [426, 170] width 48 height 6
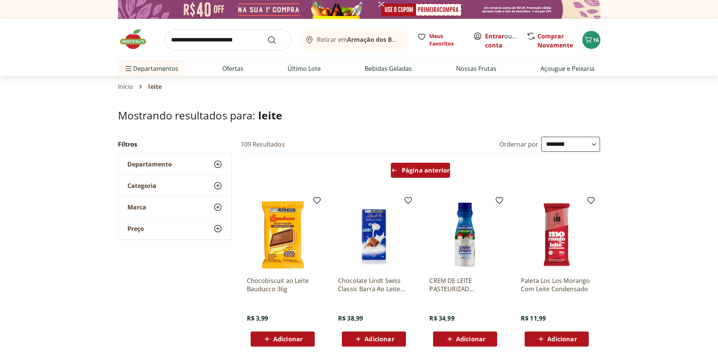
click at [413, 170] on span "Página anterior" at bounding box center [426, 170] width 48 height 6
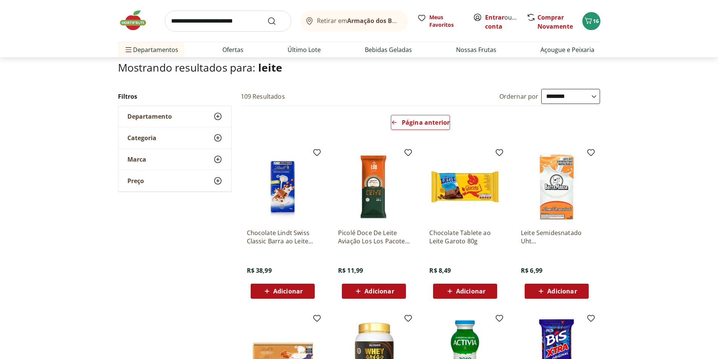
scroll to position [188, 0]
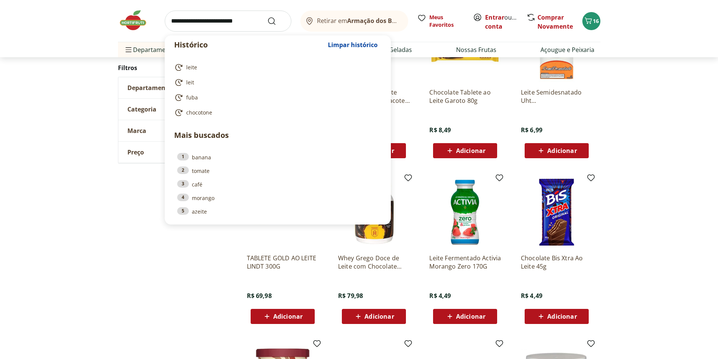
click at [261, 18] on input "search" at bounding box center [228, 21] width 127 height 21
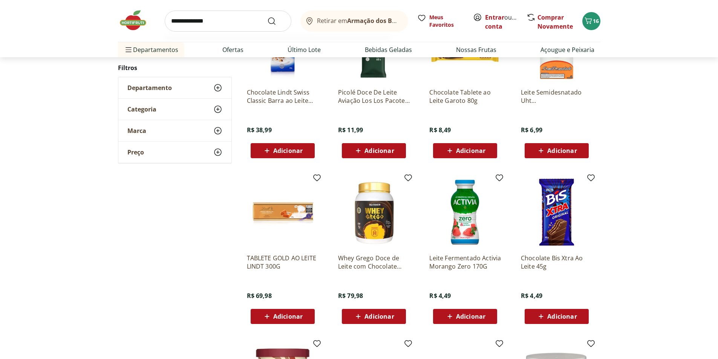
type input "**********"
click at [267, 17] on button "Submit Search" at bounding box center [276, 21] width 18 height 9
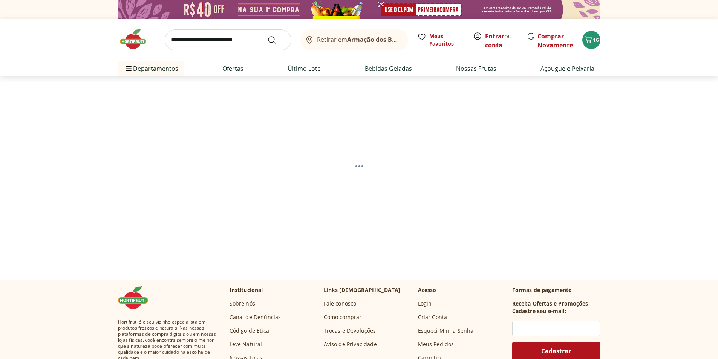
select select "**********"
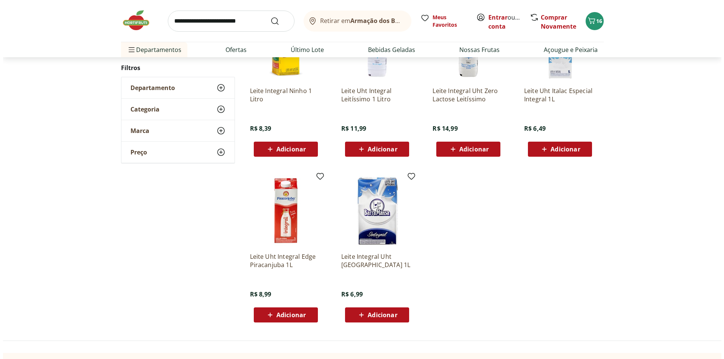
scroll to position [188, 0]
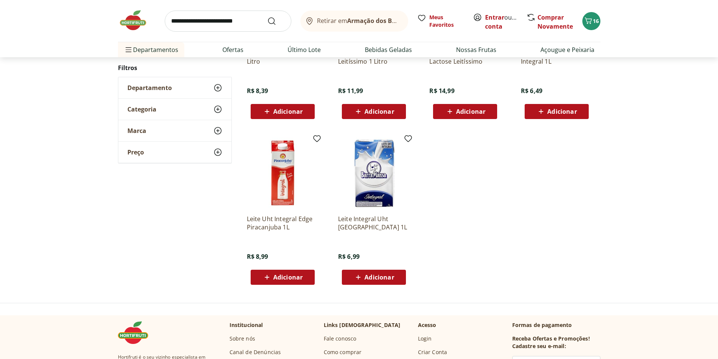
click at [296, 278] on span "Adicionar" at bounding box center [287, 277] width 29 height 6
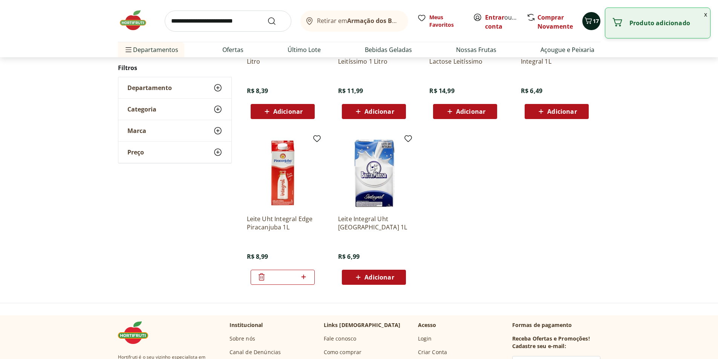
click at [587, 18] on icon "Carrinho" at bounding box center [588, 20] width 9 height 9
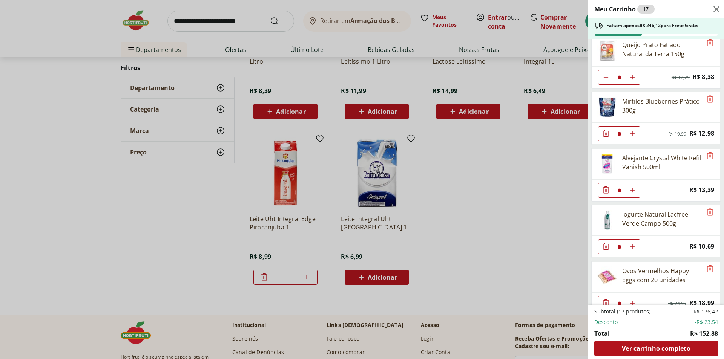
scroll to position [0, 0]
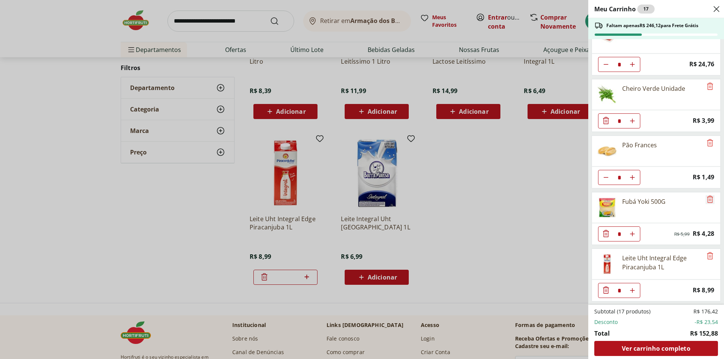
click at [705, 196] on icon "Remove" at bounding box center [709, 199] width 9 height 9
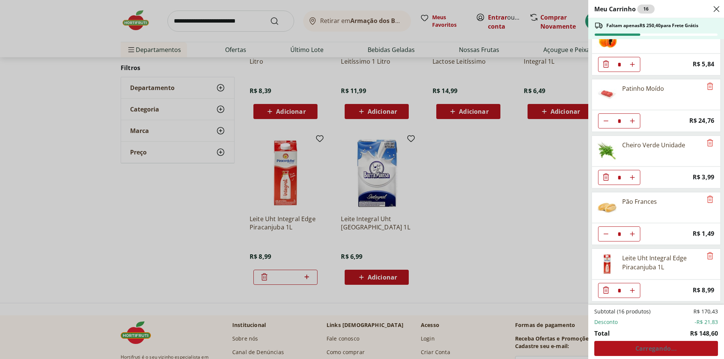
scroll to position [303, 0]
click at [708, 259] on icon "Remove" at bounding box center [709, 255] width 9 height 9
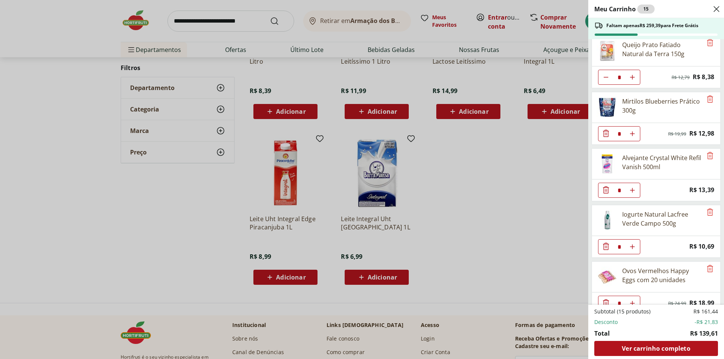
scroll to position [0, 0]
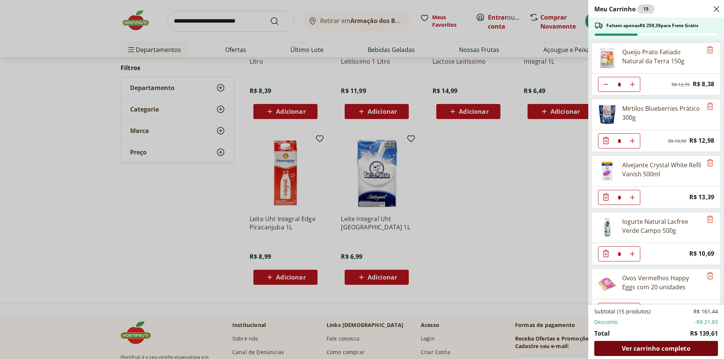
click at [663, 351] on span "Ver carrinho completo" at bounding box center [656, 349] width 68 height 6
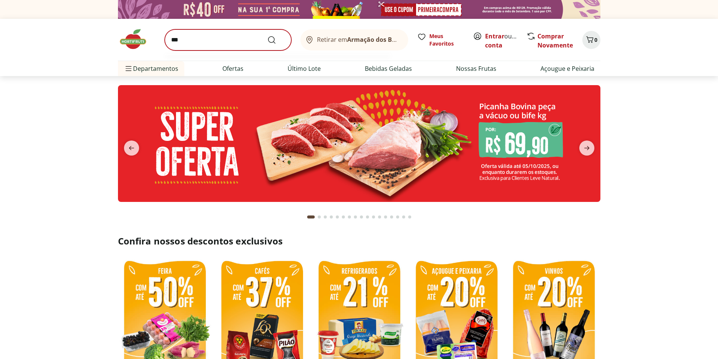
type input "***"
click at [267, 35] on button "Submit Search" at bounding box center [276, 39] width 18 height 9
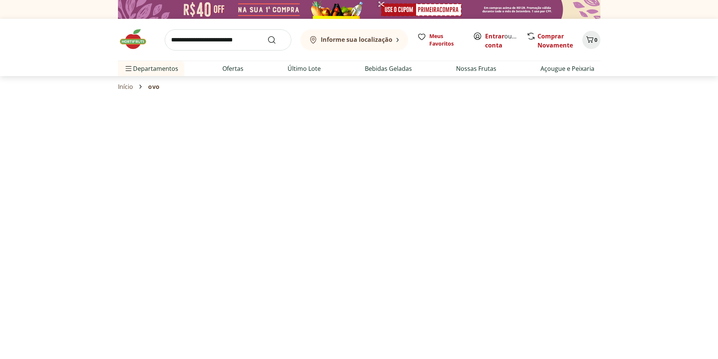
select select "**********"
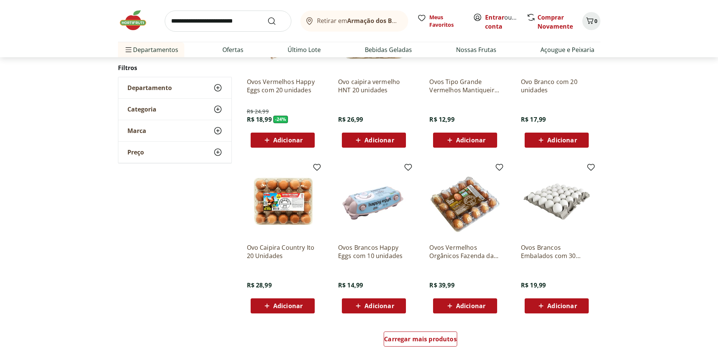
scroll to position [415, 0]
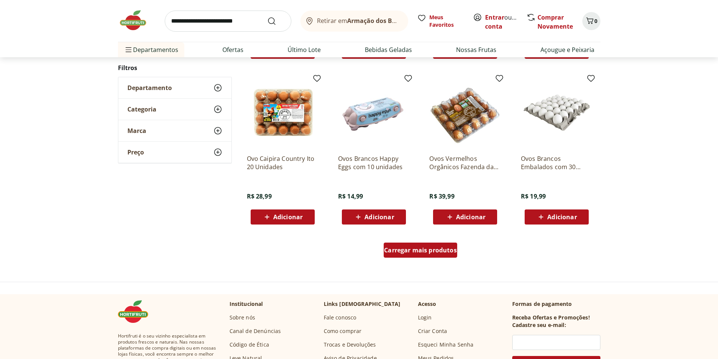
click at [441, 250] on span "Carregar mais produtos" at bounding box center [420, 250] width 73 height 6
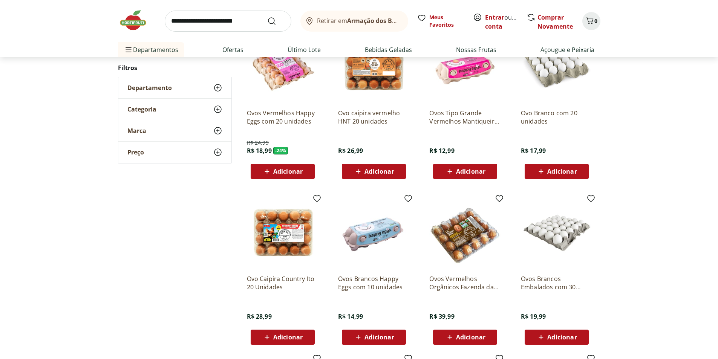
scroll to position [264, 0]
